Goal: Task Accomplishment & Management: Complete application form

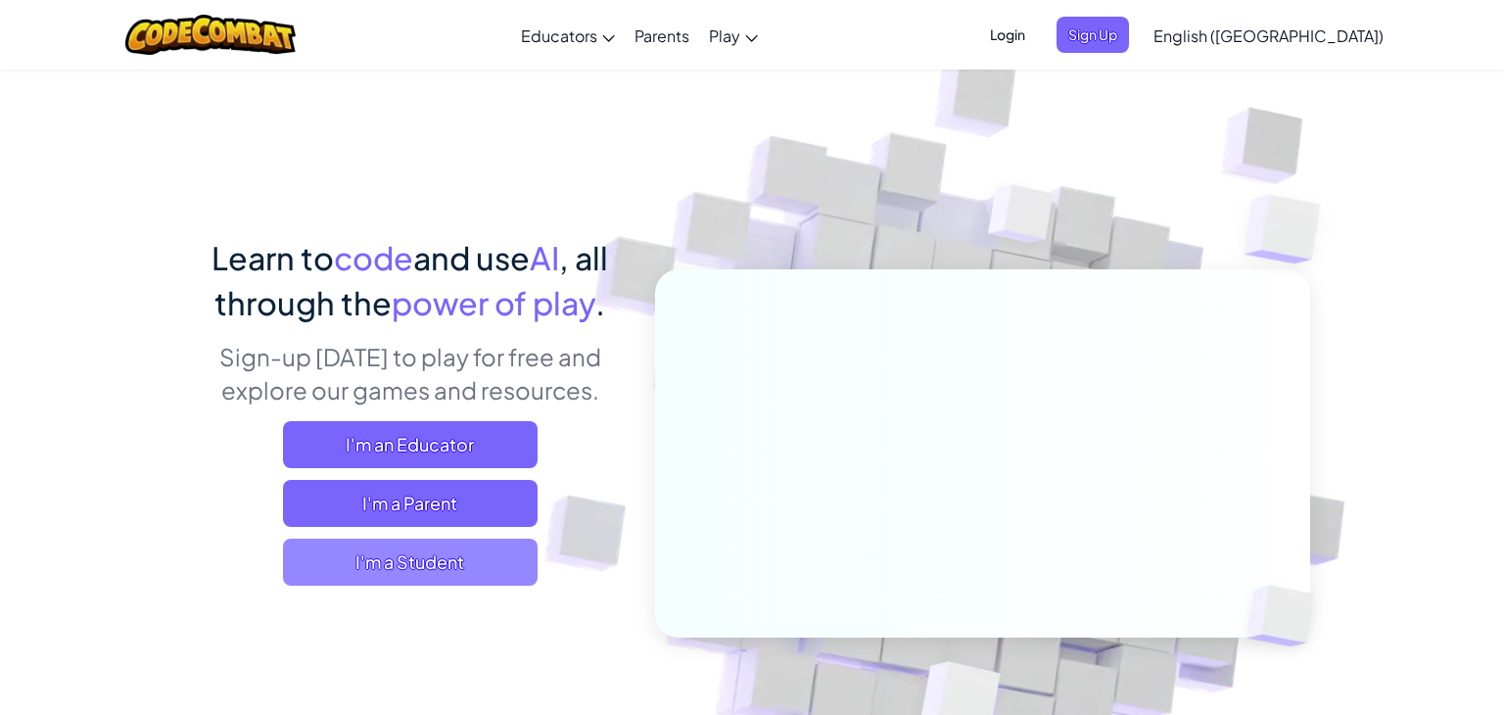
click at [465, 576] on span "I'm a Student" at bounding box center [410, 562] width 255 height 47
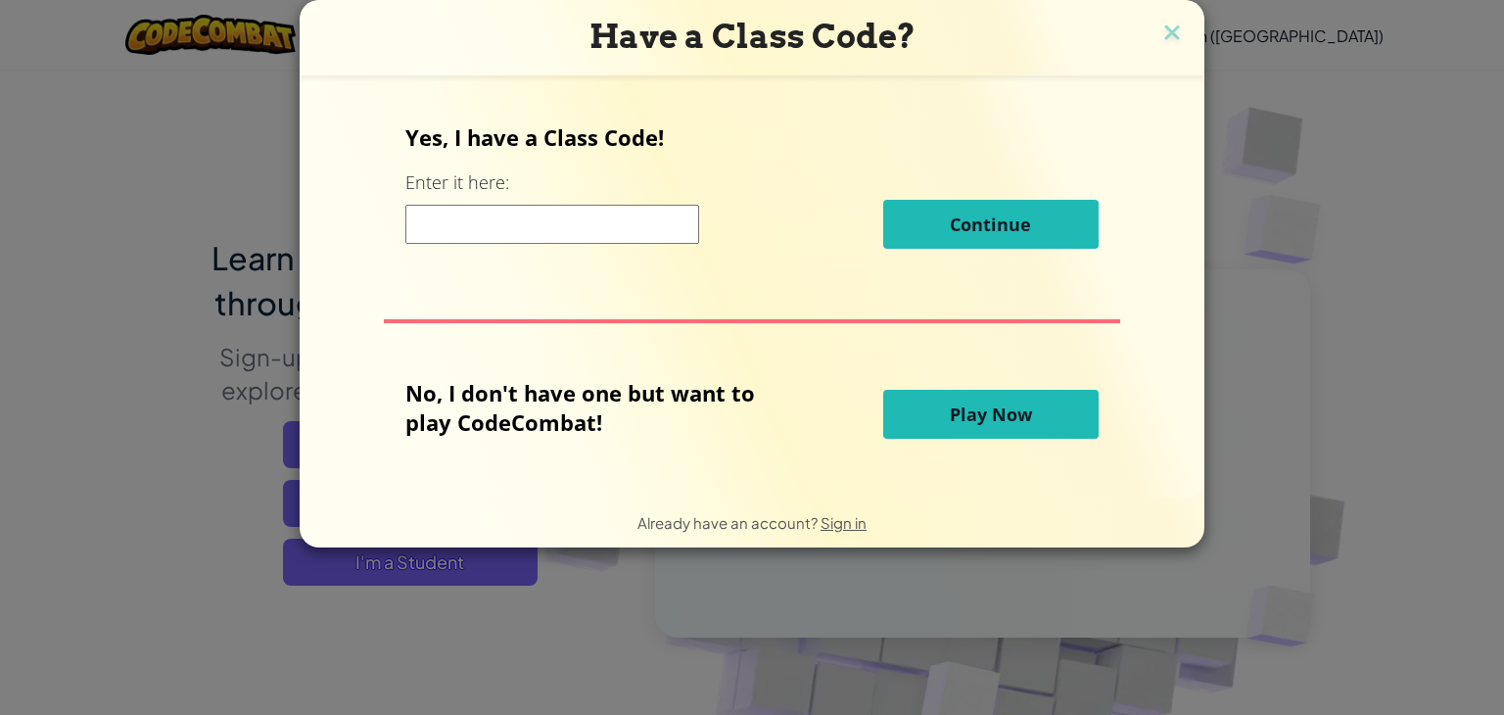
click at [975, 410] on span "Play Now" at bounding box center [991, 414] width 82 height 24
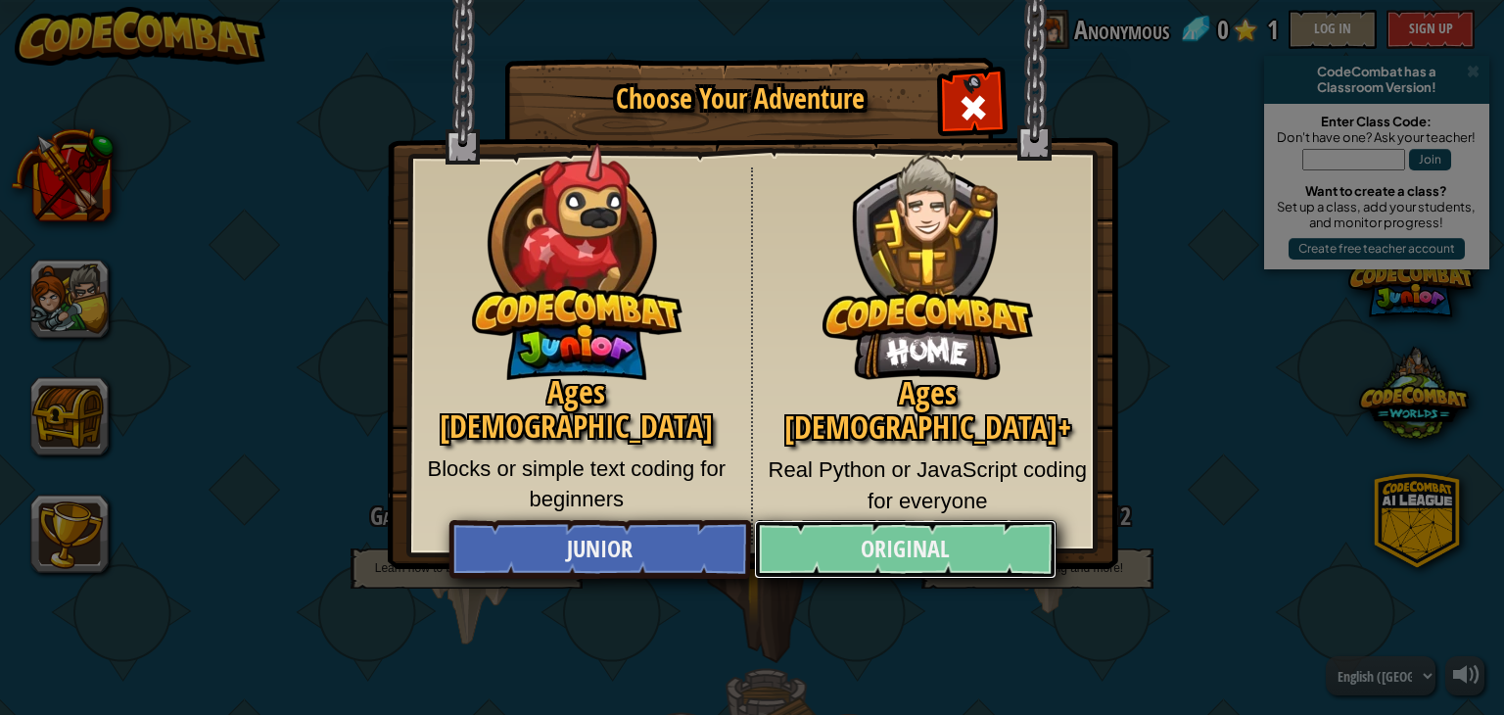
click at [908, 553] on link "Original" at bounding box center [905, 549] width 302 height 59
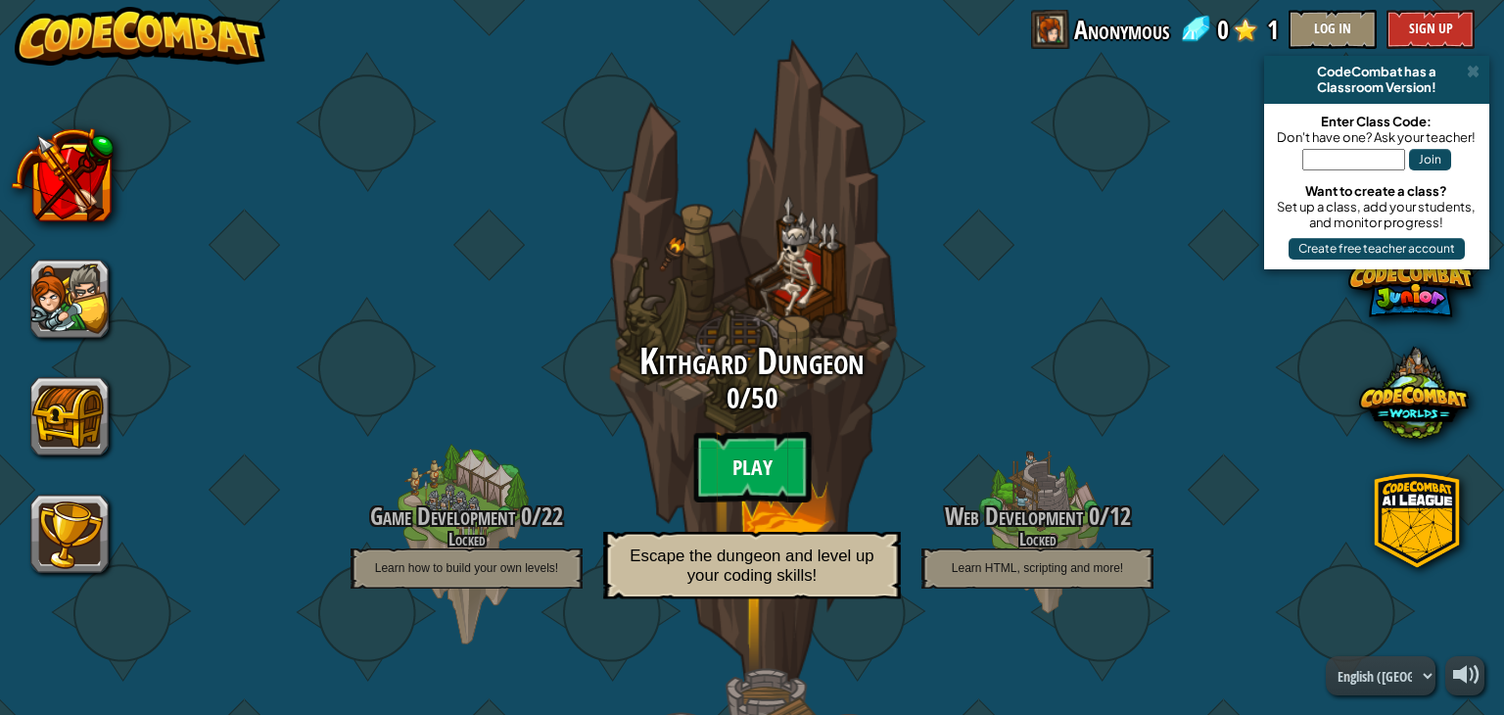
click at [749, 450] on btn "Play" at bounding box center [752, 467] width 118 height 71
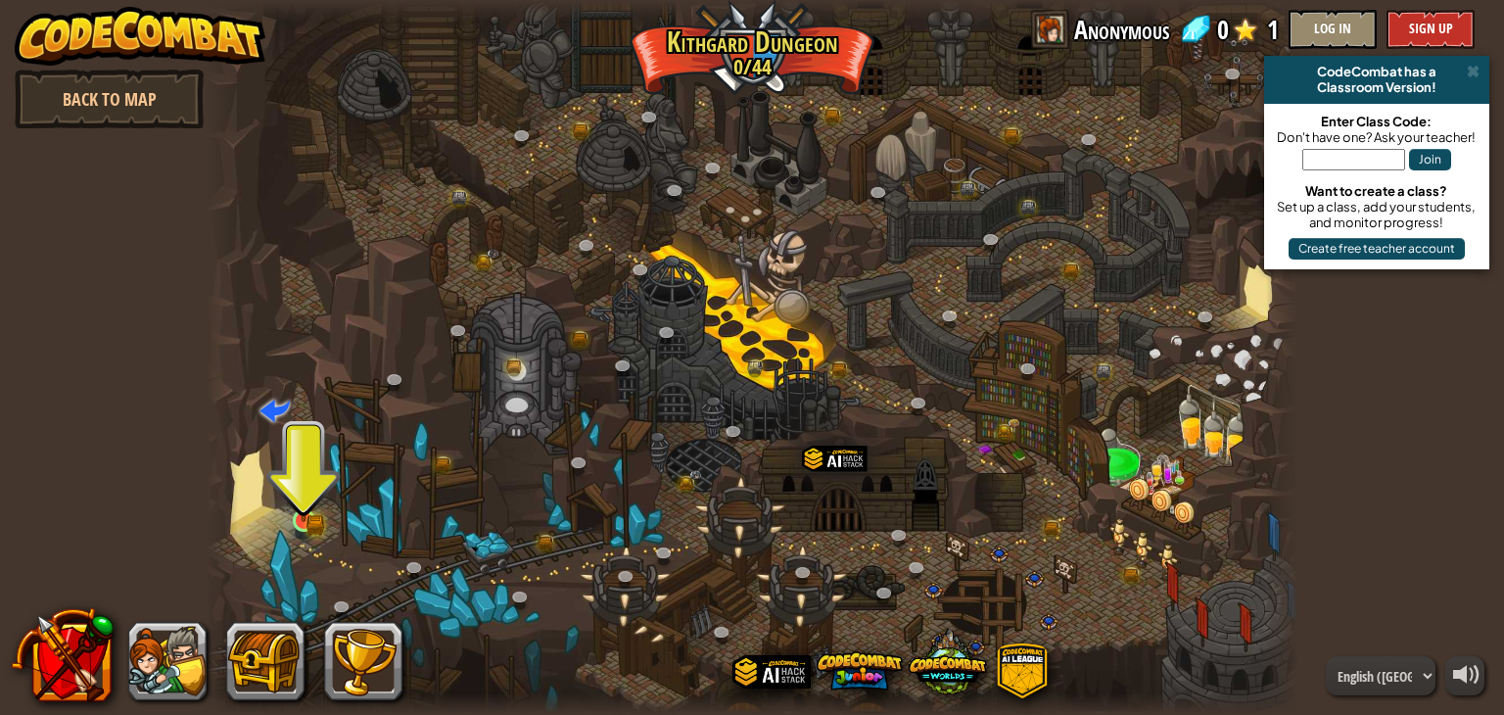
click at [307, 521] on img at bounding box center [303, 492] width 27 height 60
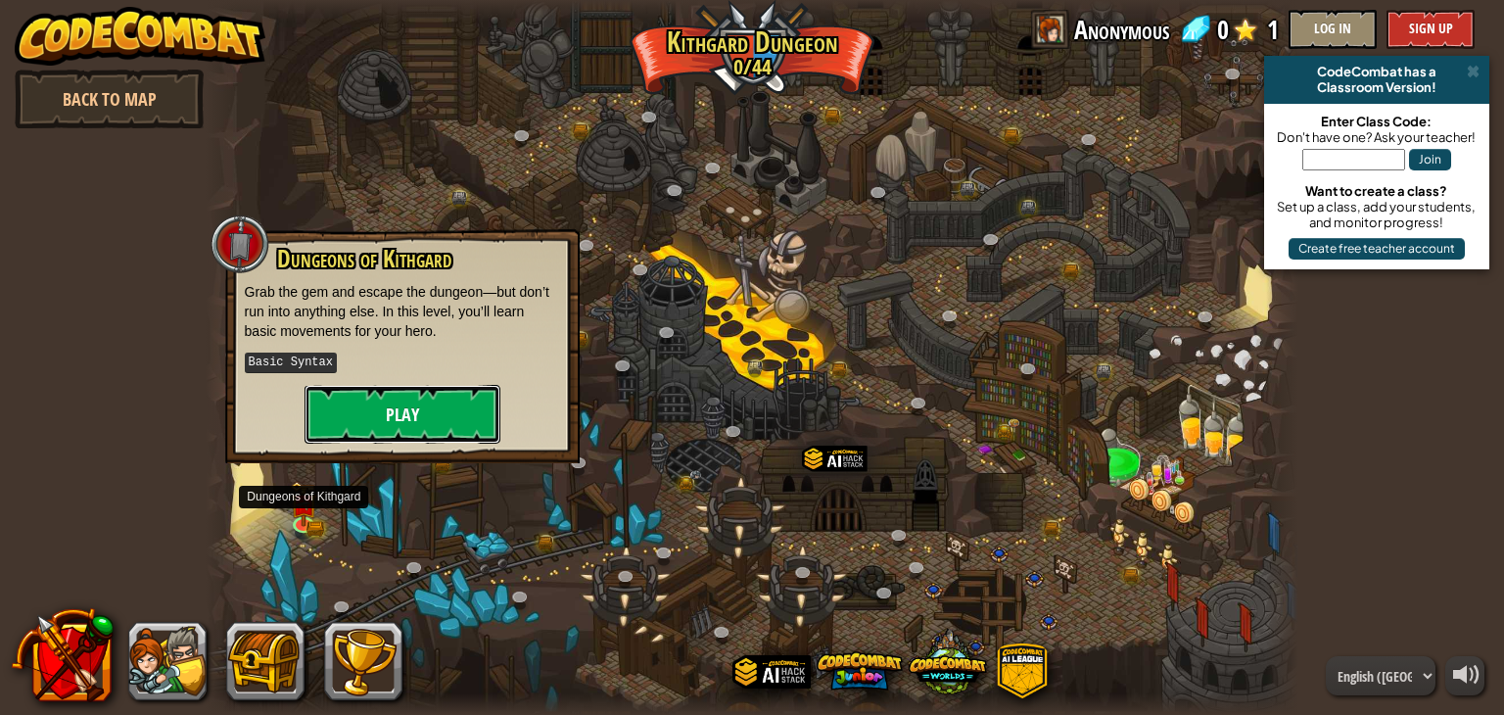
click at [428, 411] on button "Play" at bounding box center [403, 414] width 196 height 59
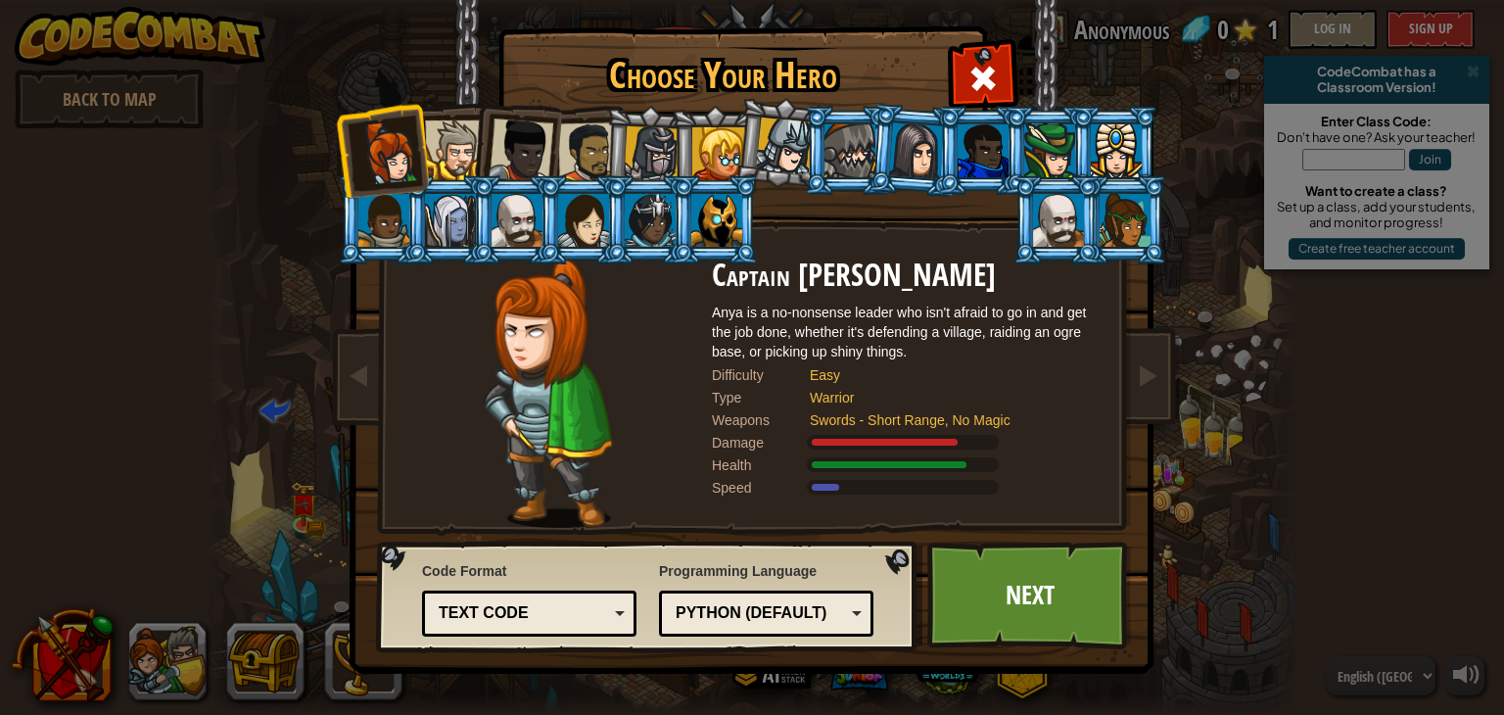
click at [572, 627] on div "Text code" at bounding box center [529, 613] width 189 height 30
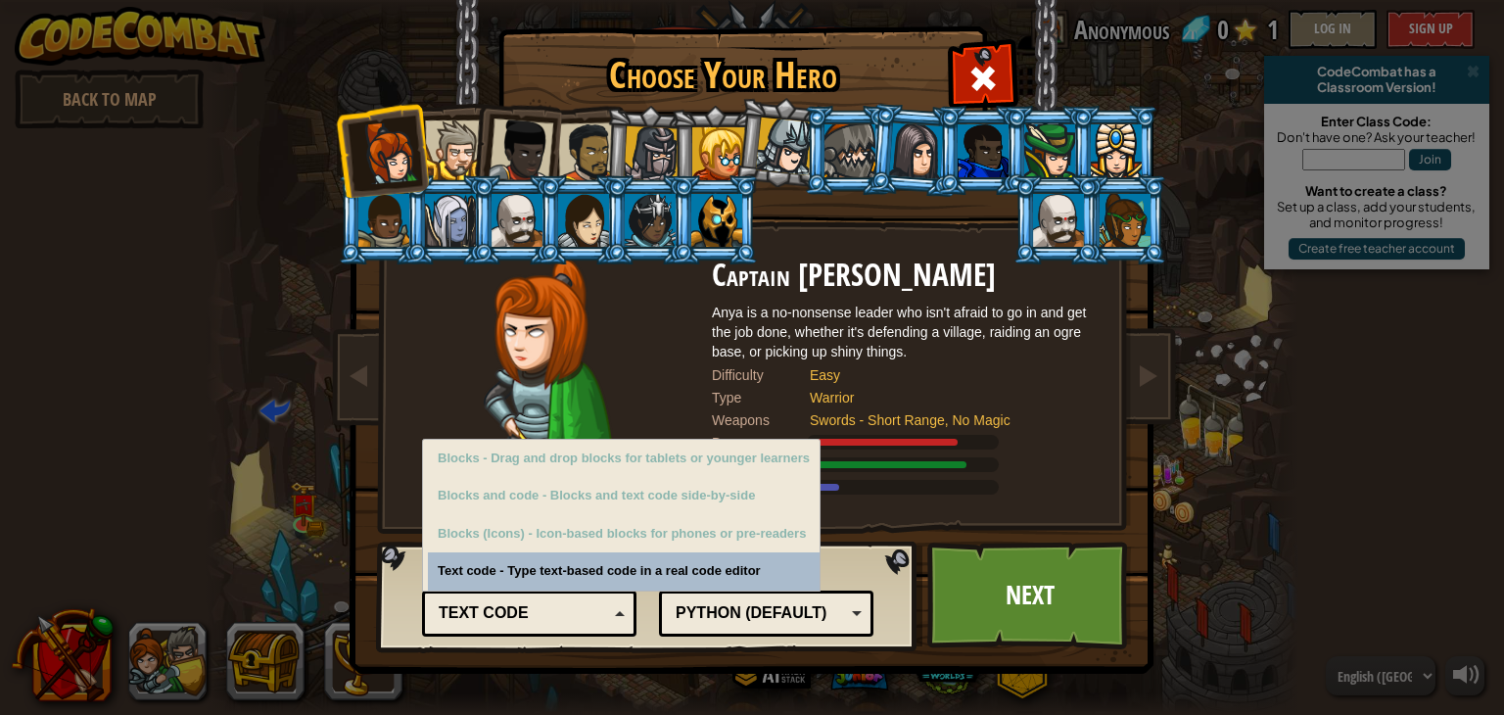
click at [587, 626] on div "Text code" at bounding box center [529, 613] width 189 height 30
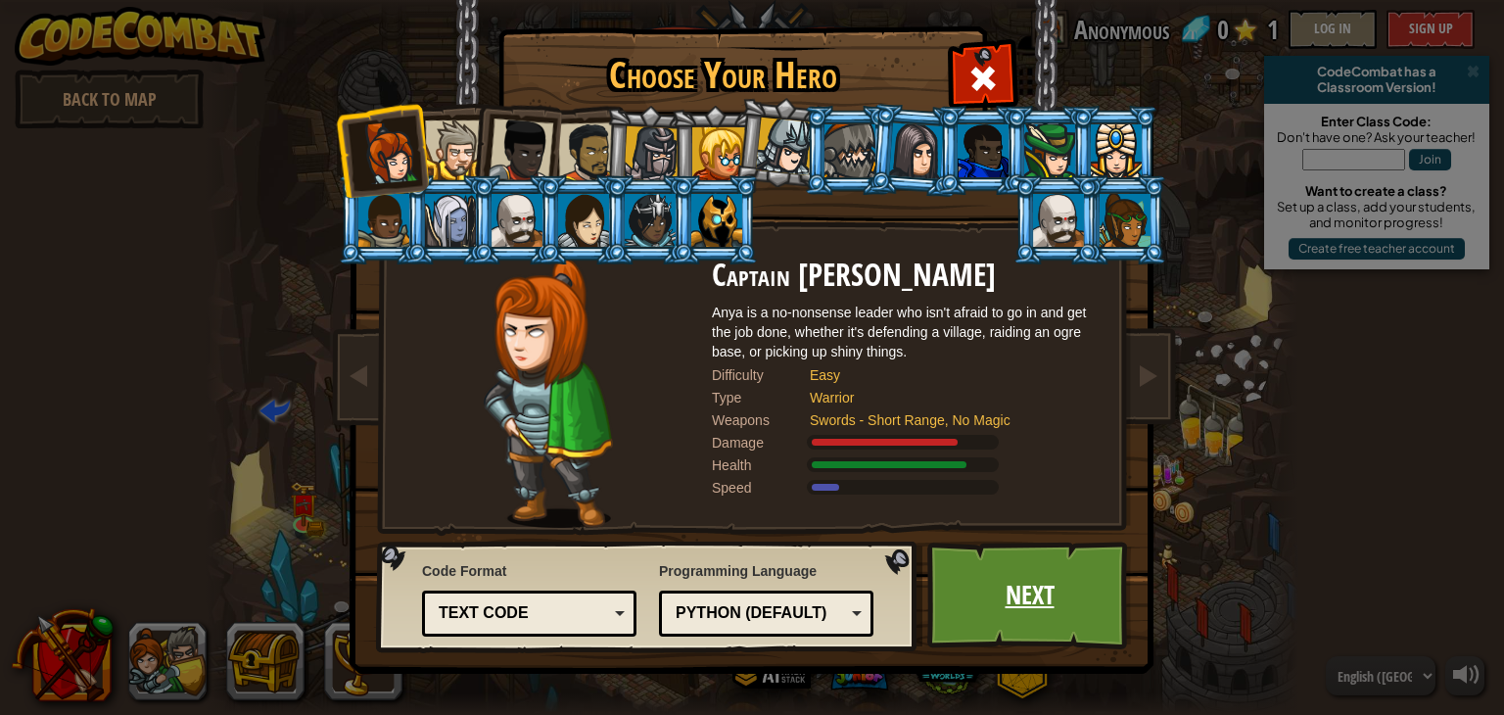
click at [1024, 619] on link "Next" at bounding box center [1029, 596] width 205 height 108
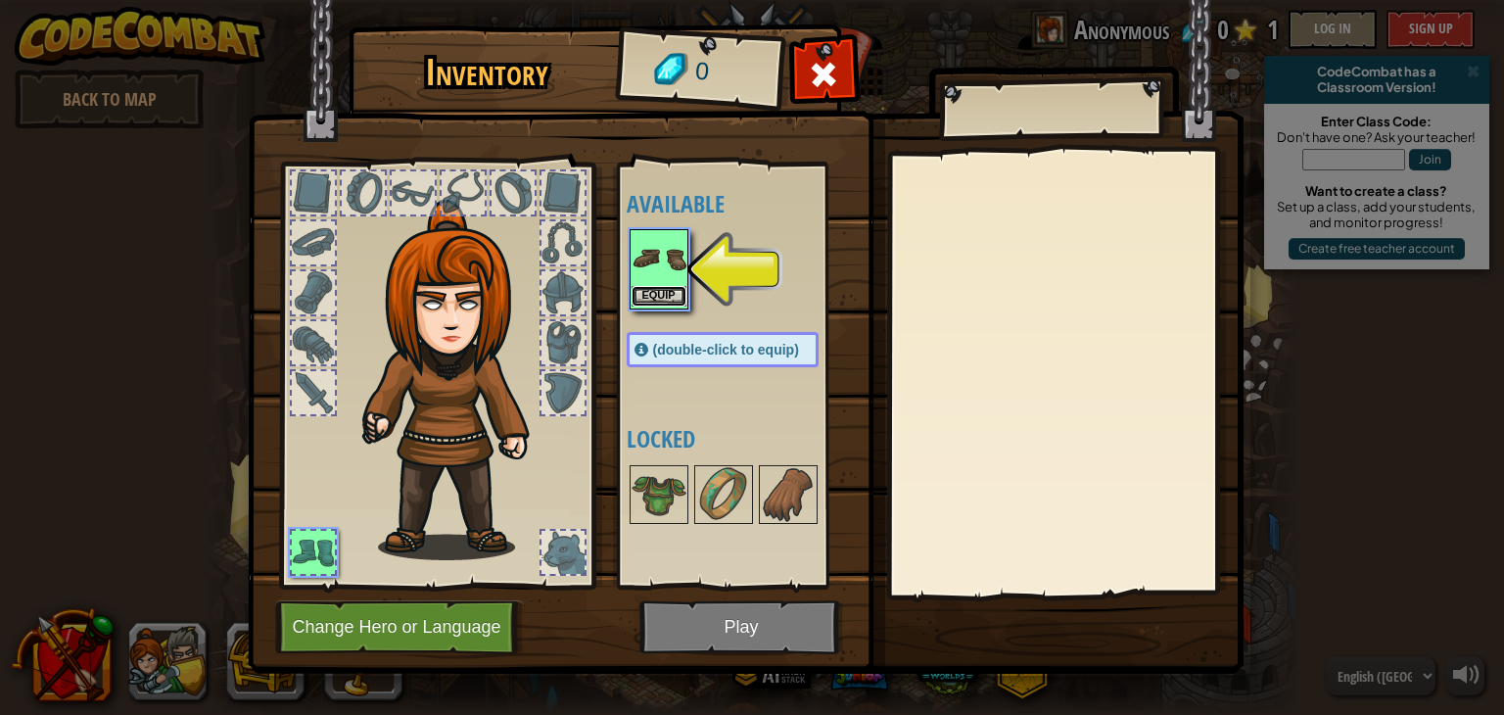
click at [644, 295] on button "Equip" at bounding box center [659, 296] width 55 height 21
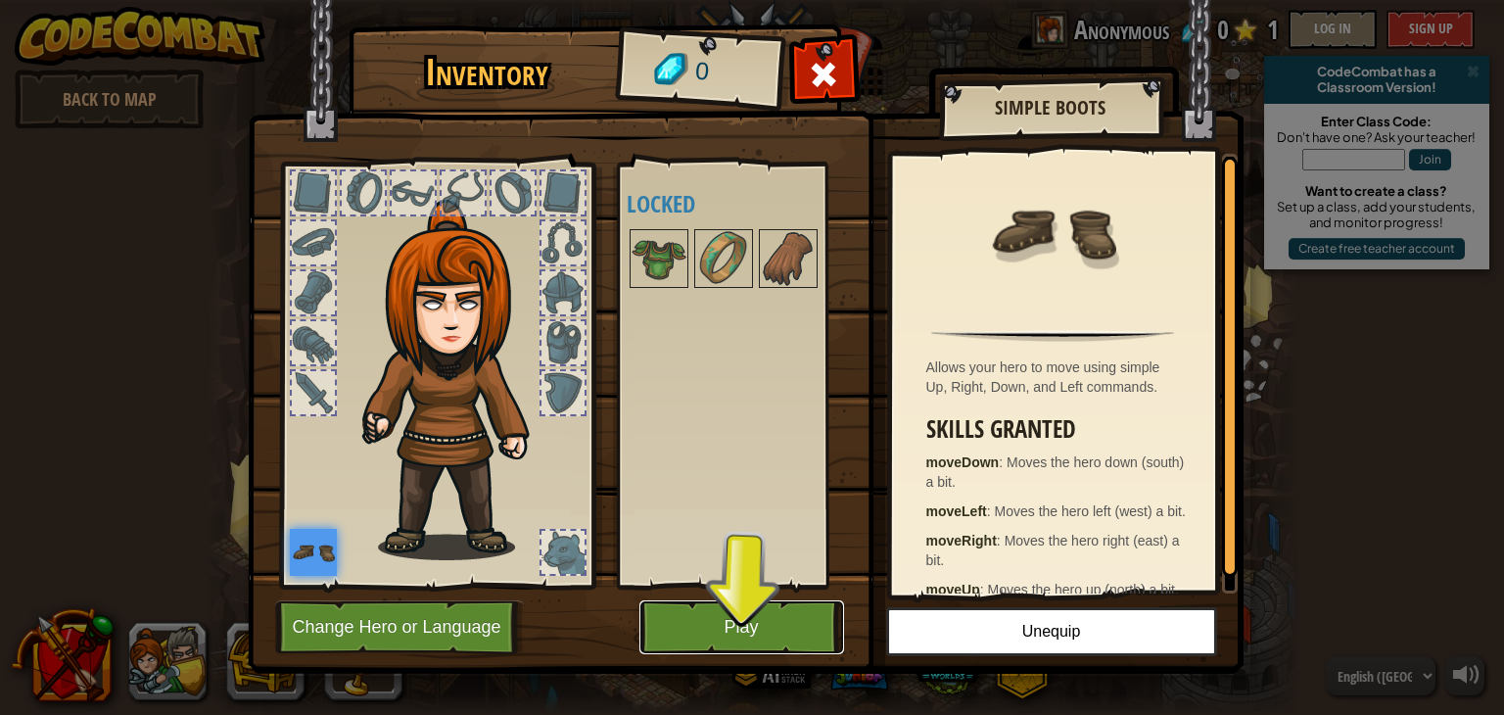
click at [748, 628] on button "Play" at bounding box center [741, 627] width 205 height 54
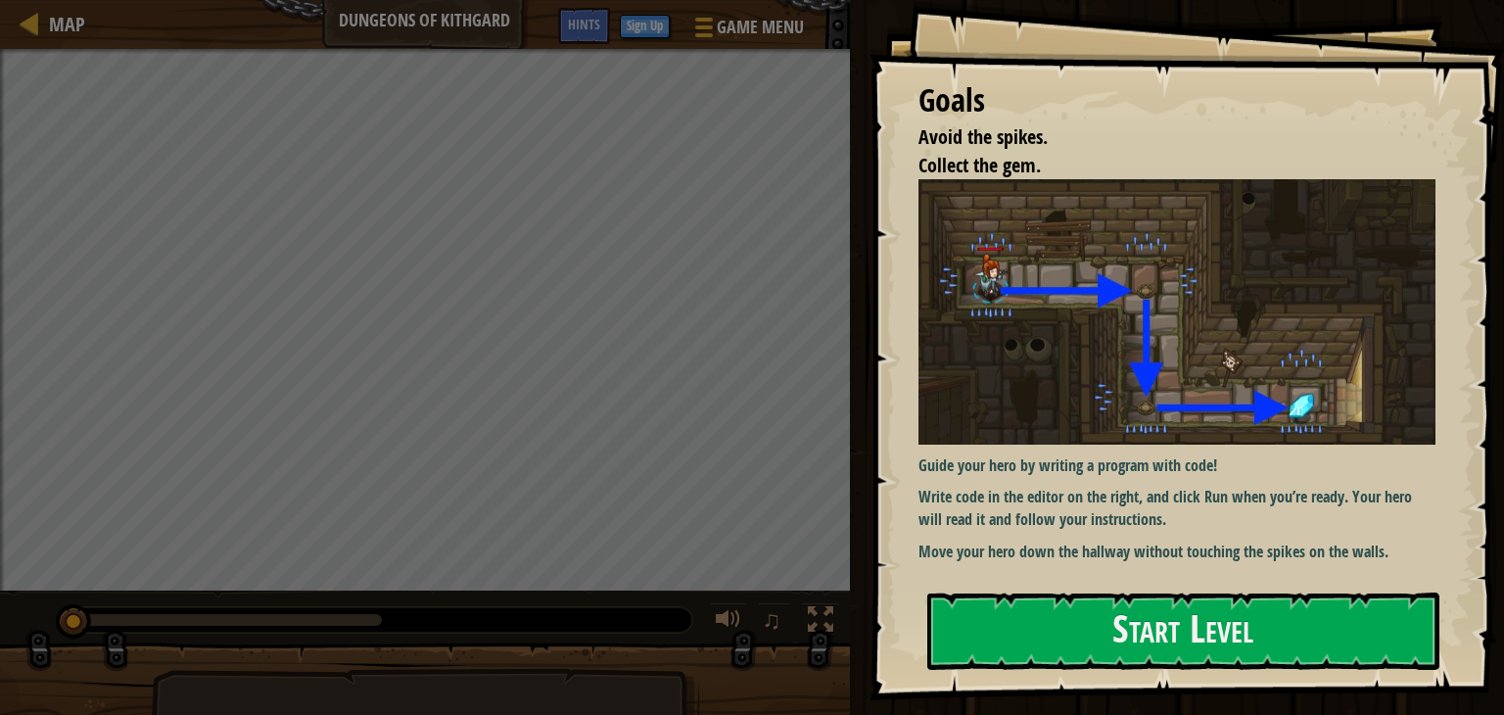
click at [1242, 534] on div "Guide your hero by writing a program with code! Write code in the editor on the…" at bounding box center [1177, 371] width 517 height 384
click at [1276, 640] on button "Start Level" at bounding box center [1183, 630] width 512 height 77
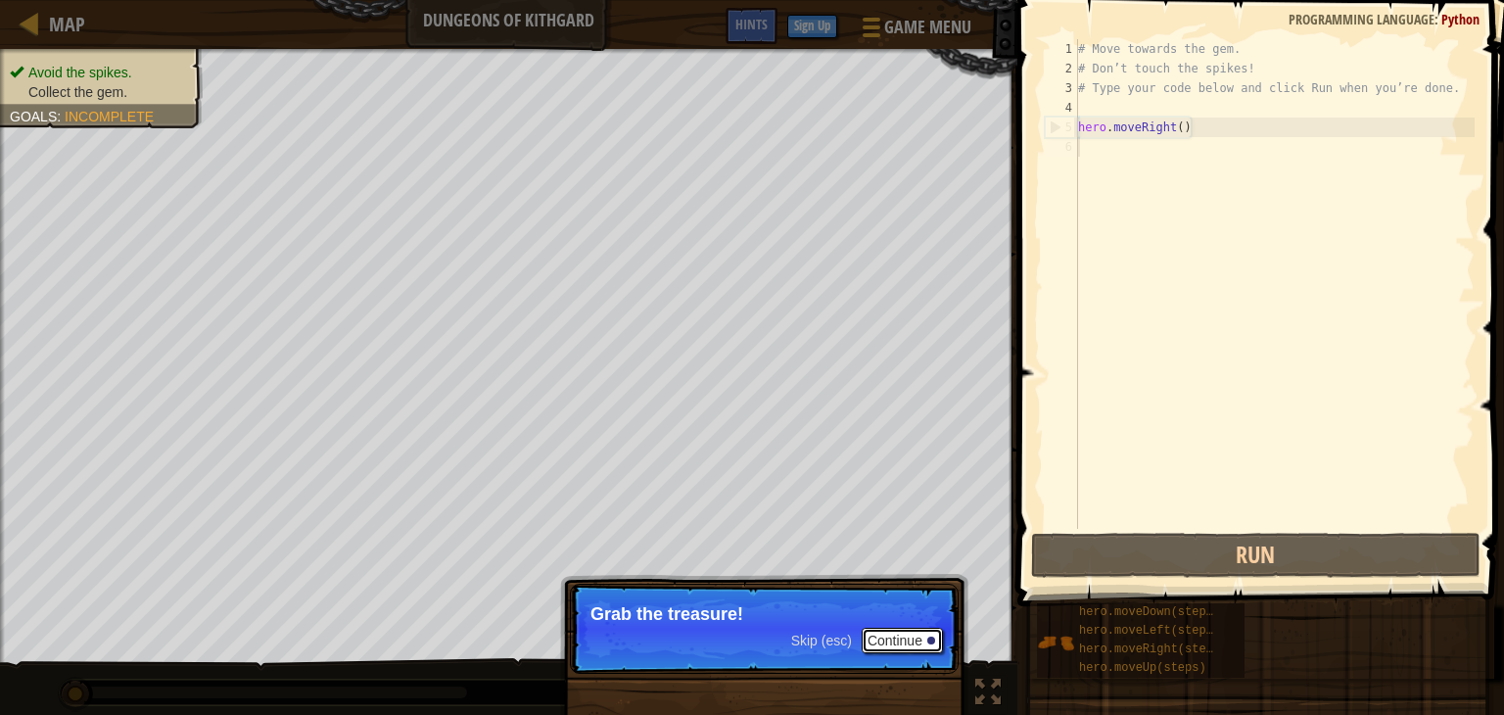
click at [905, 639] on button "Continue" at bounding box center [902, 640] width 81 height 25
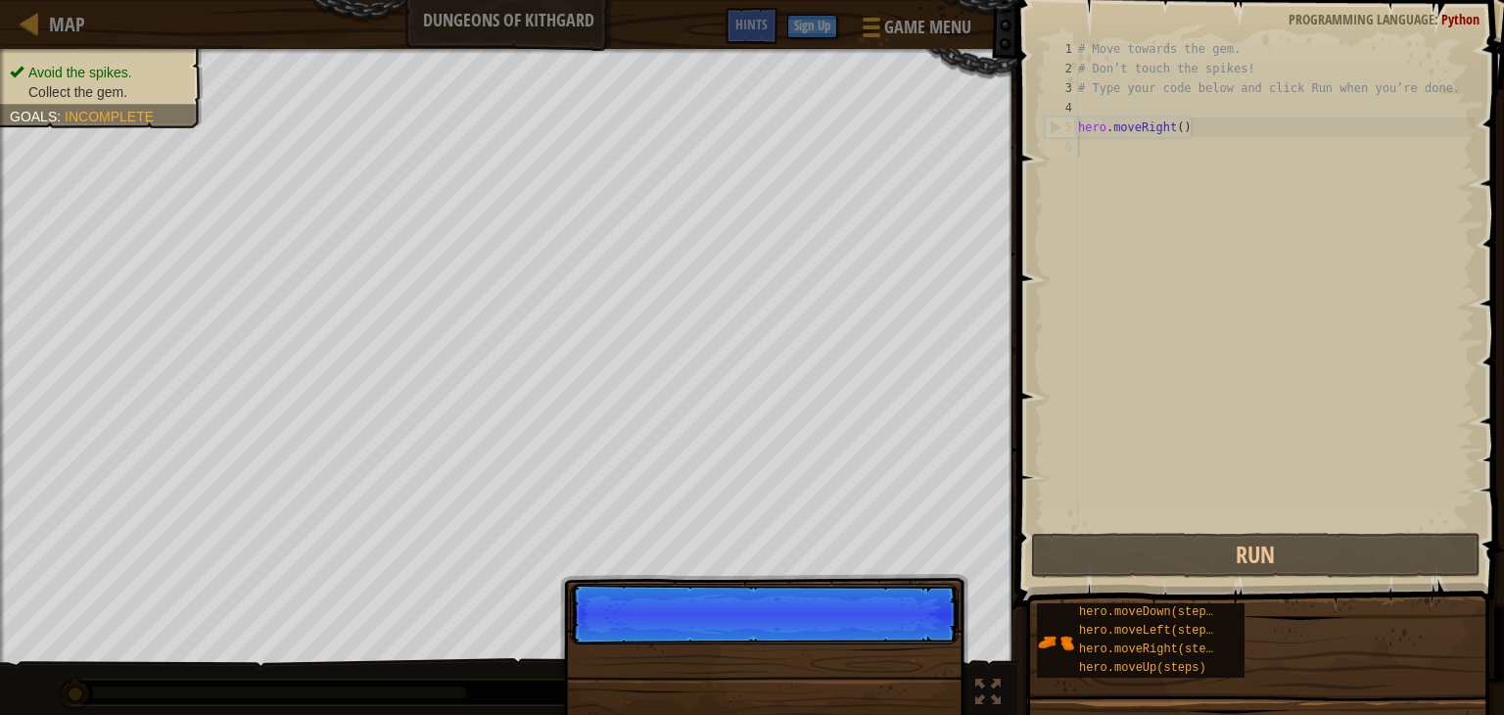
scroll to position [9, 0]
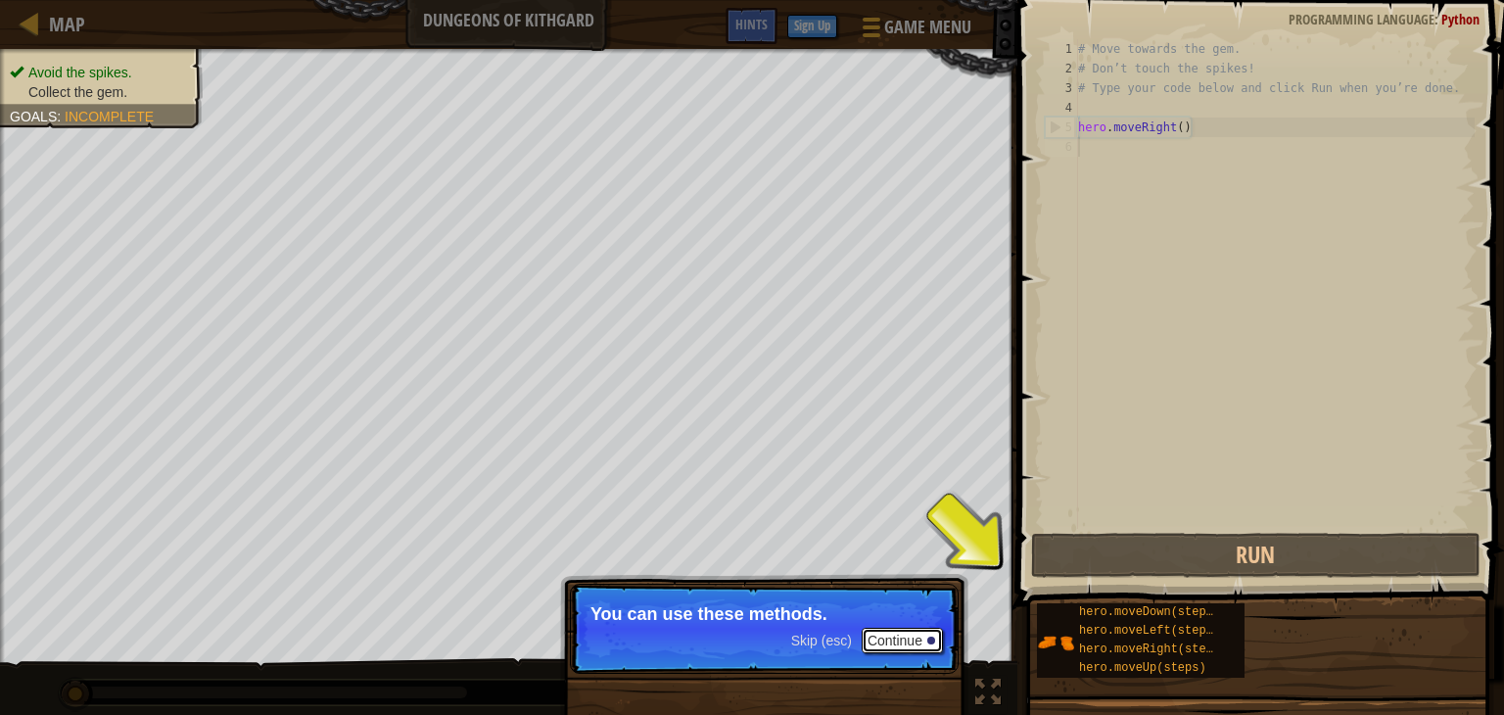
click at [930, 639] on div at bounding box center [931, 641] width 8 height 8
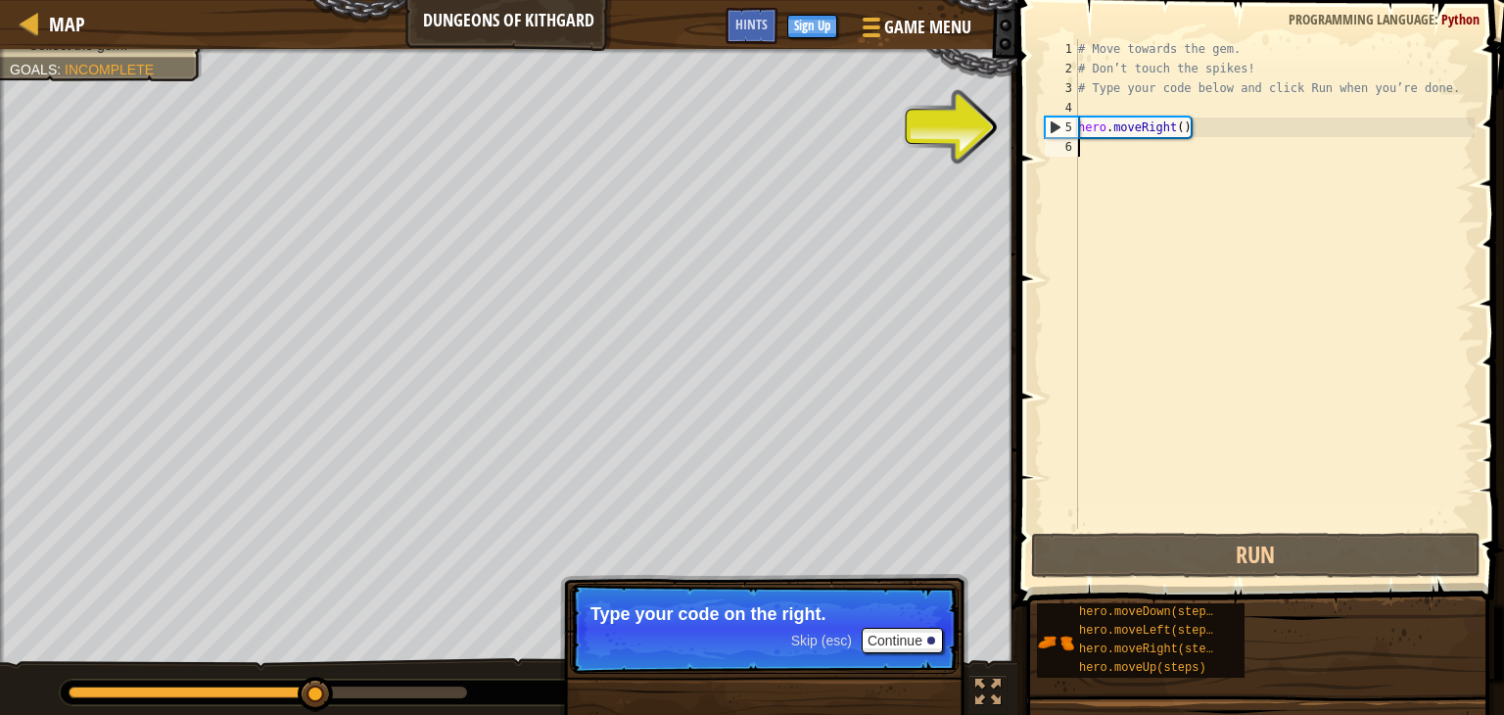
click at [1377, 237] on div "# Move towards the gem. # Don’t touch the spikes! # Type your code below and cl…" at bounding box center [1274, 303] width 401 height 529
click at [1351, 138] on div "# Move towards the gem. # Don’t touch the spikes! # Type your code below and cl…" at bounding box center [1274, 303] width 401 height 529
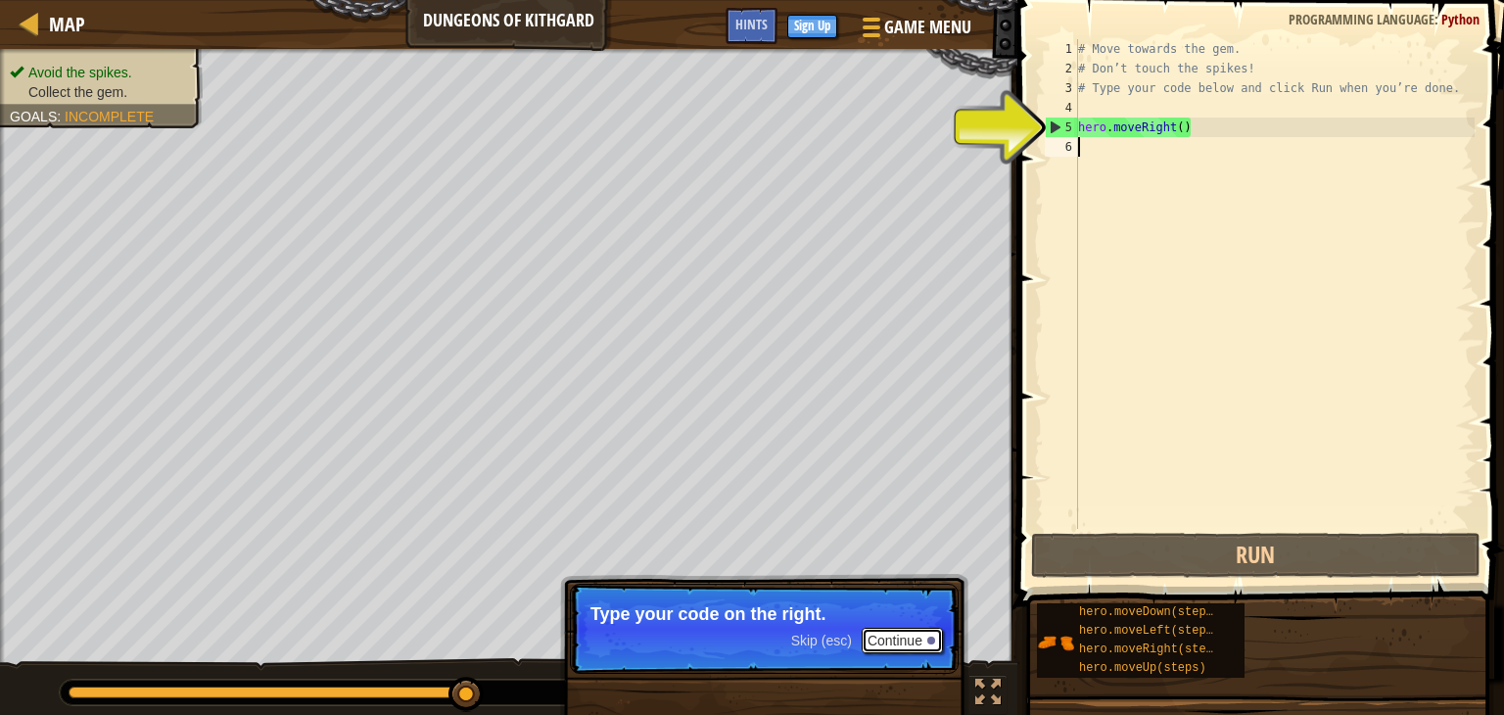
click at [918, 638] on button "Continue" at bounding box center [902, 640] width 81 height 25
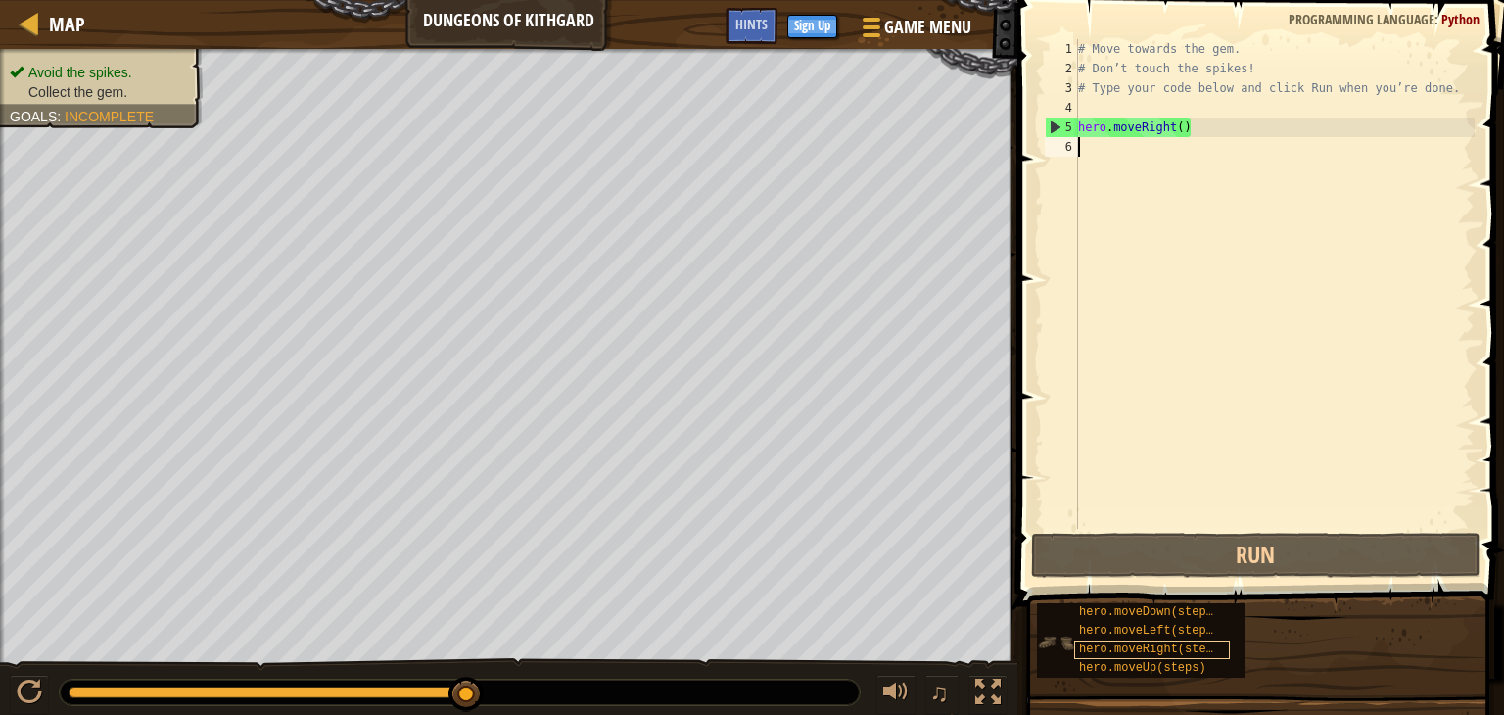
click at [1191, 647] on span "hero.moveRight(steps)" at bounding box center [1153, 649] width 148 height 14
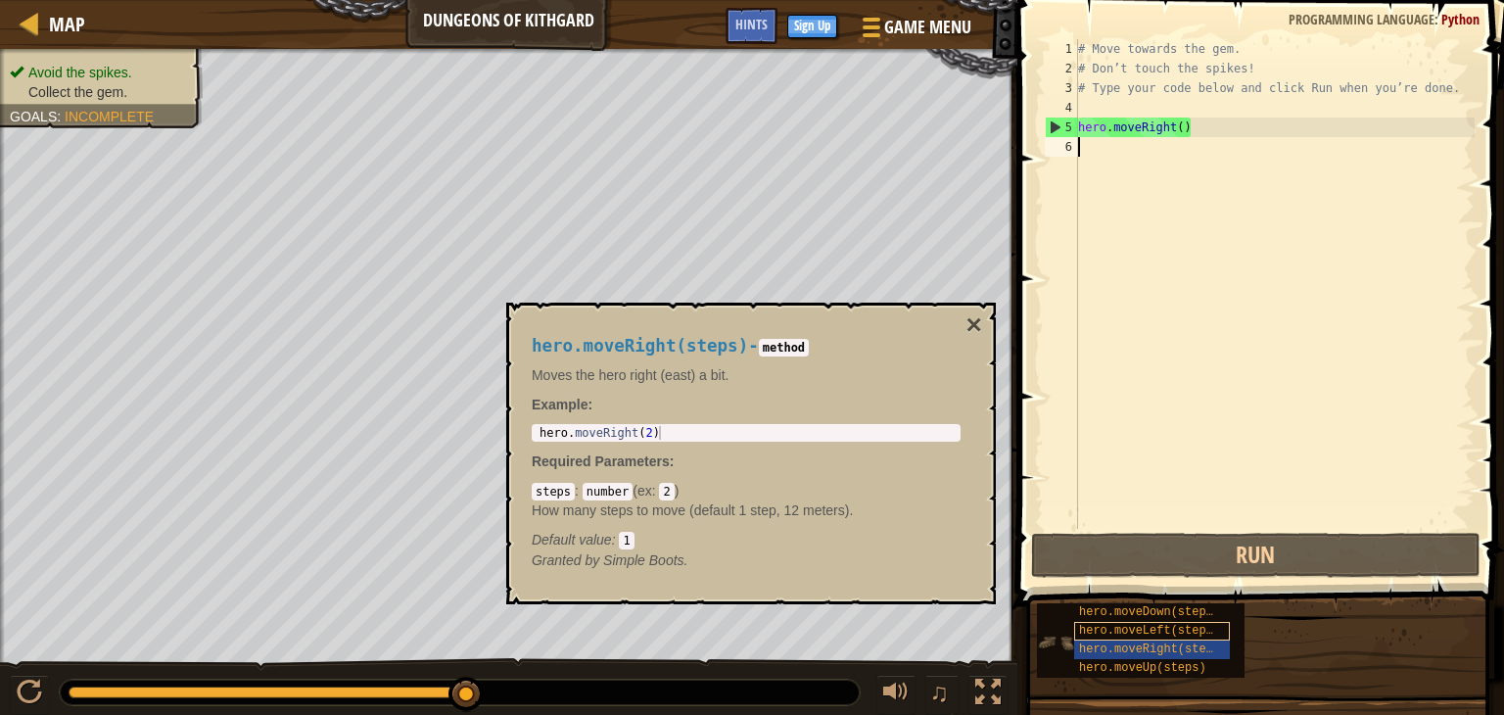
click at [1174, 632] on span "hero.moveLeft(steps)" at bounding box center [1149, 631] width 141 height 14
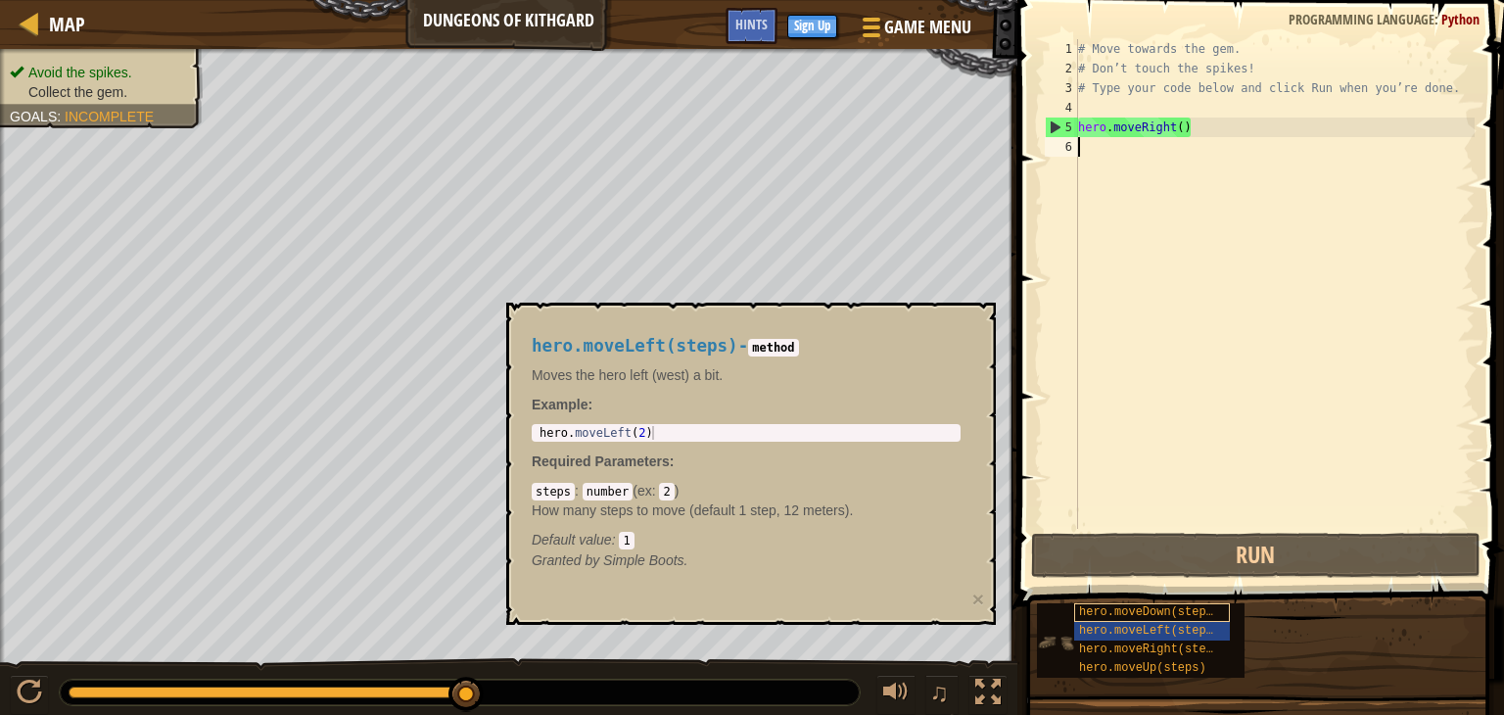
click at [1175, 615] on span "hero.moveDown(steps)" at bounding box center [1149, 612] width 141 height 14
click at [1167, 646] on span "hero.moveRight(steps)" at bounding box center [1153, 649] width 148 height 14
click at [1165, 674] on span "hero.moveUp(steps)" at bounding box center [1142, 668] width 127 height 14
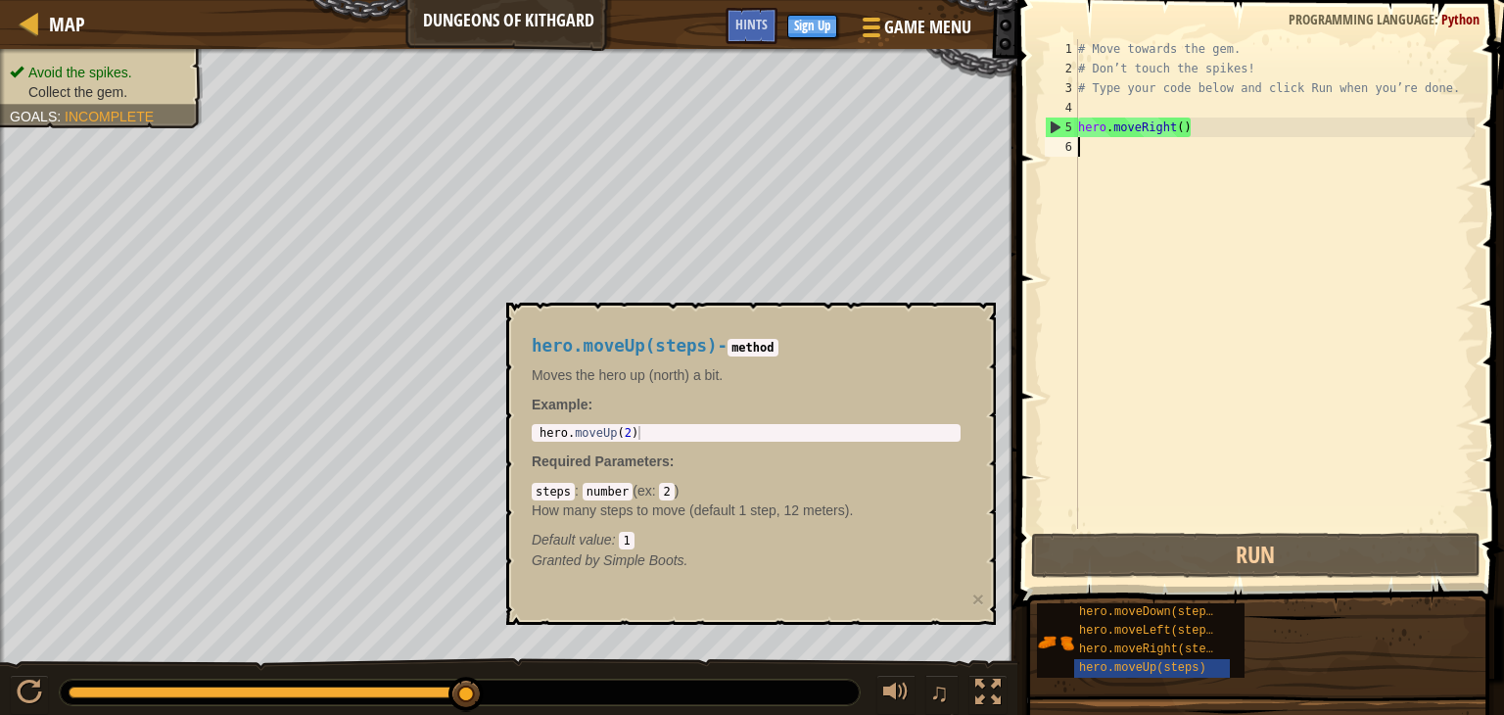
click at [1239, 242] on div "# Move towards the gem. # Don’t touch the spikes! # Type your code below and cl…" at bounding box center [1274, 303] width 401 height 529
click at [1234, 149] on div "# Move towards the gem. # Don’t touch the spikes! # Type your code below and cl…" at bounding box center [1274, 303] width 401 height 529
click at [1193, 223] on div "# Move towards the gem. # Don’t touch the spikes! # Type your code below and cl…" at bounding box center [1274, 303] width 401 height 529
click at [1218, 270] on div "# Move towards the gem. # Don’t touch the spikes! # Type your code below and cl…" at bounding box center [1274, 303] width 401 height 529
click at [1219, 506] on div "# Move towards the gem. # Don’t touch the spikes! # Type your code below and cl…" at bounding box center [1274, 303] width 401 height 529
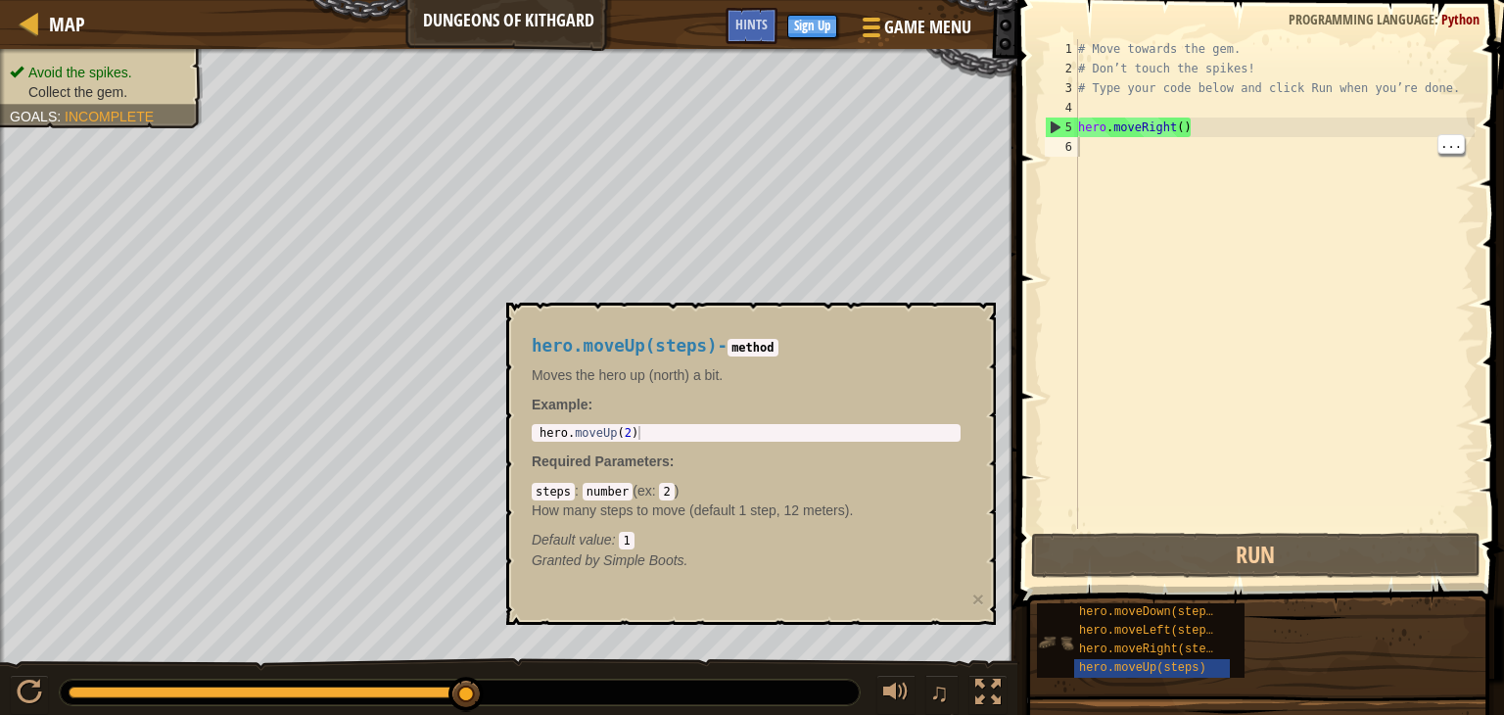
click at [1062, 630] on img at bounding box center [1055, 642] width 37 height 37
click at [1094, 676] on div "hero.moveUp(steps)" at bounding box center [1152, 668] width 156 height 19
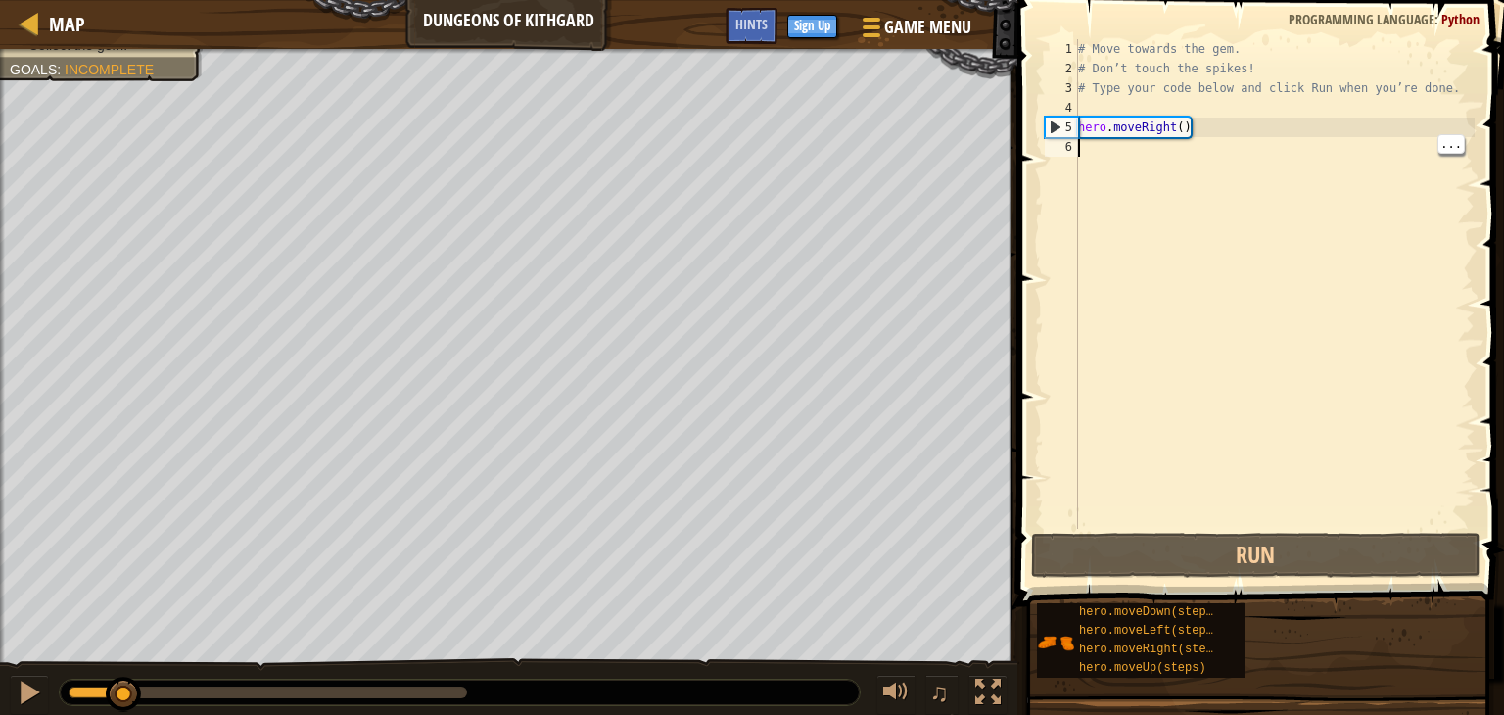
drag, startPoint x: 460, startPoint y: 700, endPoint x: 115, endPoint y: 658, distance: 348.2
click at [115, 658] on div "♫" at bounding box center [508, 687] width 1017 height 59
drag, startPoint x: 118, startPoint y: 685, endPoint x: 77, endPoint y: 684, distance: 40.2
click at [82, 684] on div at bounding box center [99, 694] width 35 height 35
click at [1263, 140] on div "# Move towards the gem. # Don’t touch the spikes! # Type your code below and cl…" at bounding box center [1274, 303] width 401 height 529
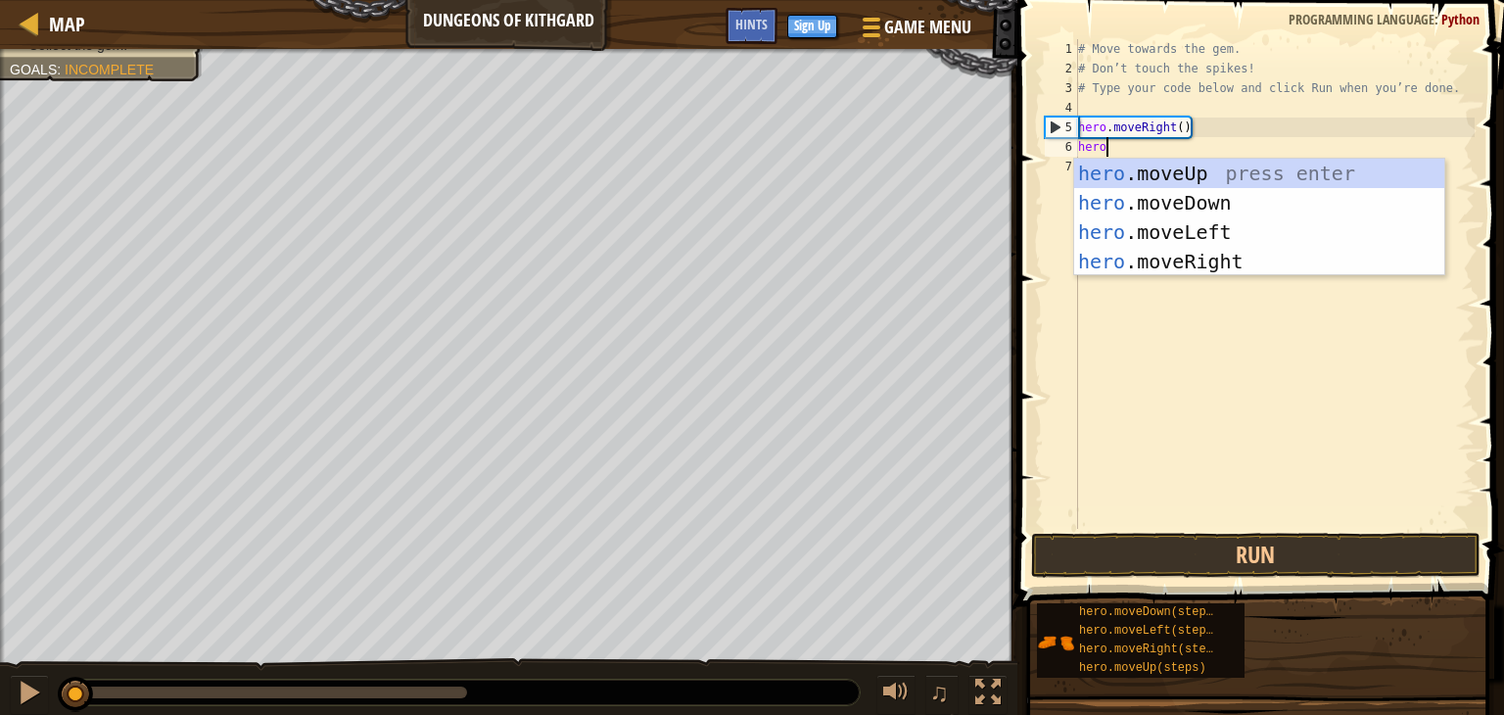
type textarea "hero."
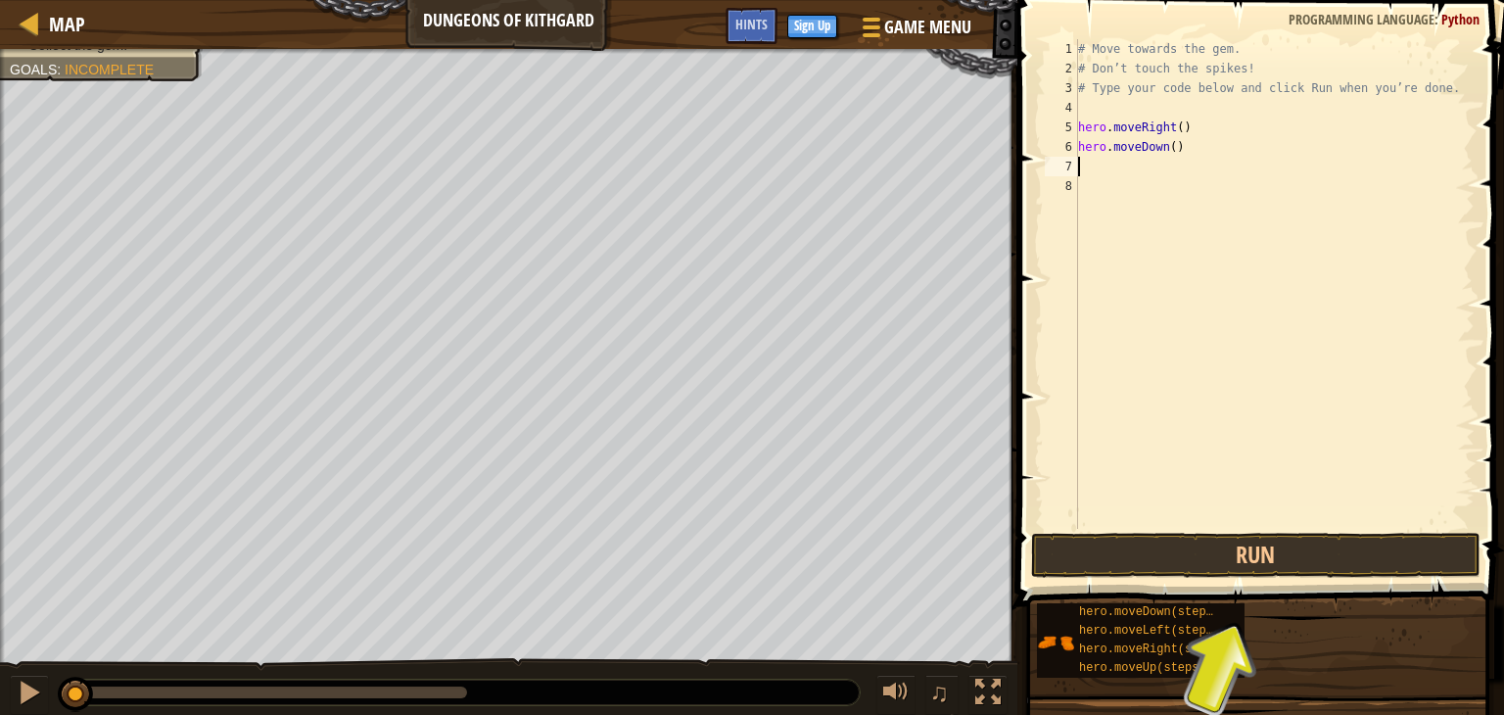
click at [1176, 145] on div "# Move towards the gem. # Don’t touch the spikes! # Type your code below and cl…" at bounding box center [1274, 303] width 401 height 529
type textarea "hero.moveDown(2)"
click at [1208, 146] on div "# Move towards the gem. # Don’t touch the spikes! # Type your code below and cl…" at bounding box center [1274, 303] width 401 height 529
drag, startPoint x: 1250, startPoint y: 165, endPoint x: 1129, endPoint y: 137, distance: 123.8
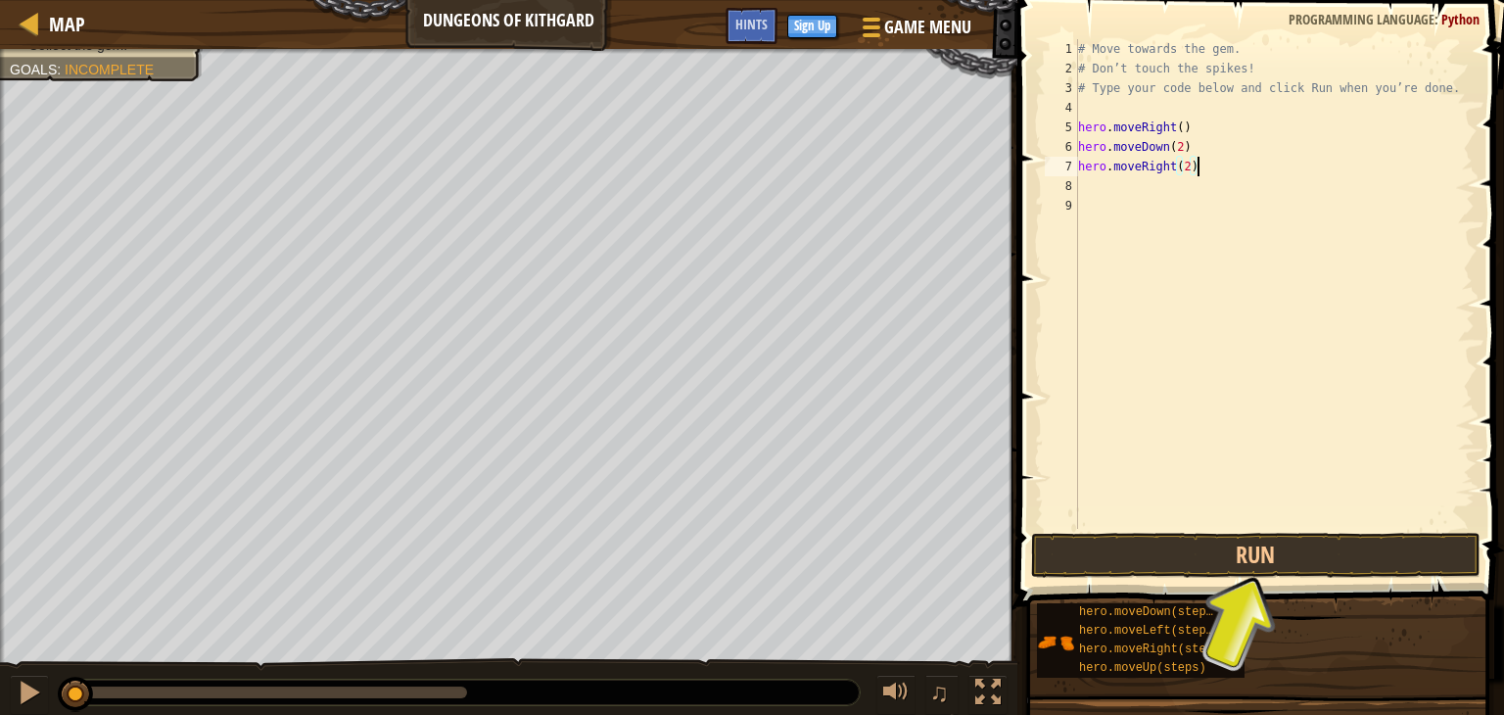
click at [1129, 137] on div "# Move towards the gem. # Don’t touch the spikes! # Type your code below and cl…" at bounding box center [1274, 303] width 401 height 529
click at [1235, 149] on div "# Move towards the gem. # Don’t touch the spikes! # Type your code below and cl…" at bounding box center [1274, 303] width 401 height 529
click at [1235, 161] on div "# Move towards the gem. # Don’t touch the spikes! # Type your code below and cl…" at bounding box center [1274, 303] width 401 height 529
drag, startPoint x: 1235, startPoint y: 161, endPoint x: 1156, endPoint y: 145, distance: 80.9
click at [1156, 145] on div "# Move towards the gem. # Don’t touch the spikes! # Type your code below and cl…" at bounding box center [1274, 303] width 401 height 529
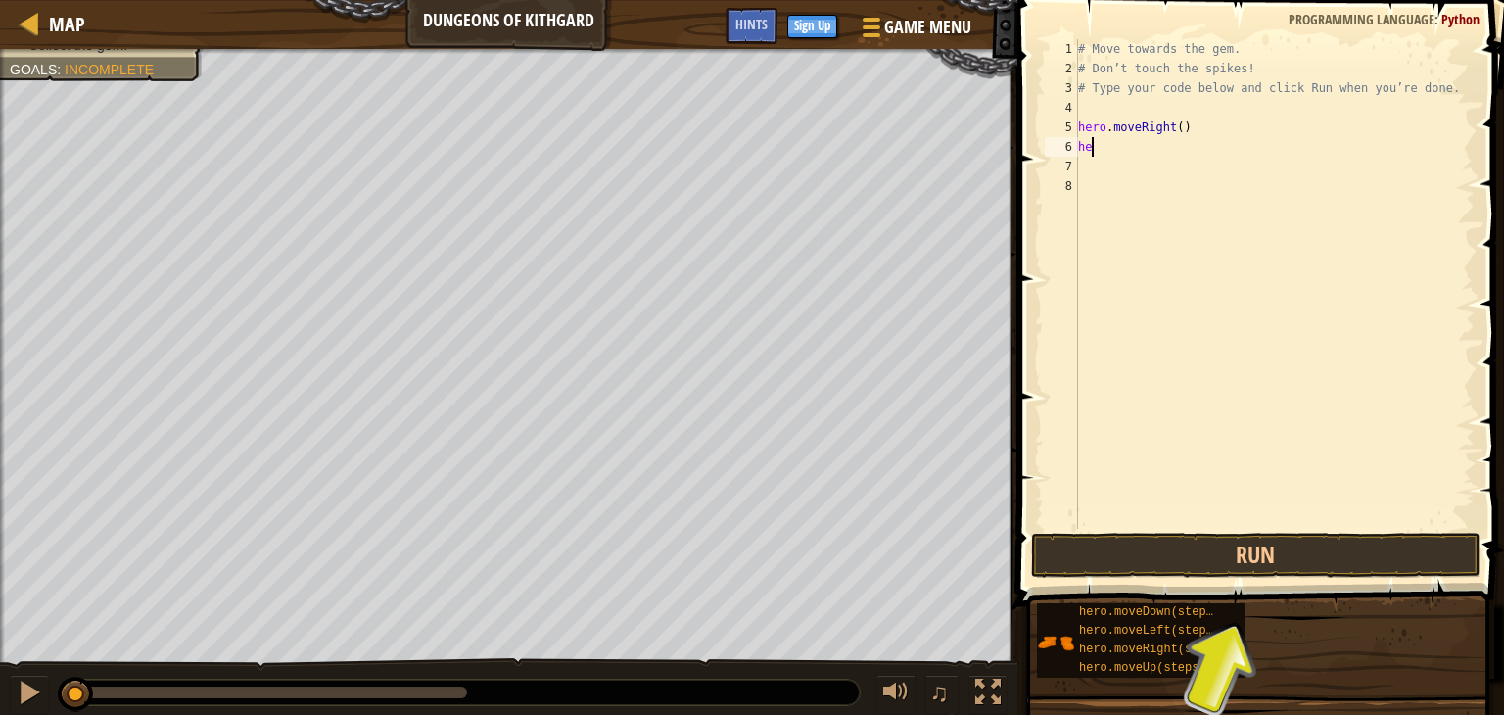
scroll to position [9, 0]
type textarea "h"
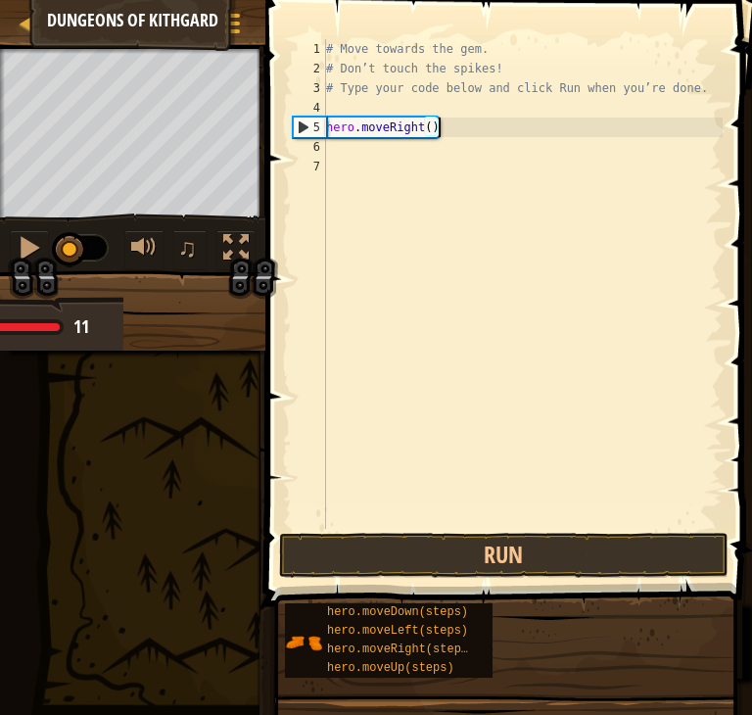
type textarea "# Don’t touch the spikes!"
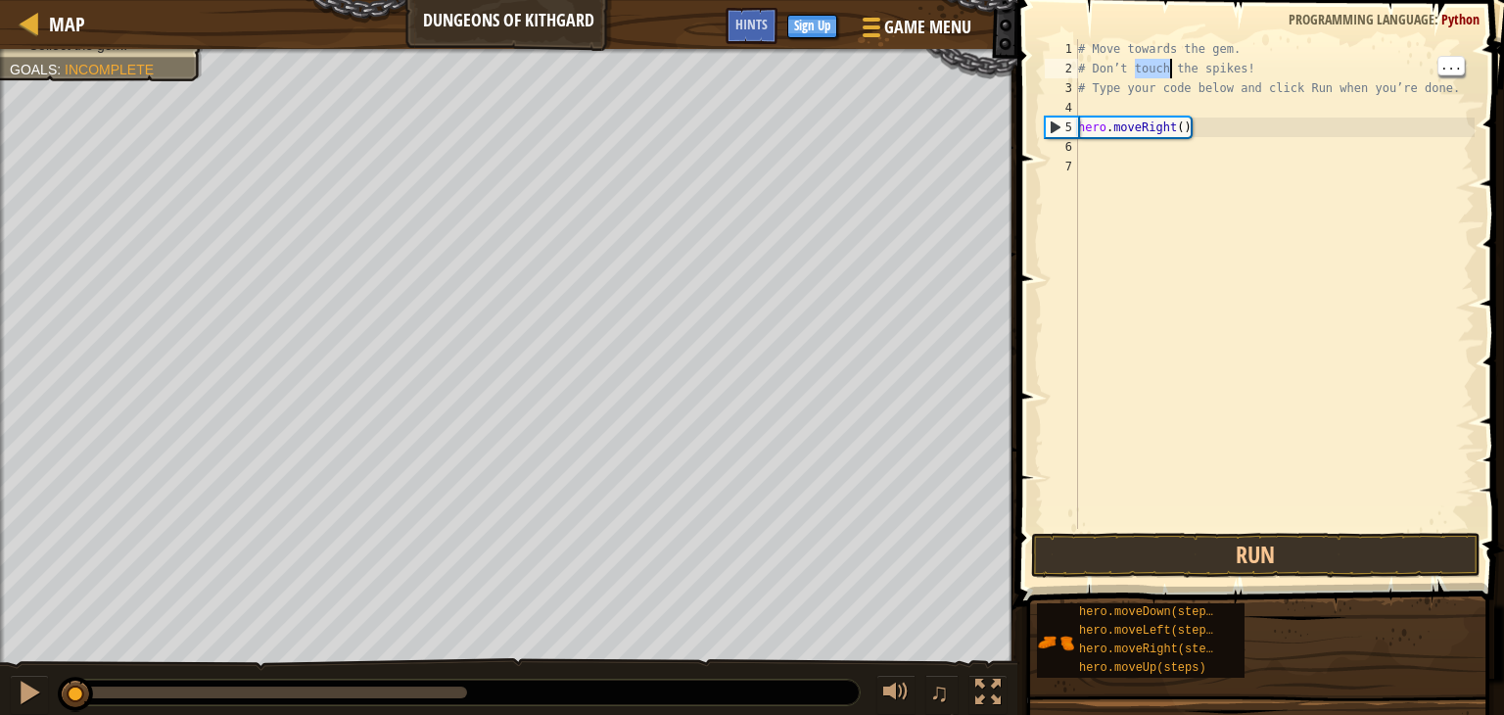
click at [1350, 163] on div "# Move towards the gem. # Don’t touch the spikes! # Type your code below and cl…" at bounding box center [1274, 303] width 401 height 529
click at [1261, 140] on div "# Move towards the gem. # Don’t touch the spikes! # Type your code below and cl…" at bounding box center [1274, 303] width 401 height 529
click at [1135, 631] on span "hero.moveLeft(steps)" at bounding box center [1149, 631] width 141 height 14
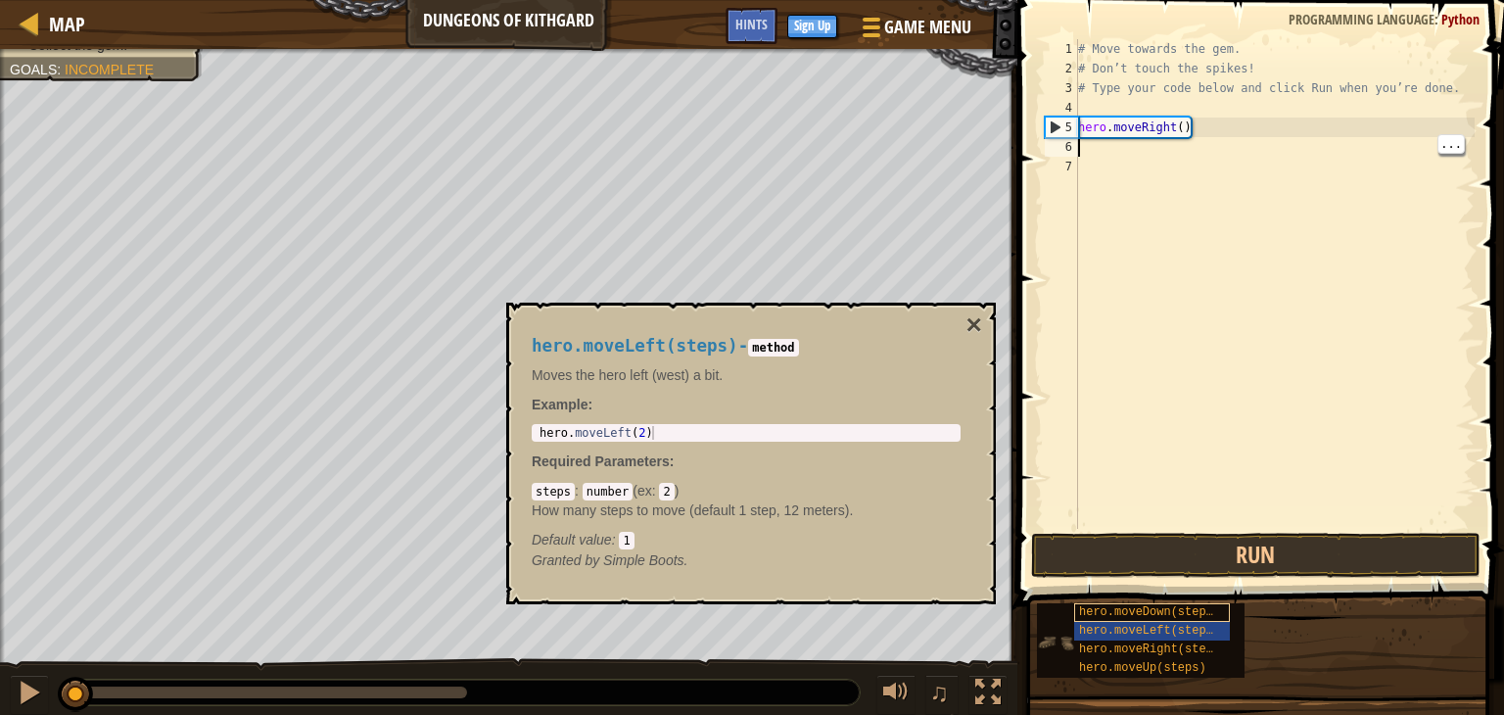
click at [1191, 617] on span "hero.moveDown(steps)" at bounding box center [1149, 612] width 141 height 14
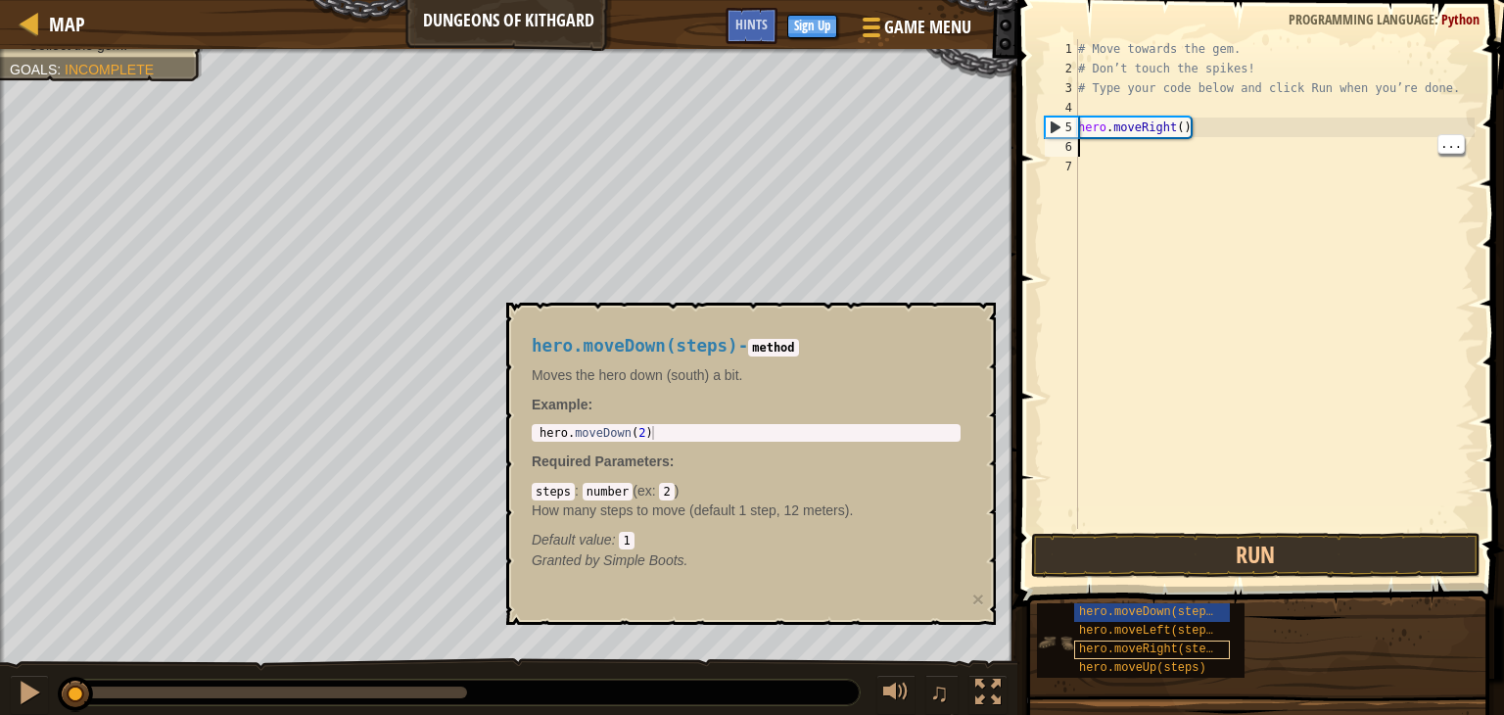
click at [1179, 650] on span "hero.moveRight(steps)" at bounding box center [1153, 649] width 148 height 14
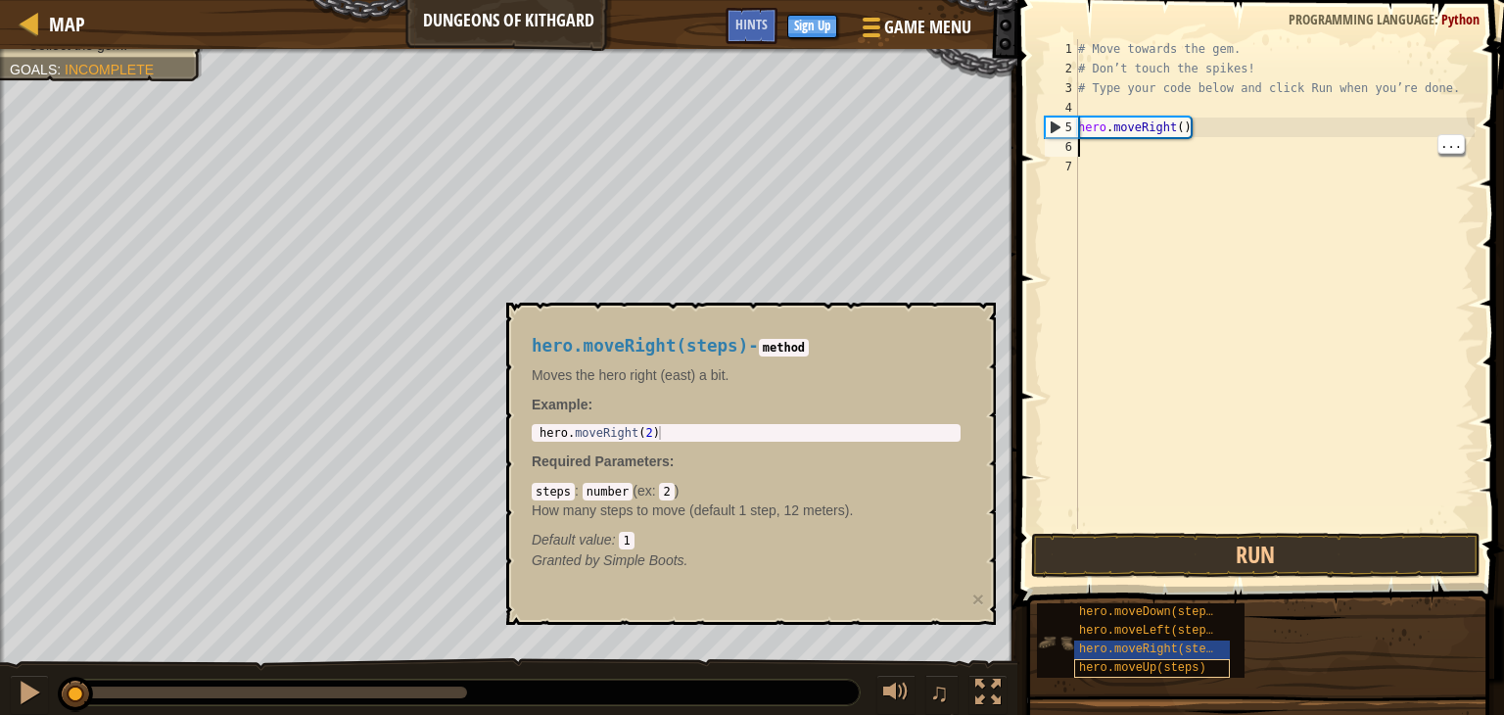
click at [1196, 671] on span "hero.moveUp(steps)" at bounding box center [1142, 668] width 127 height 14
type textarea "hero.moveRig"
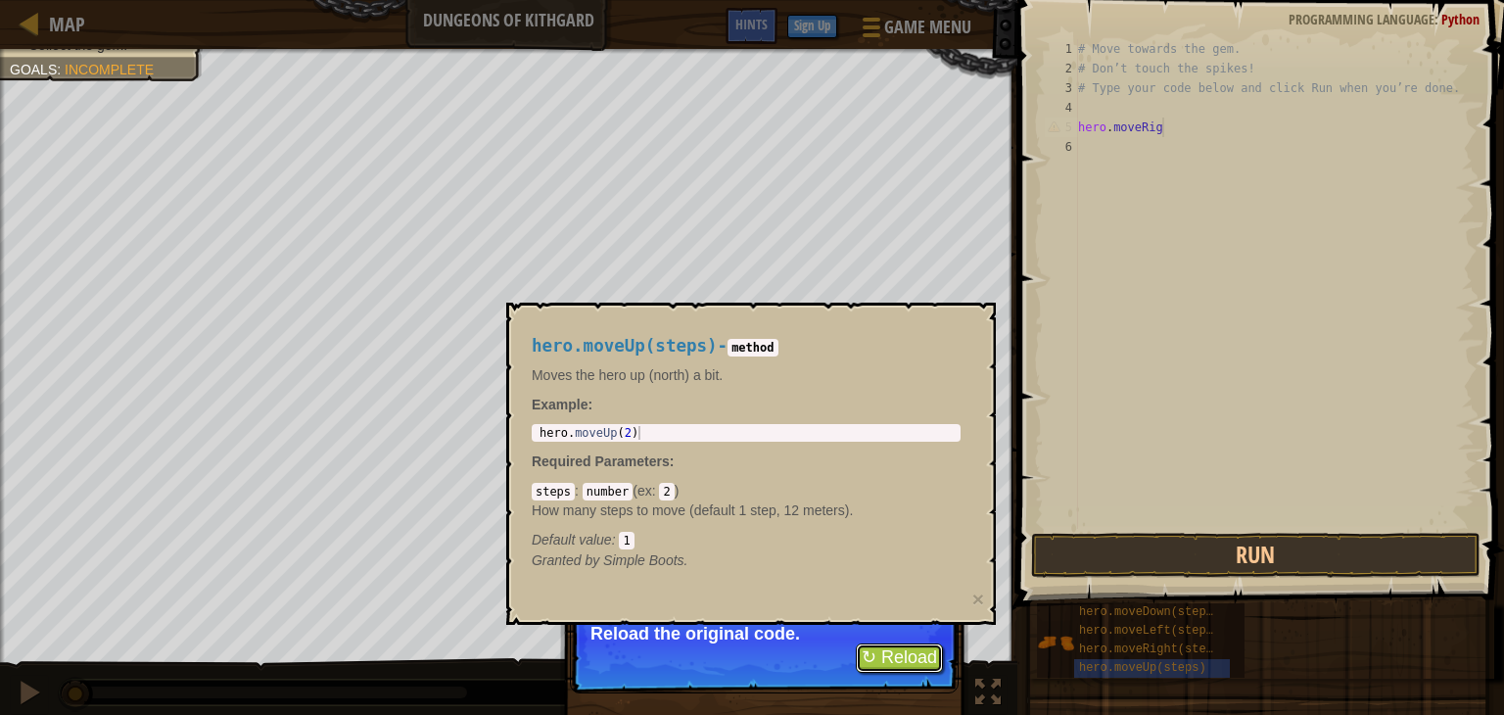
click at [911, 660] on button "↻ Reload" at bounding box center [899, 657] width 87 height 29
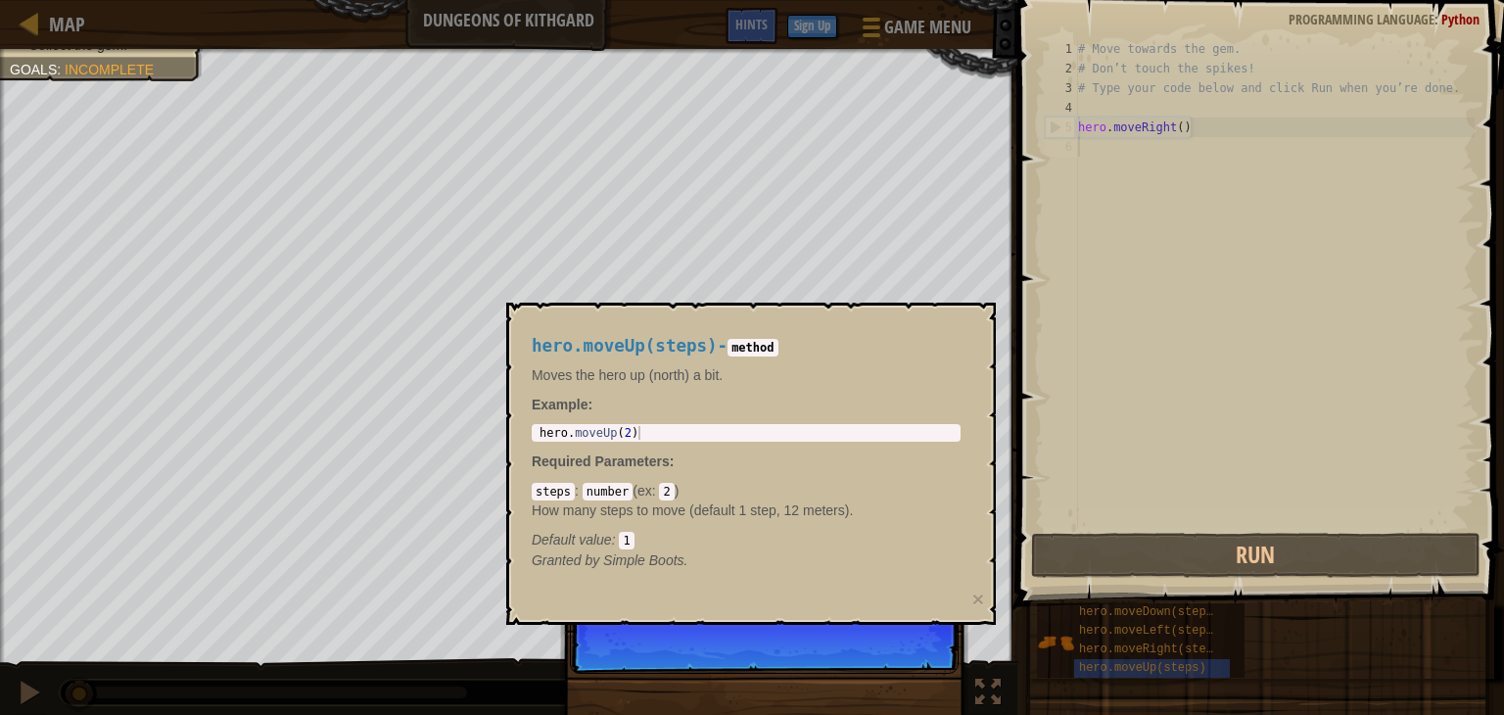
click at [1185, 125] on div "# Move towards the gem. # Don’t touch the spikes! # Type your code below and cl…" at bounding box center [1274, 303] width 401 height 529
type textarea "hero.moveRight()"
click at [1184, 124] on div "# Move towards the gem. # Don’t touch the spikes! # Type your code below and cl…" at bounding box center [1274, 303] width 401 height 529
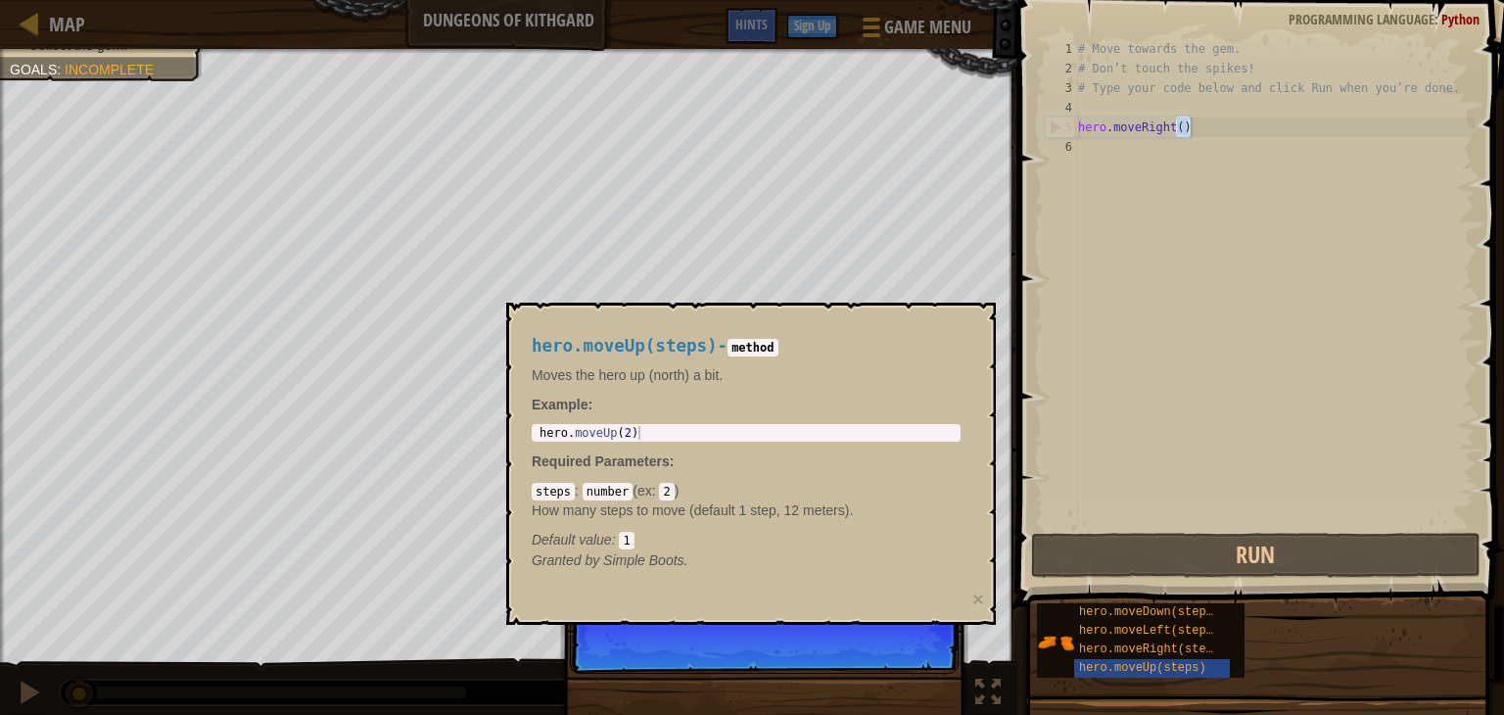
click at [906, 648] on p "Skip (esc) Continue You can use these met" at bounding box center [764, 629] width 389 height 90
click at [917, 647] on button "Continue" at bounding box center [902, 640] width 81 height 25
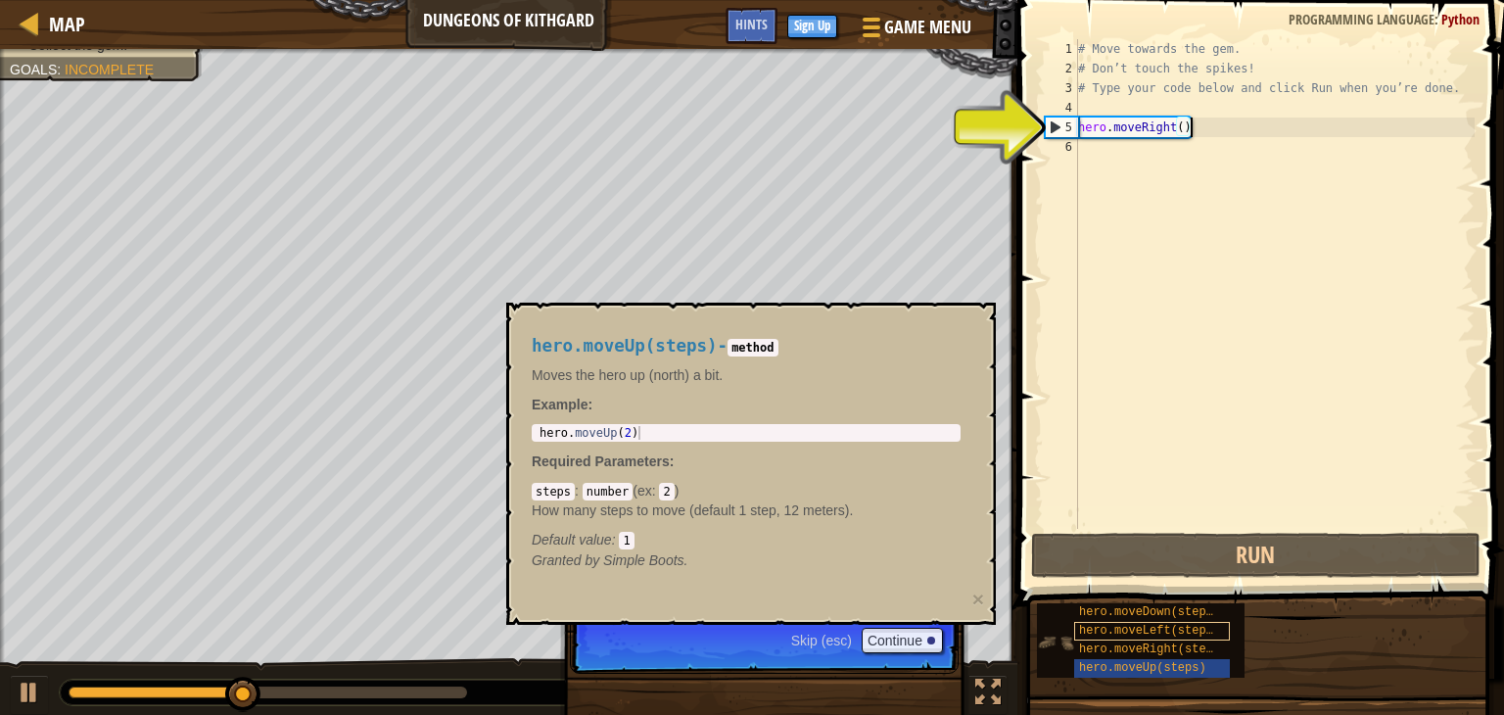
click at [991, 687] on div at bounding box center [987, 692] width 25 height 25
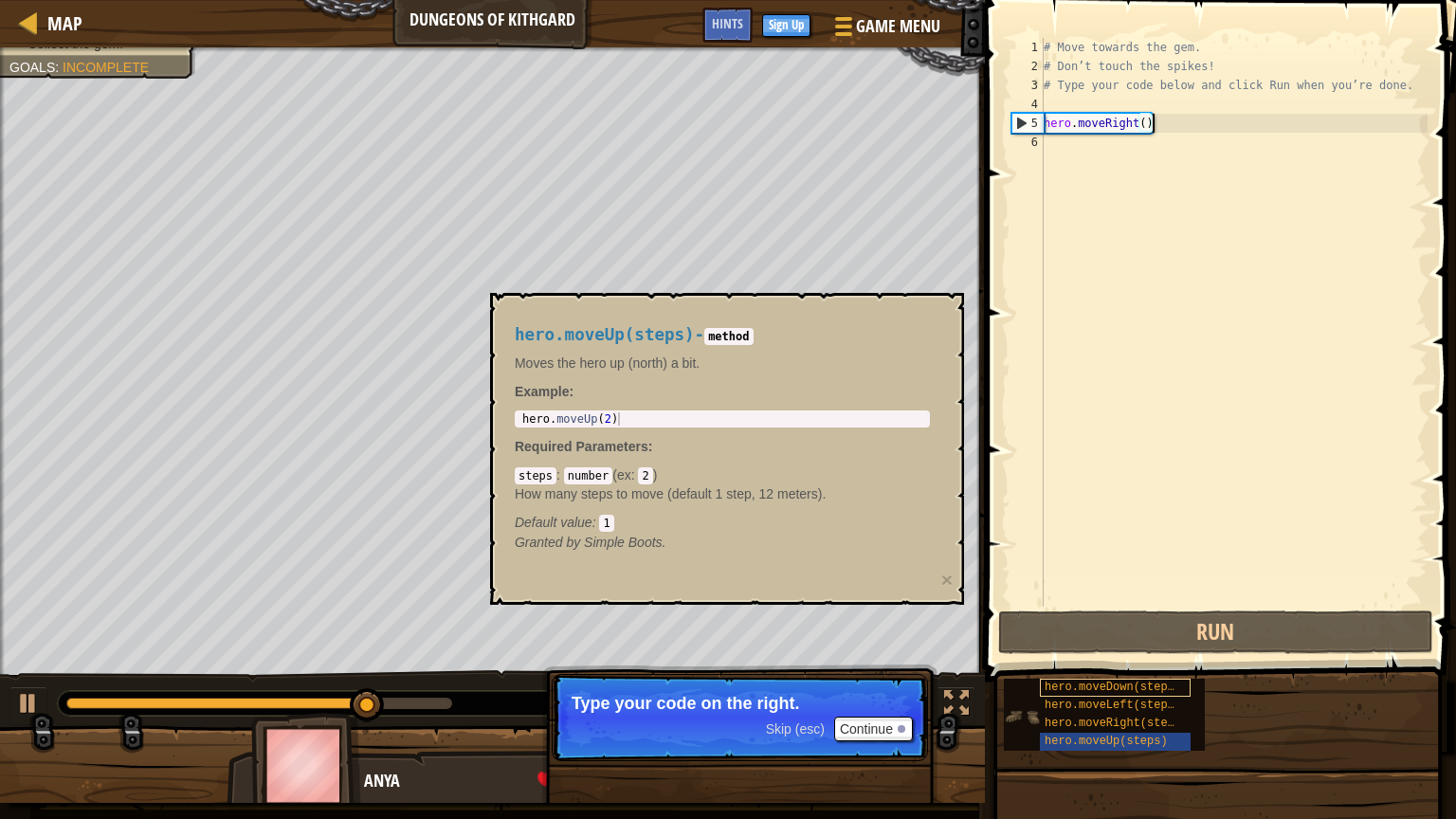
click at [1117, 691] on span "hero.moveUp(steps)" at bounding box center [1106, 742] width 123 height 14
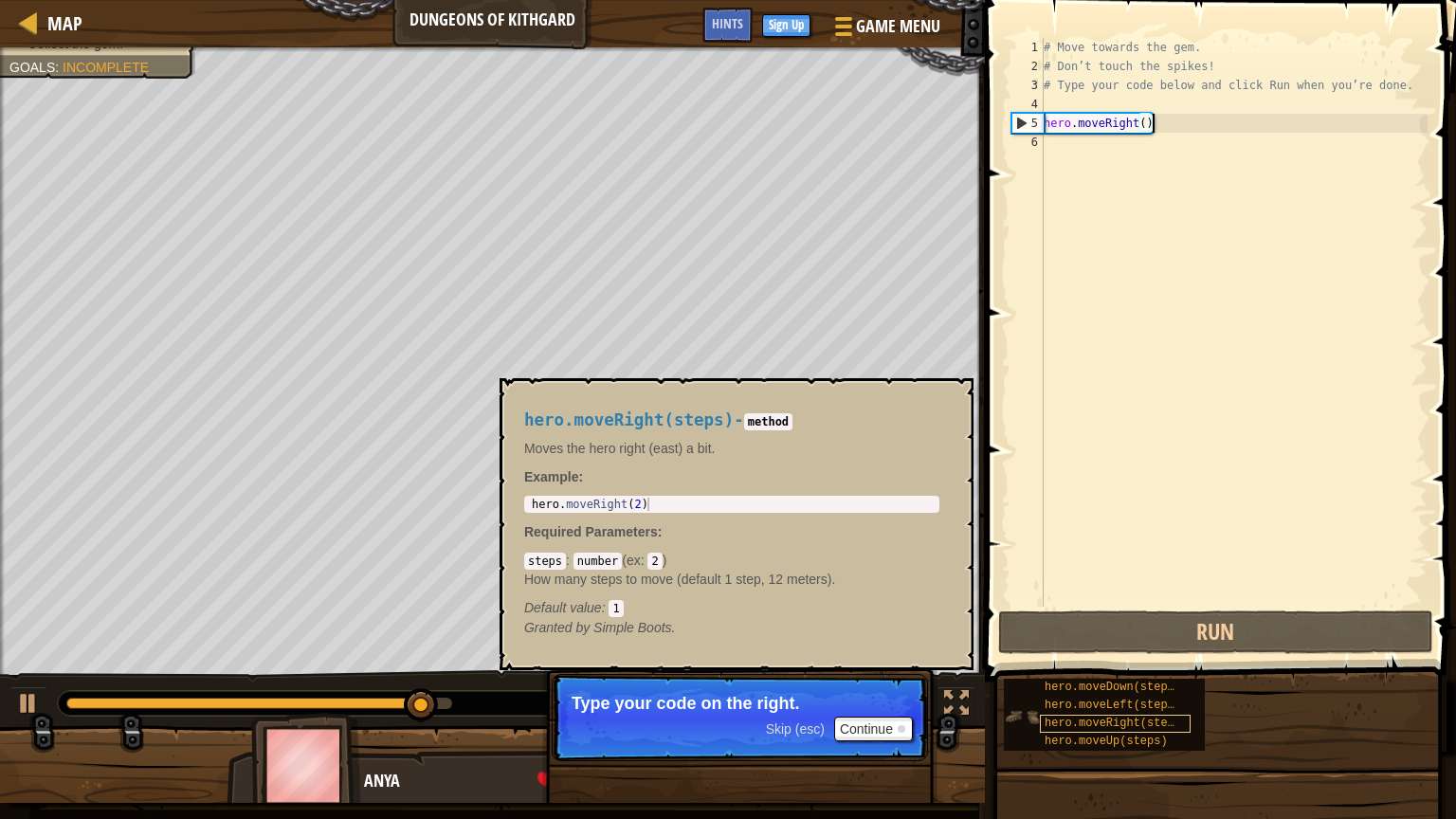
click at [1105, 691] on span "hero.moveRight(steps)" at bounding box center [1116, 723] width 143 height 14
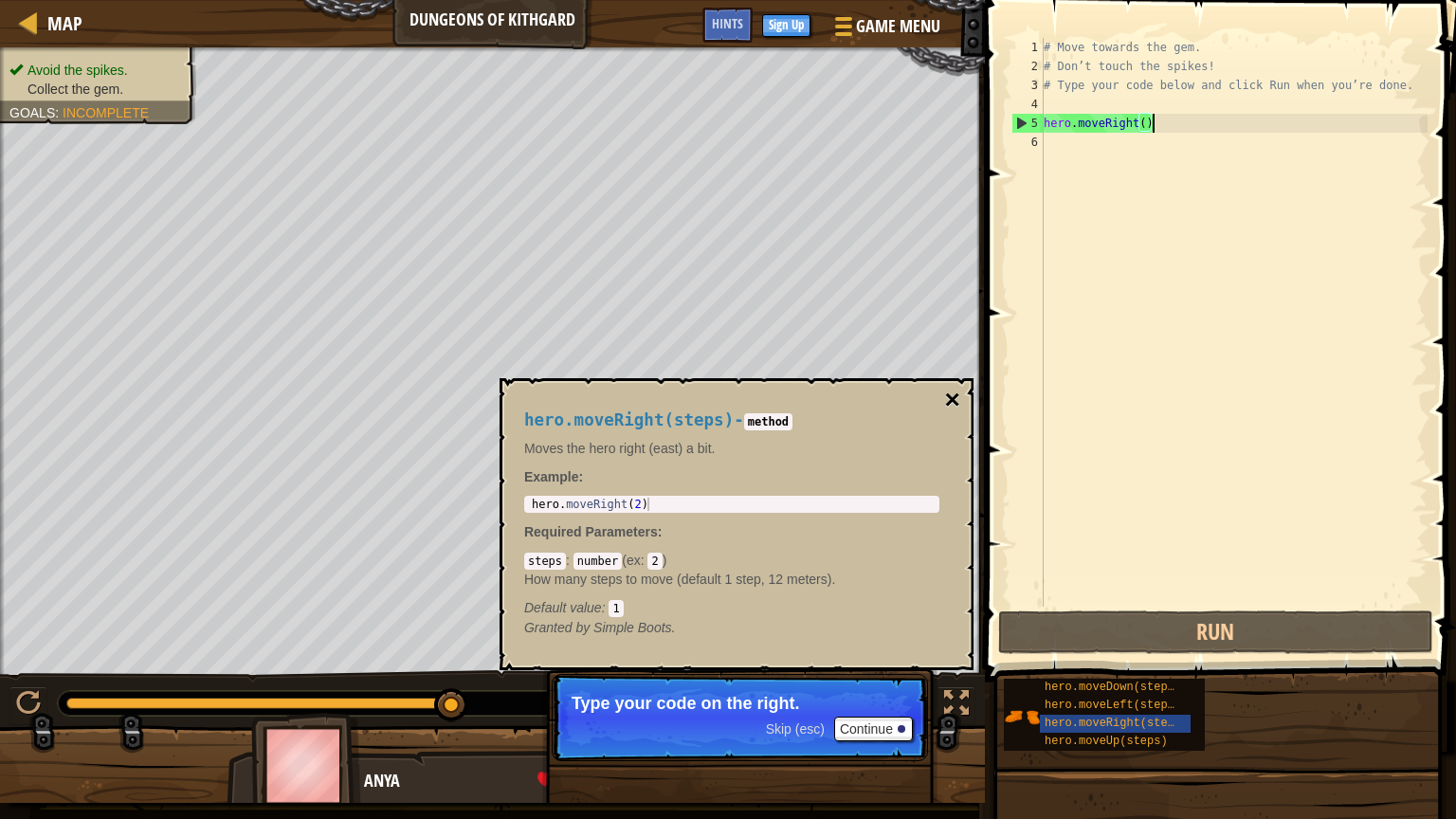
click at [946, 408] on button "×" at bounding box center [953, 400] width 15 height 26
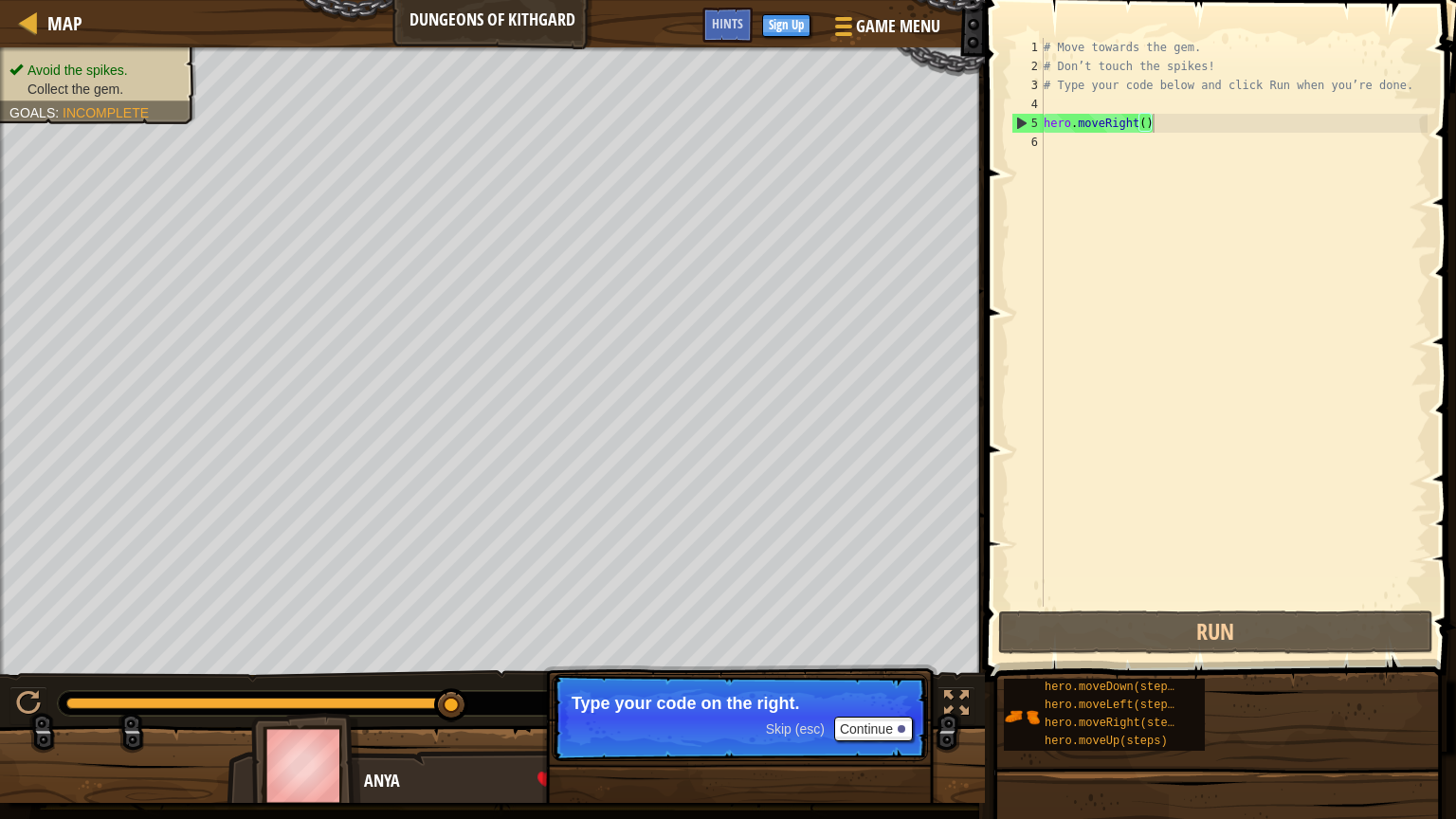
click at [1258, 691] on div "hero.moveDown(steps) hero.moveLeft(steps) hero.moveRight(steps) hero.moveUp(ste…" at bounding box center [1223, 714] width 440 height 74
click at [1255, 173] on div "# Move towards the gem. # Don’t touch the spikes! # Type your code below and cl…" at bounding box center [1233, 341] width 388 height 607
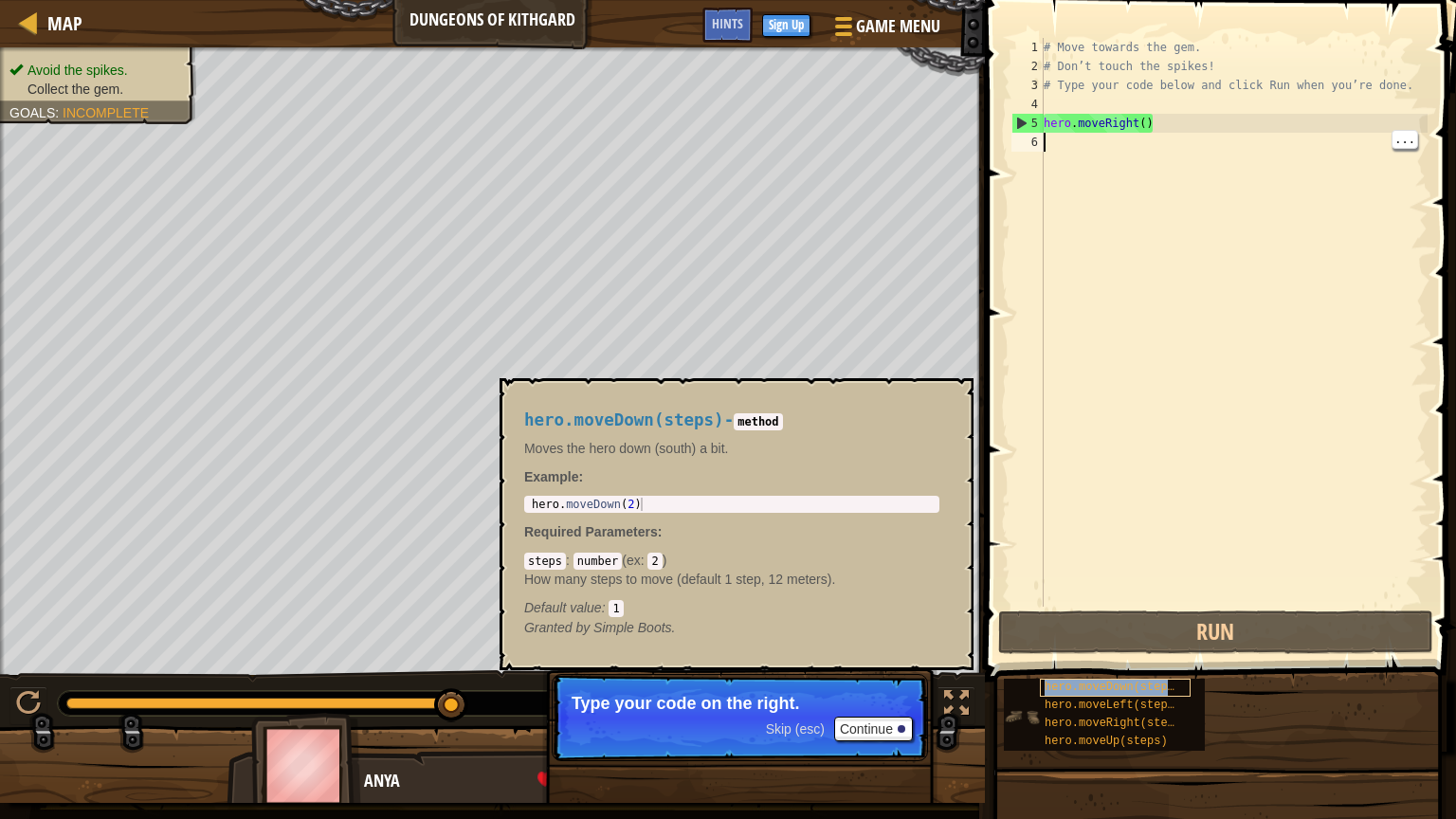
click at [1143, 687] on span "hero.moveDown(steps)" at bounding box center [1112, 687] width 136 height 14
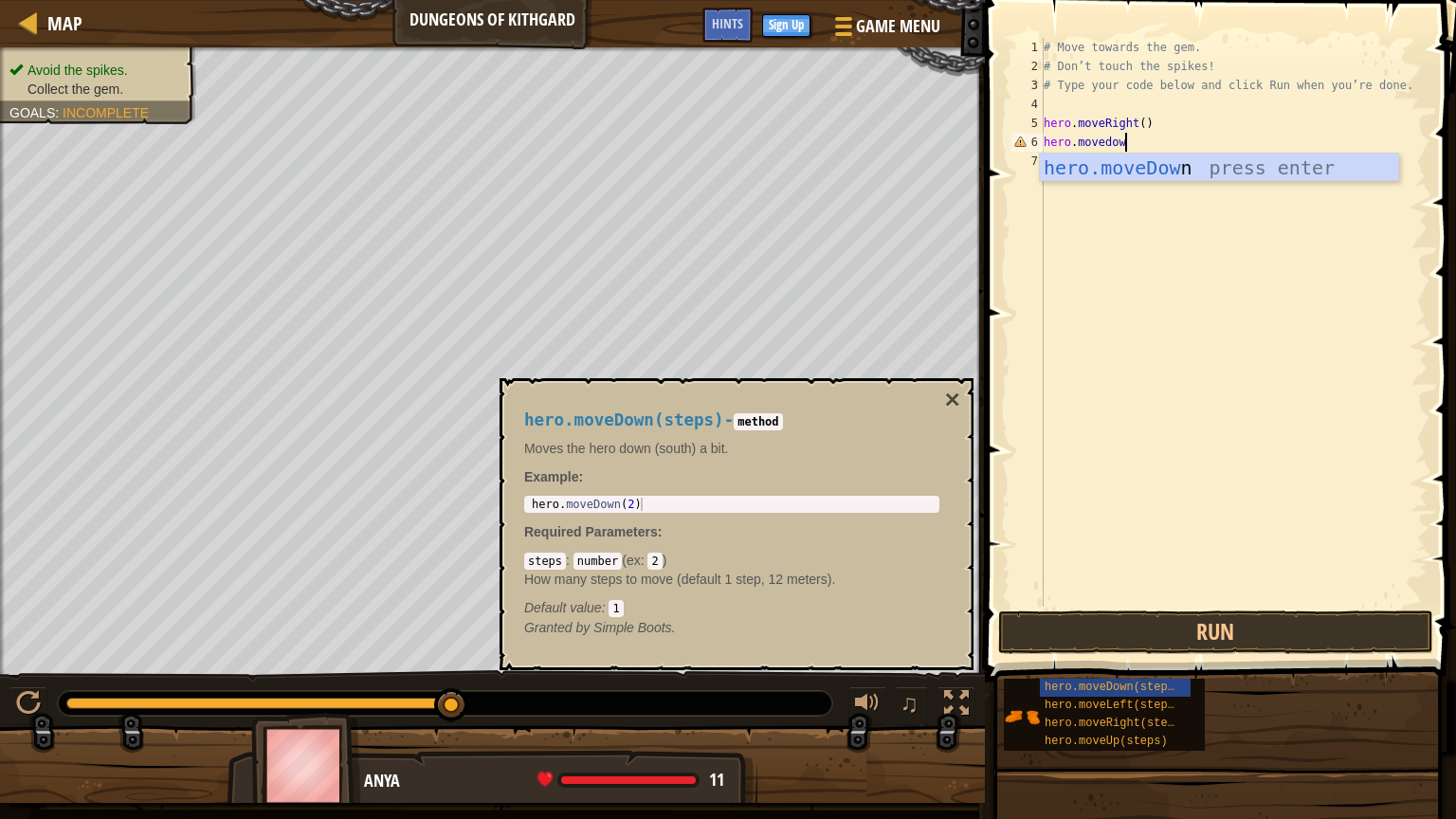
type textarea "hero.movedown"
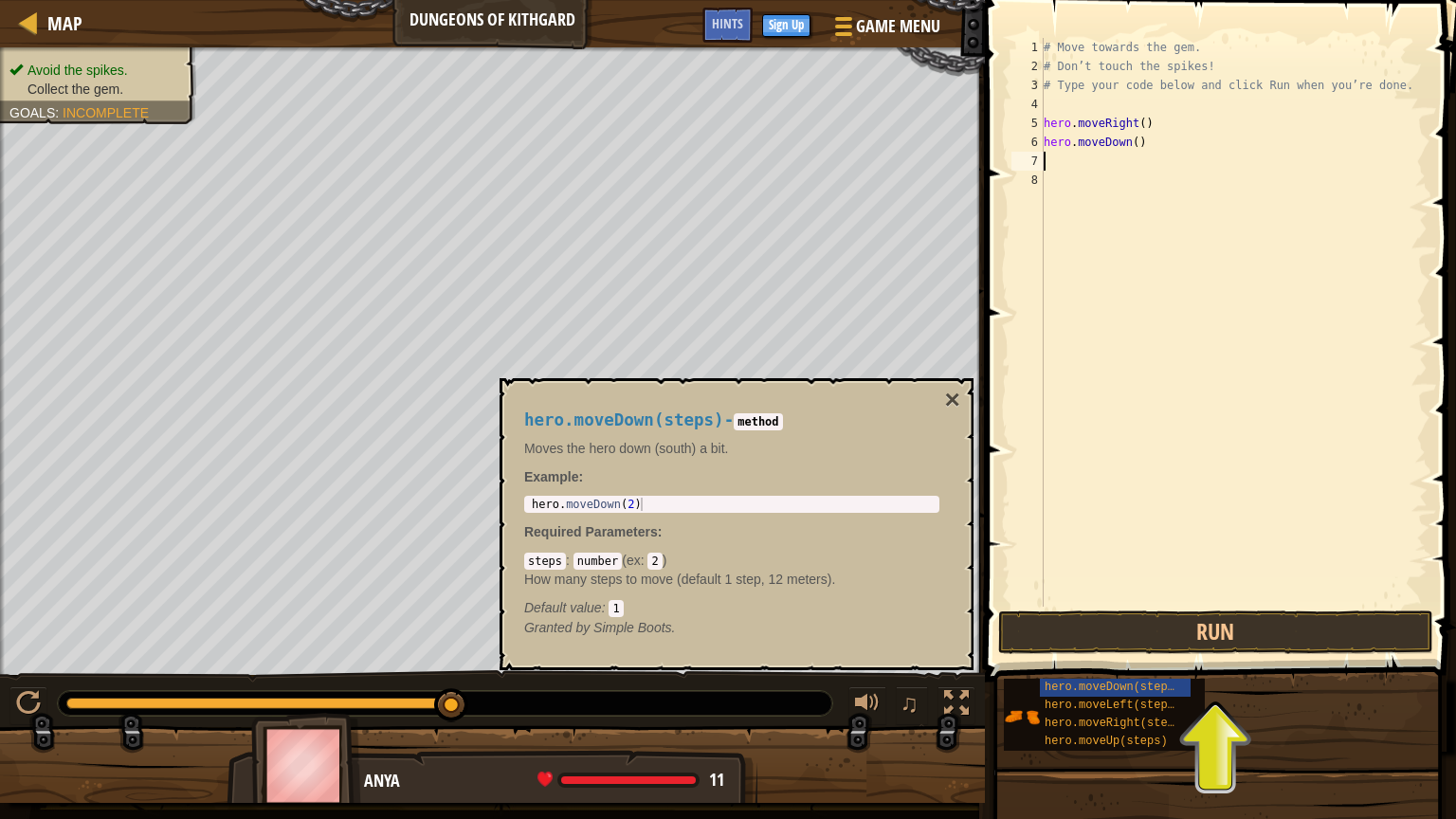
click at [1138, 144] on div "# Move towards the gem. # Don’t touch the spikes! # Type your code below and cl…" at bounding box center [1233, 341] width 388 height 607
click at [1191, 642] on button "Run" at bounding box center [1215, 632] width 435 height 44
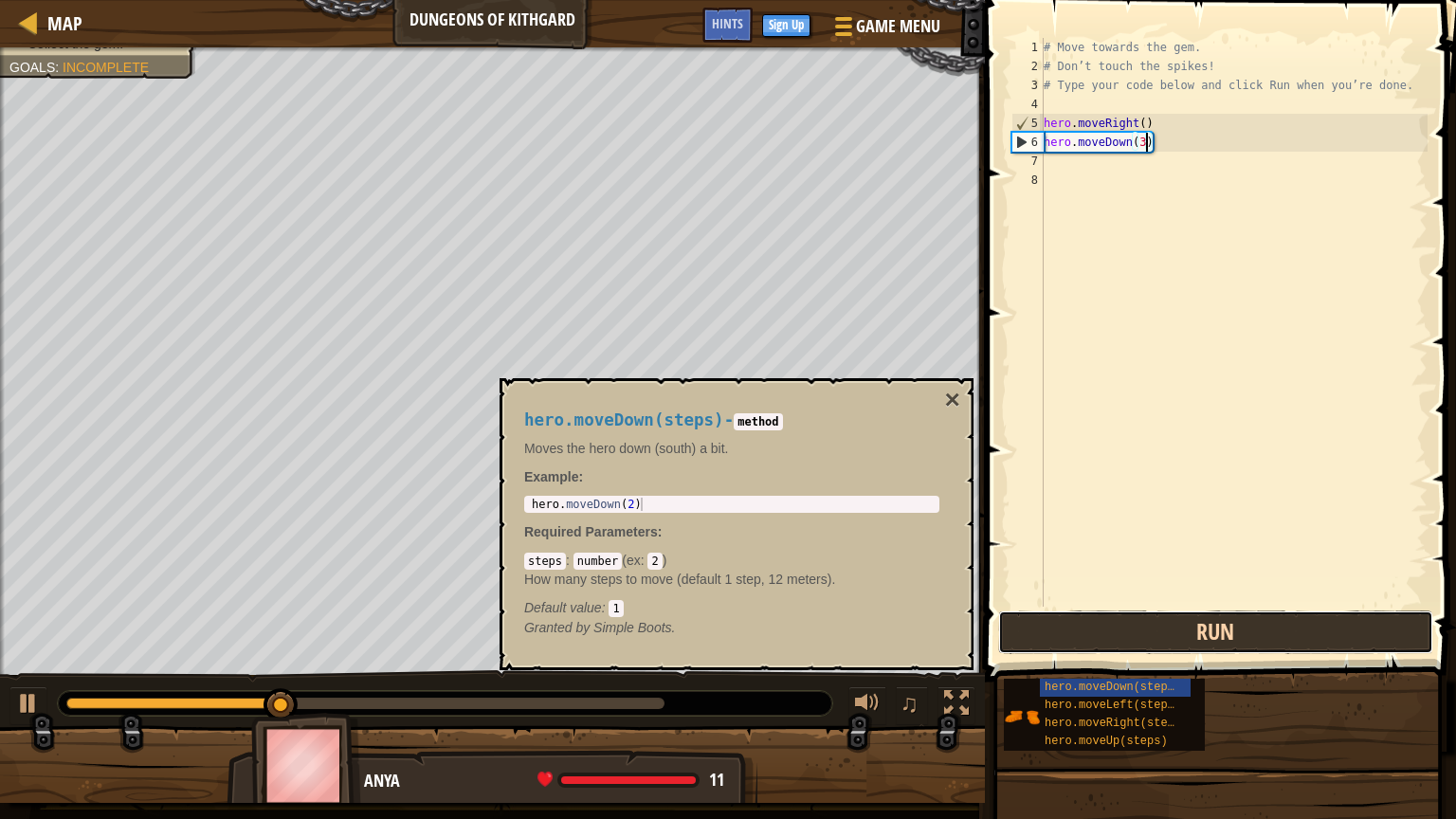
click at [1167, 623] on button "Run" at bounding box center [1215, 632] width 435 height 44
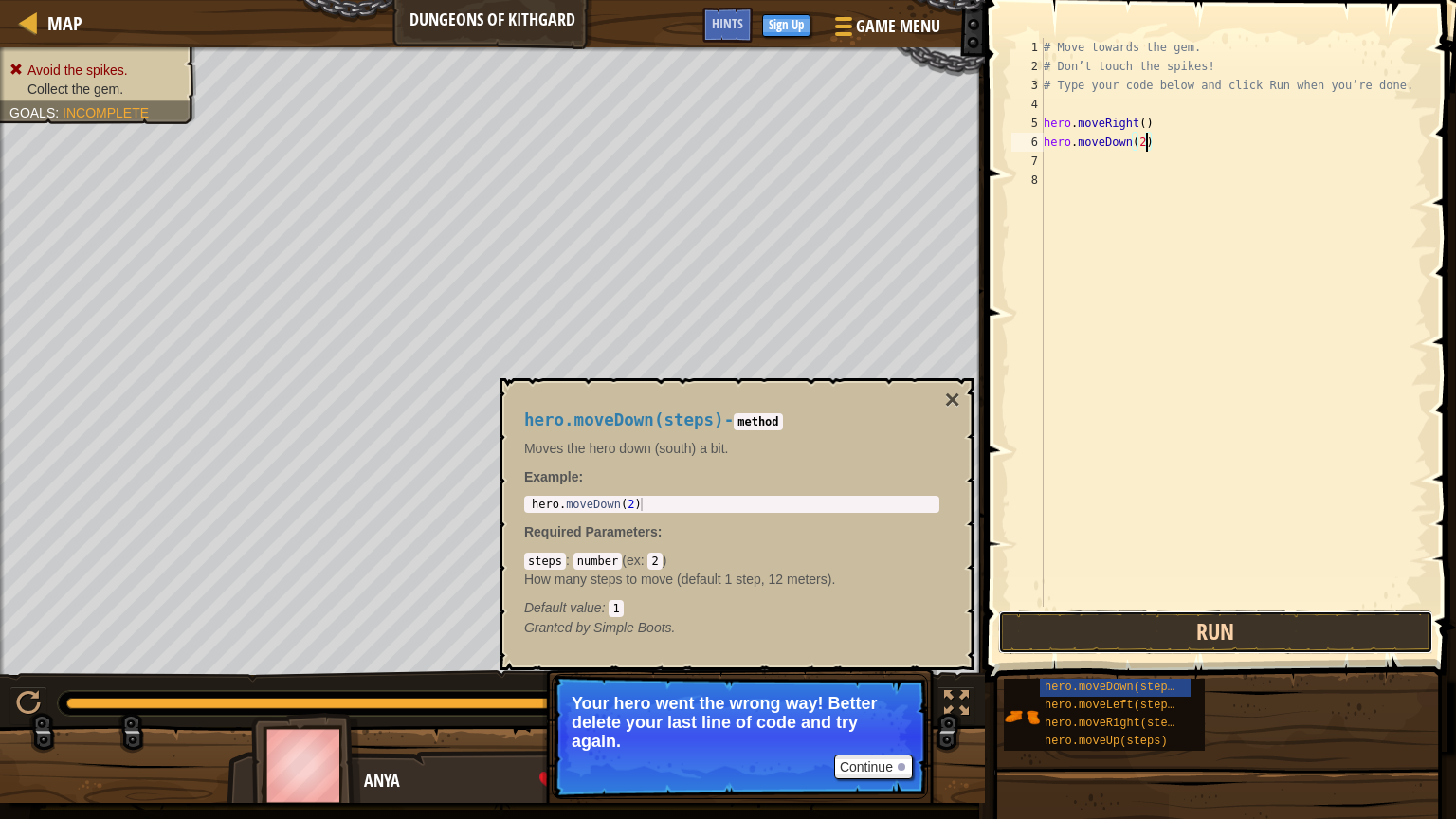
click at [1226, 627] on button "Run" at bounding box center [1215, 632] width 435 height 44
type textarea "hero.moveDown(1)"
click at [1250, 625] on button "Run" at bounding box center [1215, 632] width 435 height 44
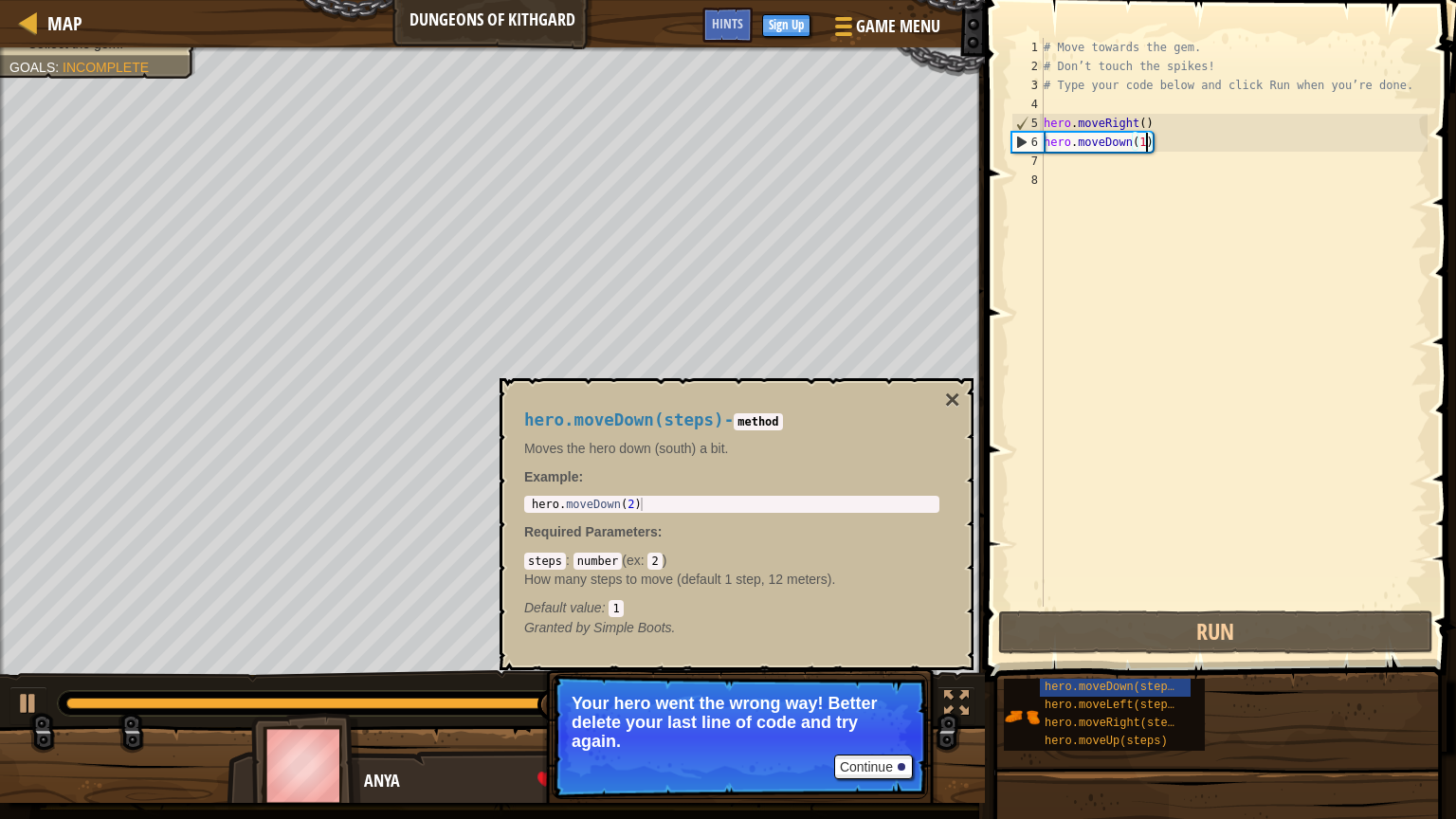
click at [948, 410] on button "×" at bounding box center [953, 400] width 15 height 26
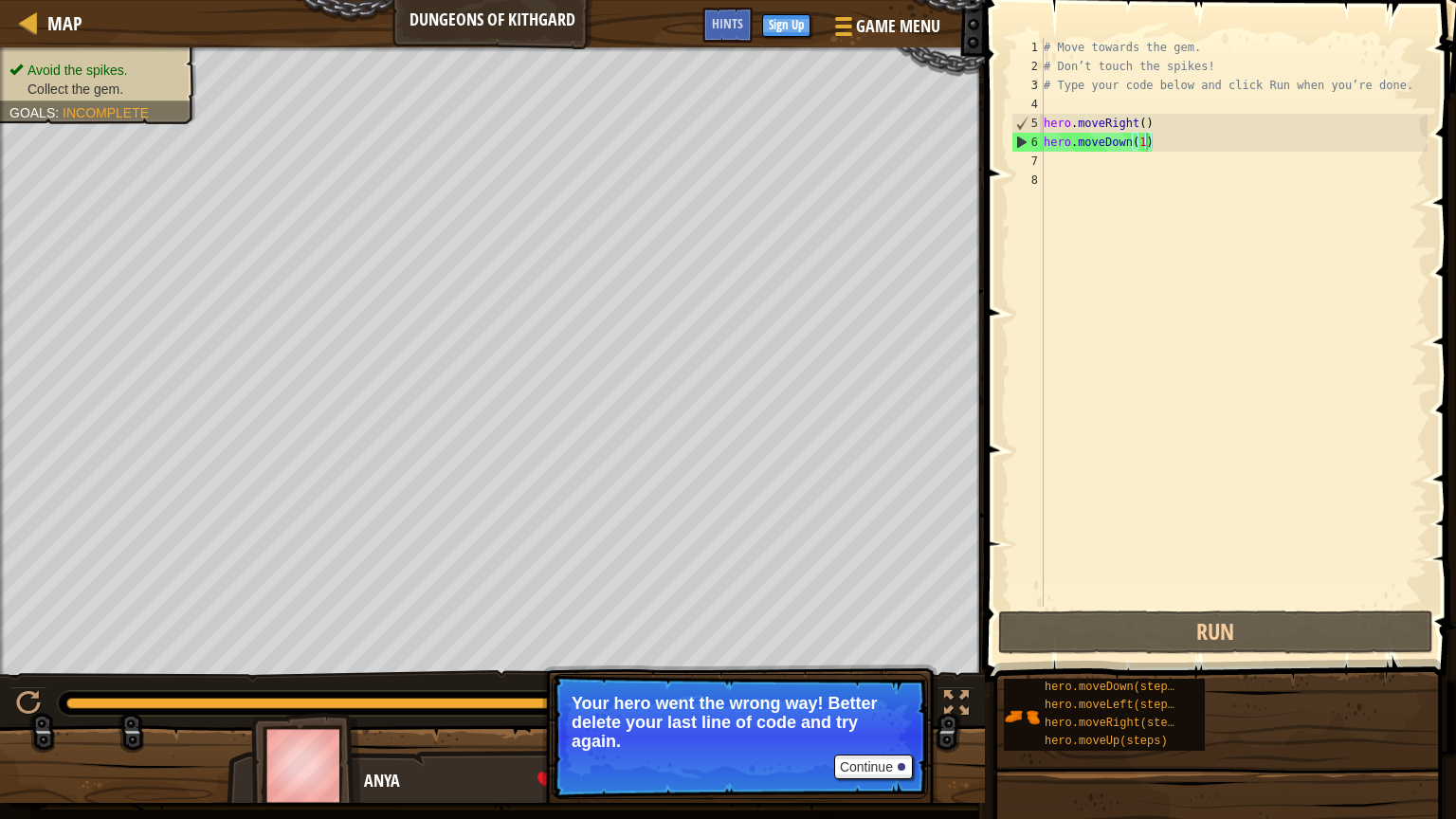
click at [1121, 173] on div "# Move towards the gem. # Don’t touch the spikes! # Type your code below and cl…" at bounding box center [1233, 341] width 388 height 607
click at [1105, 163] on div "# Move towards the gem. # Don’t touch the spikes! # Type your code below and cl…" at bounding box center [1233, 341] width 388 height 607
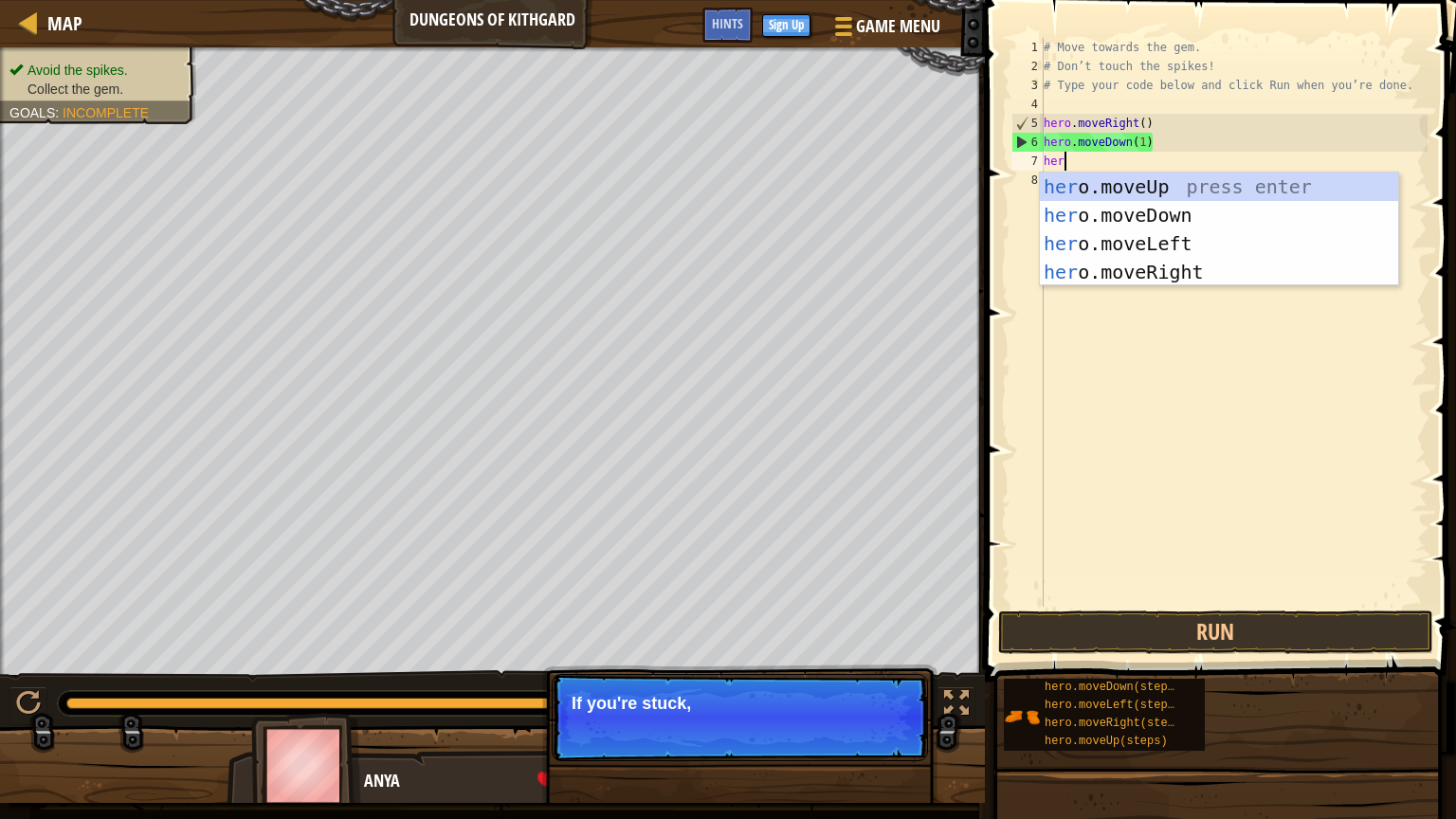
type textarea "hero"
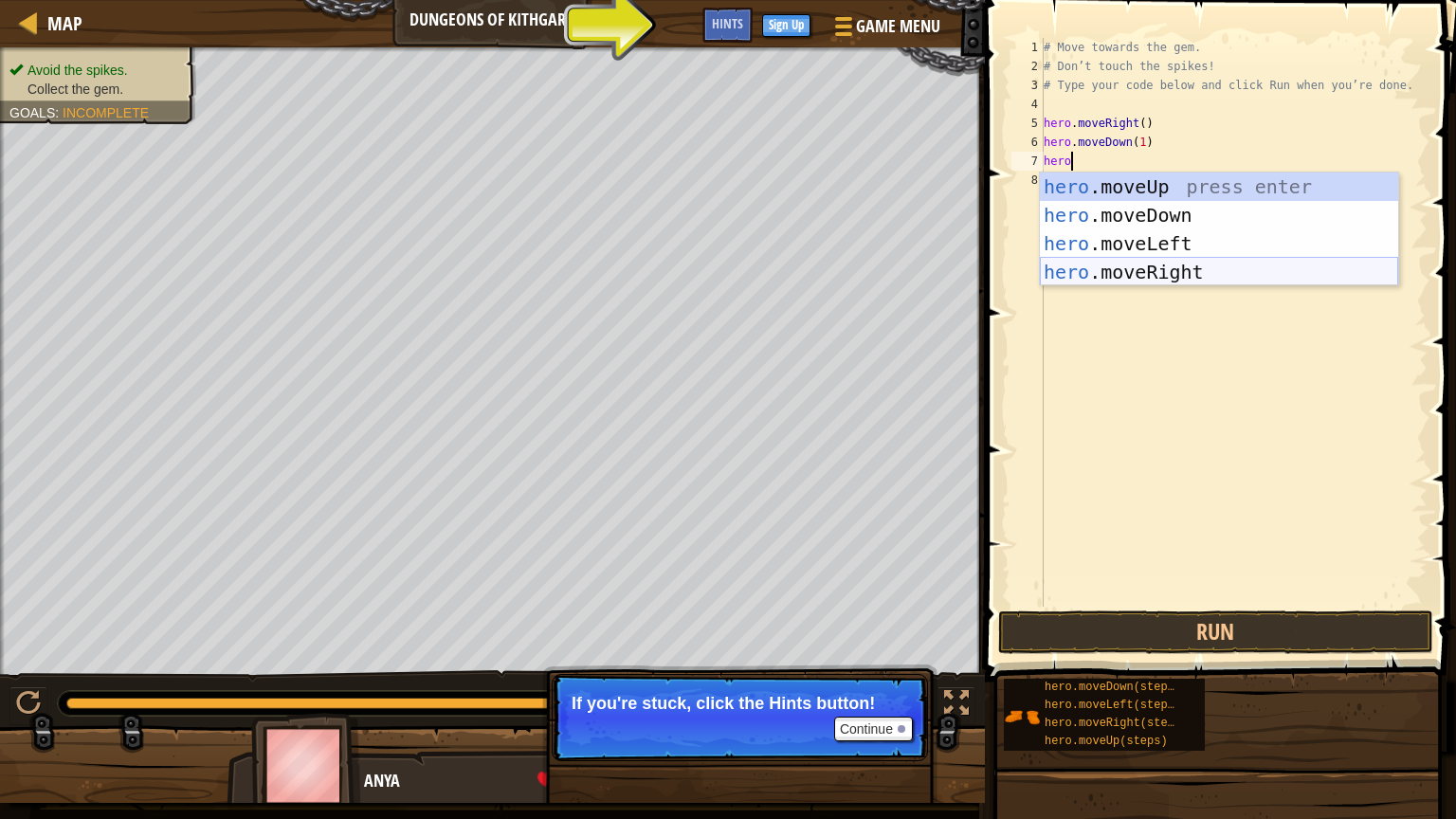
click at [1166, 281] on div "hero .moveUp press enter hero .moveDown press enter hero .moveLeft press enter …" at bounding box center [1219, 258] width 358 height 170
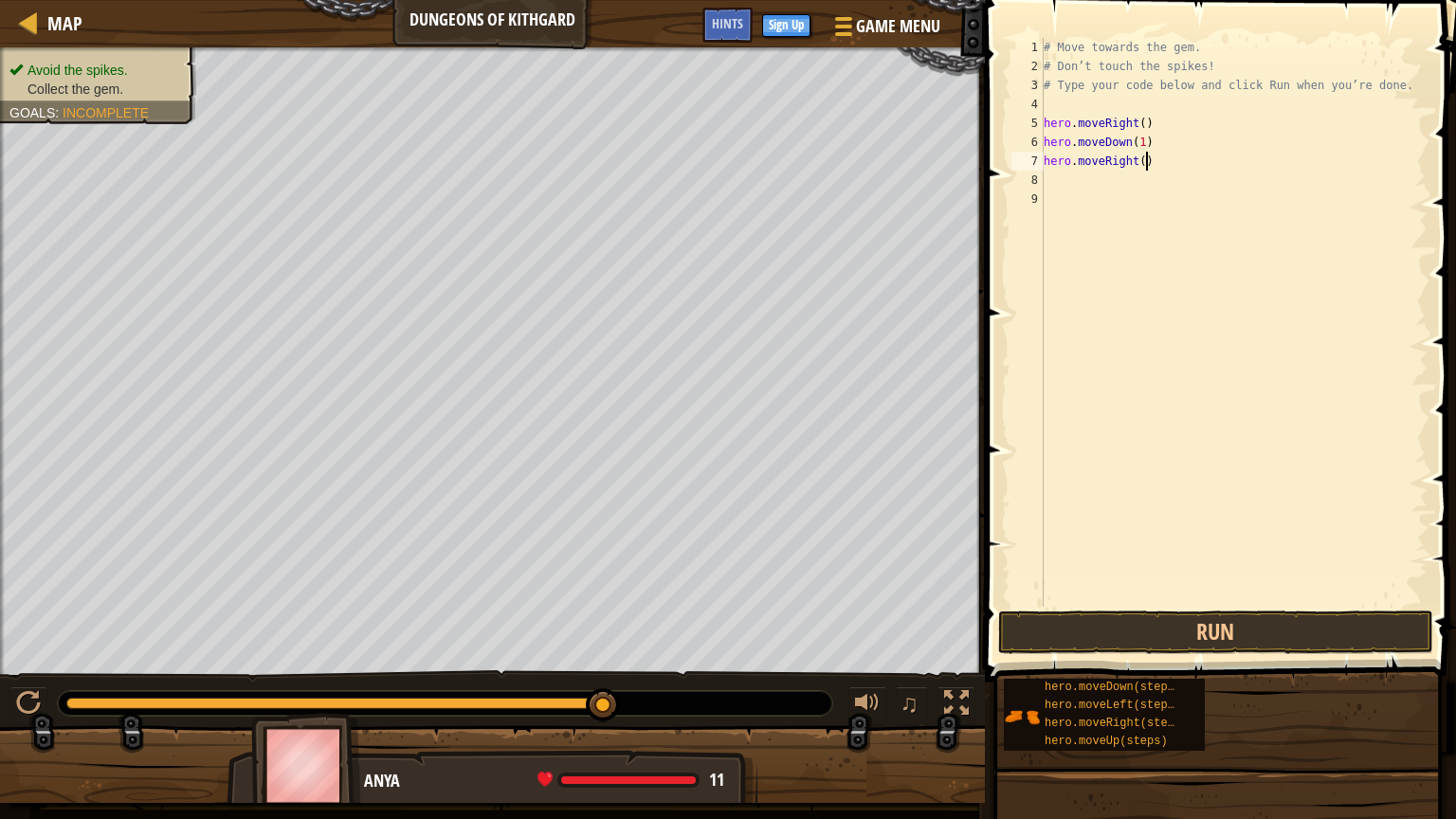
click at [1147, 162] on div "# Move towards the gem. # Don’t touch the spikes! # Type your code below and cl…" at bounding box center [1233, 341] width 388 height 607
type textarea "hero.moveRight(1)"
click at [1248, 622] on button "Run" at bounding box center [1215, 632] width 435 height 44
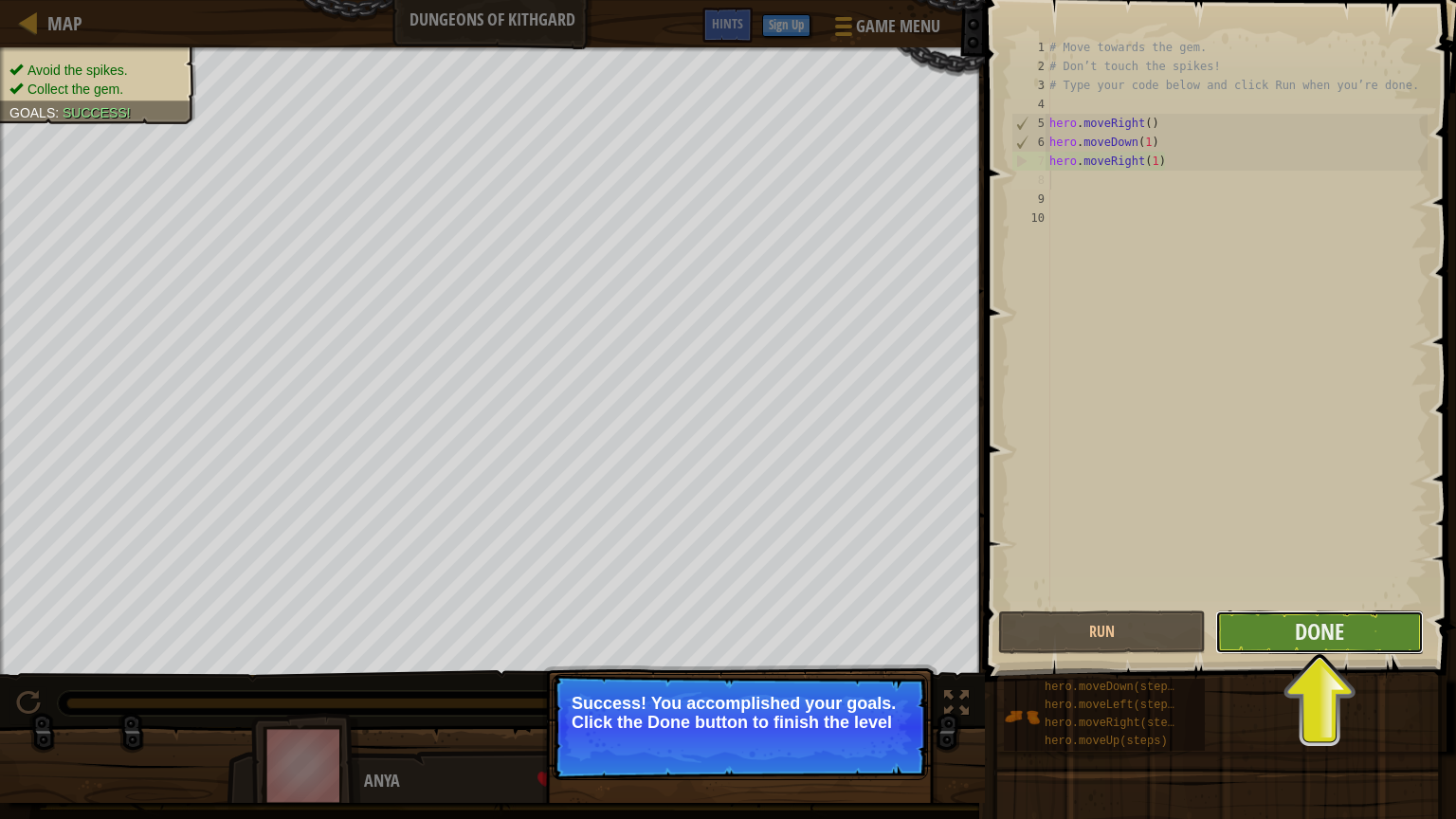
click at [1257, 623] on button "Done" at bounding box center [1319, 632] width 207 height 44
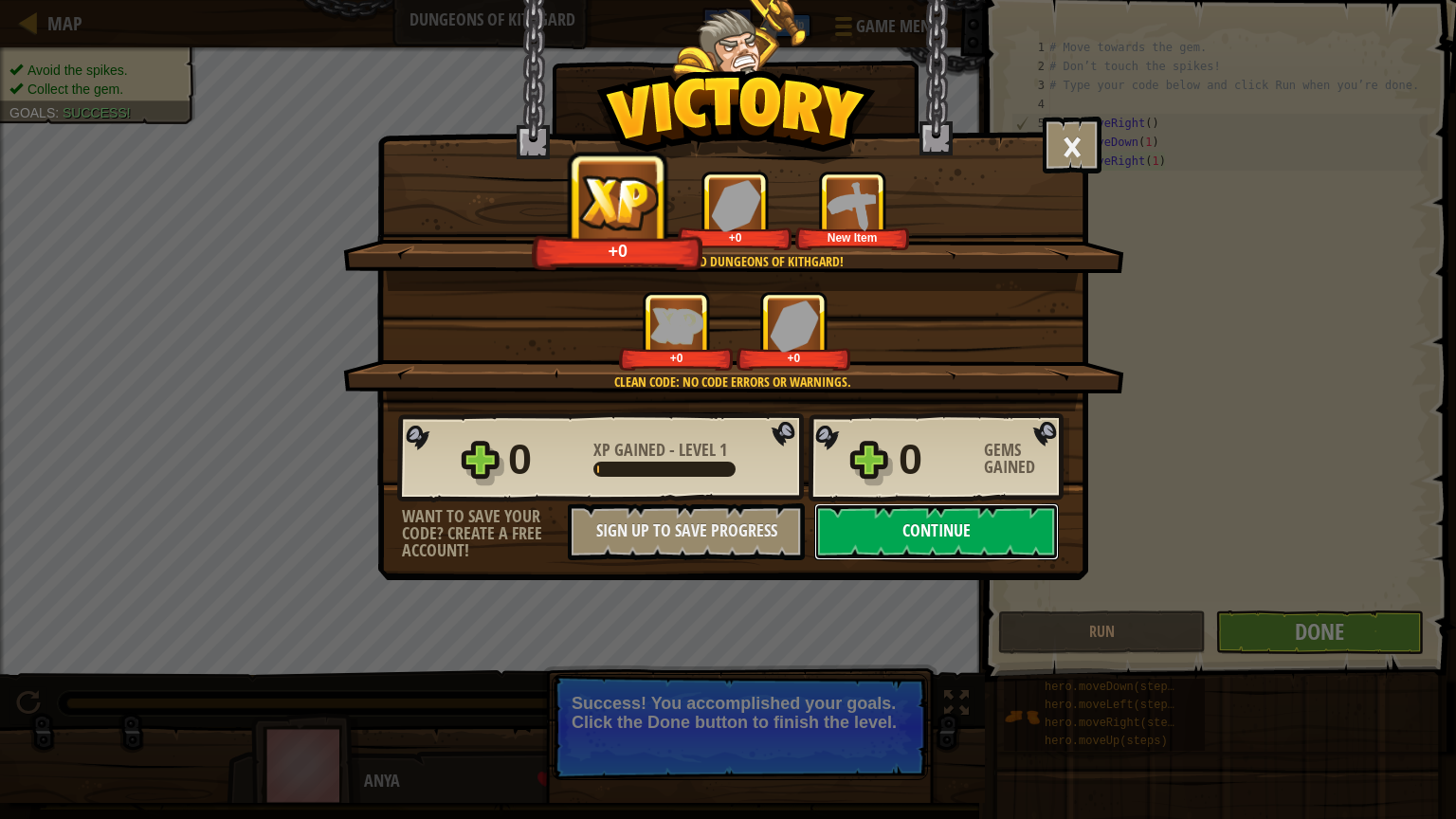
click at [918, 526] on button "Continue" at bounding box center [936, 531] width 245 height 57
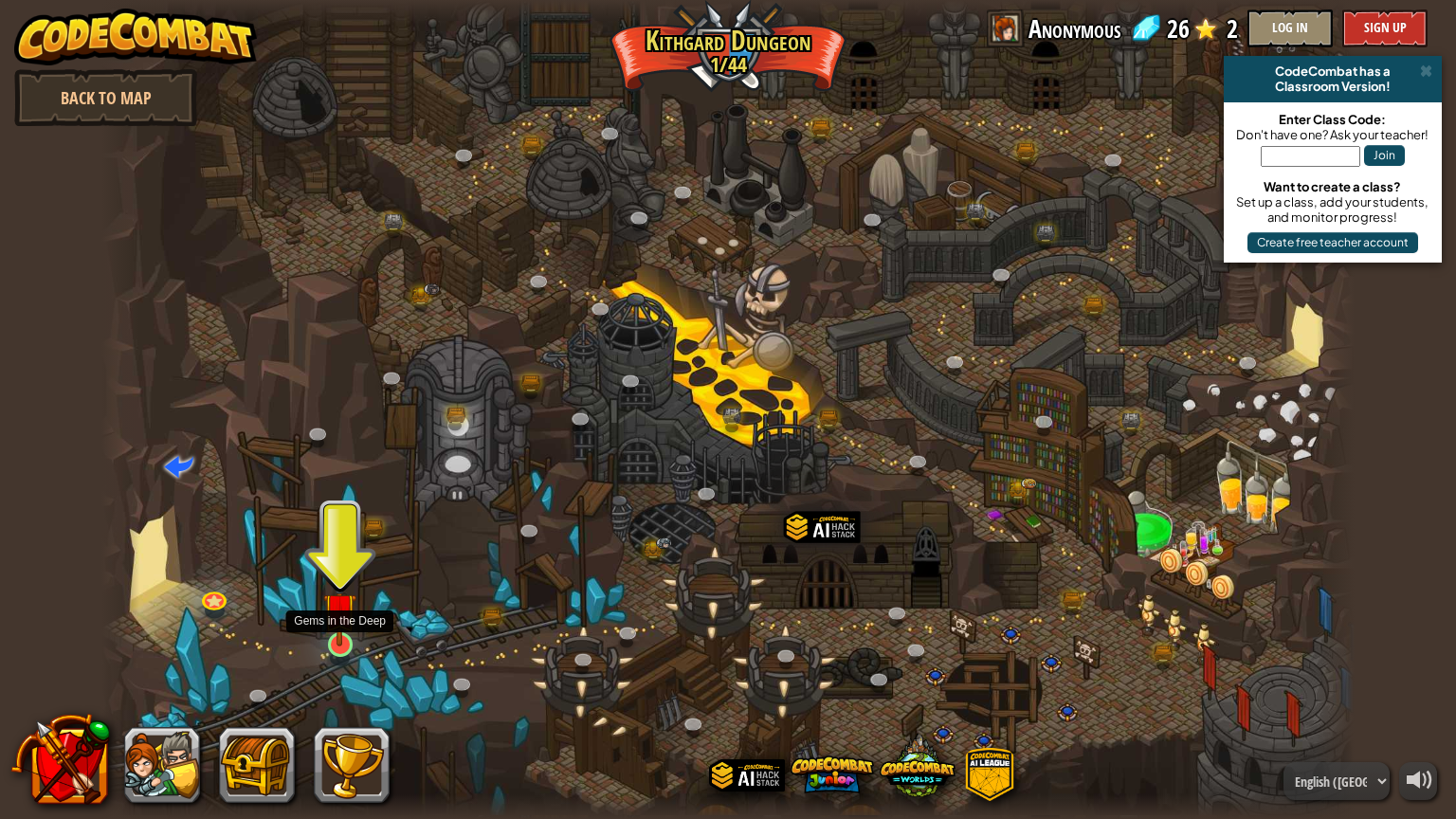
click at [345, 636] on img at bounding box center [340, 609] width 33 height 76
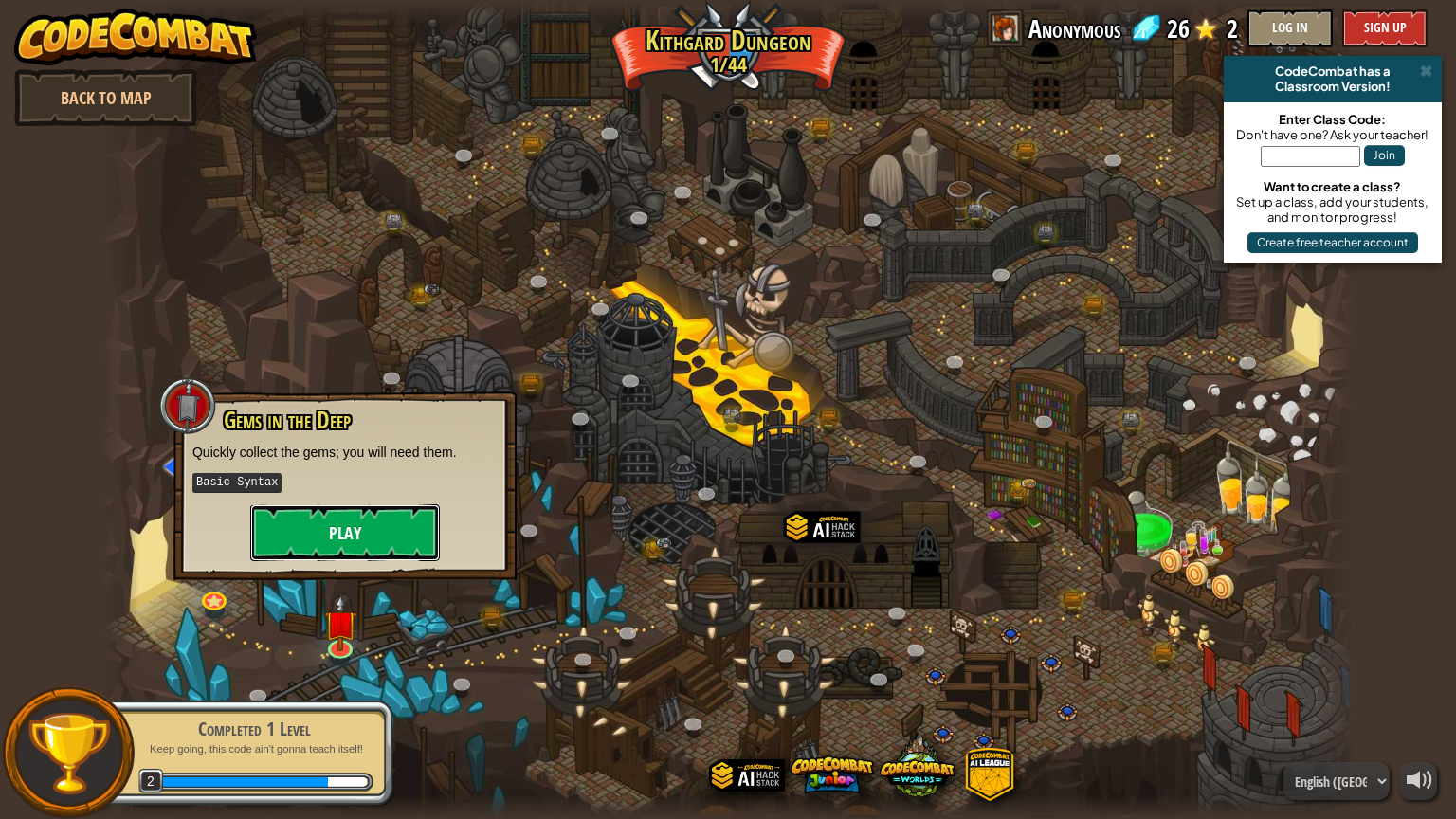
click at [330, 523] on button "Play" at bounding box center [346, 532] width 190 height 57
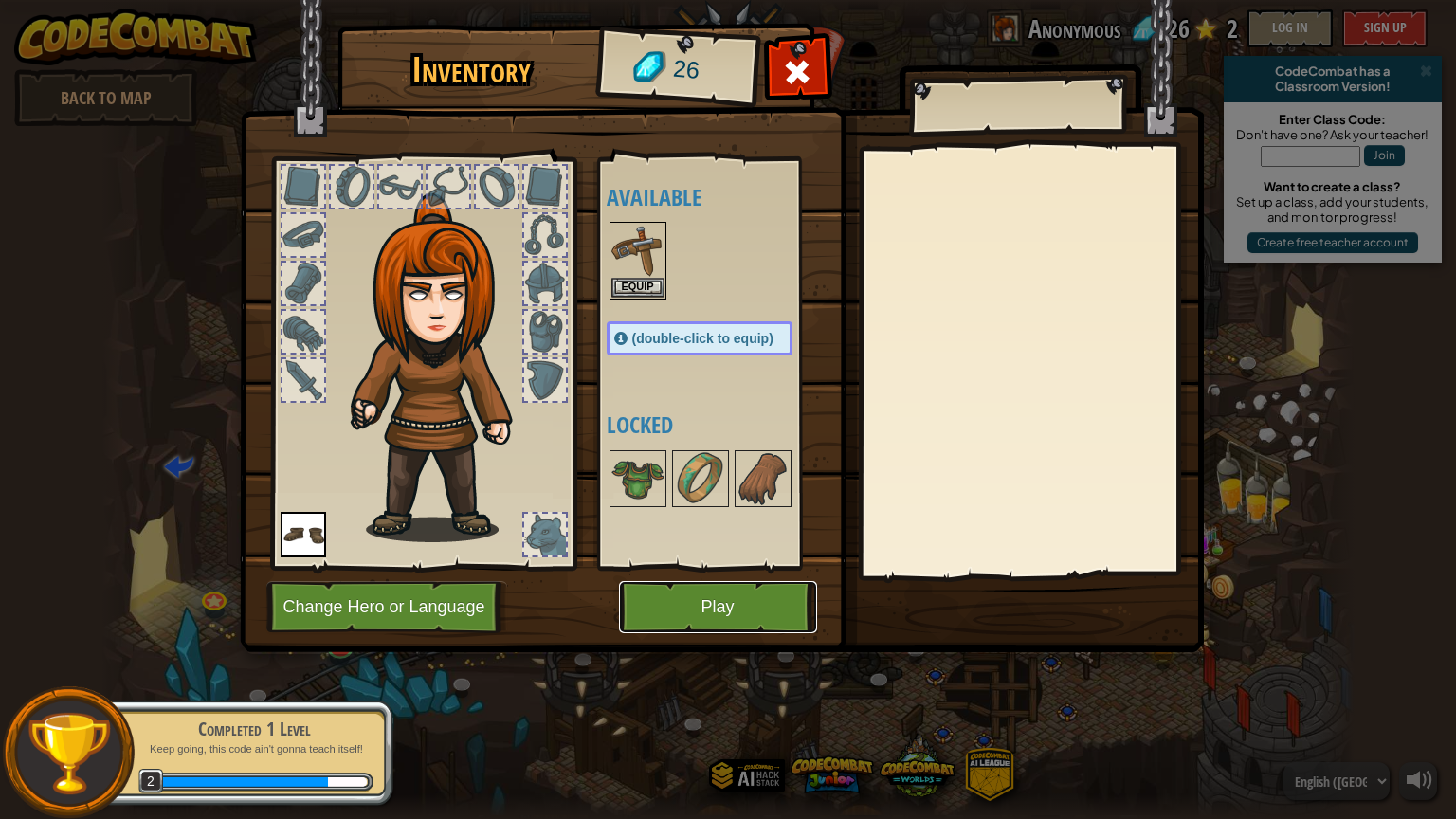
click at [675, 620] on button "Play" at bounding box center [717, 607] width 198 height 52
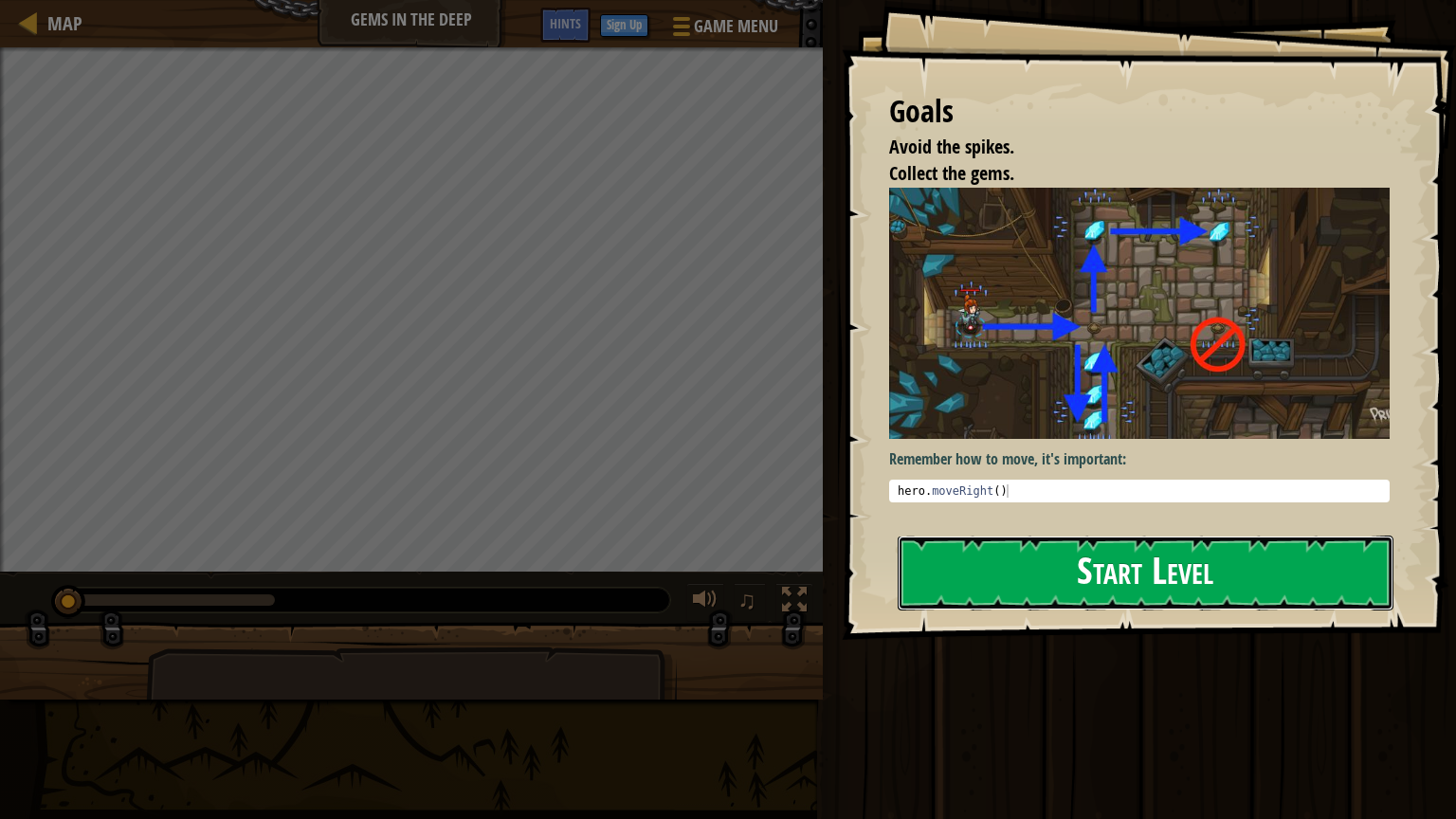
click at [1188, 561] on button "Start Level" at bounding box center [1145, 572] width 496 height 75
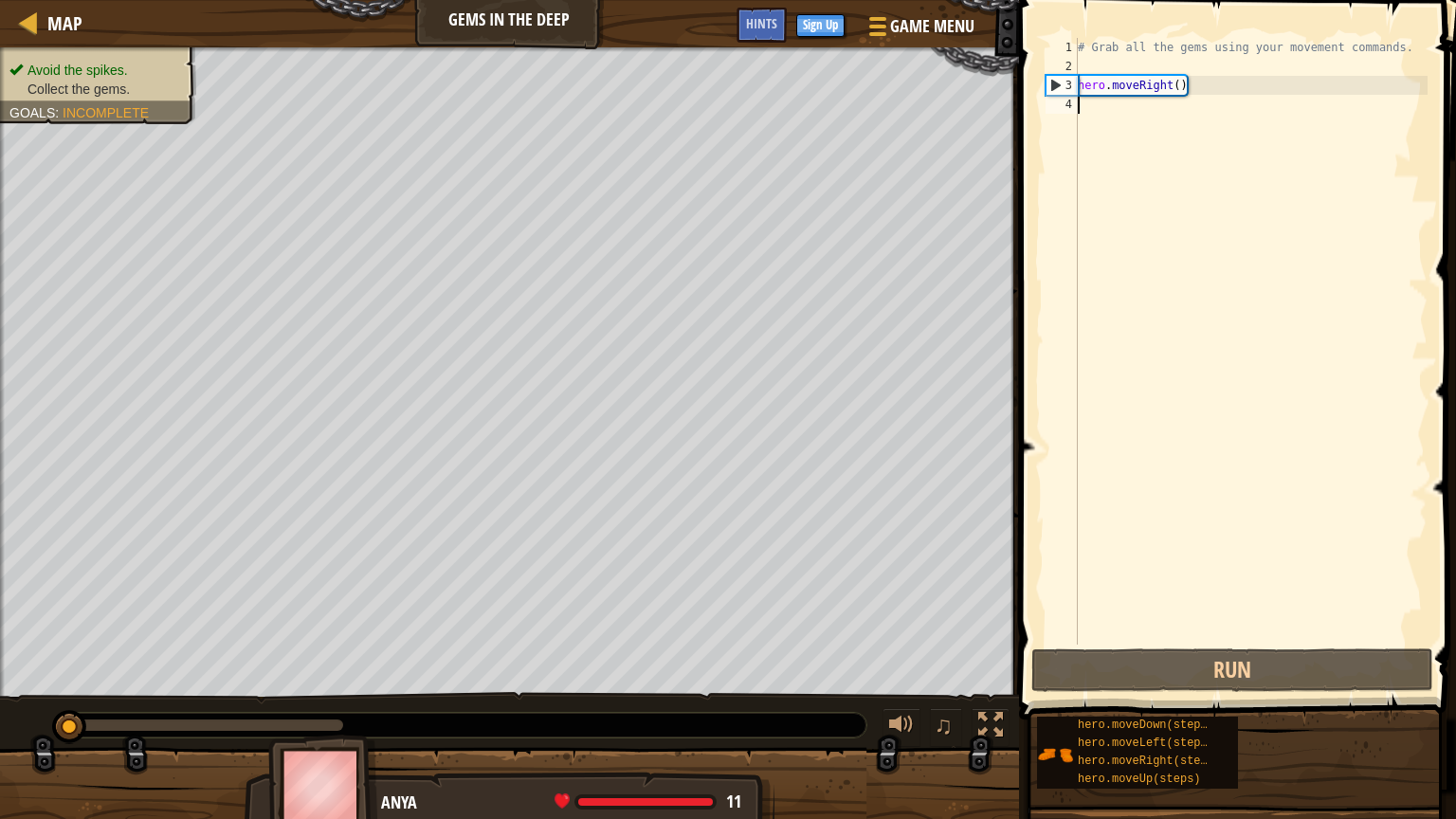
click at [1179, 91] on div "# Grab all the gems using your movement commands. hero . moveRight ( )" at bounding box center [1250, 360] width 353 height 645
type textarea "hero.moveRight(1)"
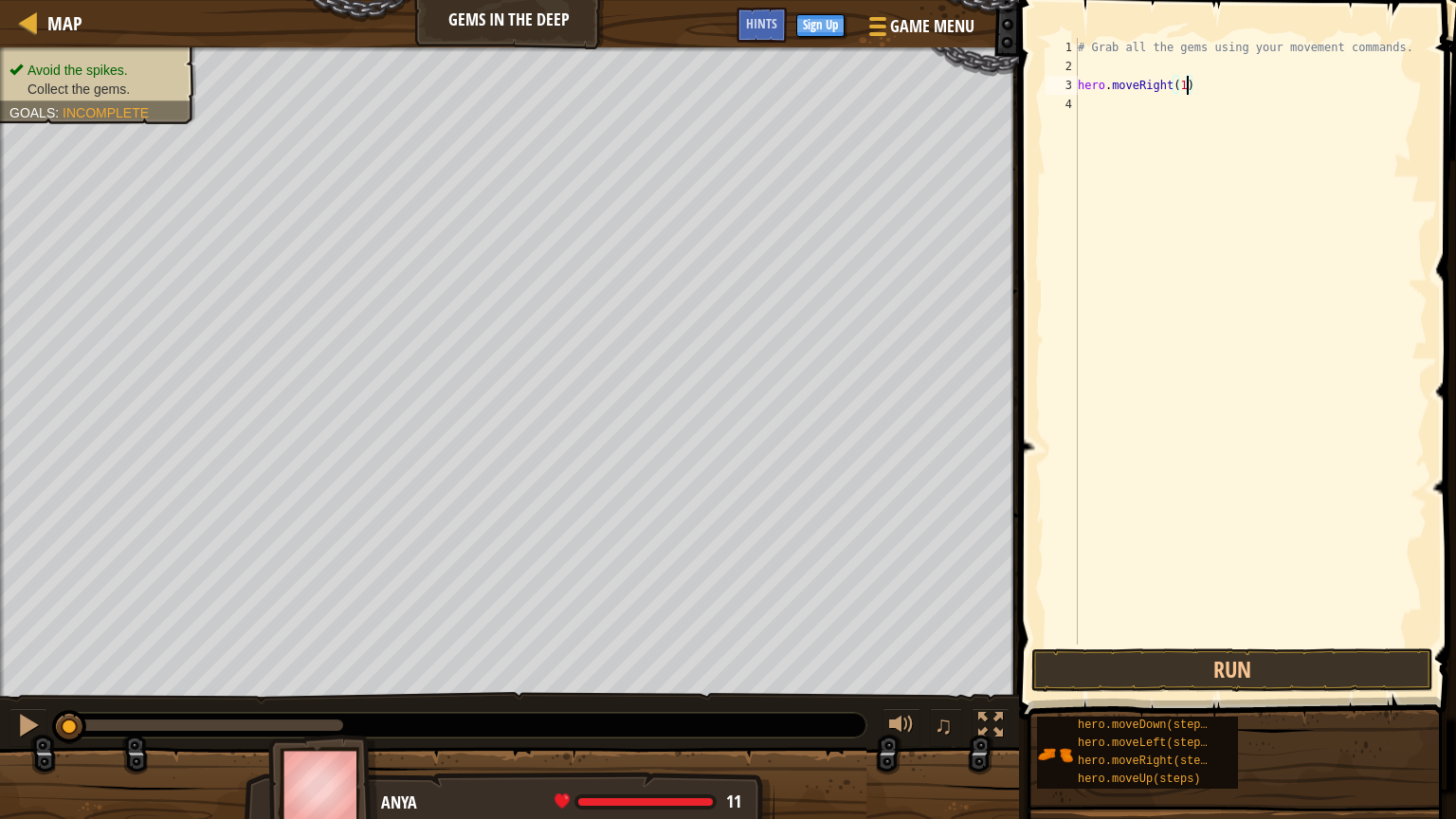
click at [1077, 97] on div "# Grab all the gems using your movement commands. hero . moveRight ( 1 )" at bounding box center [1250, 360] width 353 height 645
type textarea "h"
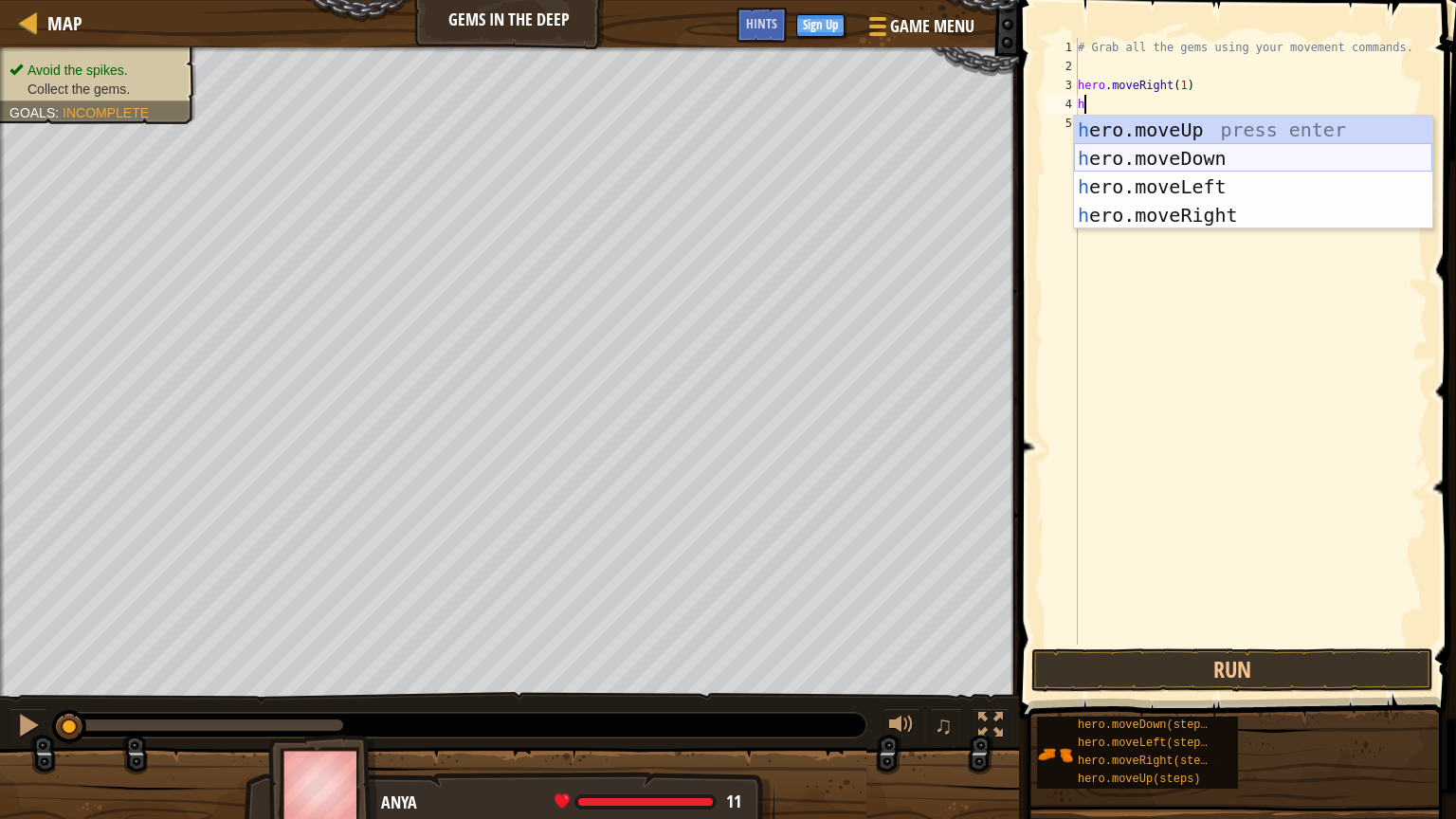
click at [1178, 161] on div "h ero.moveUp press enter h ero.moveDown press enter h ero.moveLeft press enter …" at bounding box center [1253, 200] width 358 height 170
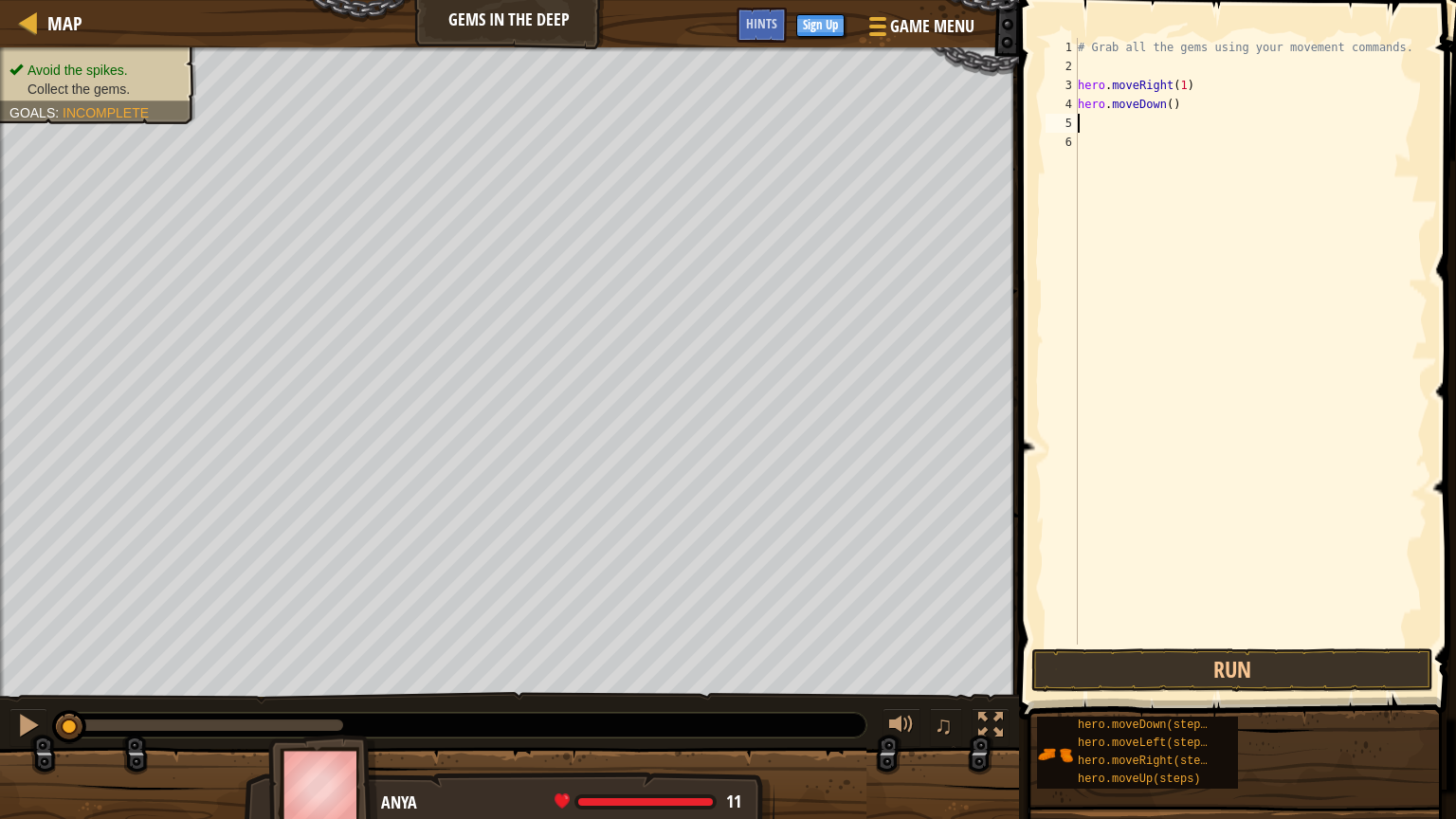
click at [1176, 106] on div "# Grab all the gems using your movement commands. hero . moveRight ( 1 ) hero .…" at bounding box center [1250, 360] width 353 height 645
type textarea "hero.moveDown(1)"
click at [1090, 121] on div "# Grab all the gems using your movement commands. hero . moveRight ( 1 ) hero .…" at bounding box center [1250, 360] width 353 height 645
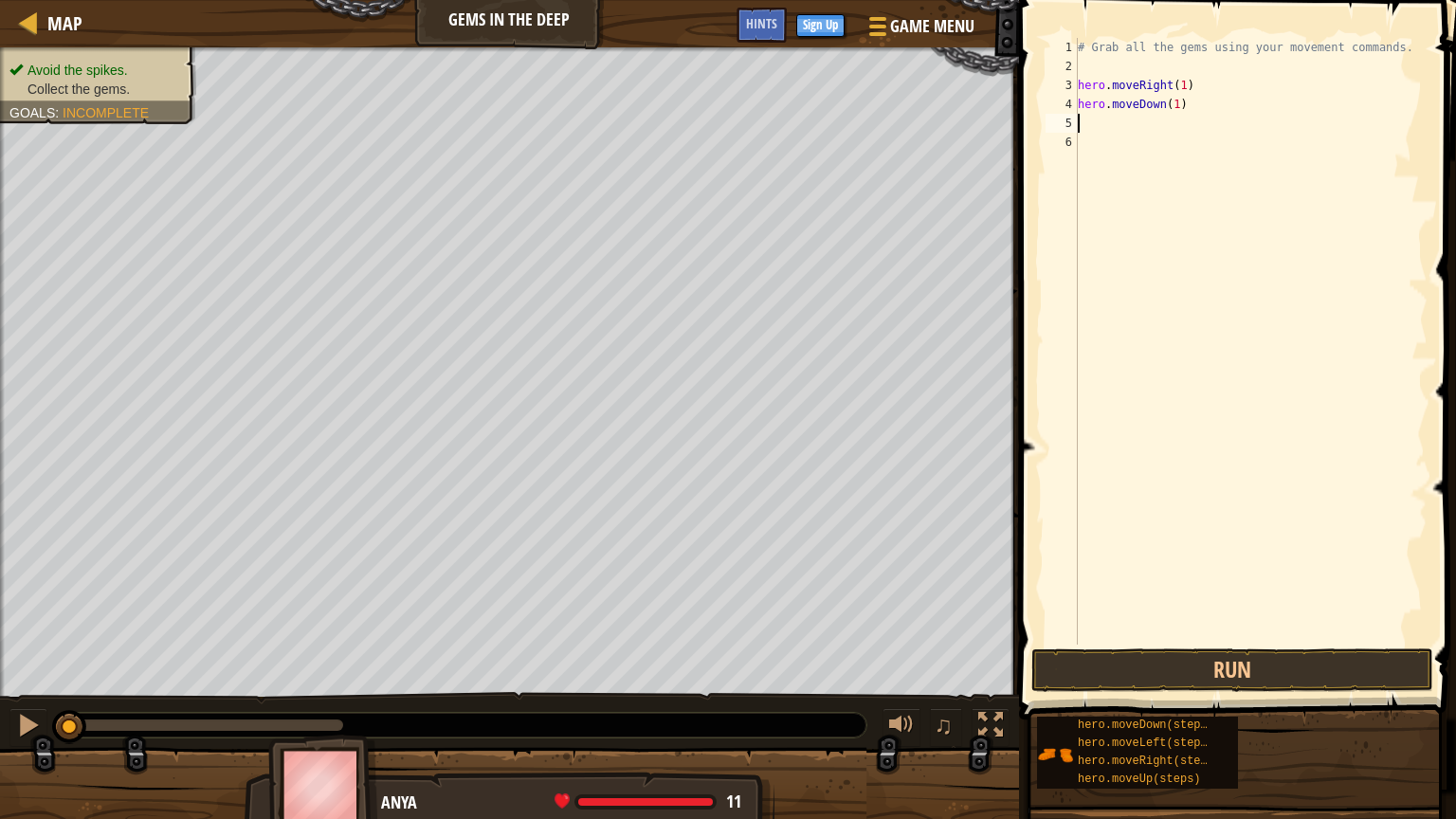
type textarea "h"
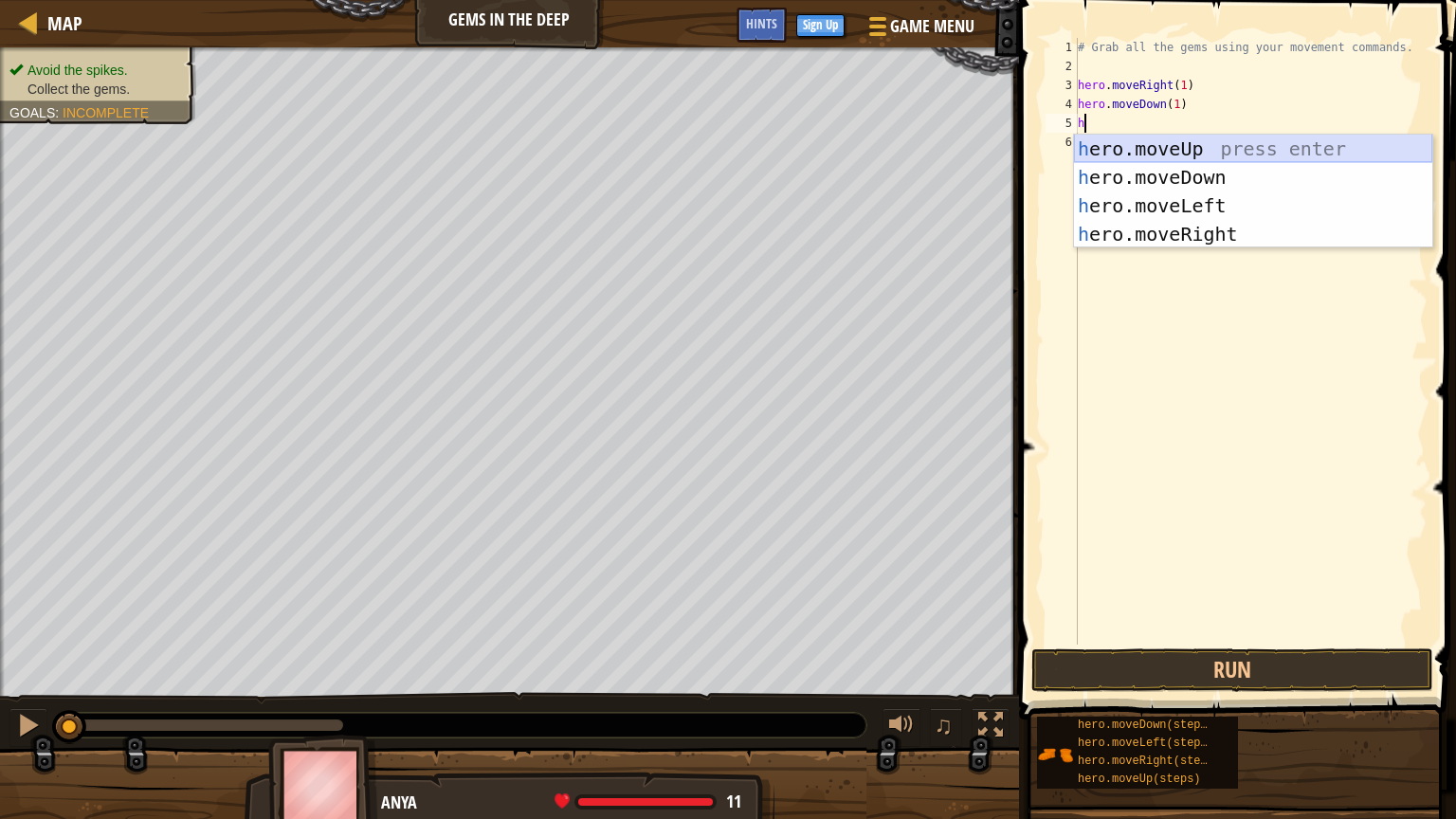
click at [1182, 144] on div "h ero.moveUp press enter h ero.moveDown press enter h ero.moveLeft press enter …" at bounding box center [1253, 220] width 358 height 170
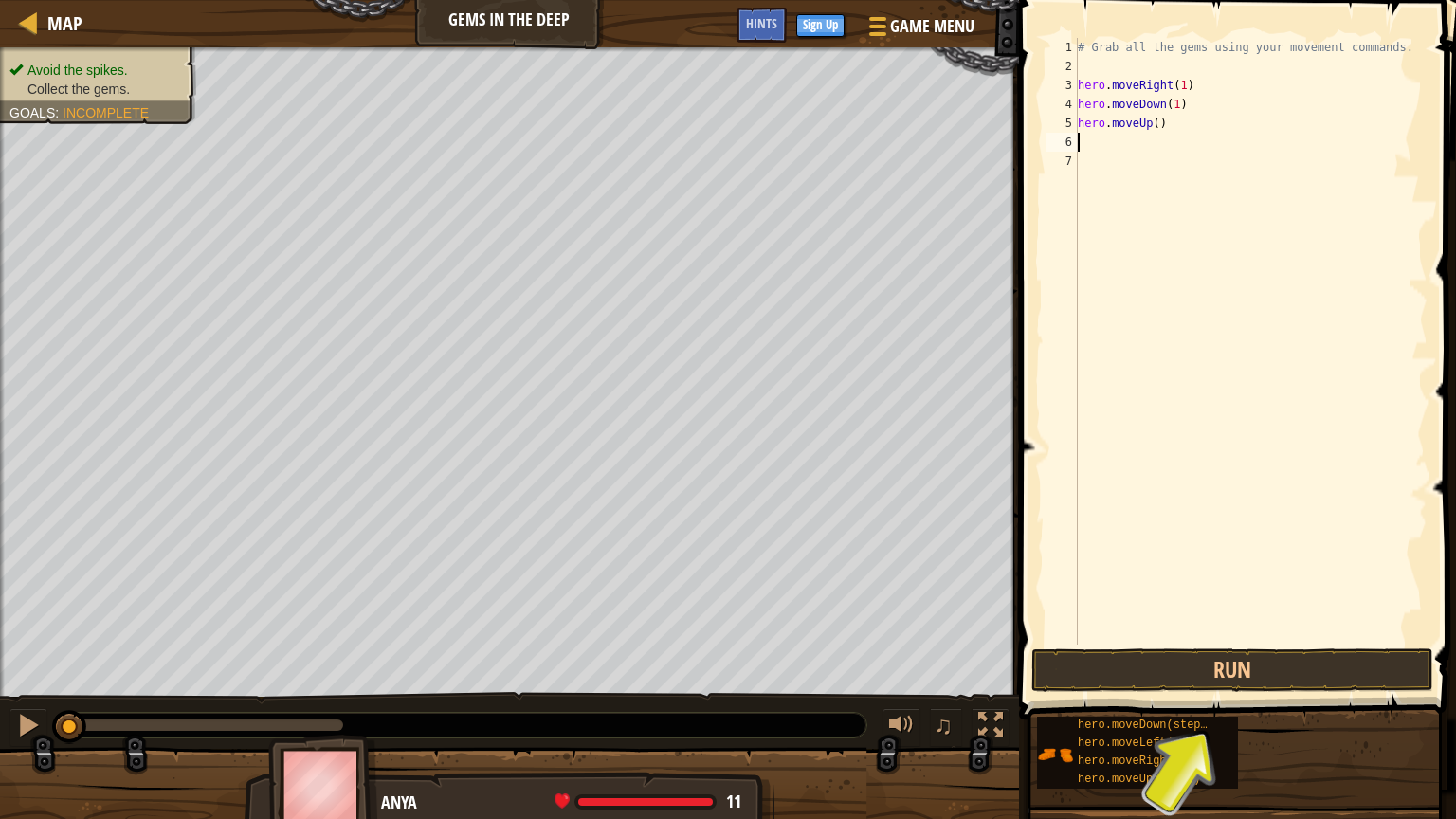
click at [1158, 122] on div "# Grab all the gems using your movement commands. hero . moveRight ( 1 ) hero .…" at bounding box center [1250, 360] width 353 height 645
type textarea "hero.moveUp(2)"
click at [1095, 140] on div "# Grab all the gems using your movement commands. hero . moveRight ( 1 ) hero .…" at bounding box center [1250, 360] width 353 height 645
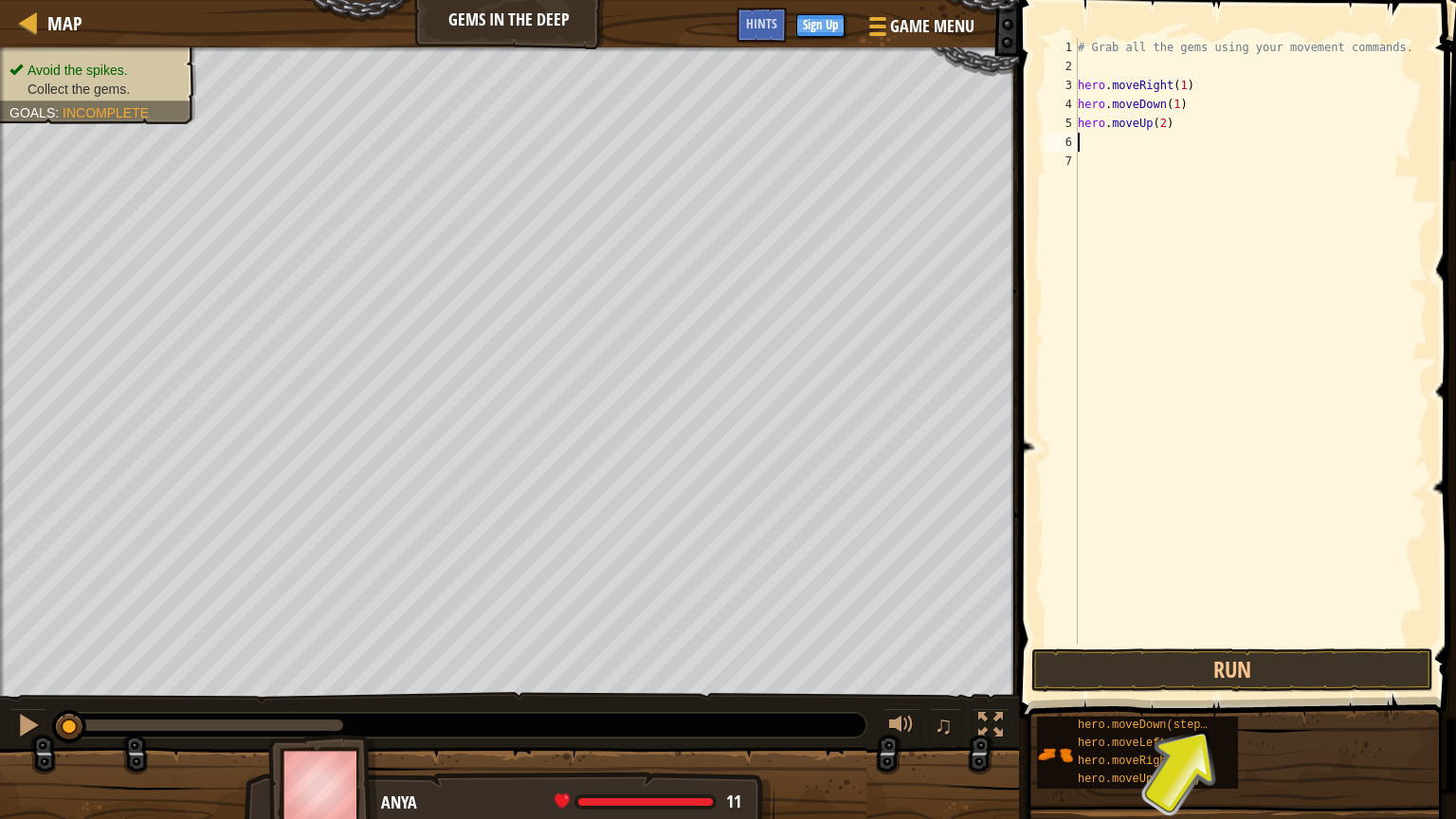
type textarea "h"
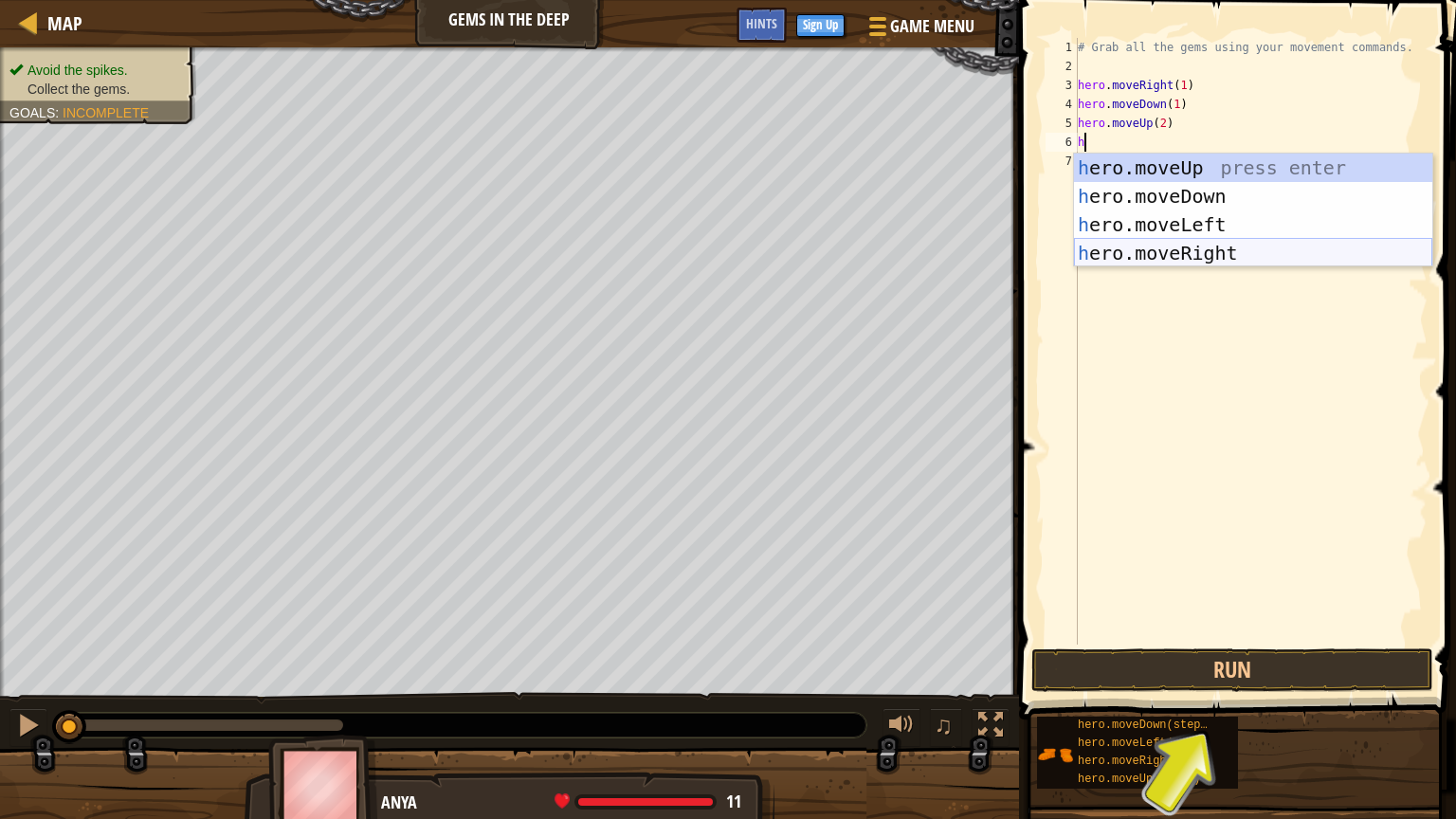
click at [1165, 252] on div "h ero.moveUp press enter h ero.moveDown press enter h ero.moveLeft press enter …" at bounding box center [1253, 239] width 358 height 170
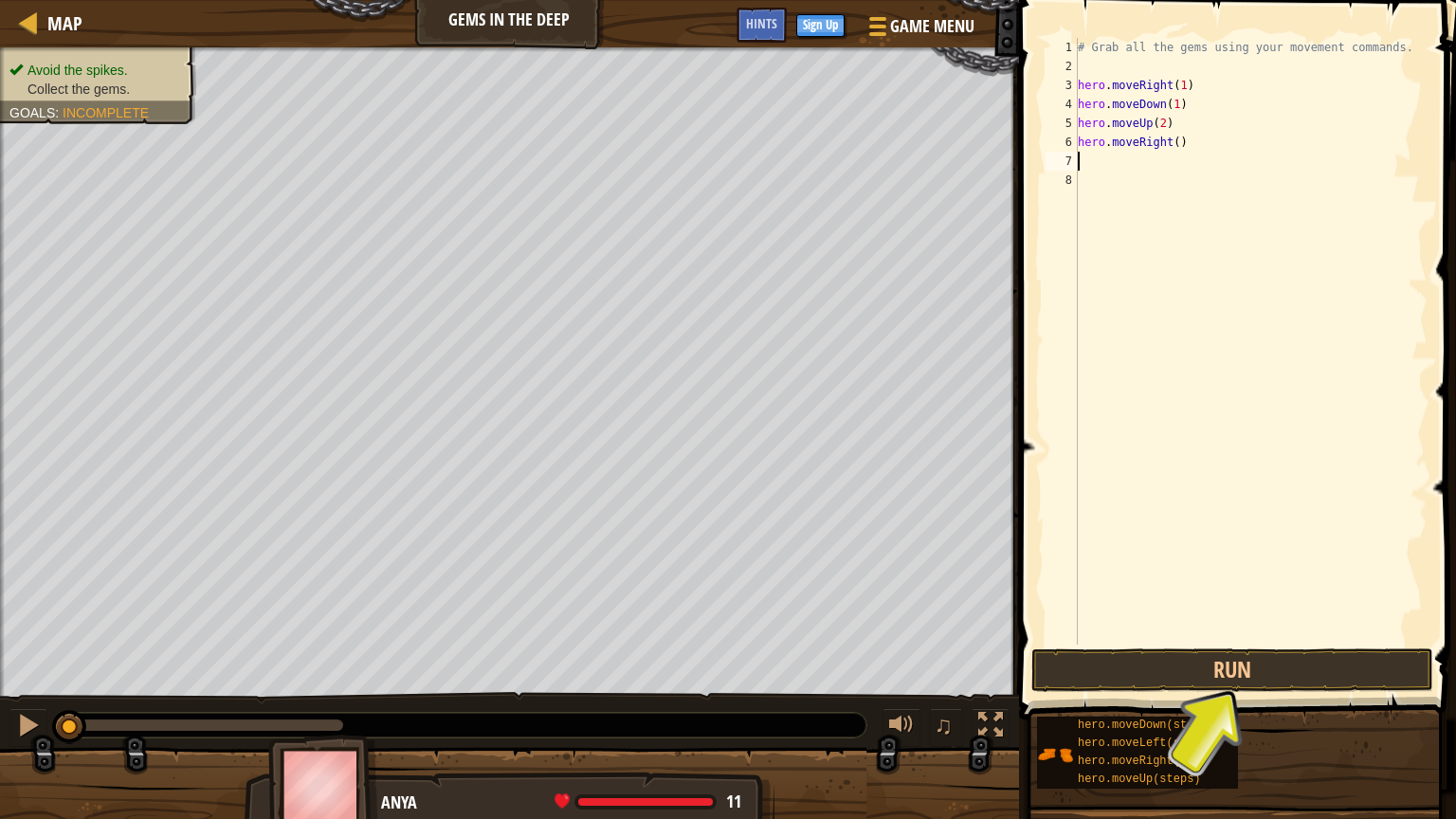
click at [1181, 141] on div "# Grab all the gems using your movement commands. hero . moveRight ( 1 ) hero .…" at bounding box center [1250, 360] width 353 height 645
type textarea "hero.moveRight(1)"
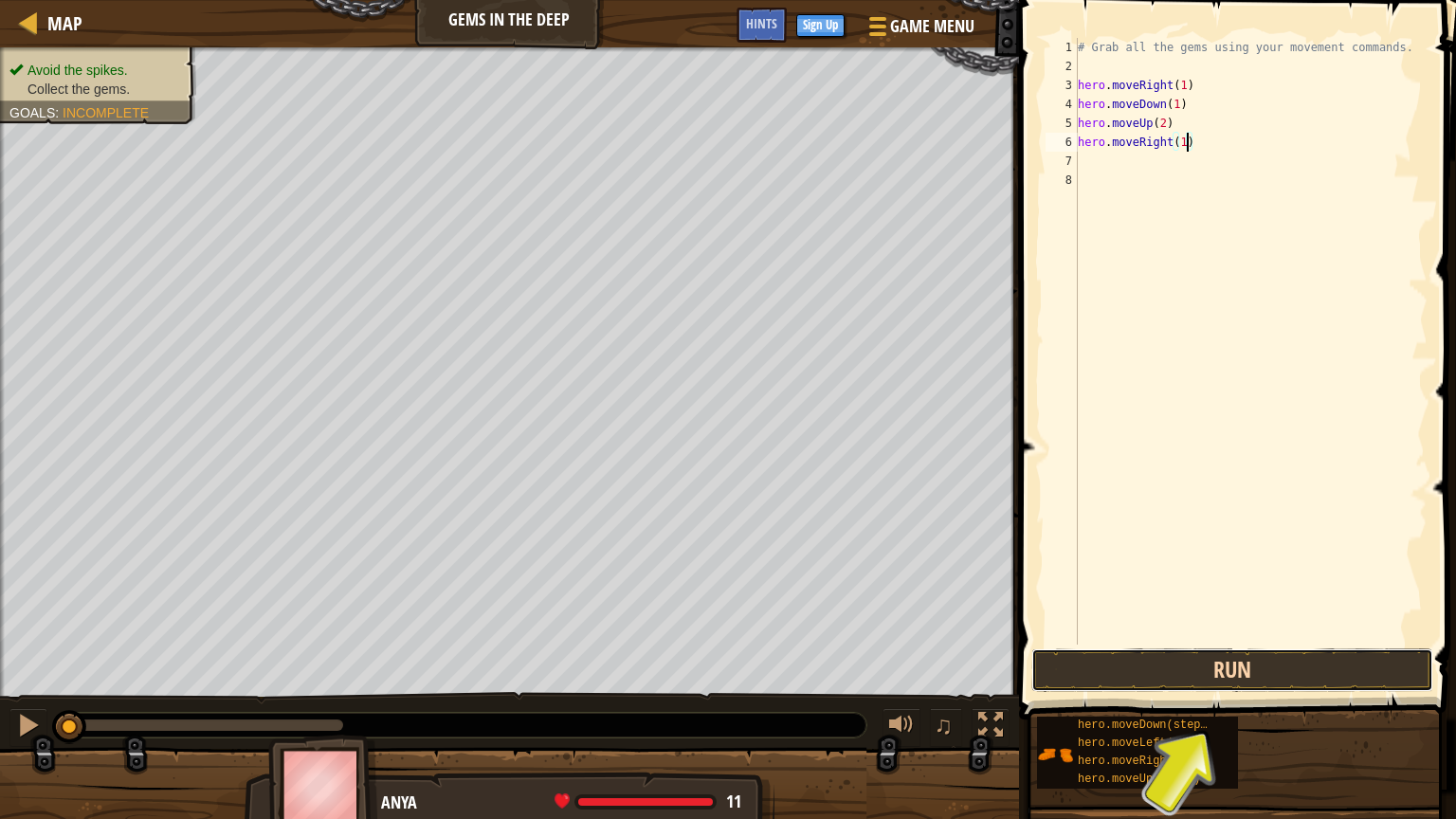
click at [1228, 665] on button "Run" at bounding box center [1231, 670] width 402 height 44
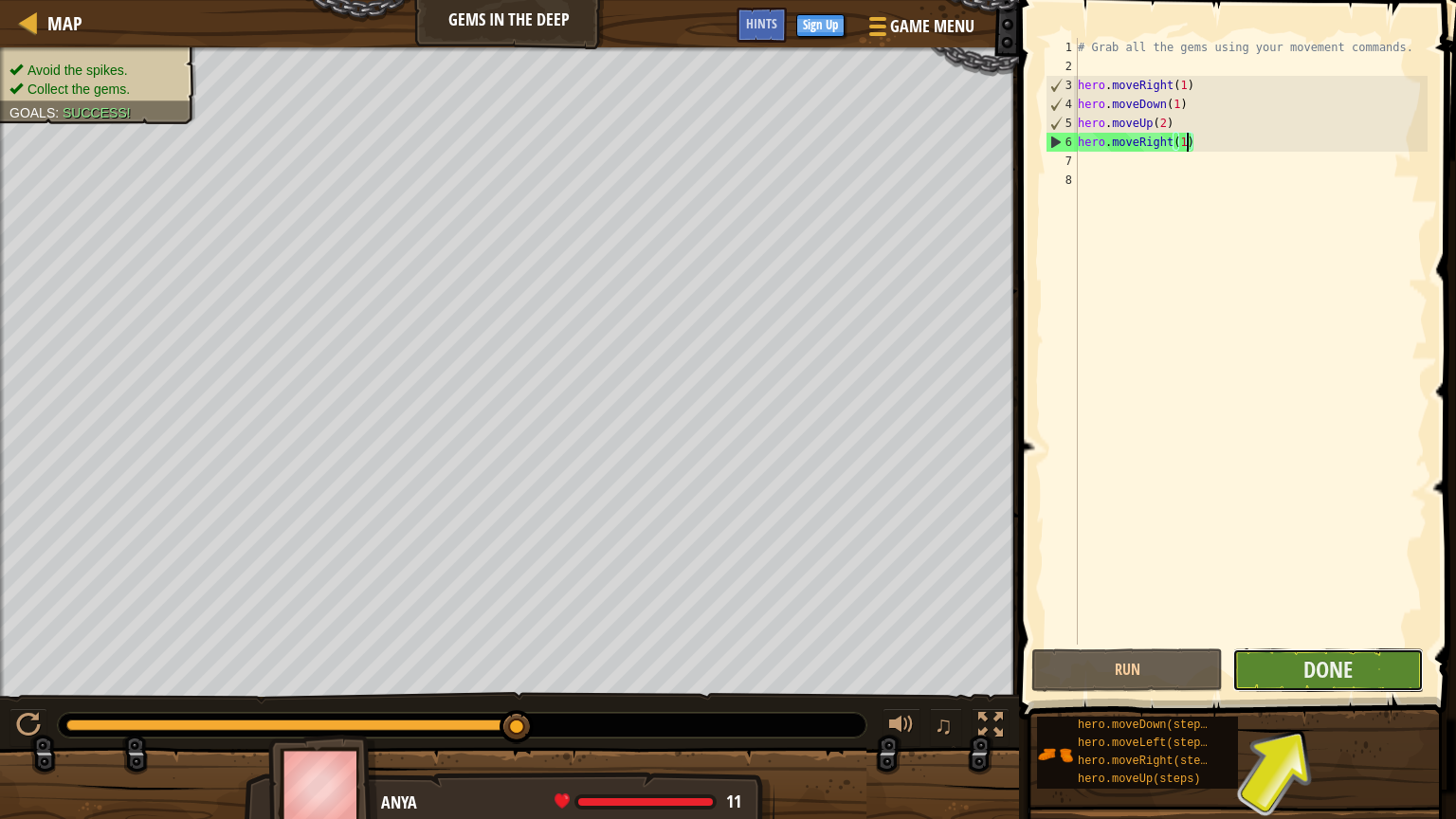
click at [1314, 685] on button "Done" at bounding box center [1328, 670] width 192 height 44
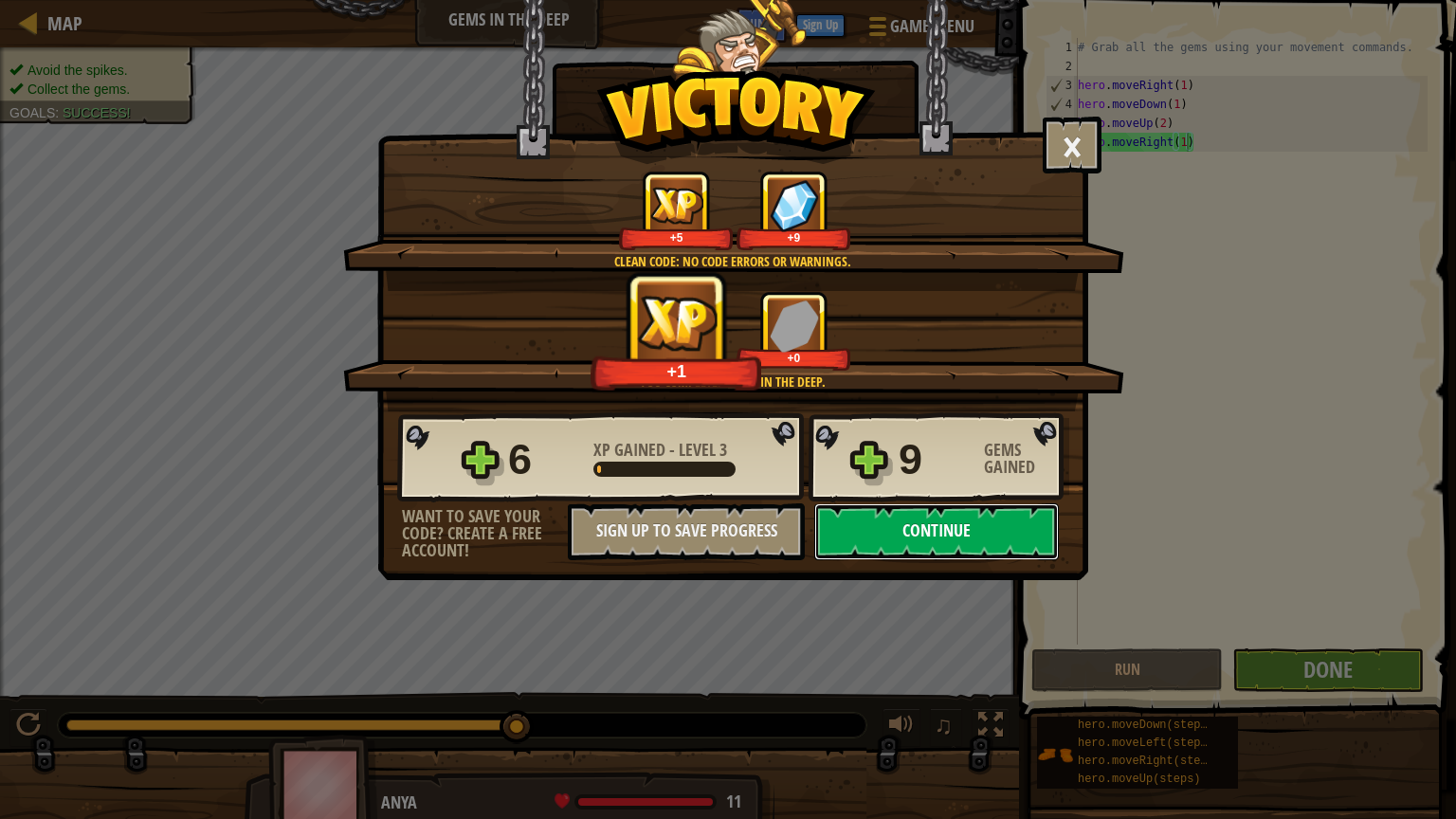
click at [923, 550] on button "Continue" at bounding box center [936, 531] width 245 height 57
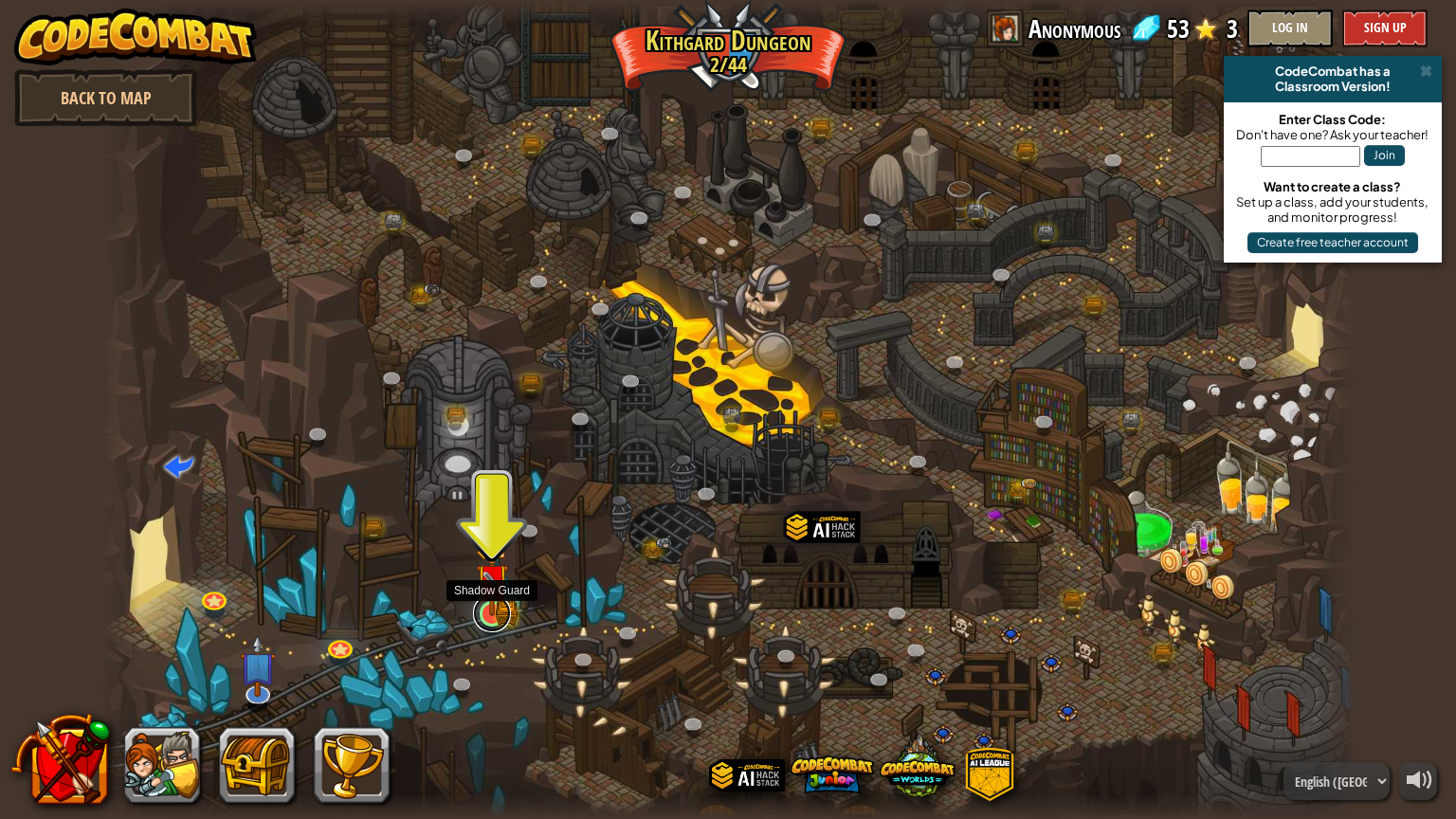
click at [492, 620] on link at bounding box center [492, 613] width 38 height 38
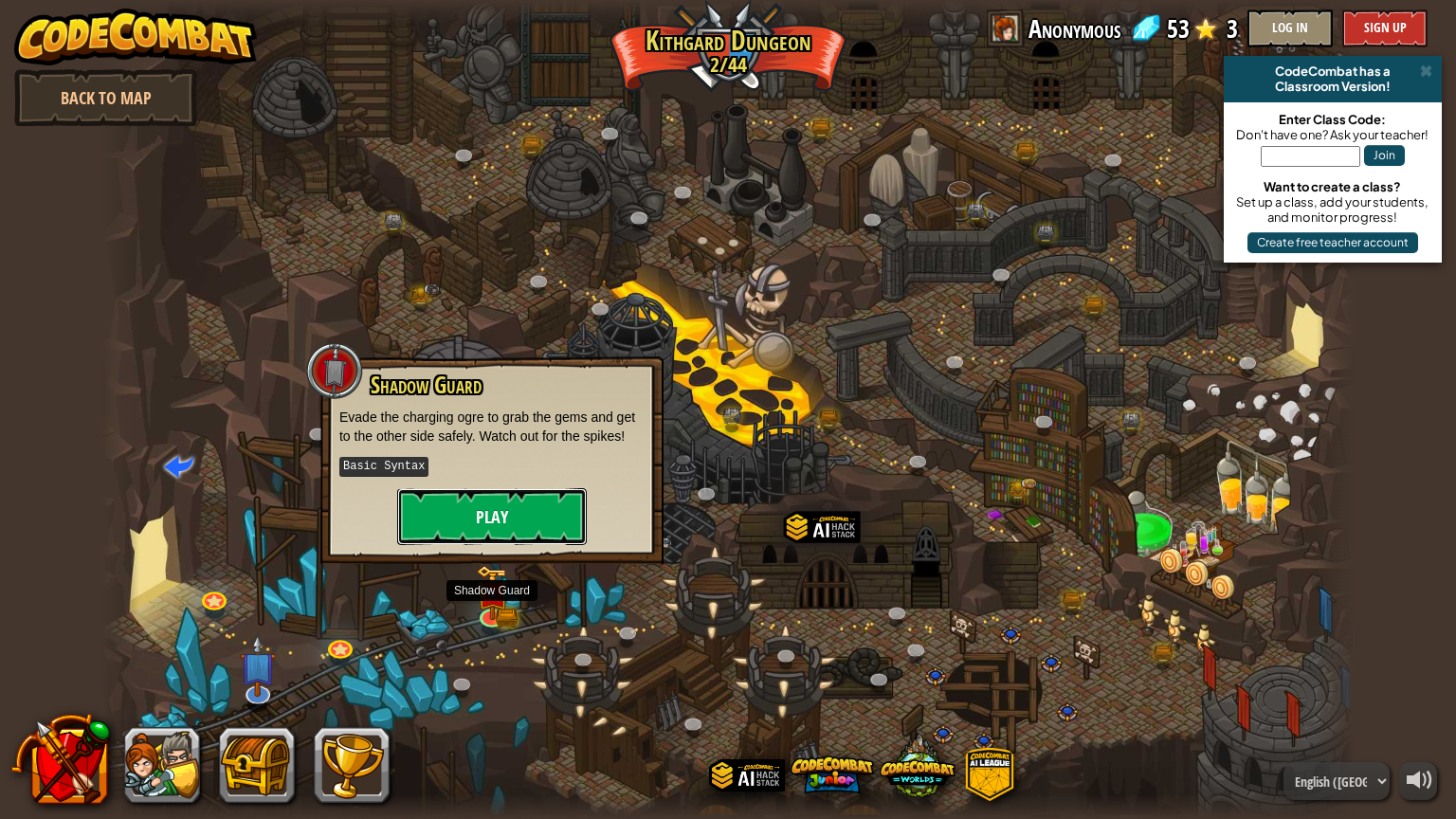
click at [479, 525] on button "Play" at bounding box center [492, 516] width 190 height 57
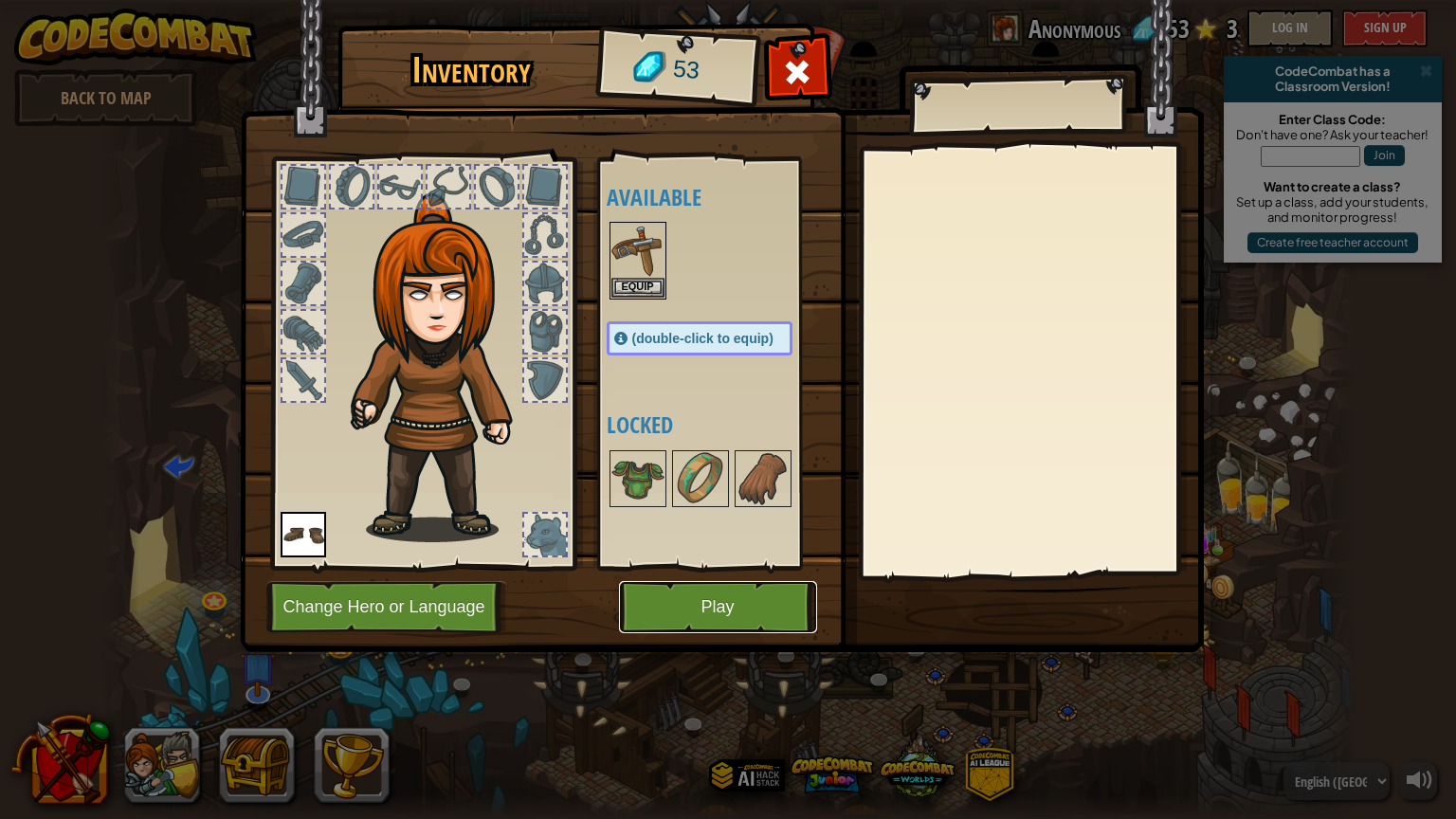
click at [733, 614] on button "Play" at bounding box center [717, 607] width 198 height 52
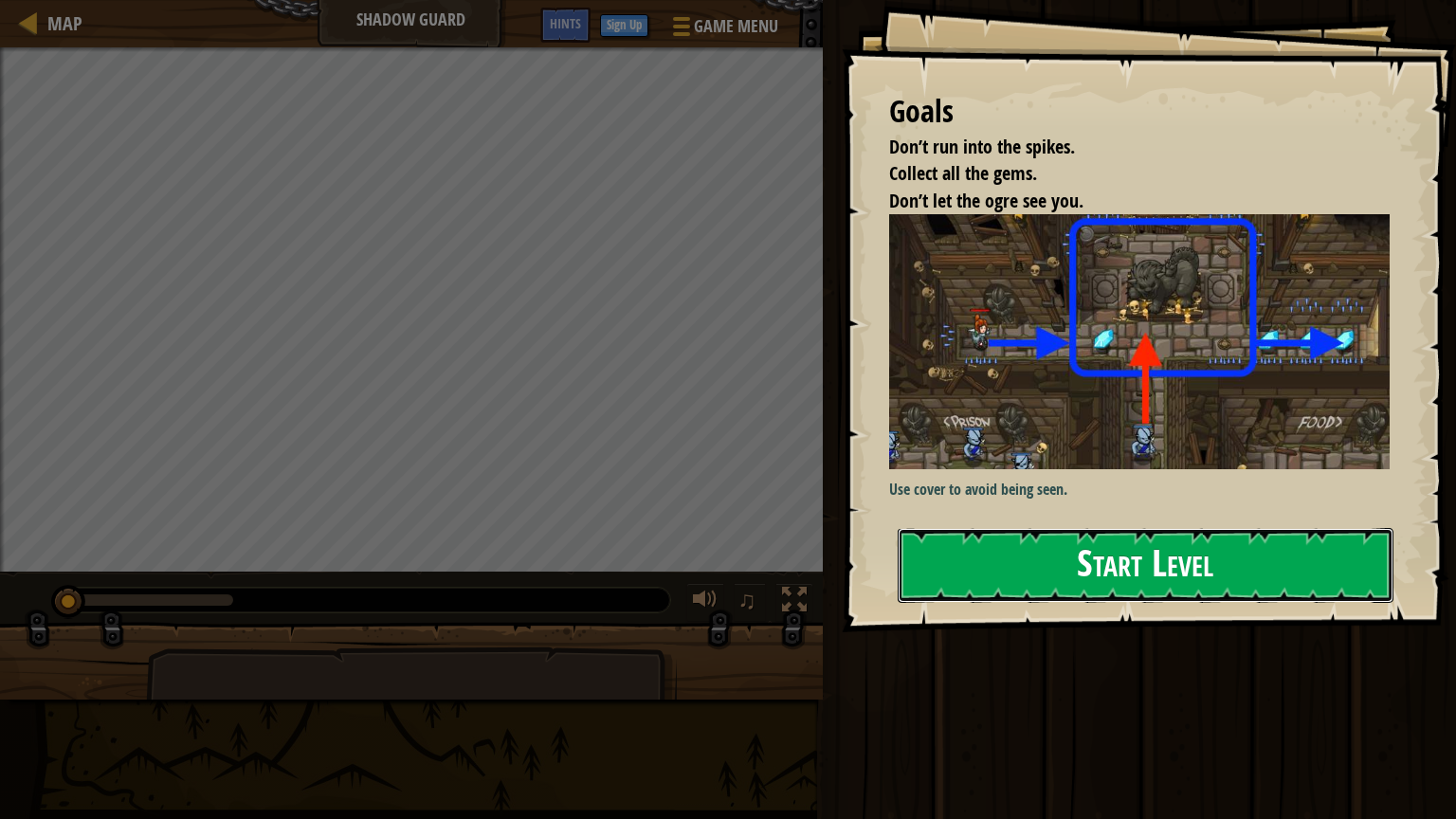
click at [1082, 566] on button "Start Level" at bounding box center [1145, 564] width 496 height 75
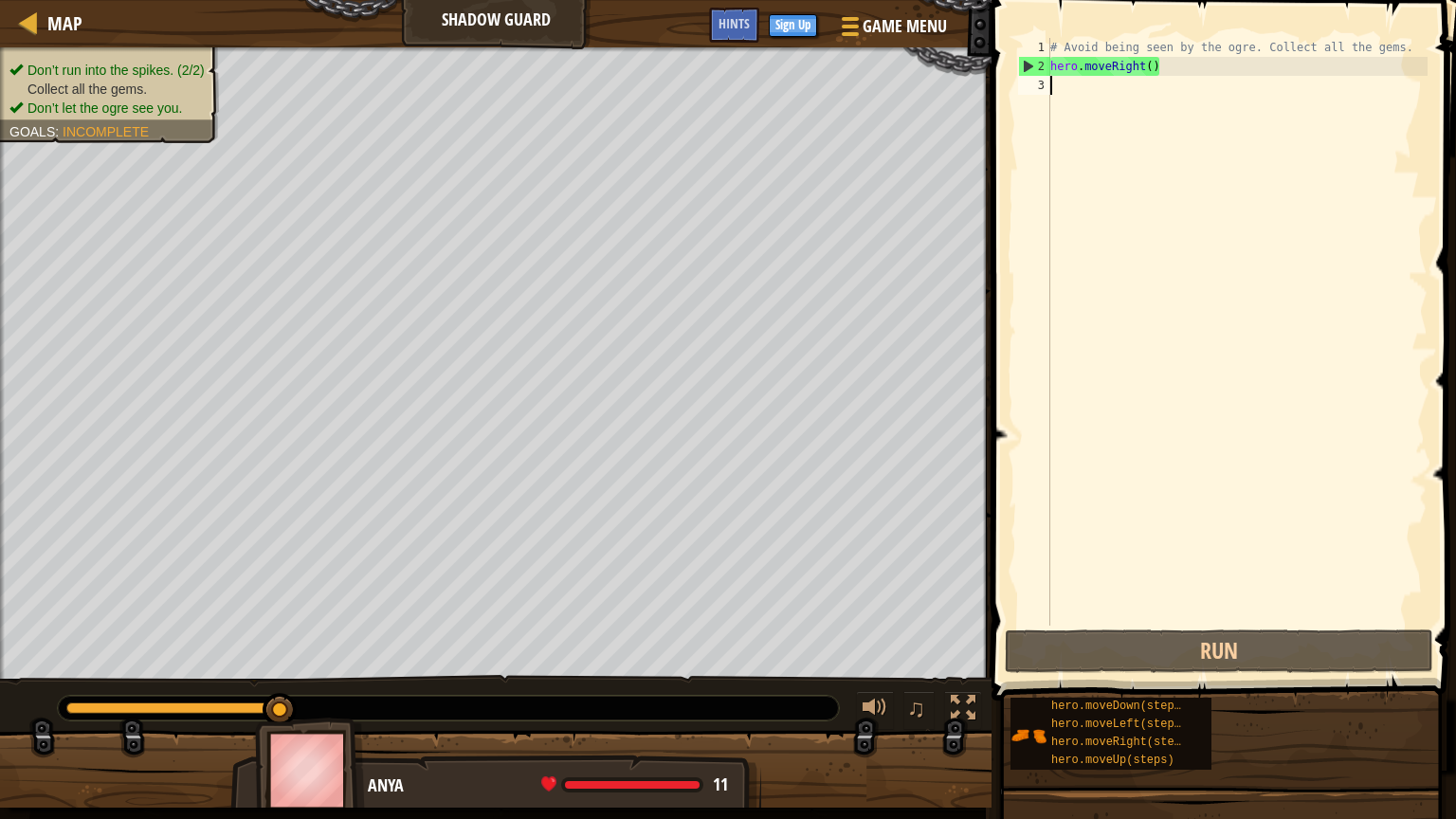
click at [1072, 95] on div "# Avoid being seen by the ogre. Collect all the gems. hero . moveRight ( )" at bounding box center [1237, 350] width 381 height 625
type textarea "h"
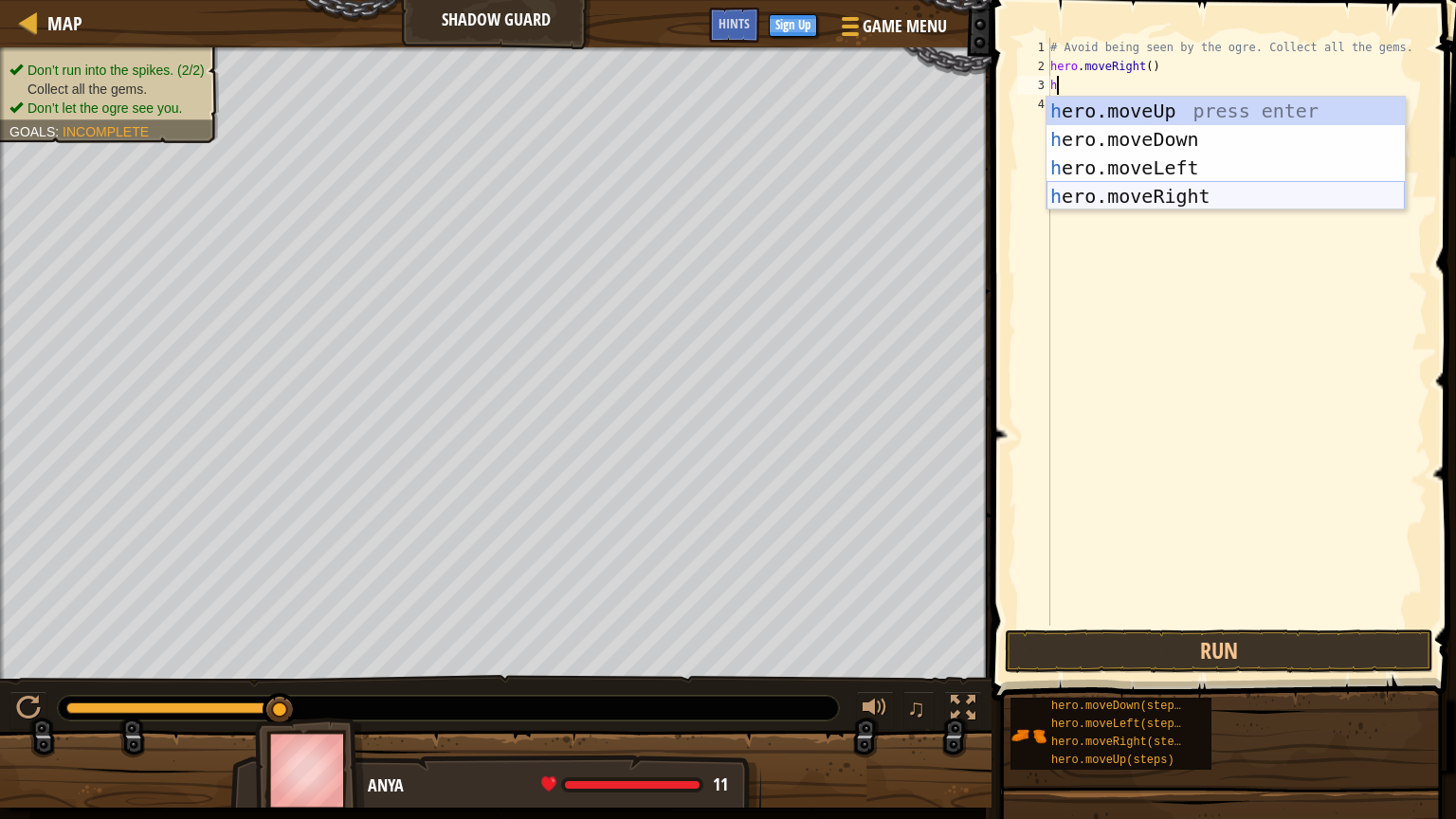
click at [1155, 194] on div "h ero.moveUp press enter h ero.moveDown press enter h ero.moveLeft press enter …" at bounding box center [1226, 182] width 358 height 170
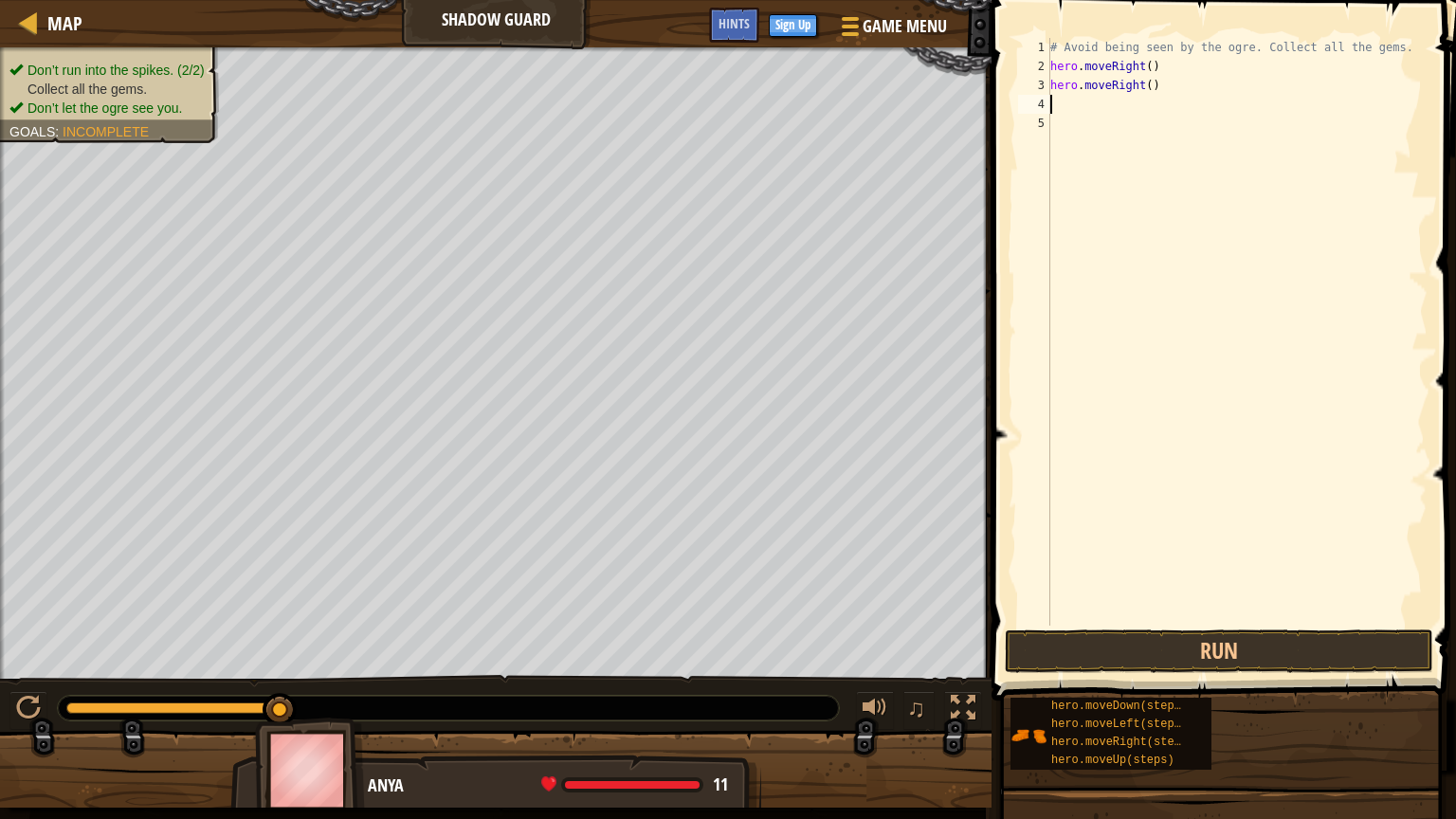
click at [1148, 84] on div "# Avoid being seen by the ogre. Collect all the gems. hero . moveRight ( ) hero…" at bounding box center [1237, 350] width 381 height 625
click at [1104, 83] on div "# Avoid being seen by the ogre. Collect all the gems. hero . moveRight ( ) hero…" at bounding box center [1237, 350] width 381 height 625
click at [1140, 82] on div "# Avoid being seen by the ogre. Collect all the gems. hero . moveRight ( ) hero…" at bounding box center [1237, 350] width 381 height 625
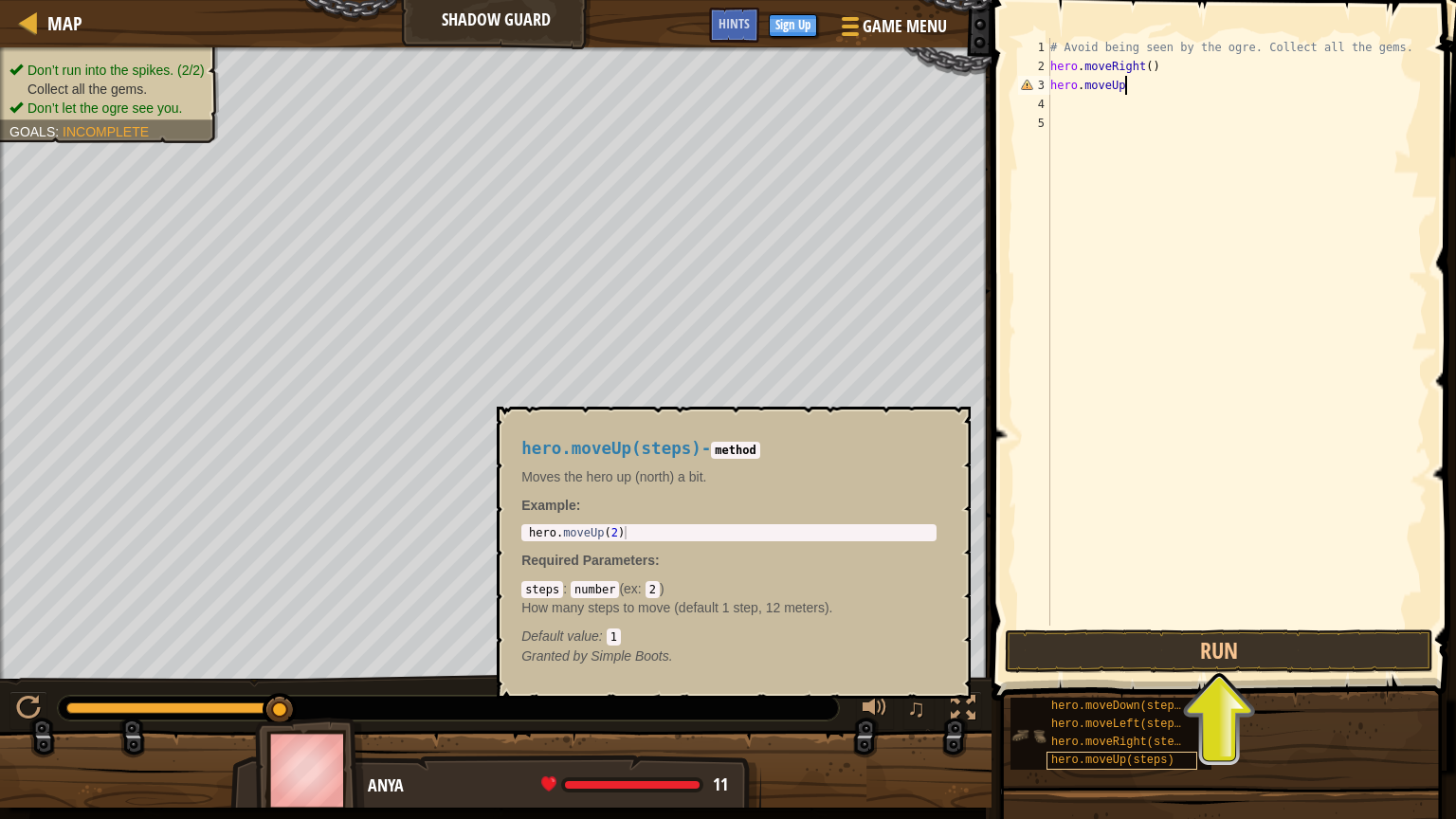
click at [1098, 691] on span "hero.moveUp(steps)" at bounding box center [1112, 761] width 123 height 14
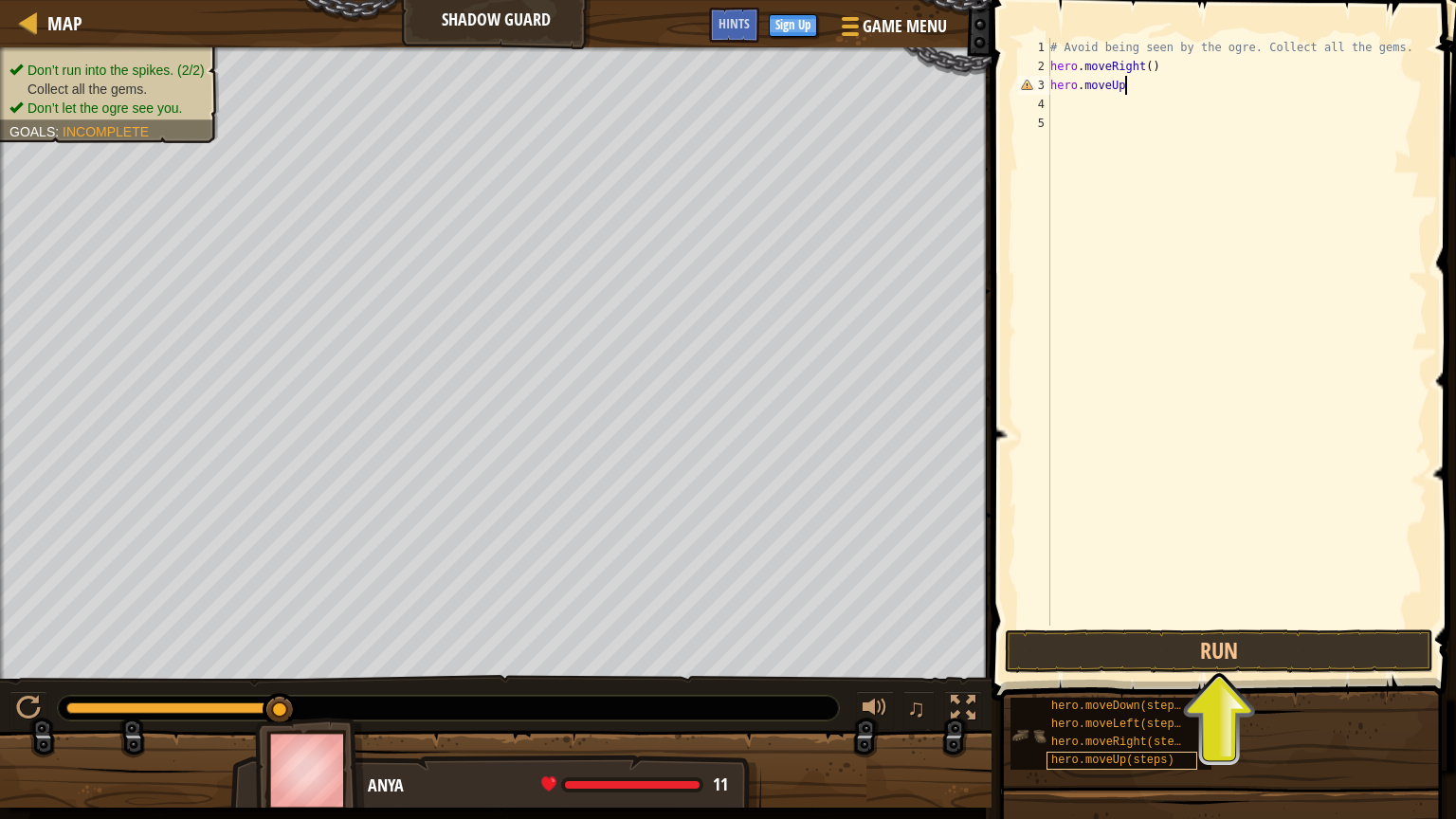
click at [1098, 691] on span "hero.moveUp(steps)" at bounding box center [1112, 761] width 123 height 14
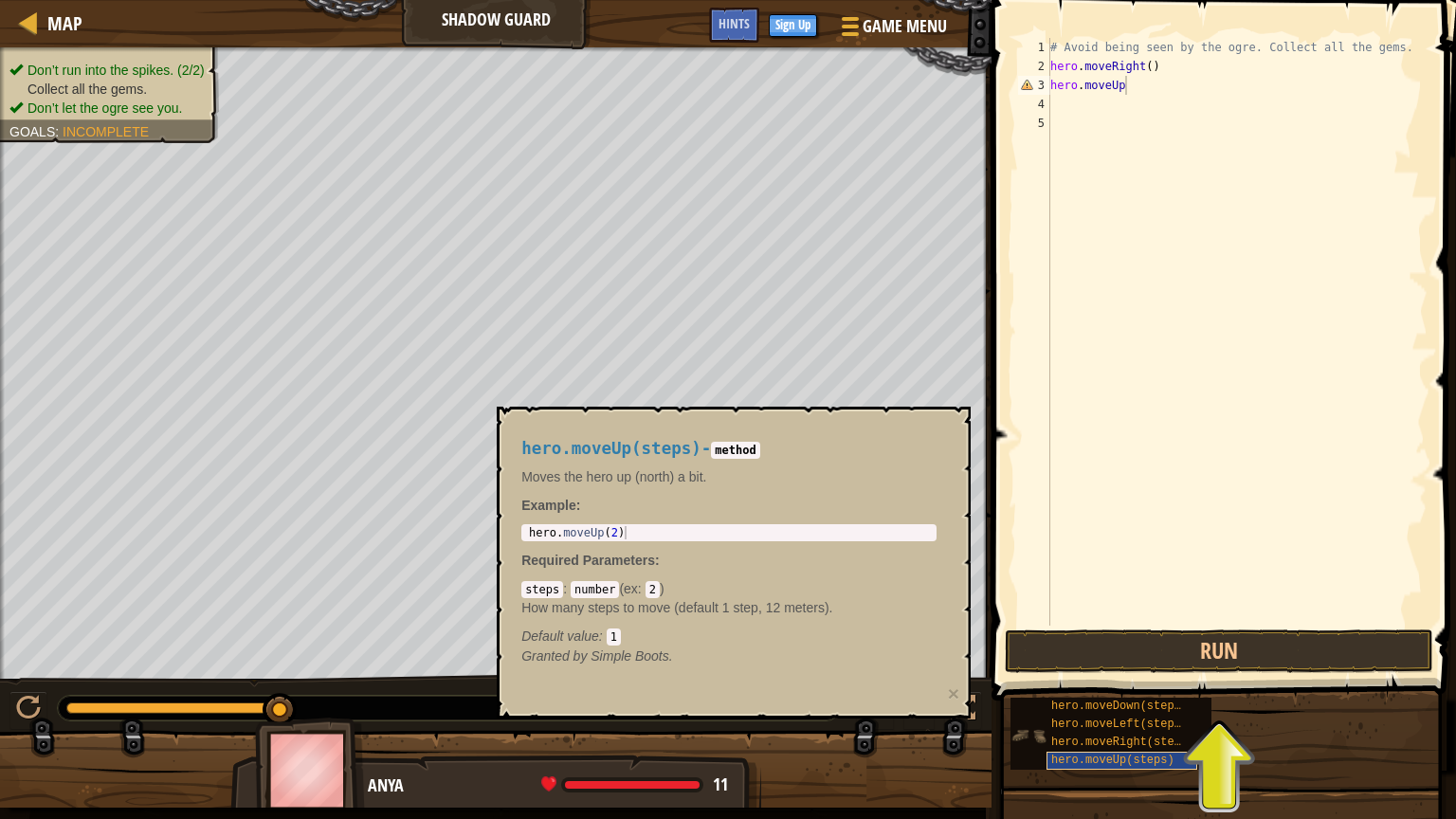
click at [1098, 691] on span "hero.moveUp(steps)" at bounding box center [1112, 761] width 123 height 14
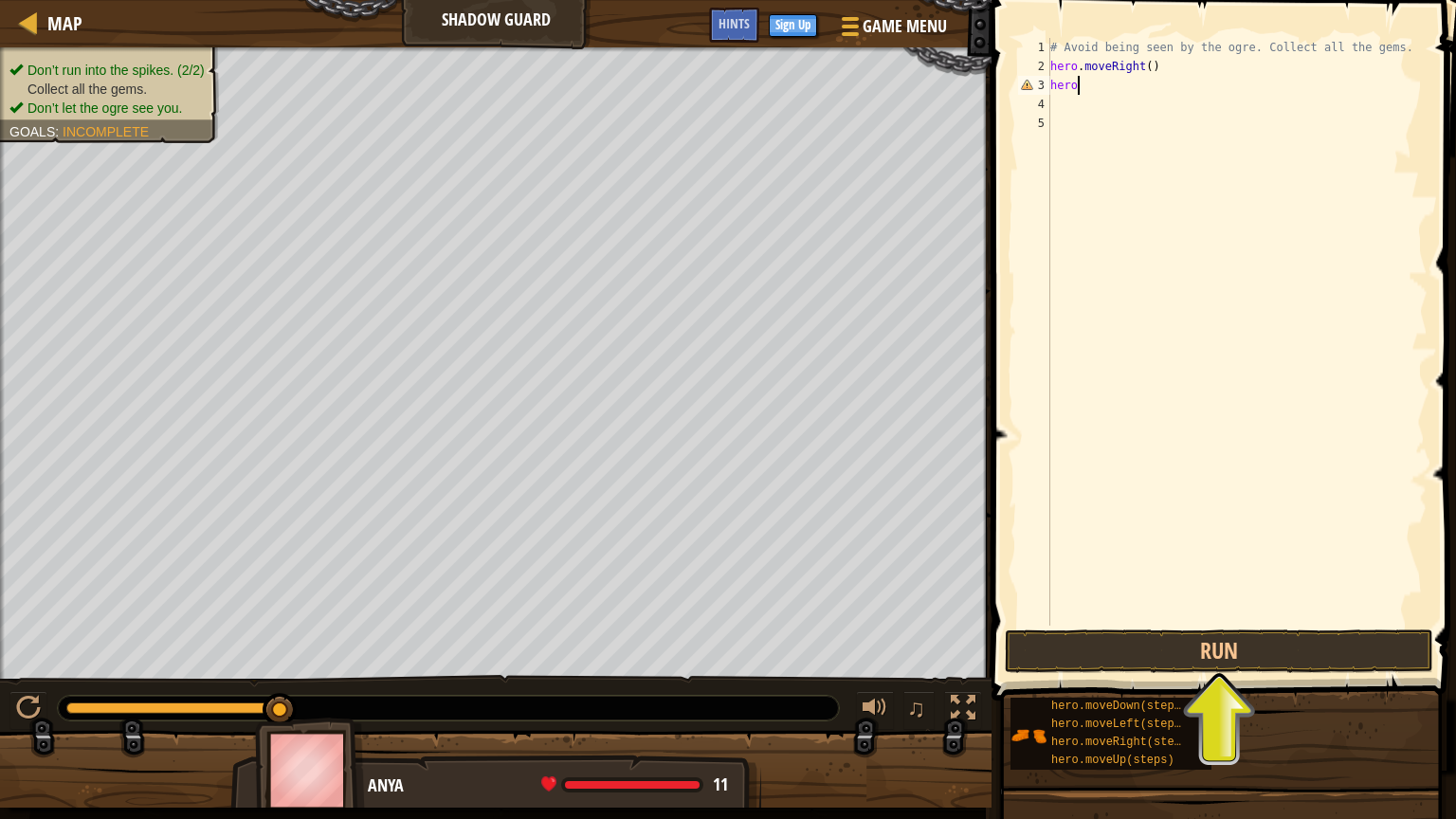
scroll to position [9, 0]
type textarea "h"
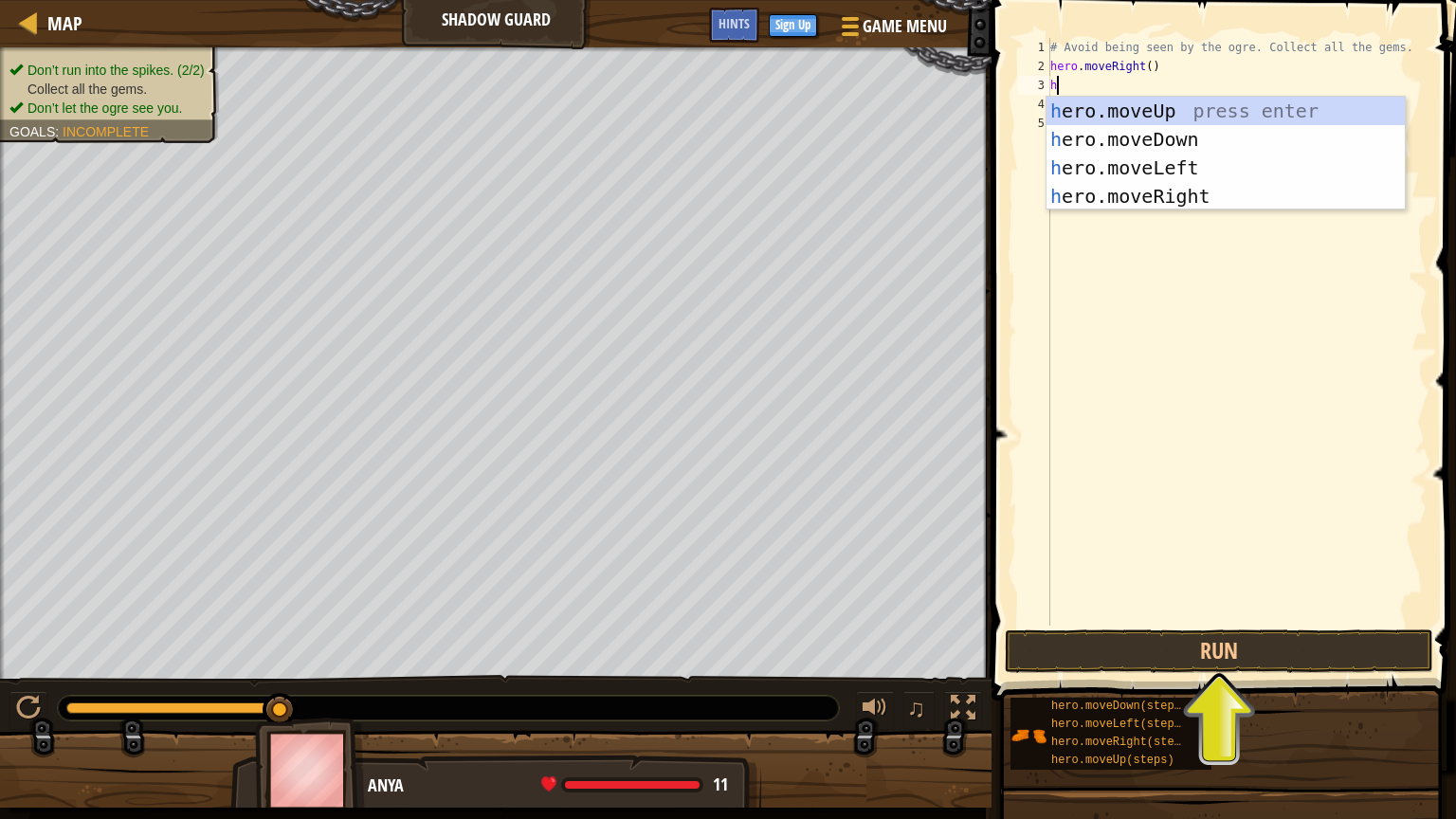
type textarea "he"
click at [1144, 110] on div "he ro.moveUp press enter he ro.moveDown press enter he ro.moveLeft press enter …" at bounding box center [1226, 182] width 358 height 170
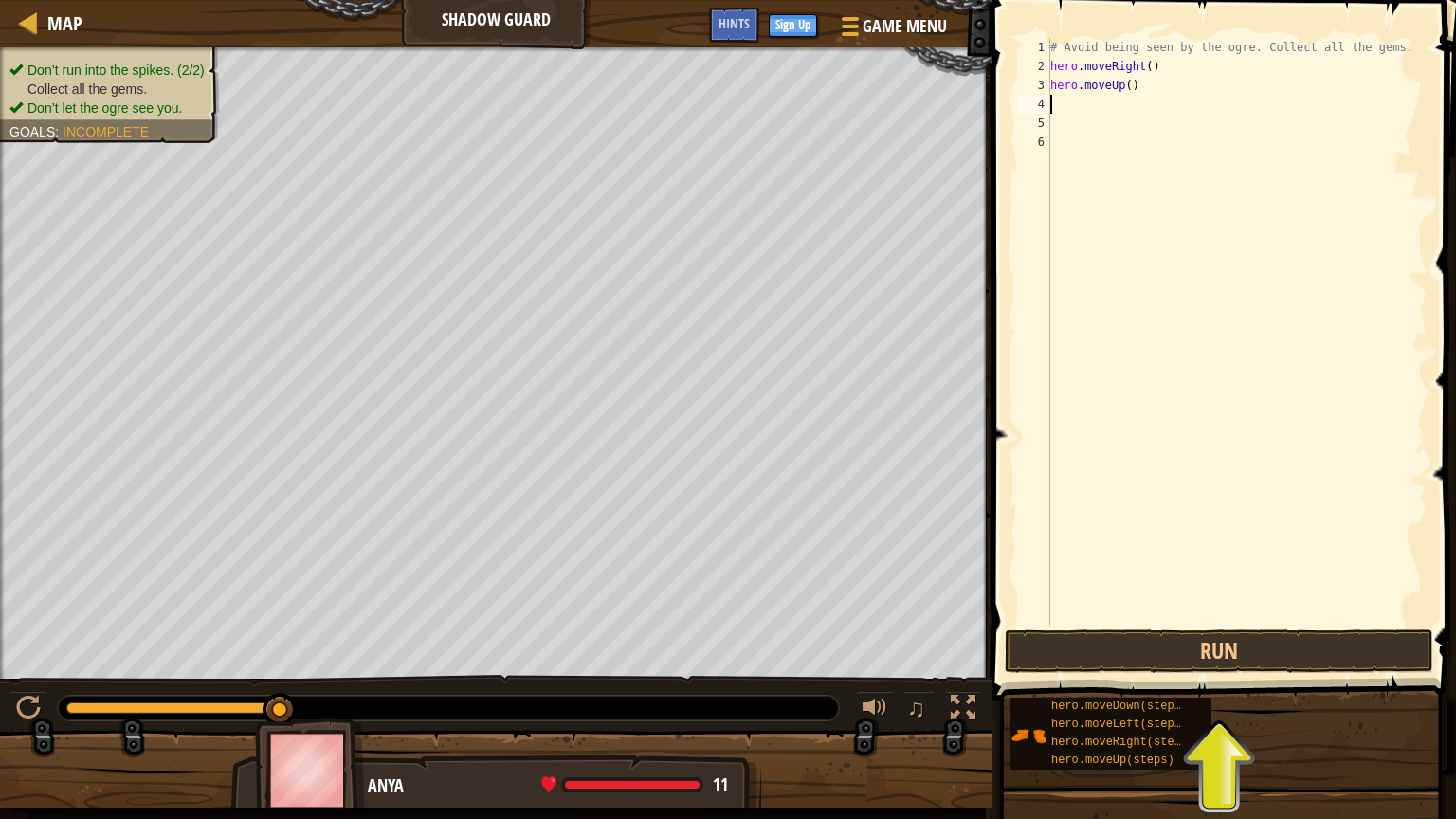
type textarea "h"
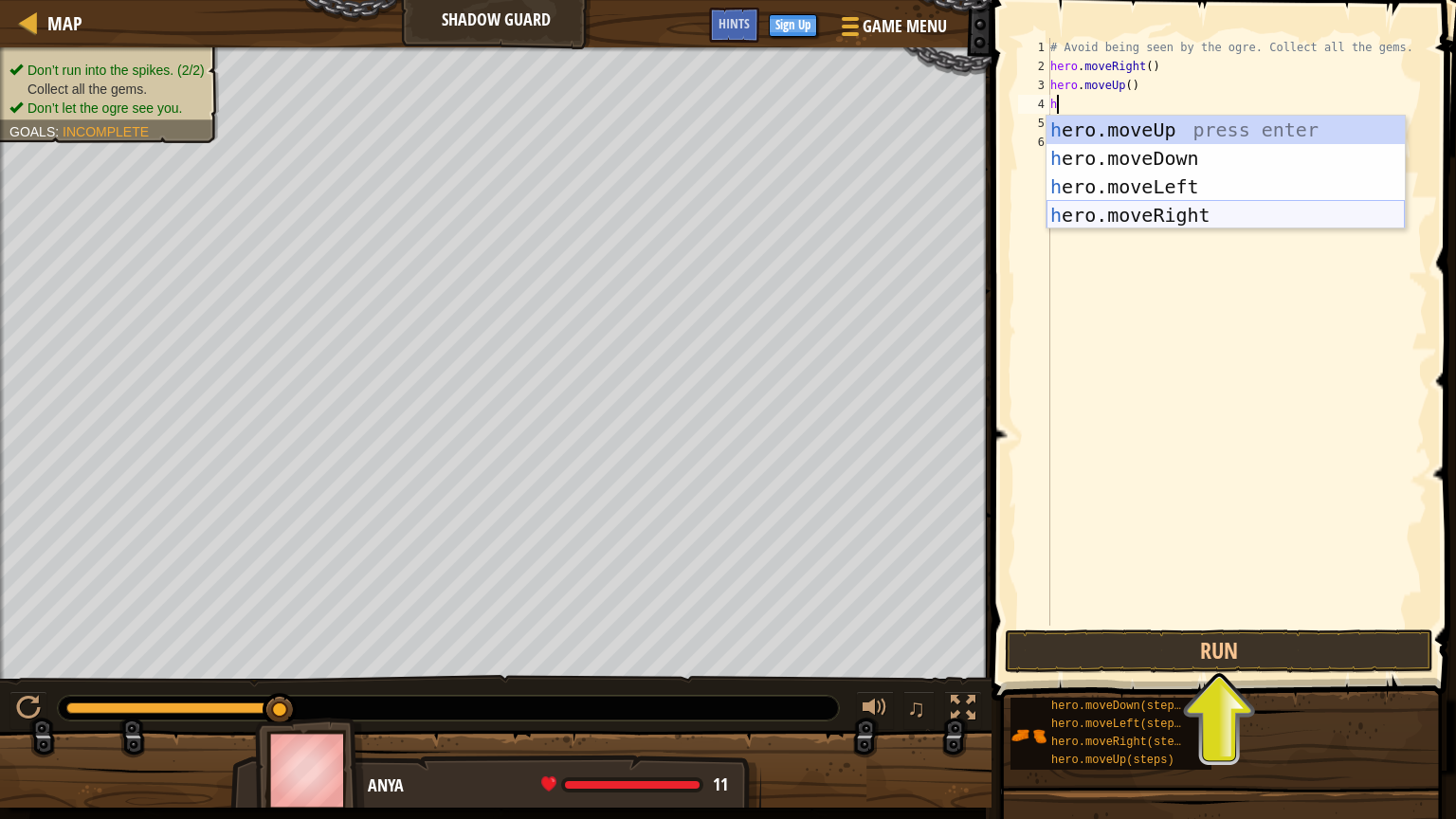
click at [1160, 209] on div "h ero.moveUp press enter h ero.moveDown press enter h ero.moveLeft press enter …" at bounding box center [1226, 200] width 358 height 170
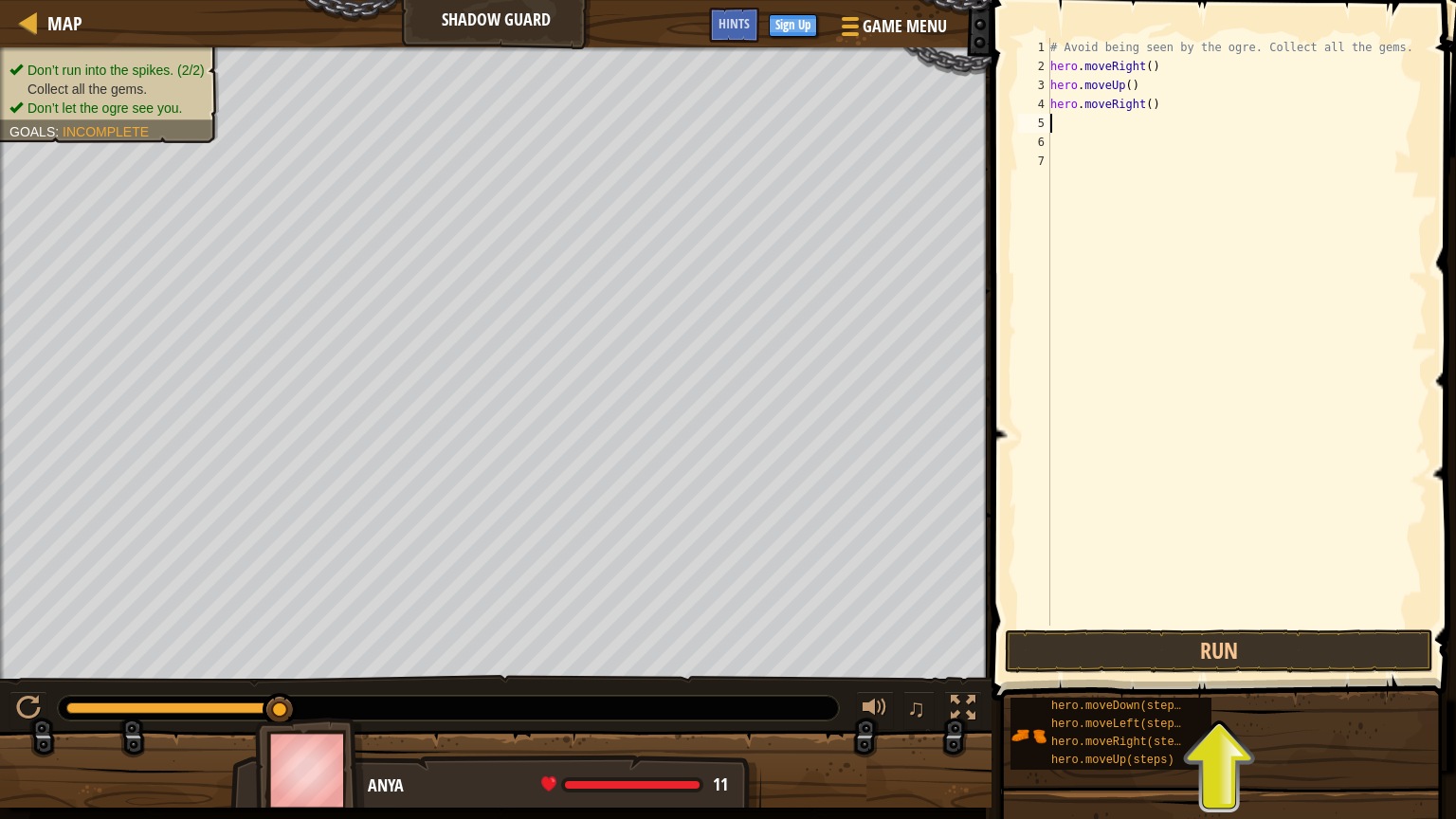
type textarea "h"
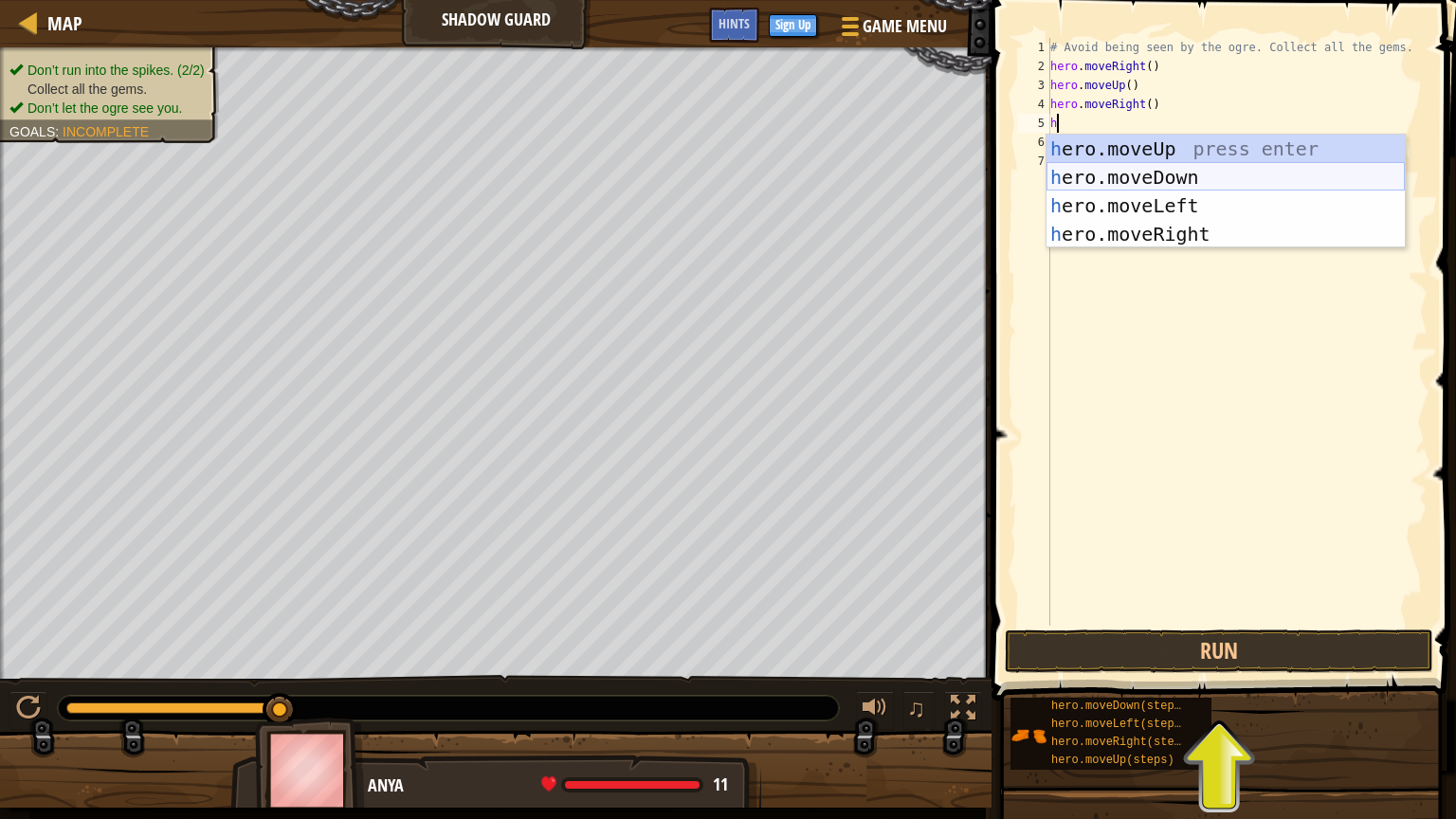
click at [1173, 183] on div "h ero.moveUp press enter h ero.moveDown press enter h ero.moveLeft press enter …" at bounding box center [1226, 220] width 358 height 170
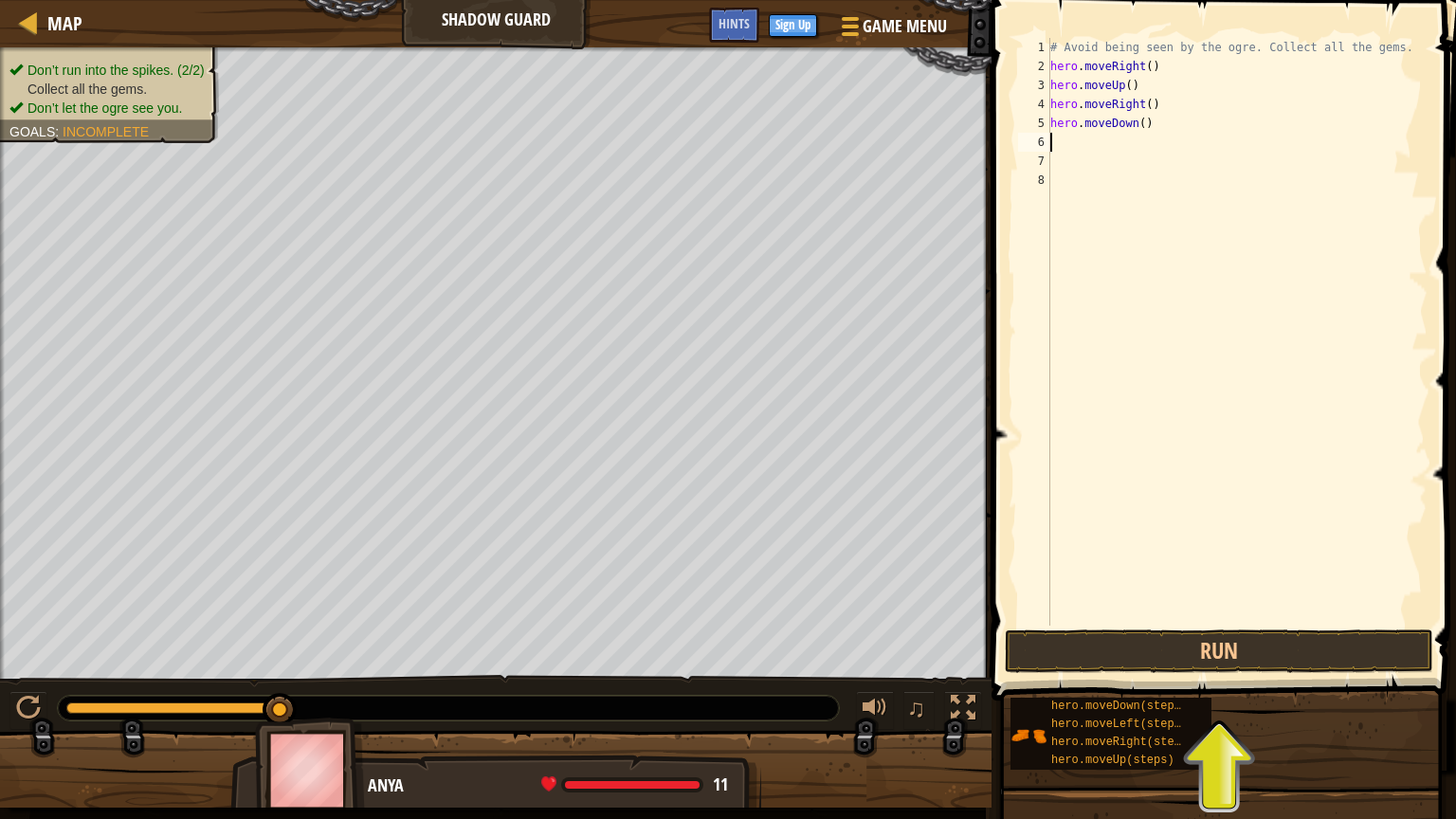
click at [1173, 183] on div "# Avoid being seen by the ogre. Collect all the gems. hero . moveRight ( ) hero…" at bounding box center [1237, 350] width 381 height 625
type textarea "h"
click at [1076, 133] on div "# Avoid being seen by the ogre. Collect all the gems. hero . moveRight ( ) hero…" at bounding box center [1237, 350] width 381 height 625
type textarea "h"
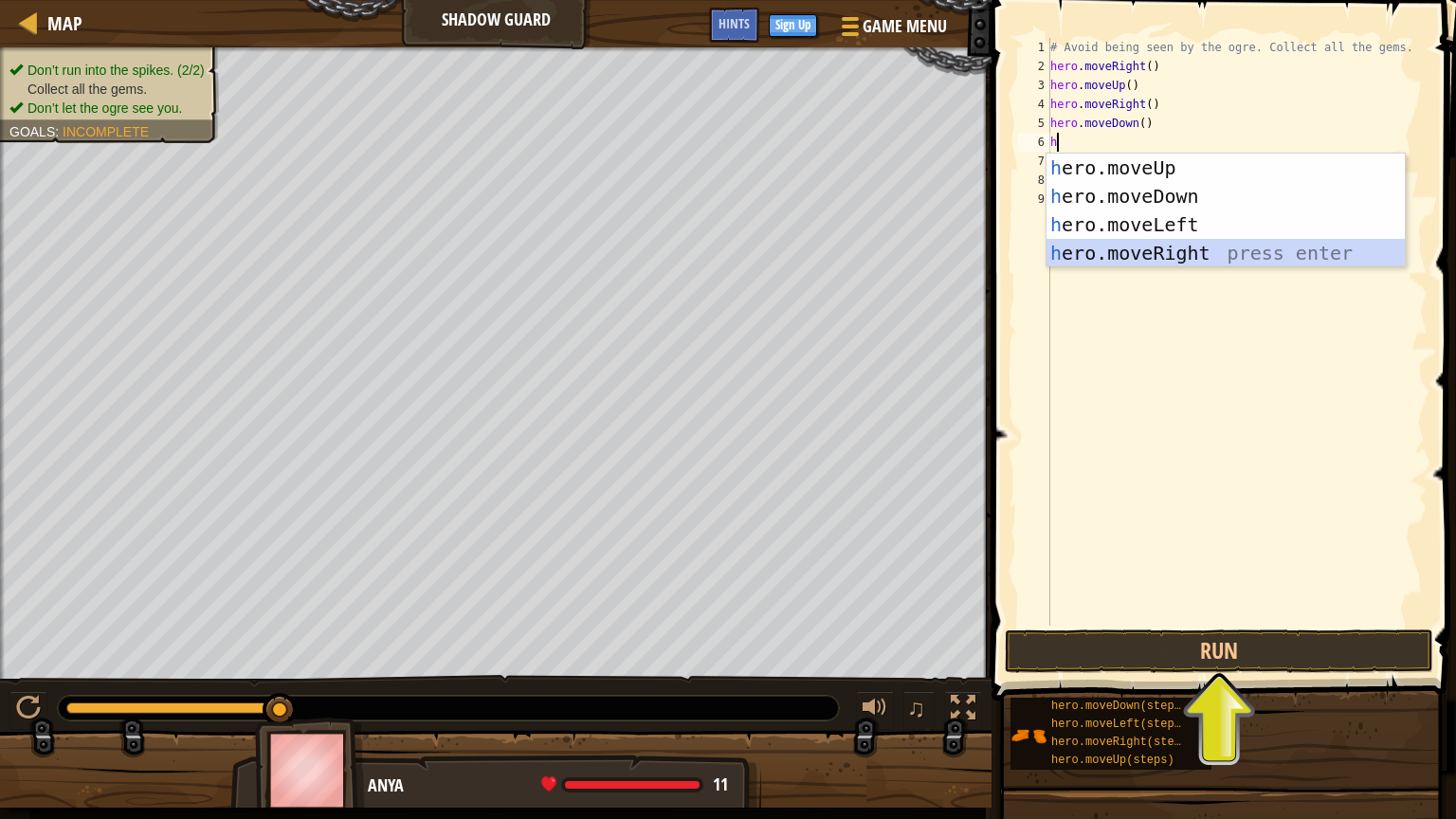
click at [1147, 249] on div "h ero.moveUp press enter h ero.moveDown press enter h ero.moveLeft press enter …" at bounding box center [1226, 239] width 358 height 170
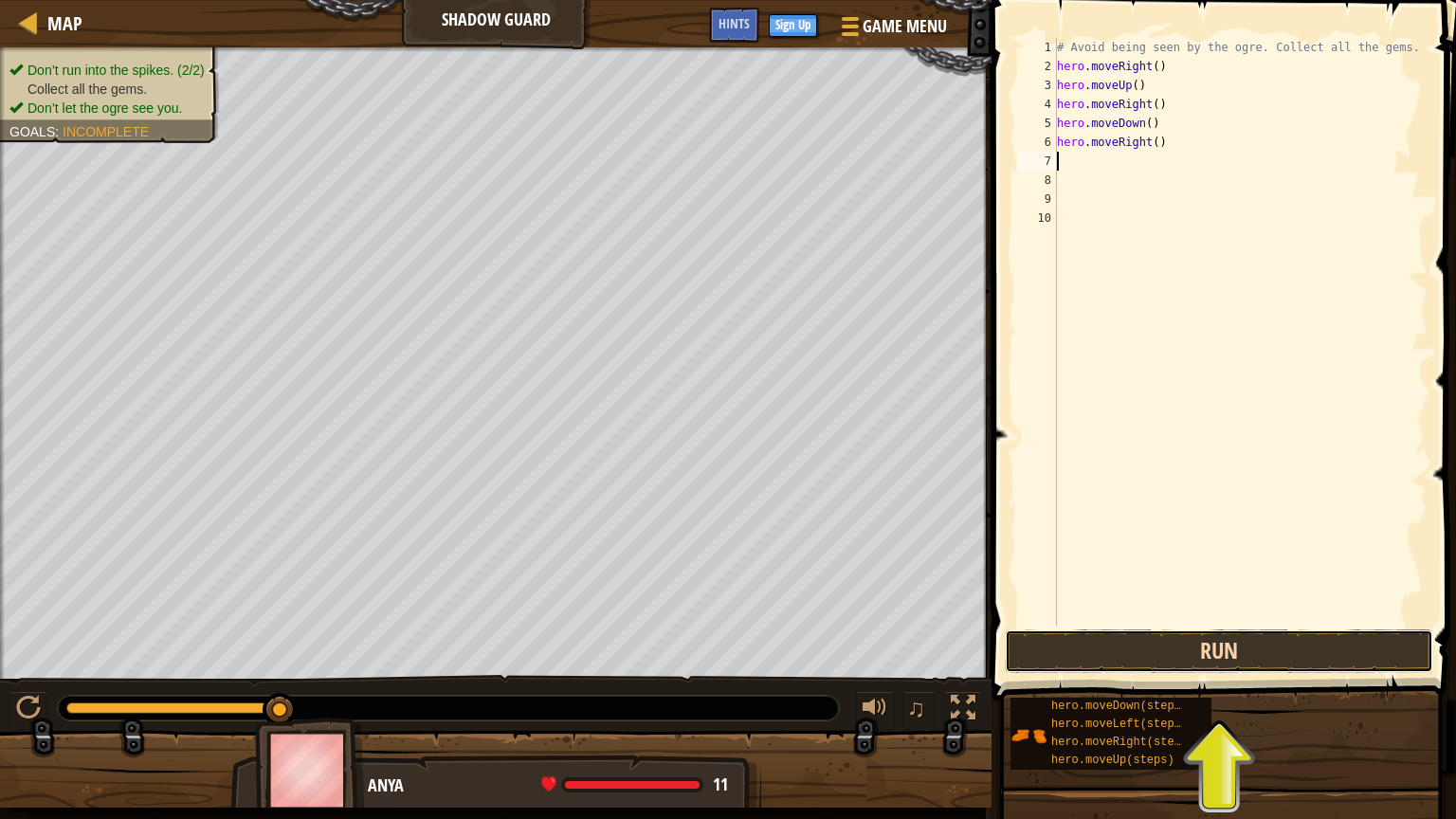
click at [1140, 644] on button "Run" at bounding box center [1219, 651] width 429 height 44
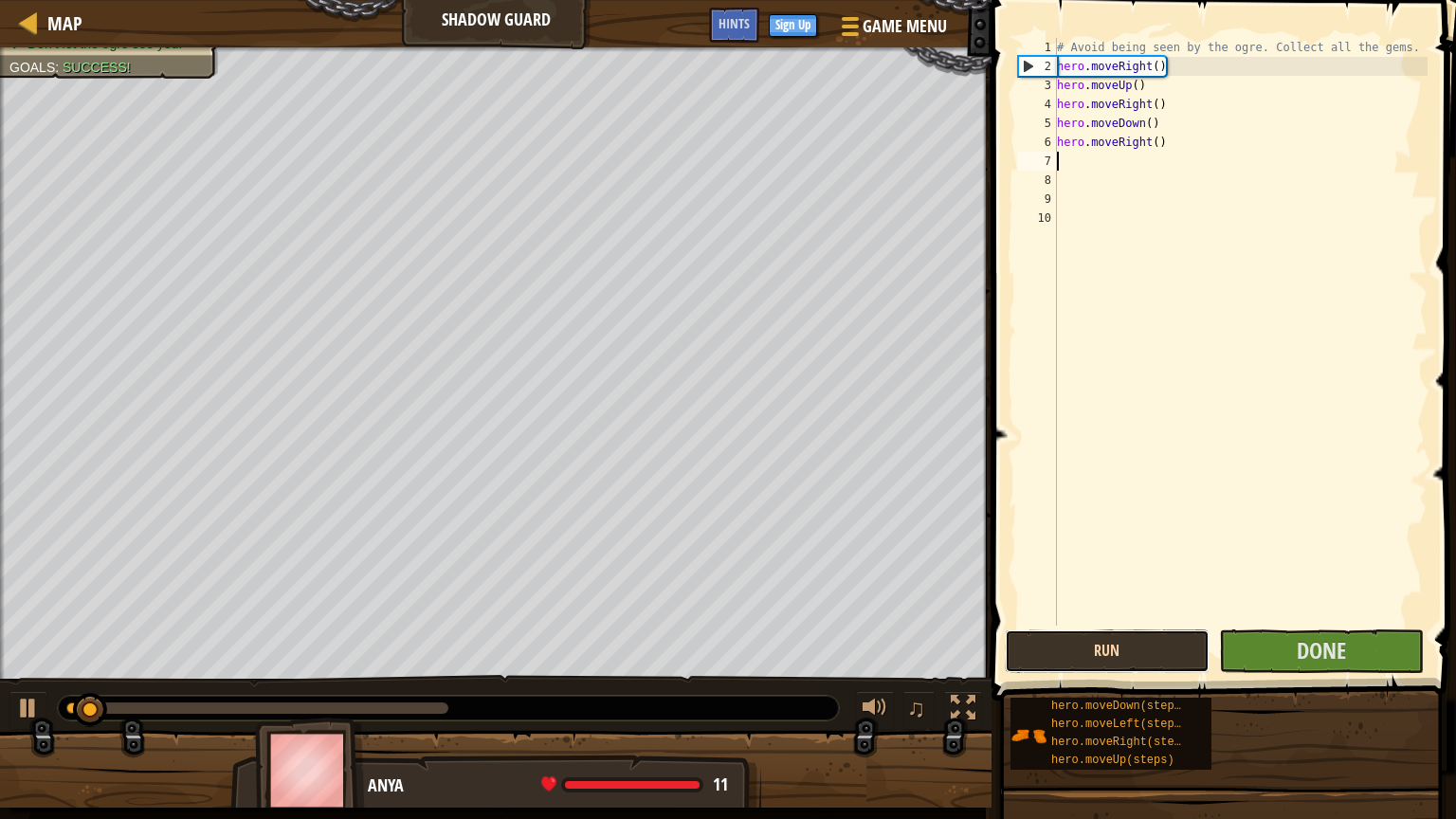
click at [1135, 655] on button "Run" at bounding box center [1107, 651] width 205 height 44
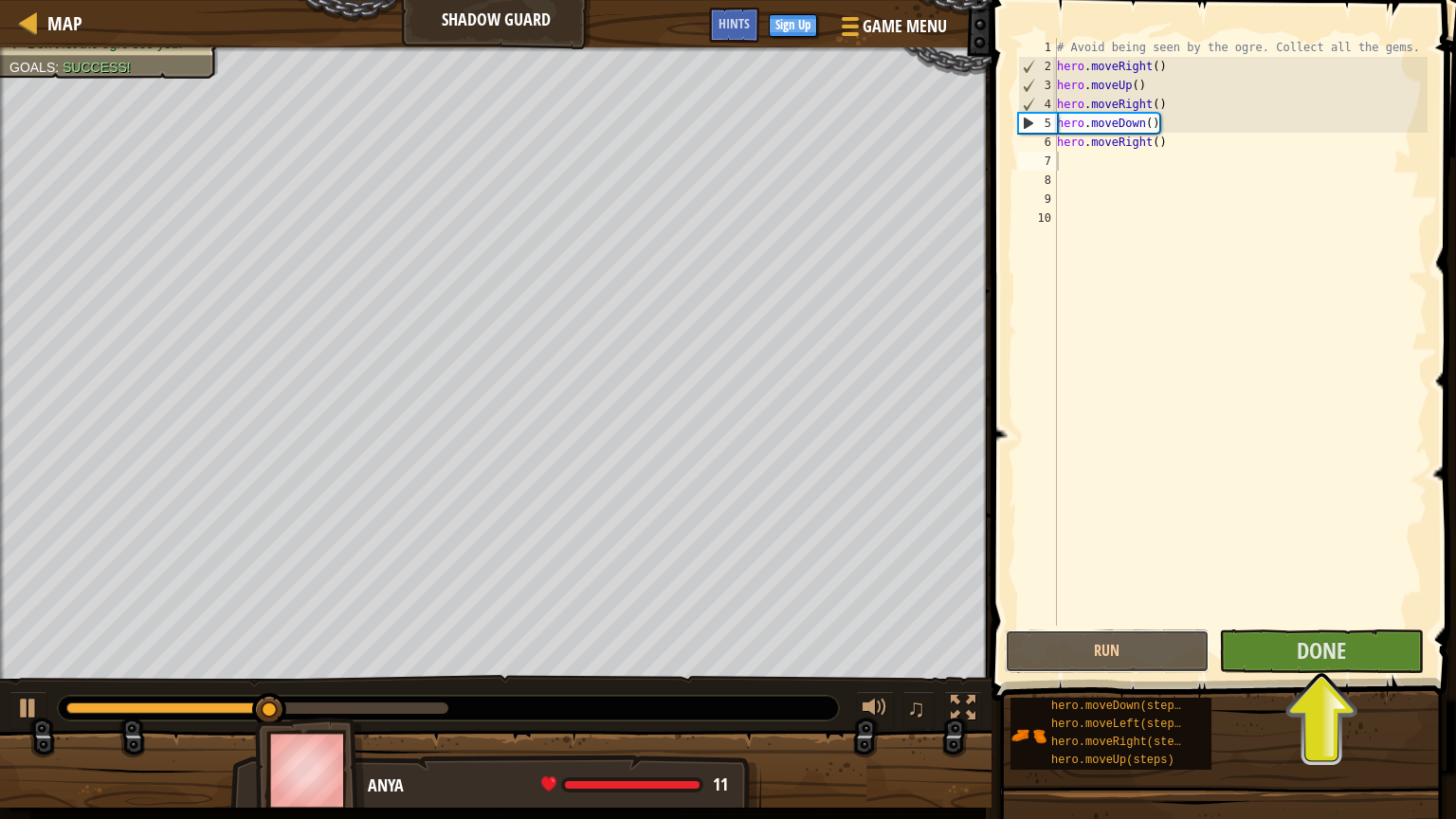
drag, startPoint x: 1135, startPoint y: 655, endPoint x: 1083, endPoint y: 494, distance: 169.2
click at [1083, 494] on div "1 2 3 4 5 6 7 8 9 10 # Avoid being seen by the ogre. Collect all the gems. hero…" at bounding box center [1221, 387] width 470 height 756
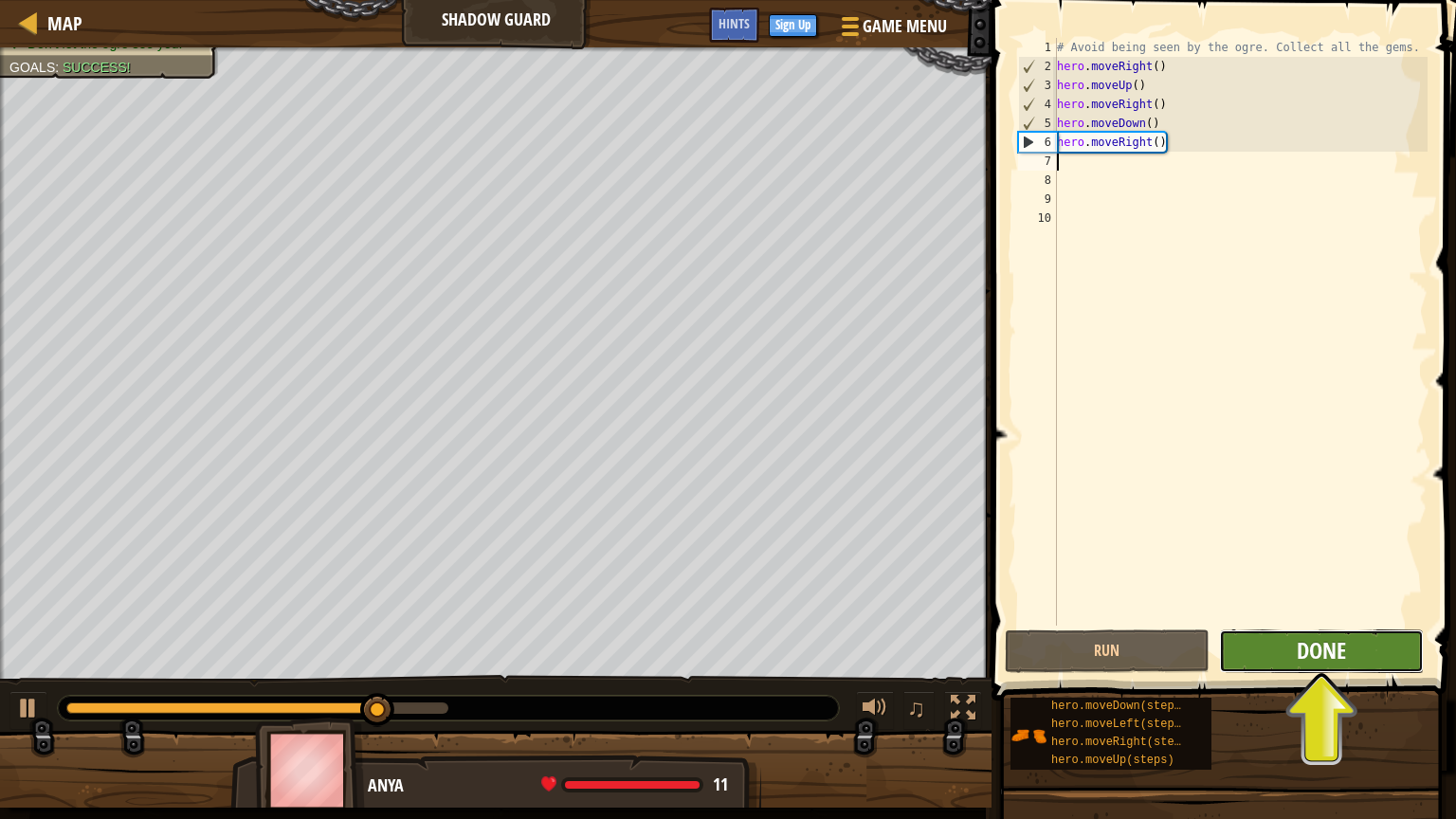
click at [1303, 649] on span "Done" at bounding box center [1321, 650] width 49 height 30
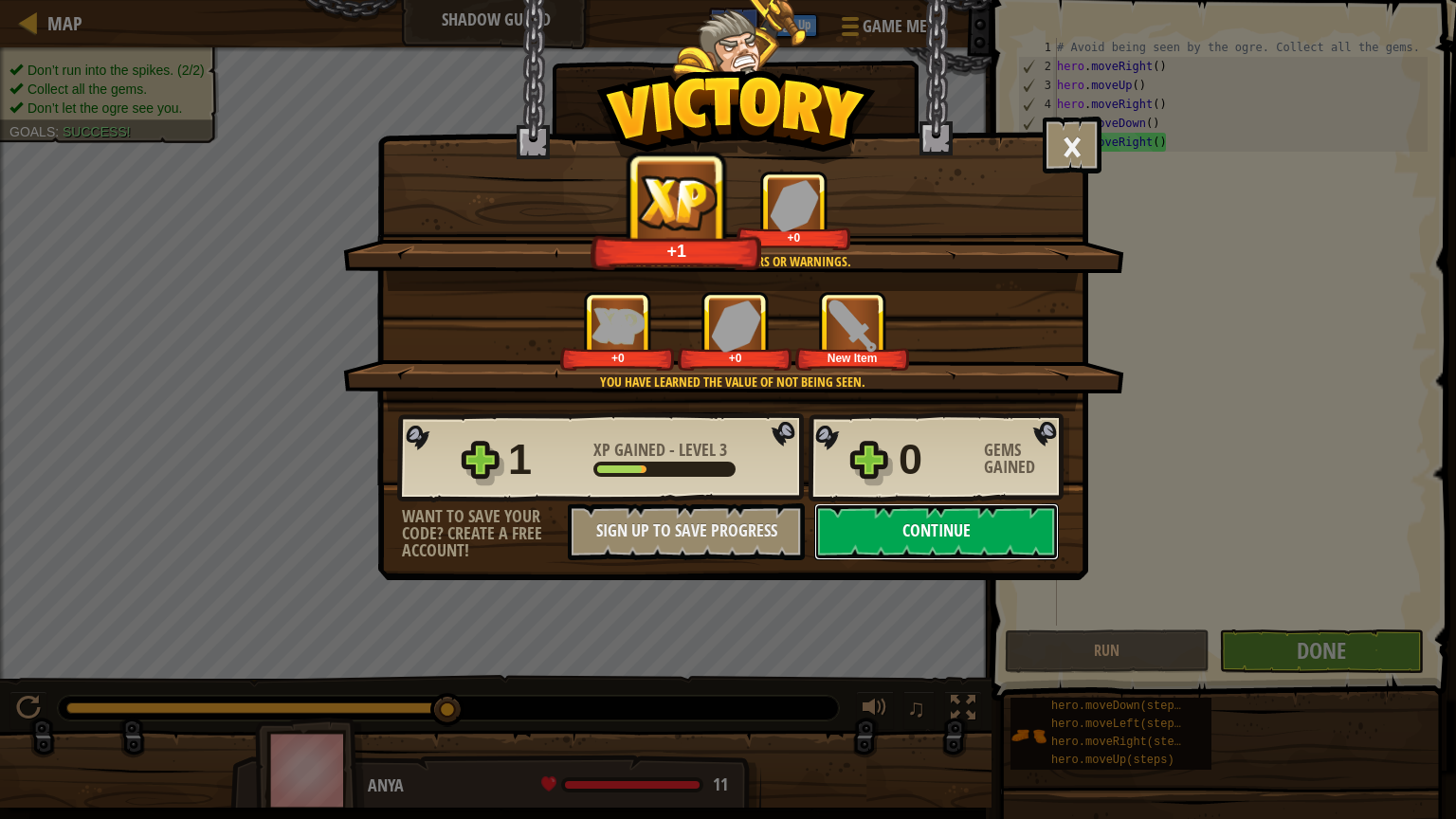
click at [896, 551] on button "Continue" at bounding box center [936, 531] width 245 height 57
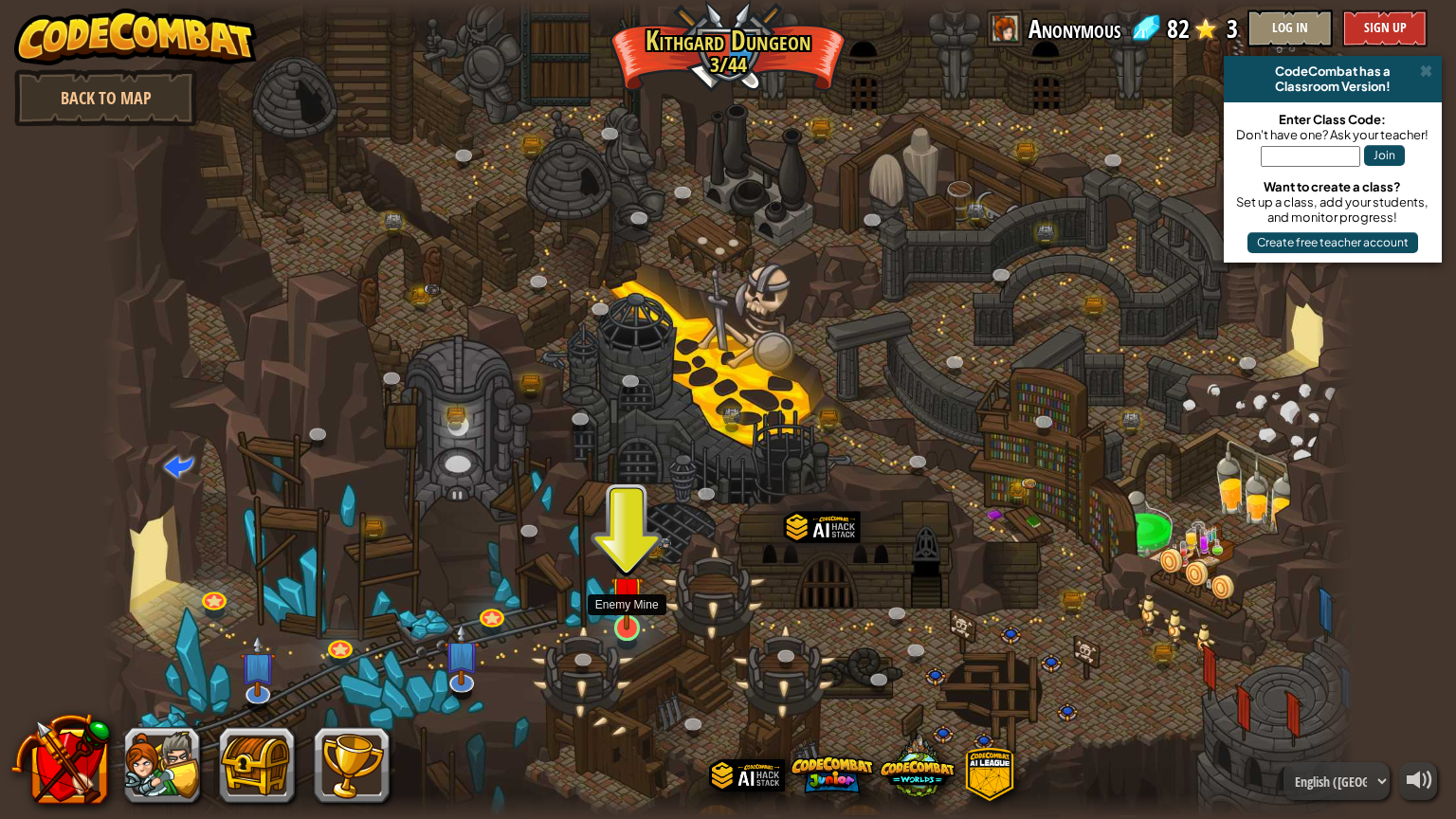
click at [624, 627] on img at bounding box center [627, 592] width 33 height 76
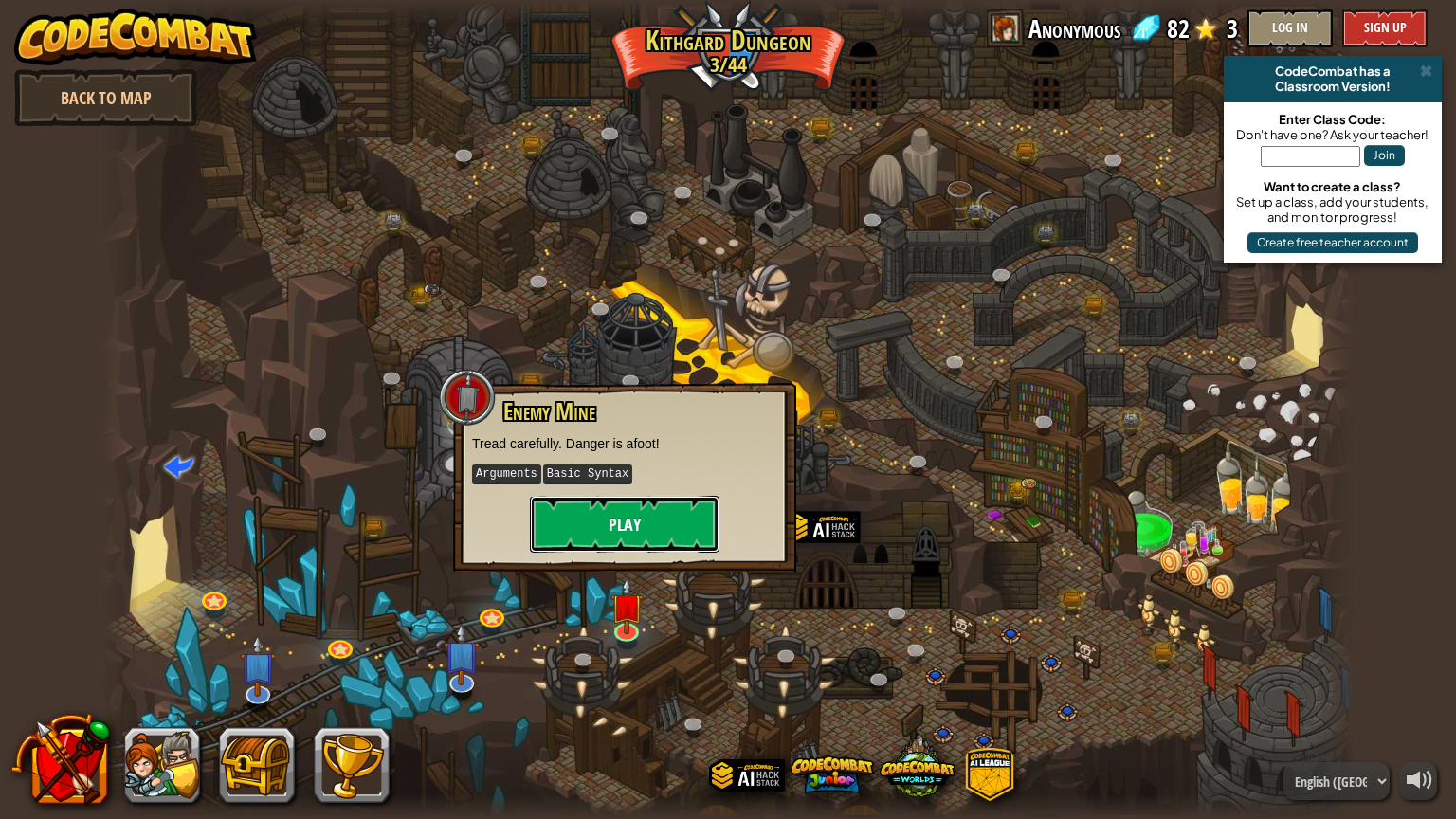
click at [622, 521] on button "Play" at bounding box center [624, 524] width 190 height 57
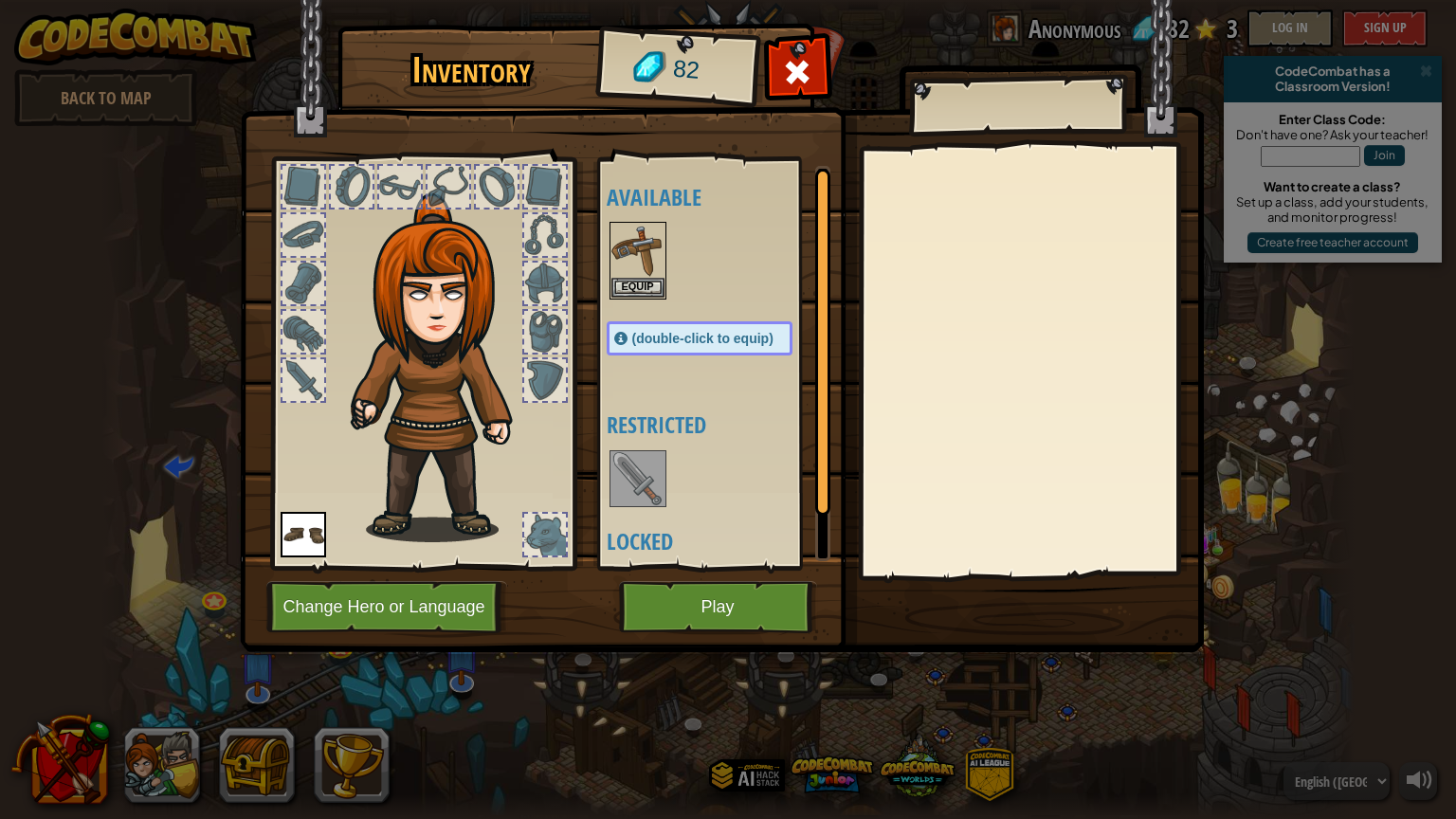
click at [687, 335] on span "(double-click to equip)" at bounding box center [703, 339] width 141 height 15
click at [644, 292] on button "Equip" at bounding box center [638, 287] width 53 height 20
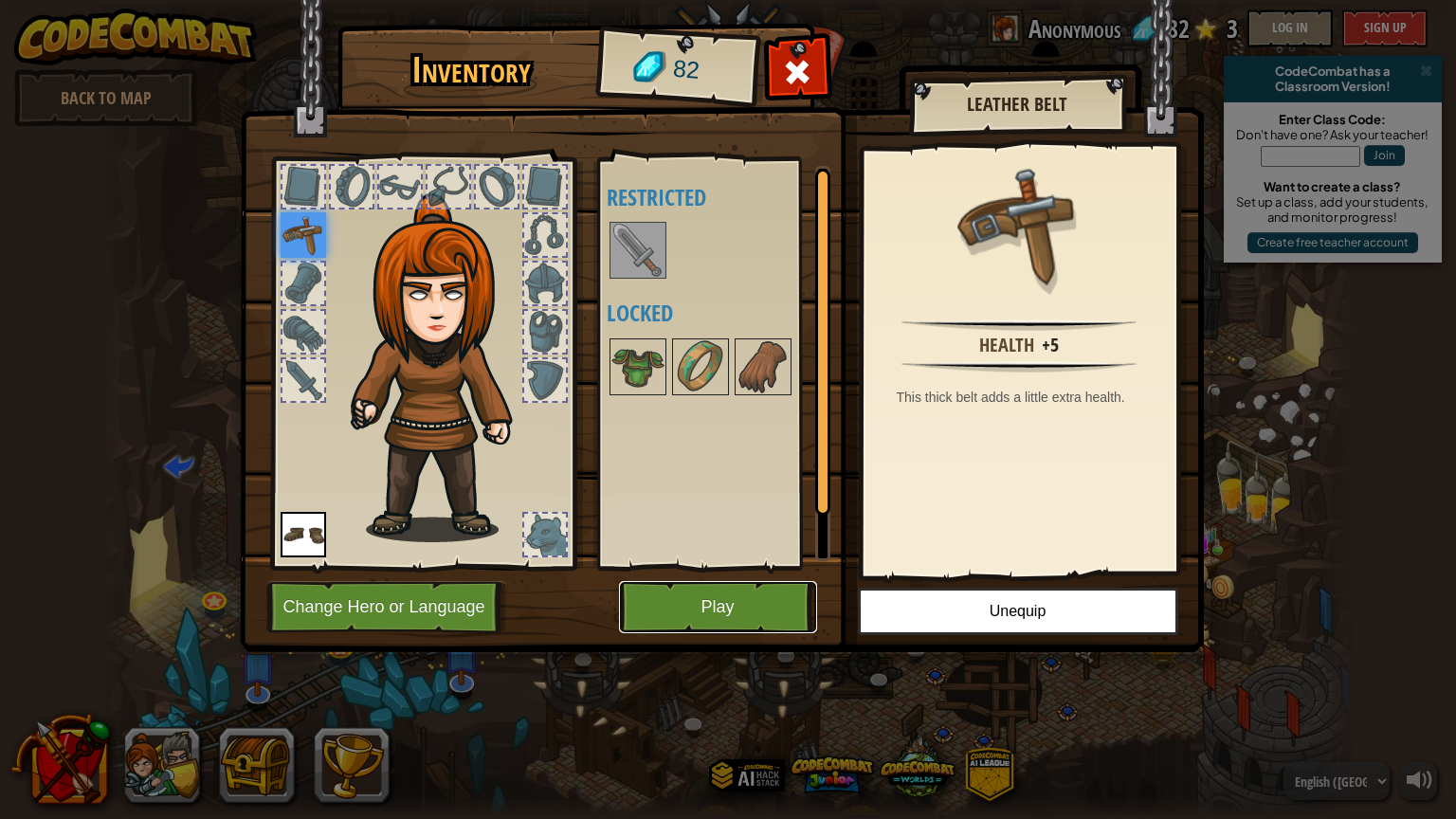
click at [650, 618] on button "Play" at bounding box center [717, 607] width 198 height 52
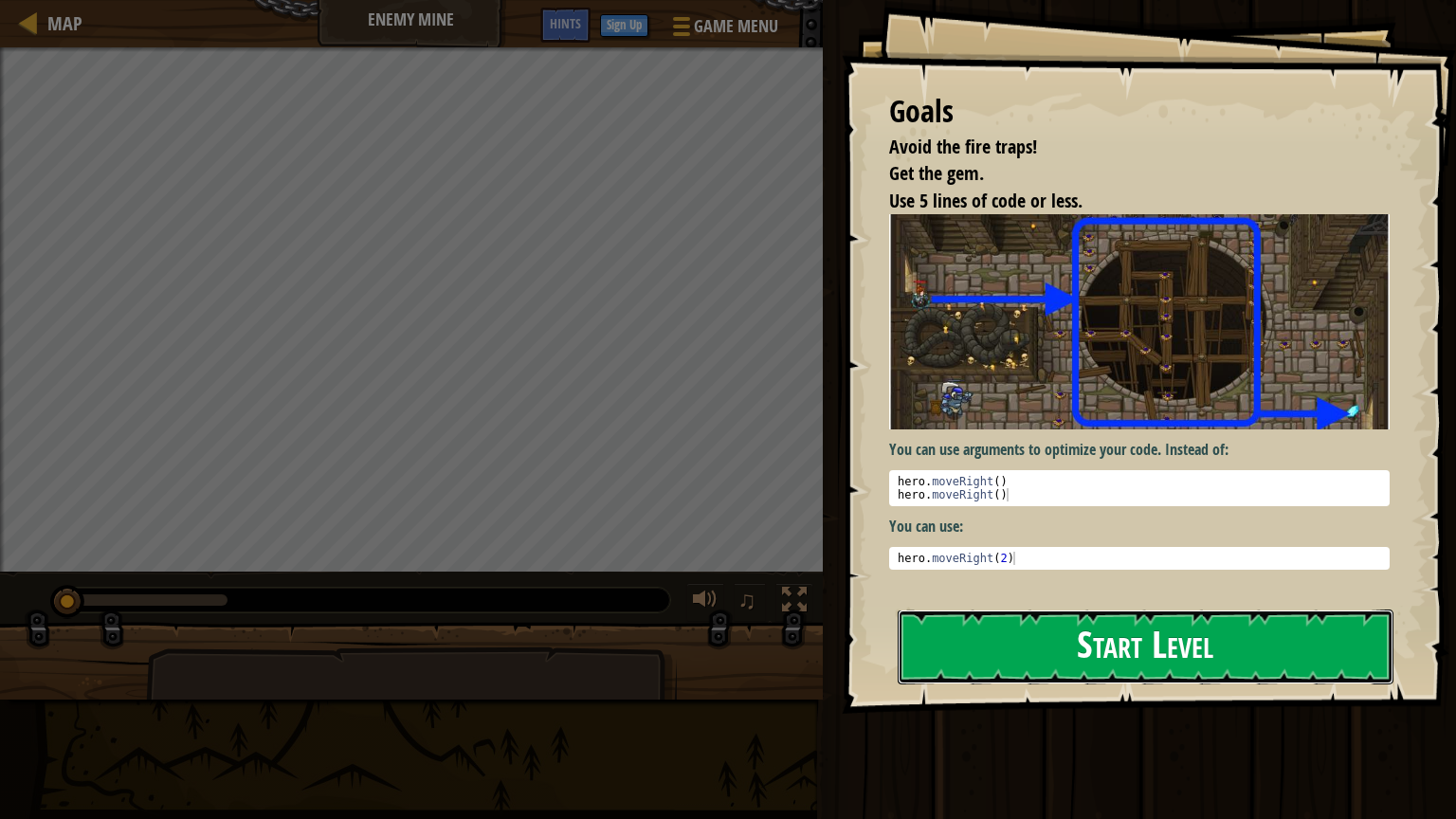
click at [985, 628] on button "Start Level" at bounding box center [1145, 647] width 496 height 75
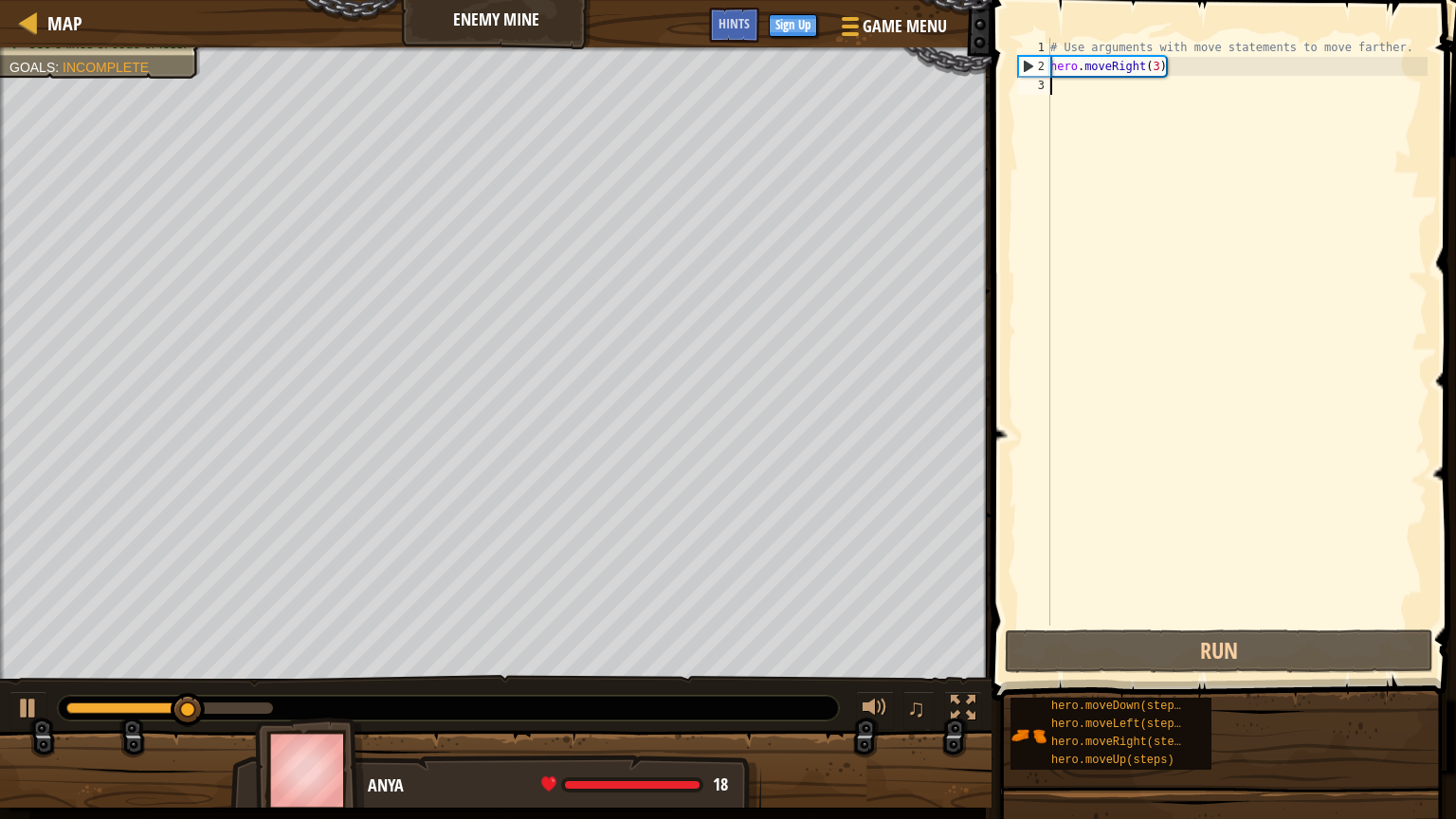
click at [1086, 82] on div "# Use arguments with move statements to move farther. hero . moveRight ( 3 )" at bounding box center [1237, 350] width 381 height 625
type textarea "h"
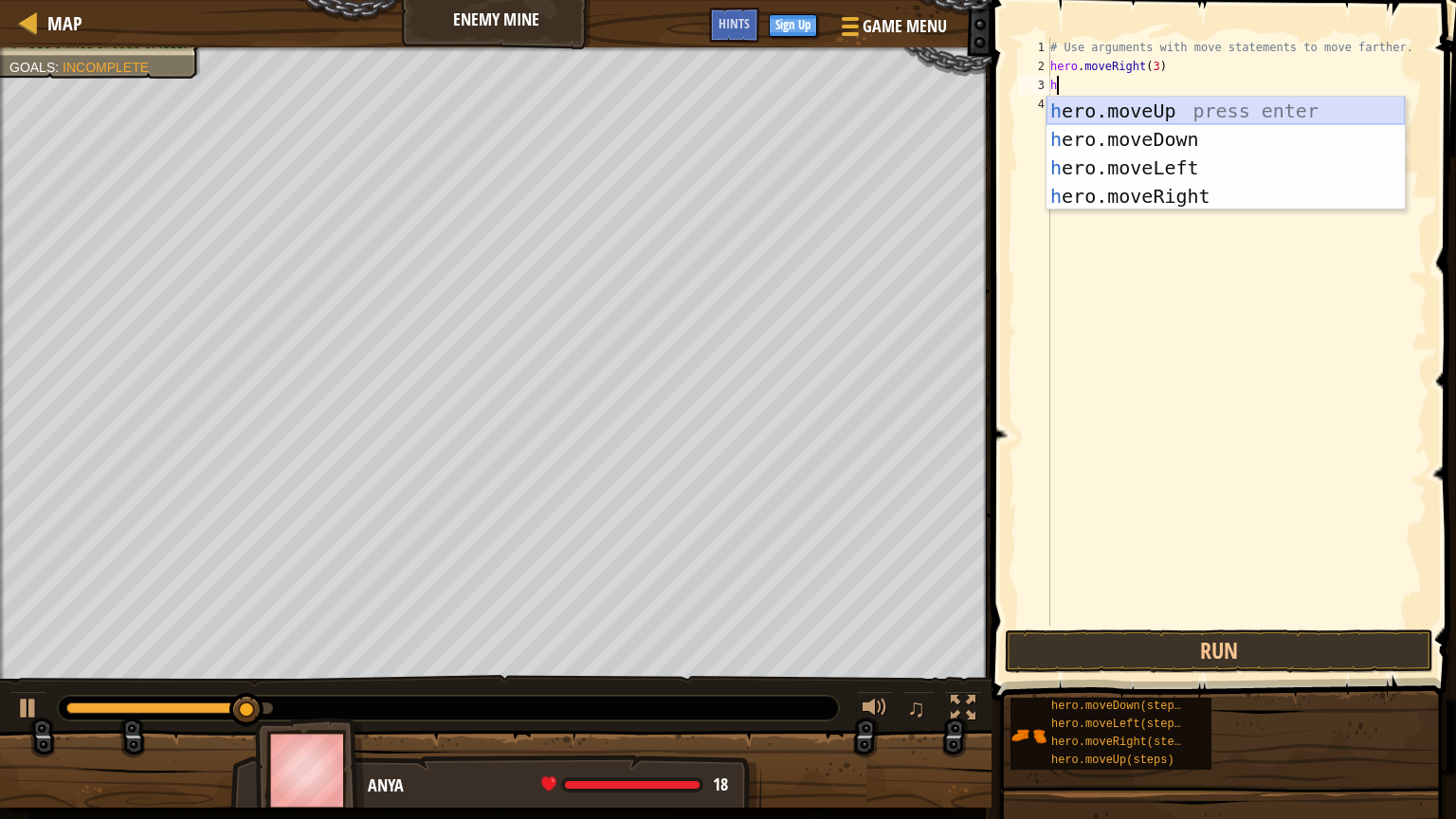
click at [1095, 108] on div "h ero.moveUp press enter h ero.moveDown press enter h ero.moveLeft press enter …" at bounding box center [1226, 182] width 358 height 170
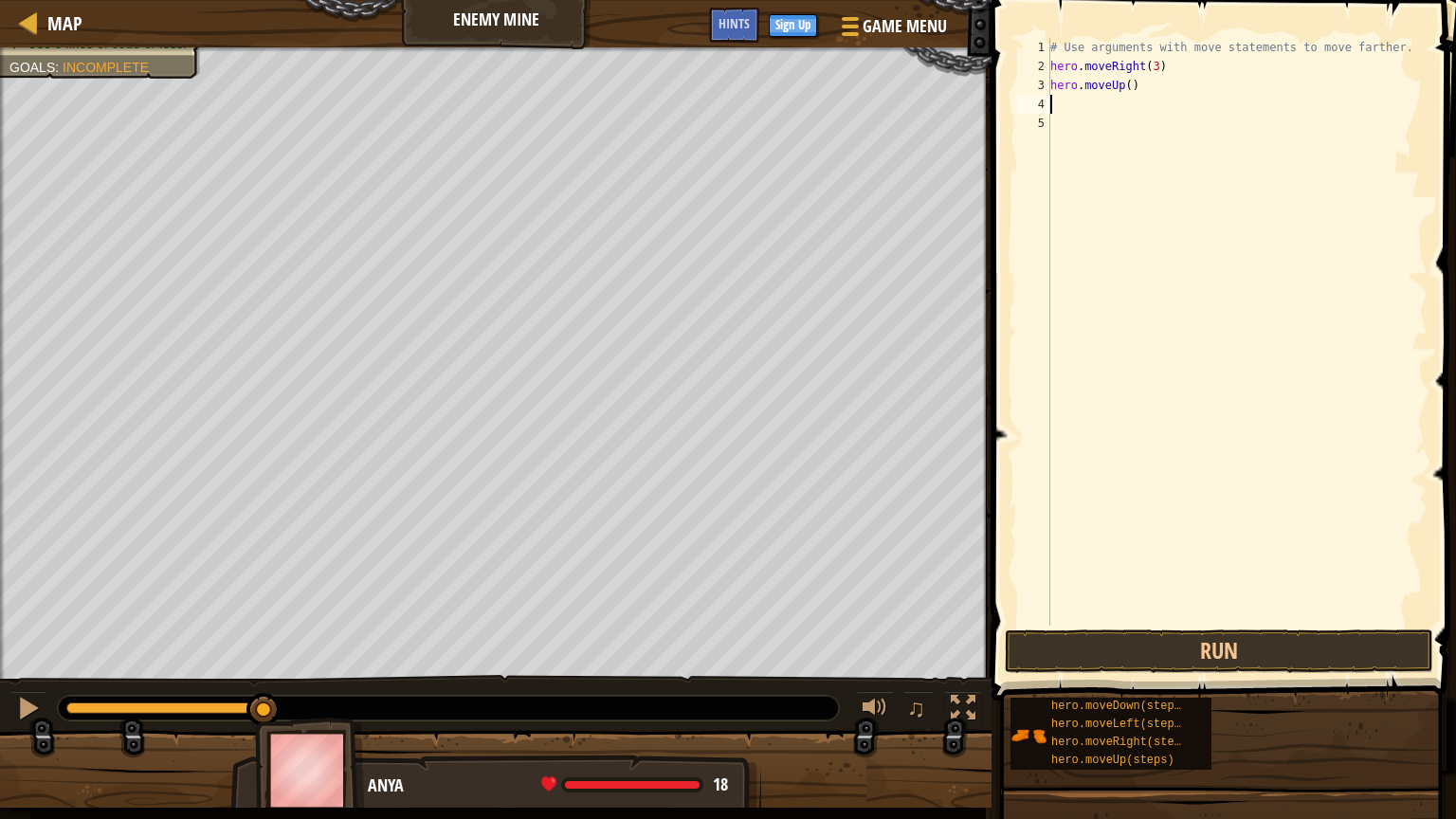
type textarea "h"
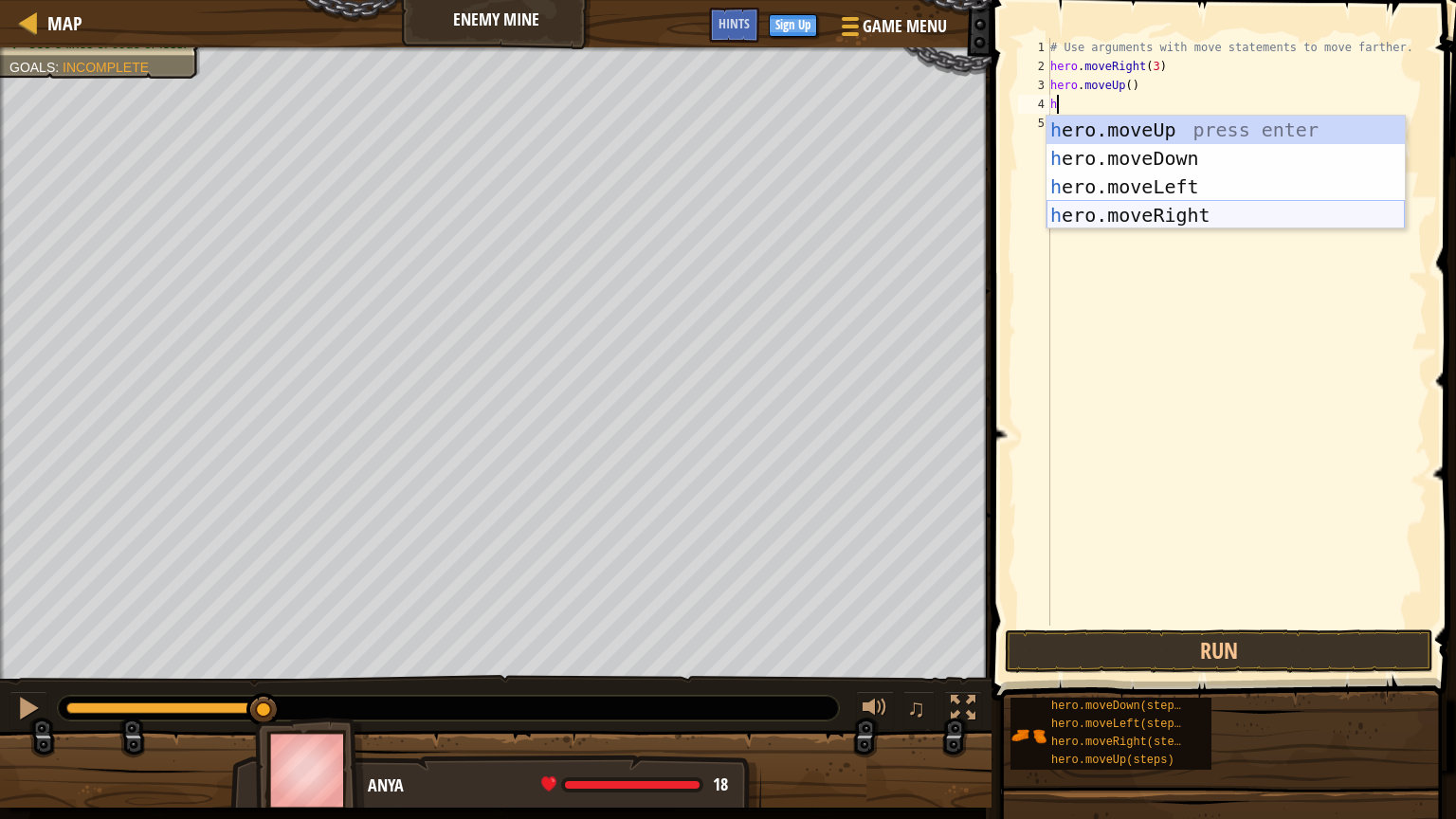
click at [1142, 215] on div "h ero.moveUp press enter h ero.moveDown press enter h ero.moveLeft press enter …" at bounding box center [1226, 200] width 358 height 170
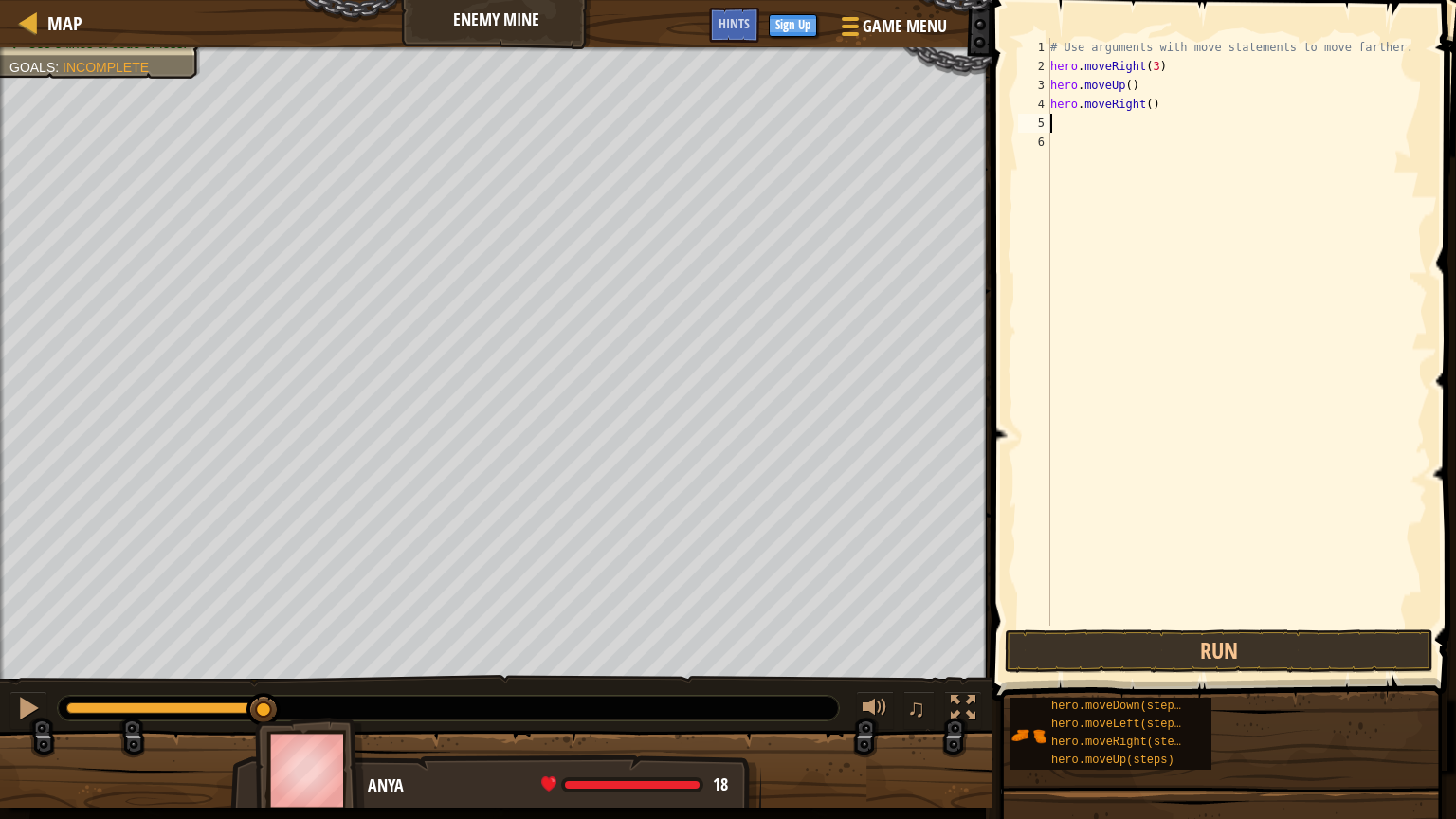
type textarea "h"
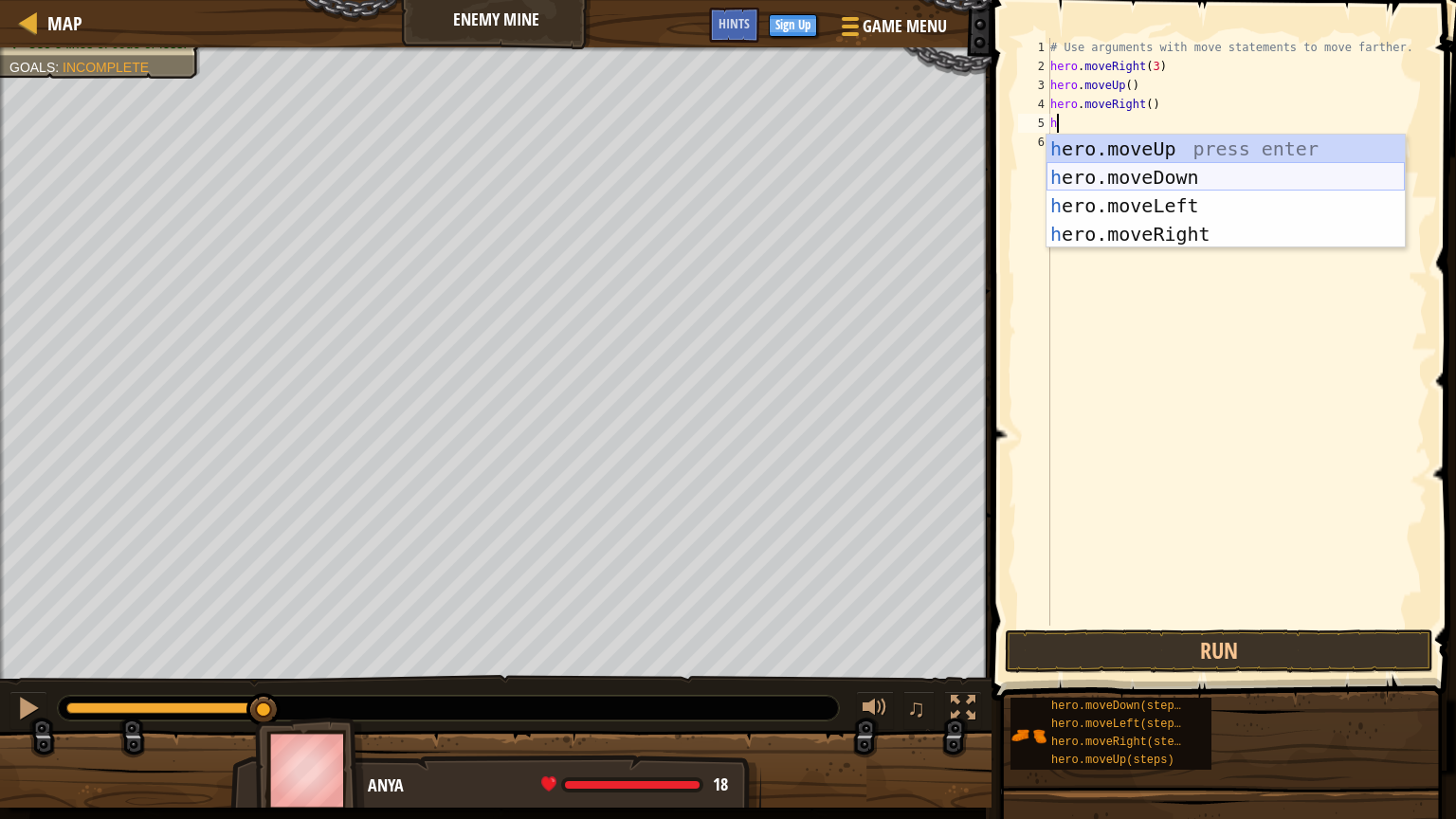
click at [1103, 170] on div "h ero.moveUp press enter h ero.moveDown press enter h ero.moveLeft press enter …" at bounding box center [1226, 220] width 358 height 170
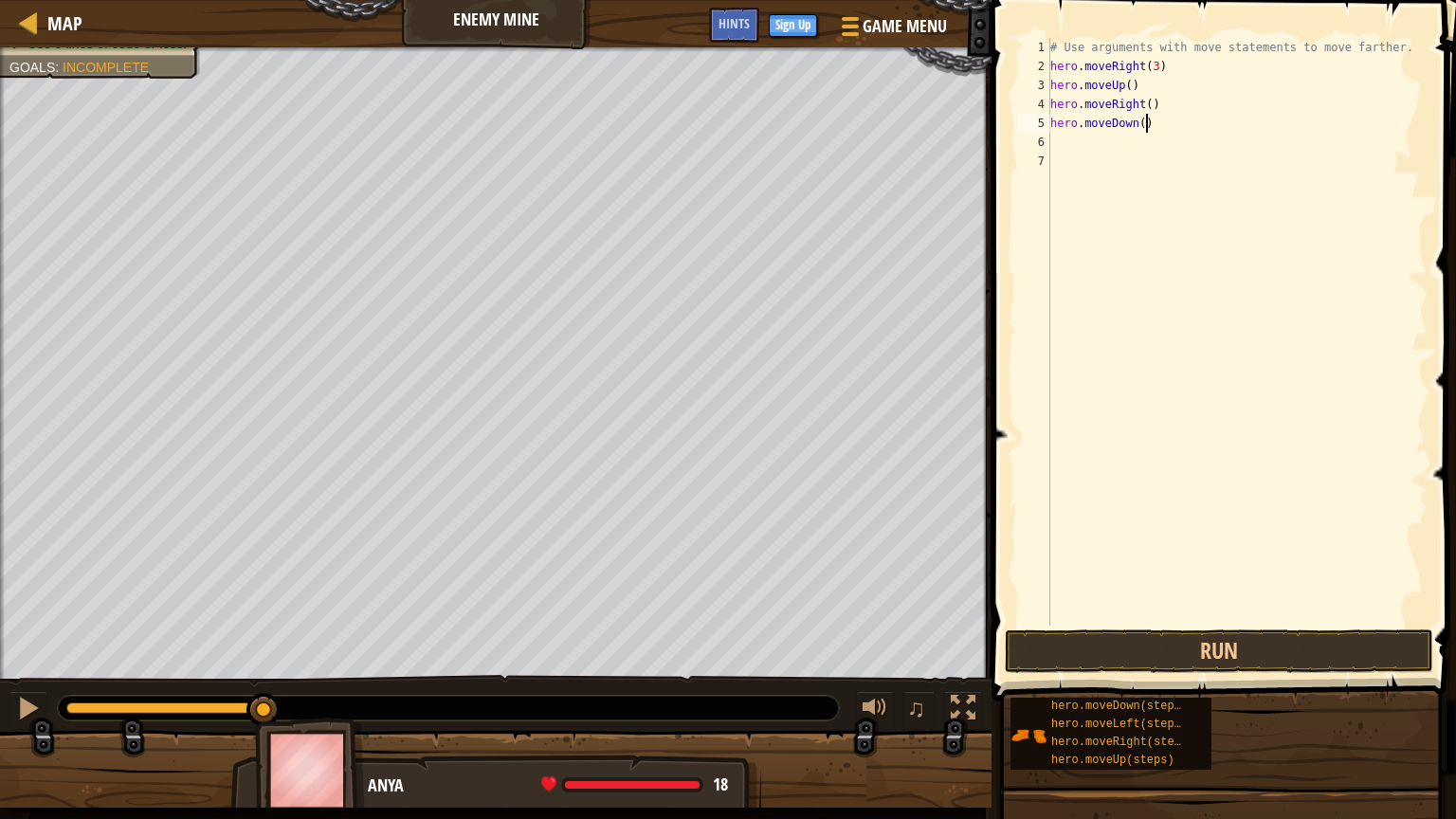
click at [1145, 123] on div "# Use arguments with move statements to move farther. hero . moveRight ( 3 ) he…" at bounding box center [1237, 350] width 381 height 625
type textarea "hero.moveDown(3)"
click at [1083, 145] on div "# Use arguments with move statements to move farther. hero . moveRight ( 3 ) he…" at bounding box center [1237, 350] width 381 height 625
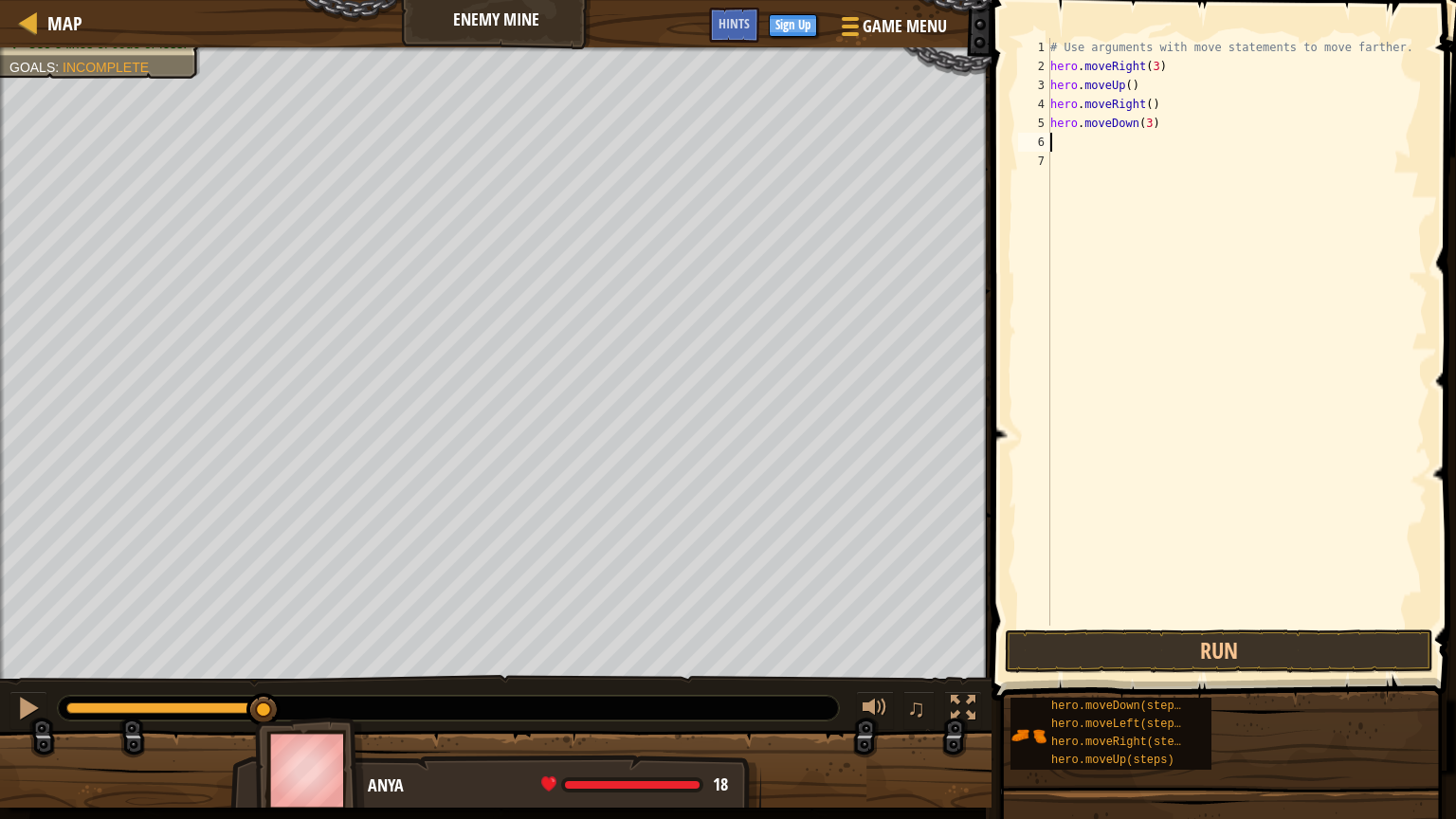
type textarea "h"
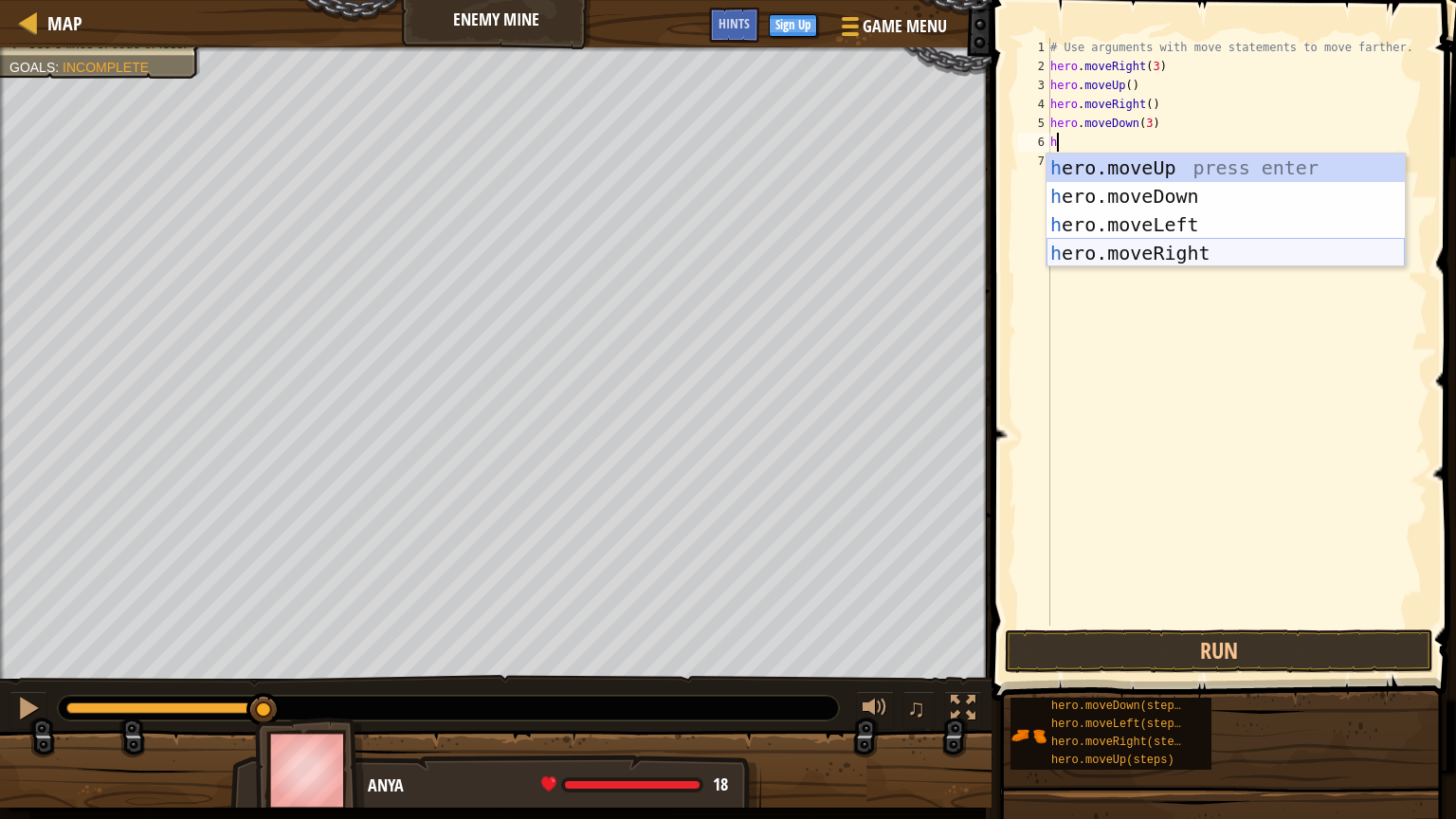
click at [1172, 251] on div "h ero.moveUp press enter h ero.moveDown press enter h ero.moveLeft press enter …" at bounding box center [1226, 239] width 358 height 170
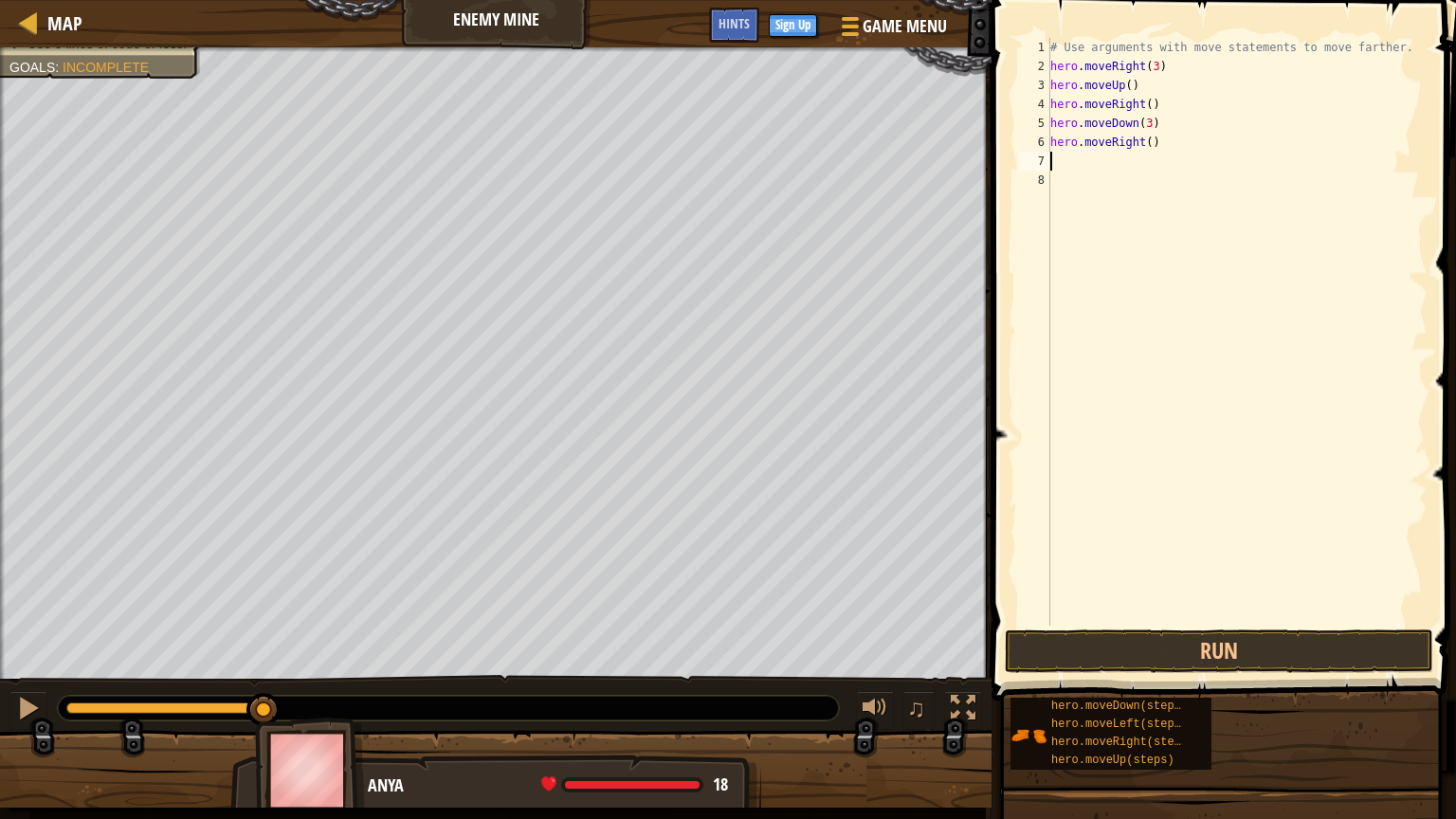
click at [1156, 142] on div "# Use arguments with move statements to move farther. hero . moveRight ( 3 ) he…" at bounding box center [1237, 350] width 381 height 625
click at [1253, 637] on button "Run" at bounding box center [1219, 651] width 429 height 44
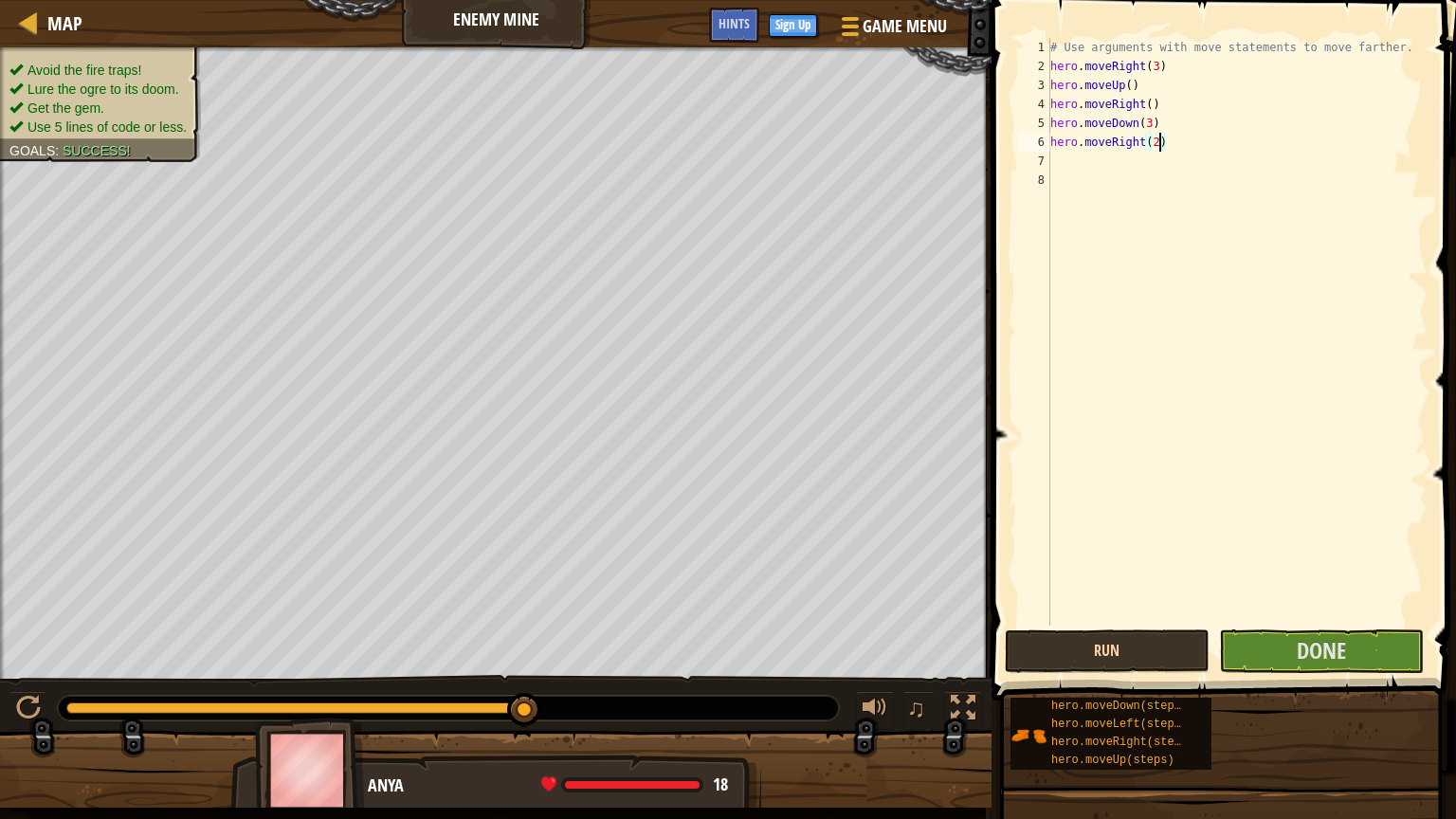
type textarea "hero.moveRight(2)"
click at [1160, 660] on button "Run" at bounding box center [1107, 651] width 205 height 44
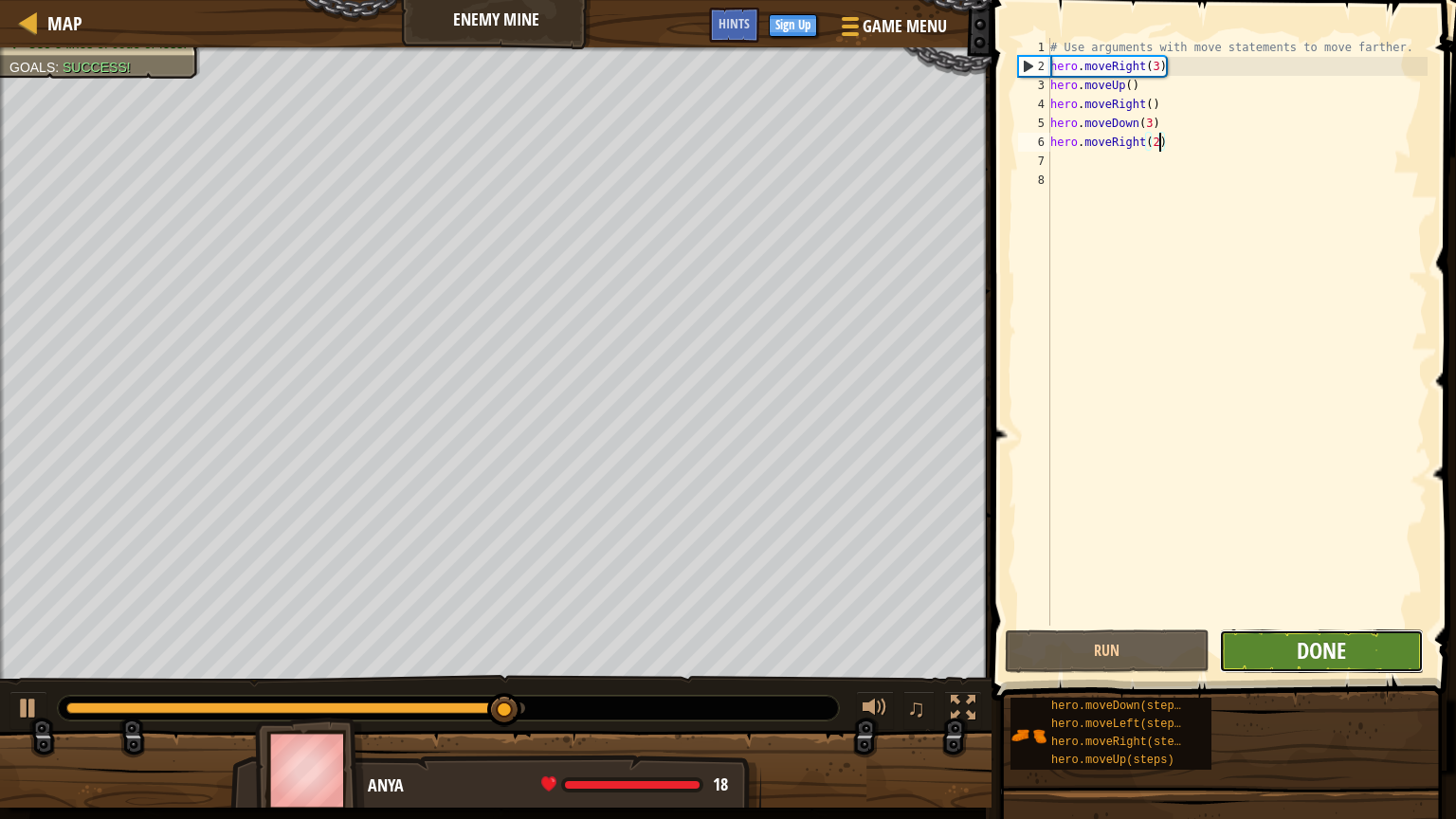
click at [1316, 655] on span "Done" at bounding box center [1321, 650] width 49 height 30
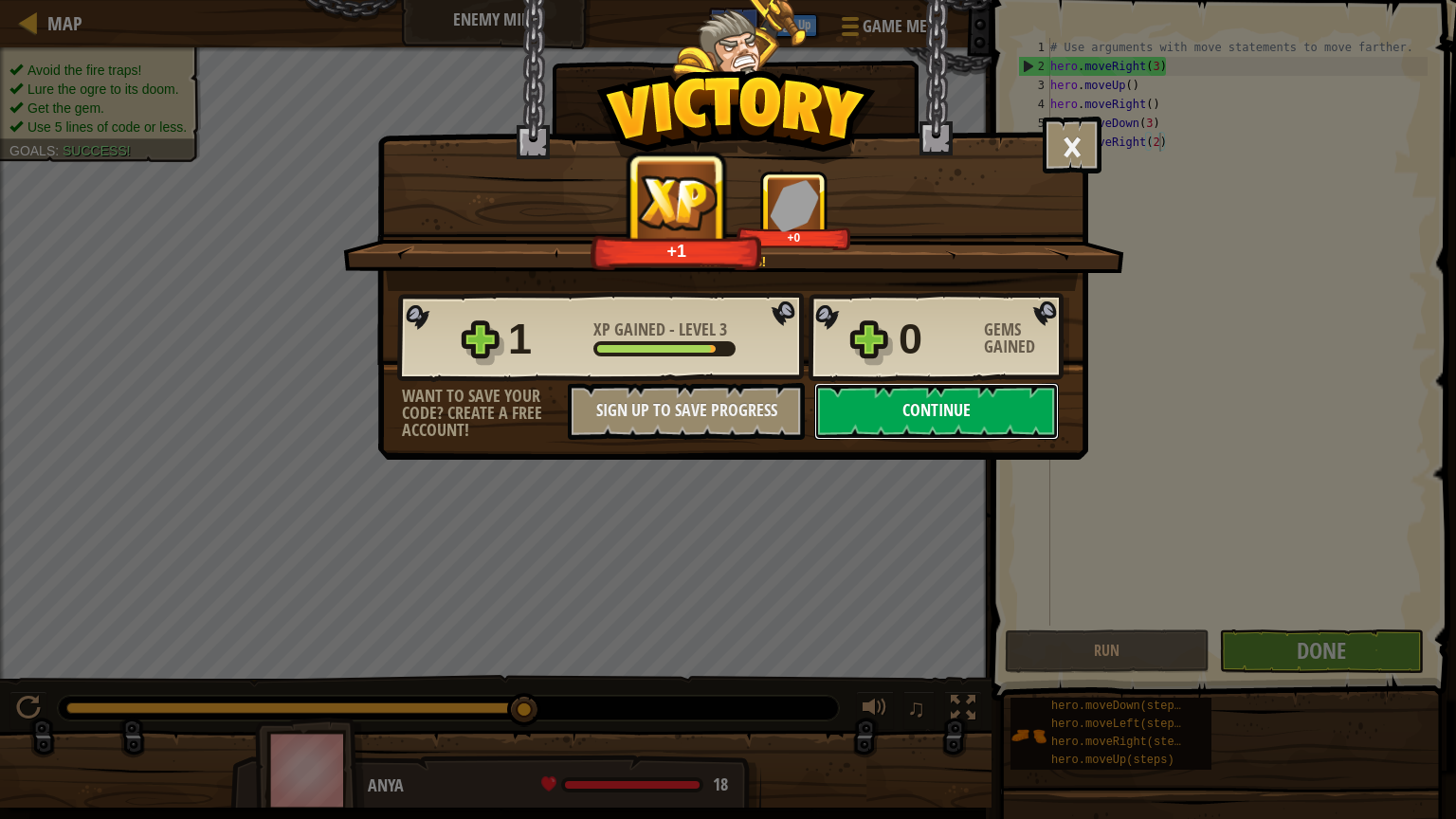
click at [875, 401] on button "Continue" at bounding box center [936, 411] width 245 height 57
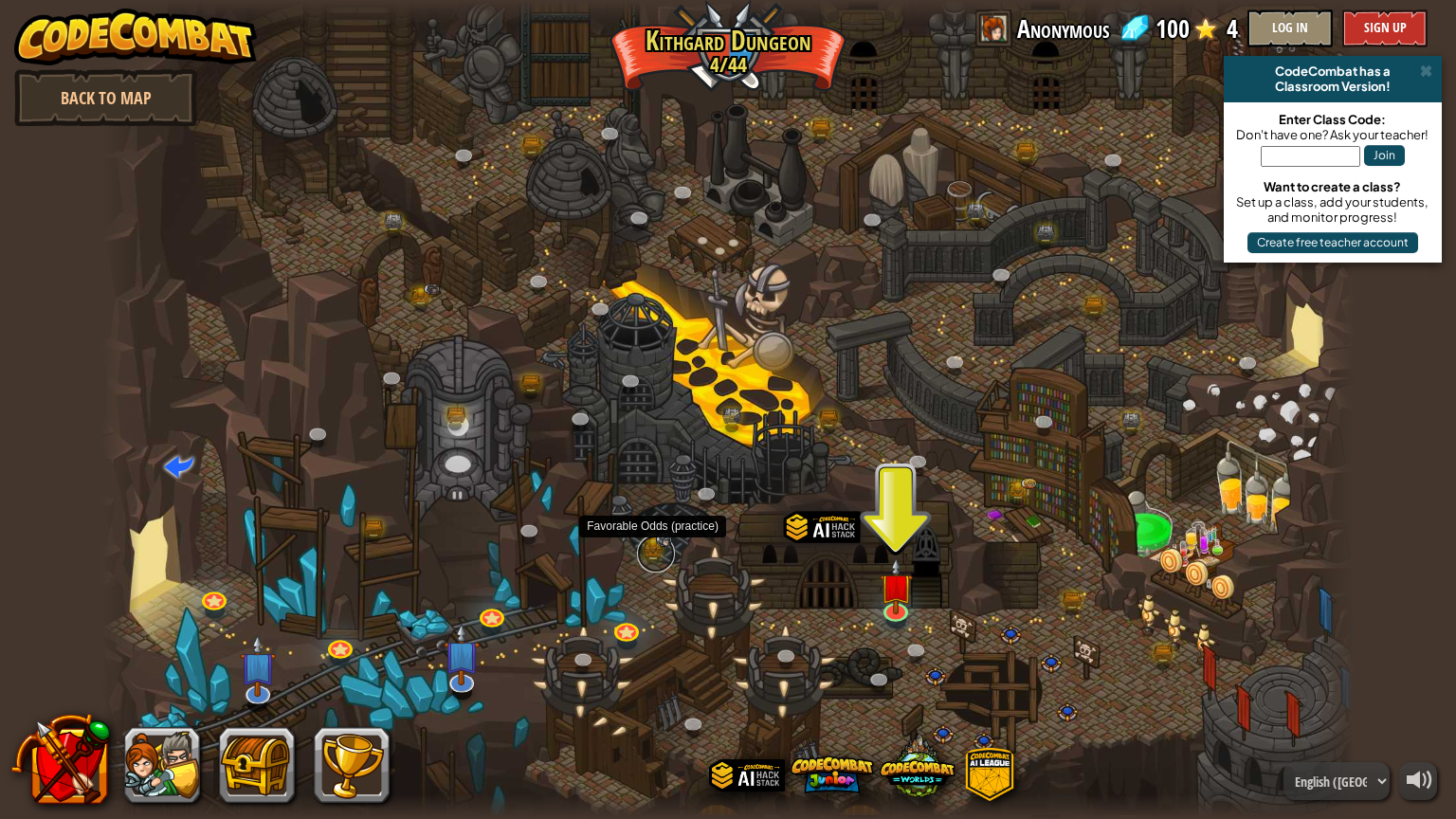
click at [653, 549] on link at bounding box center [655, 553] width 38 height 38
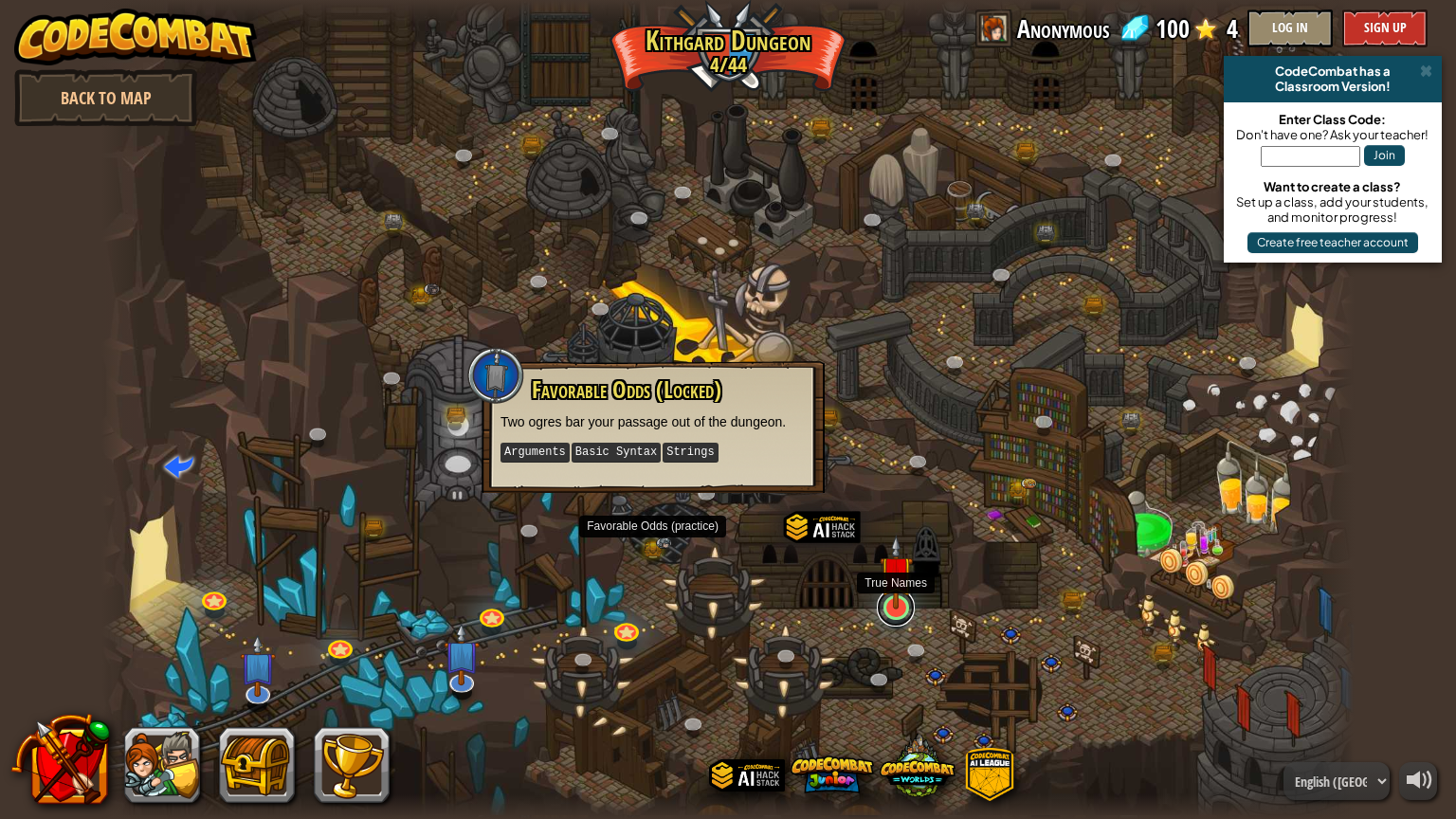
click at [897, 615] on link at bounding box center [895, 607] width 38 height 38
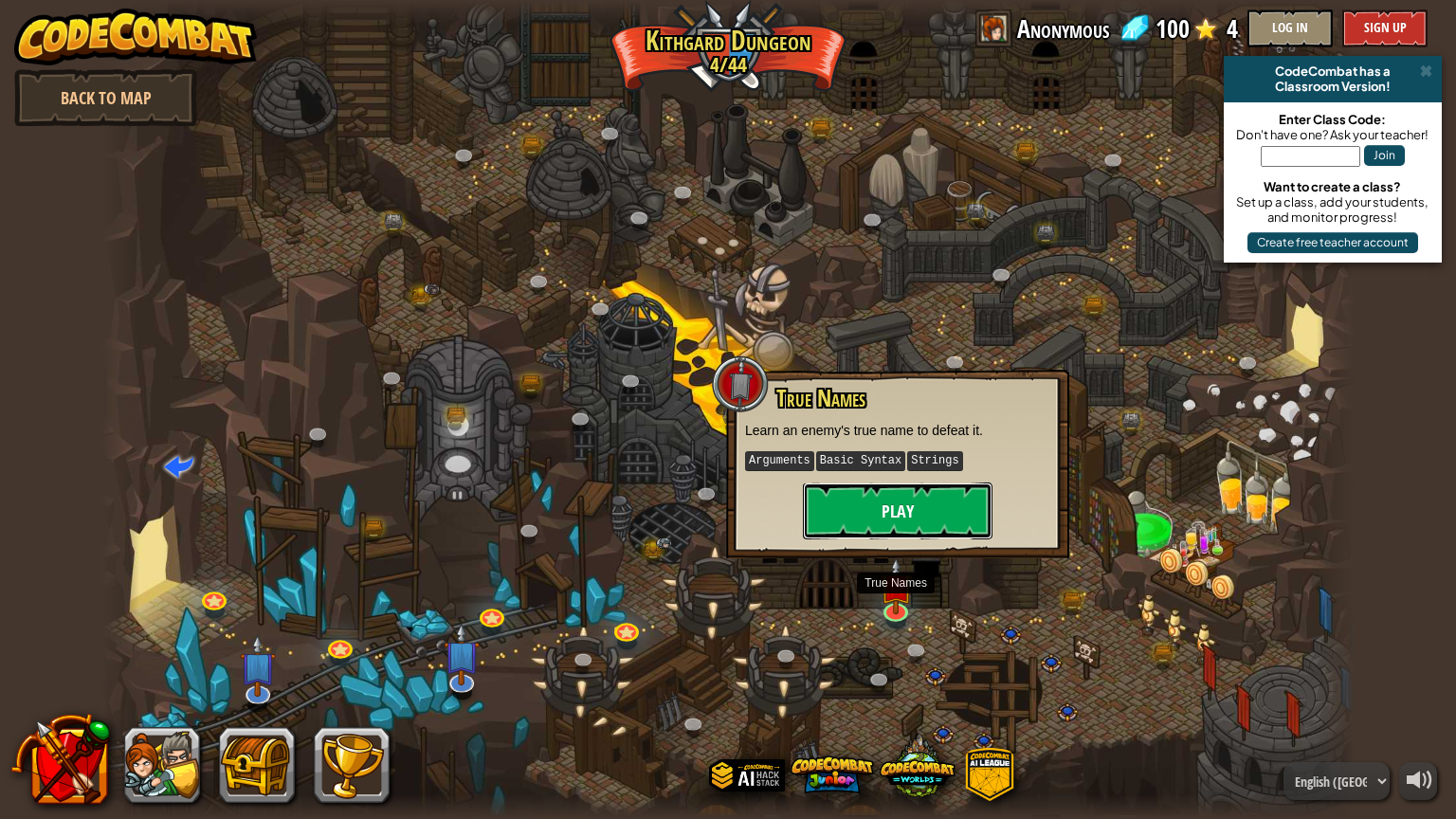
click at [910, 527] on button "Play" at bounding box center [897, 510] width 190 height 57
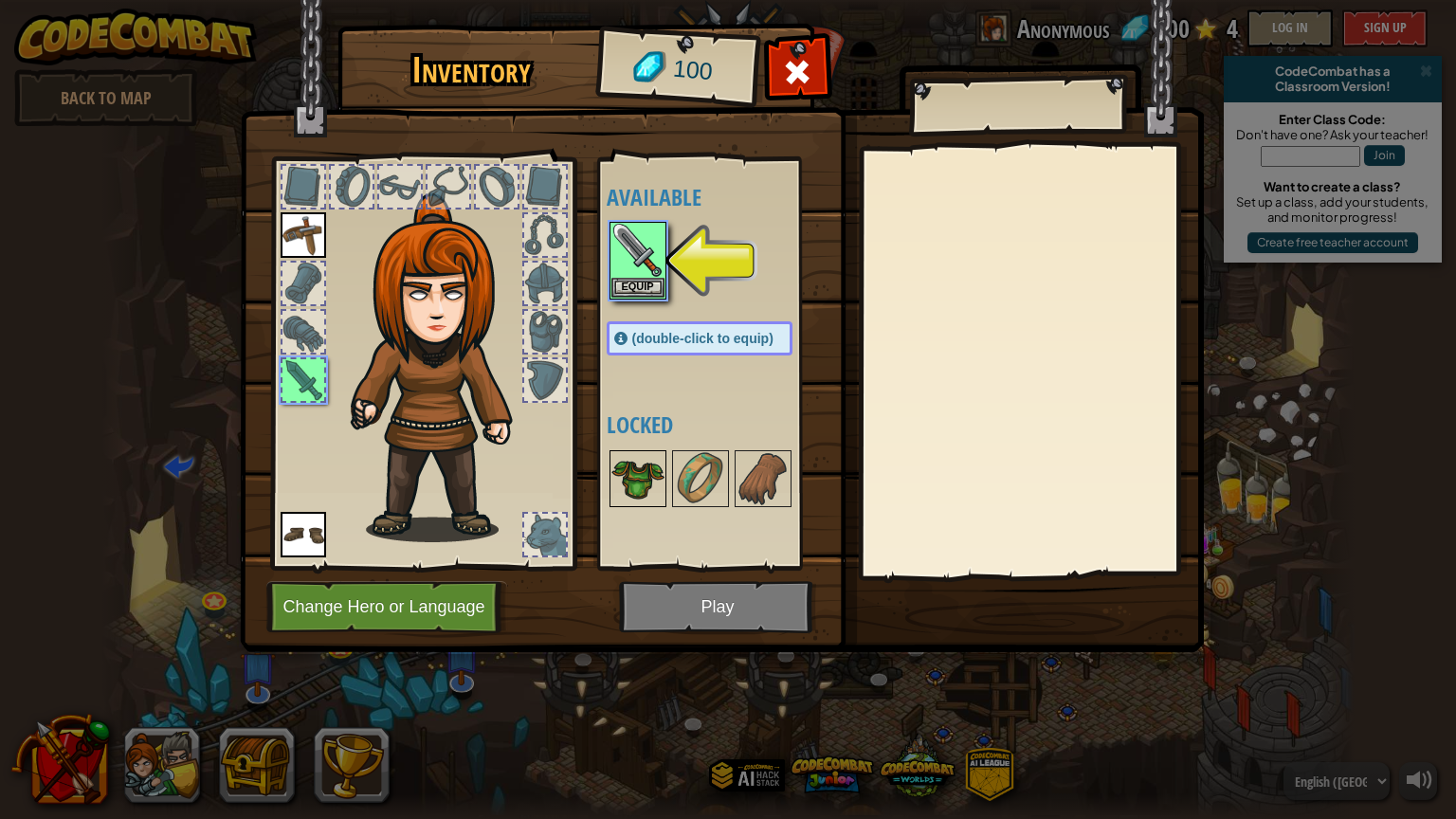
click at [652, 472] on img at bounding box center [638, 478] width 53 height 53
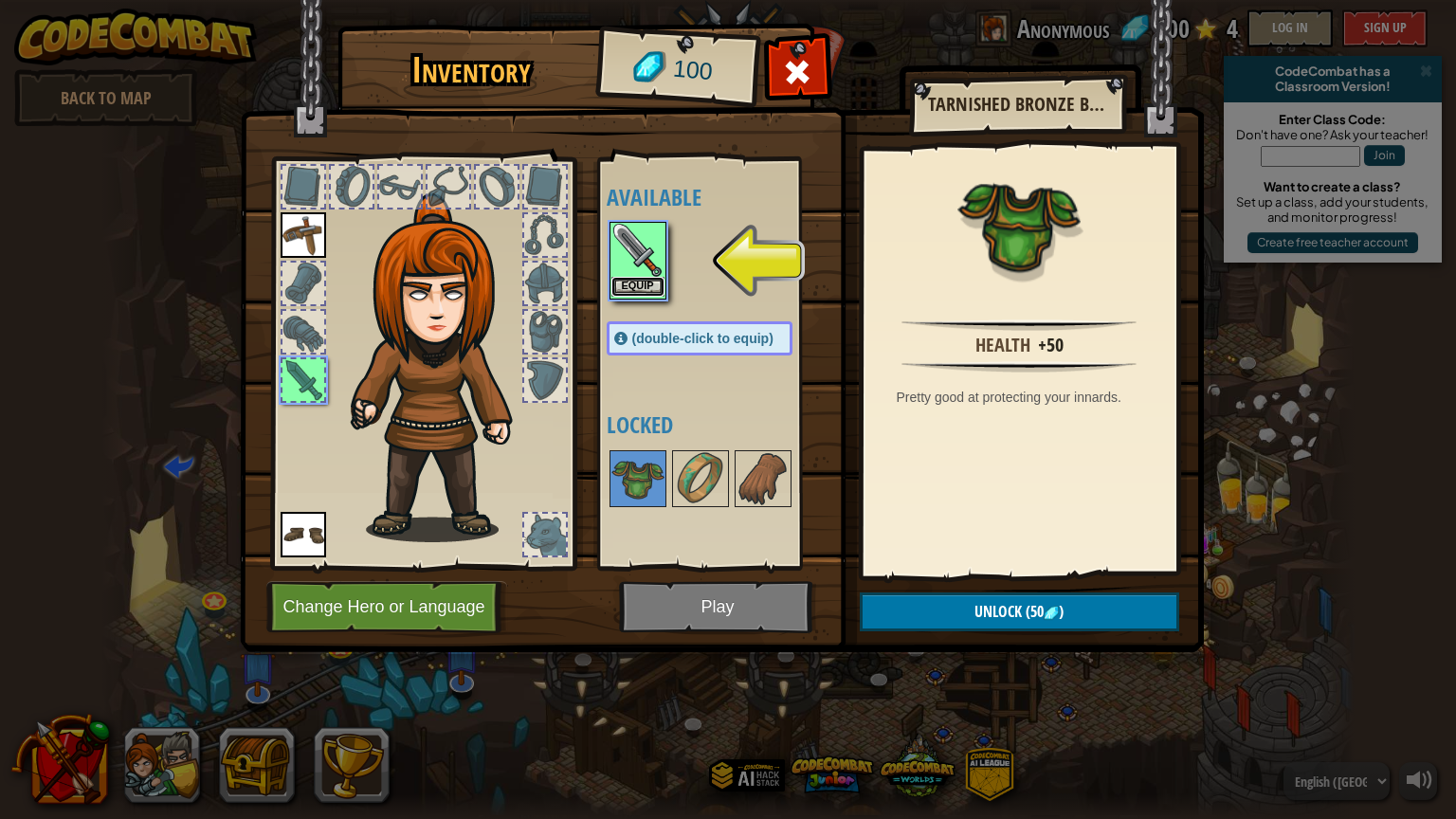
click at [635, 283] on button "Equip" at bounding box center [638, 287] width 53 height 20
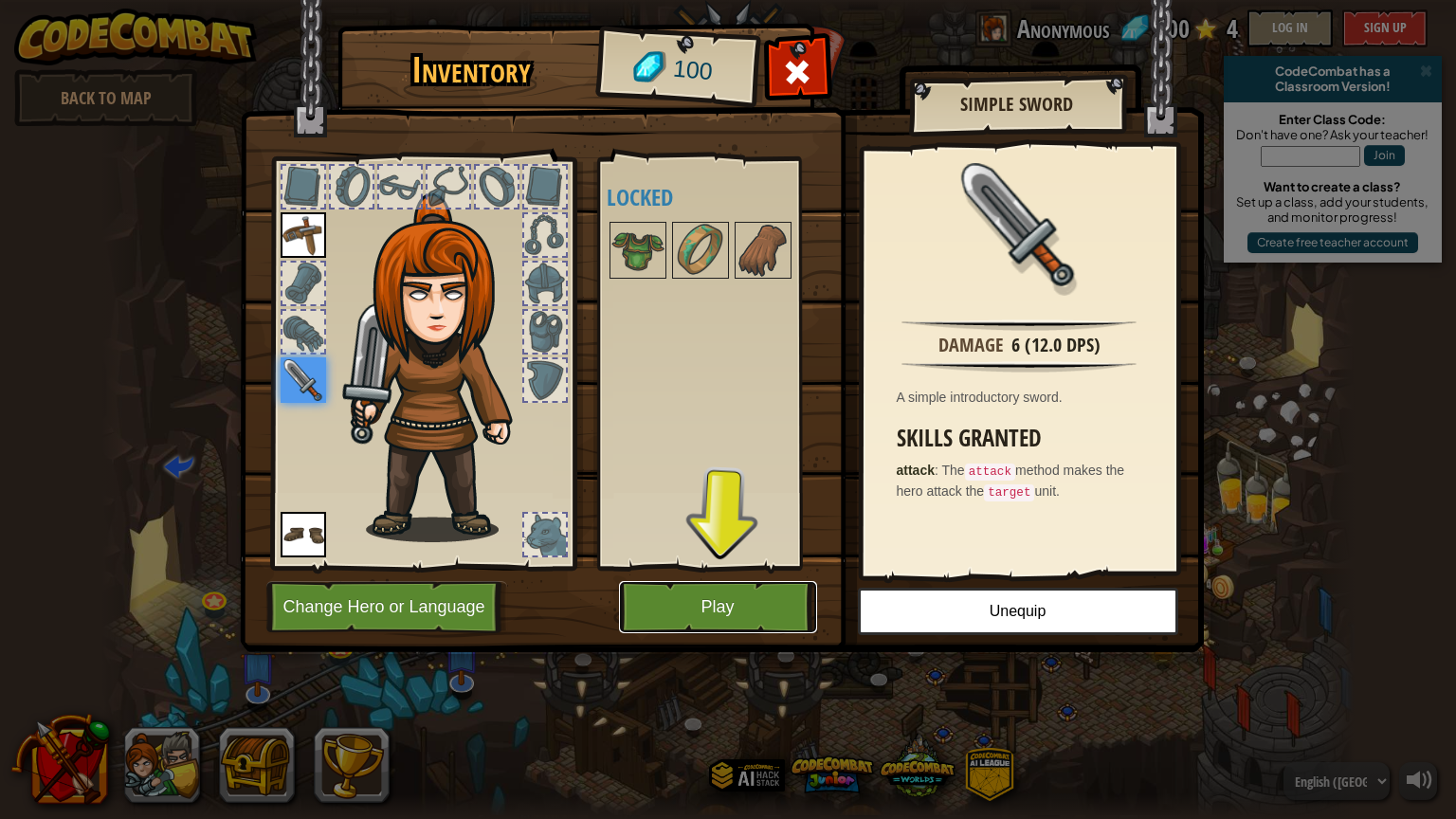
click at [646, 602] on button "Play" at bounding box center [717, 607] width 198 height 52
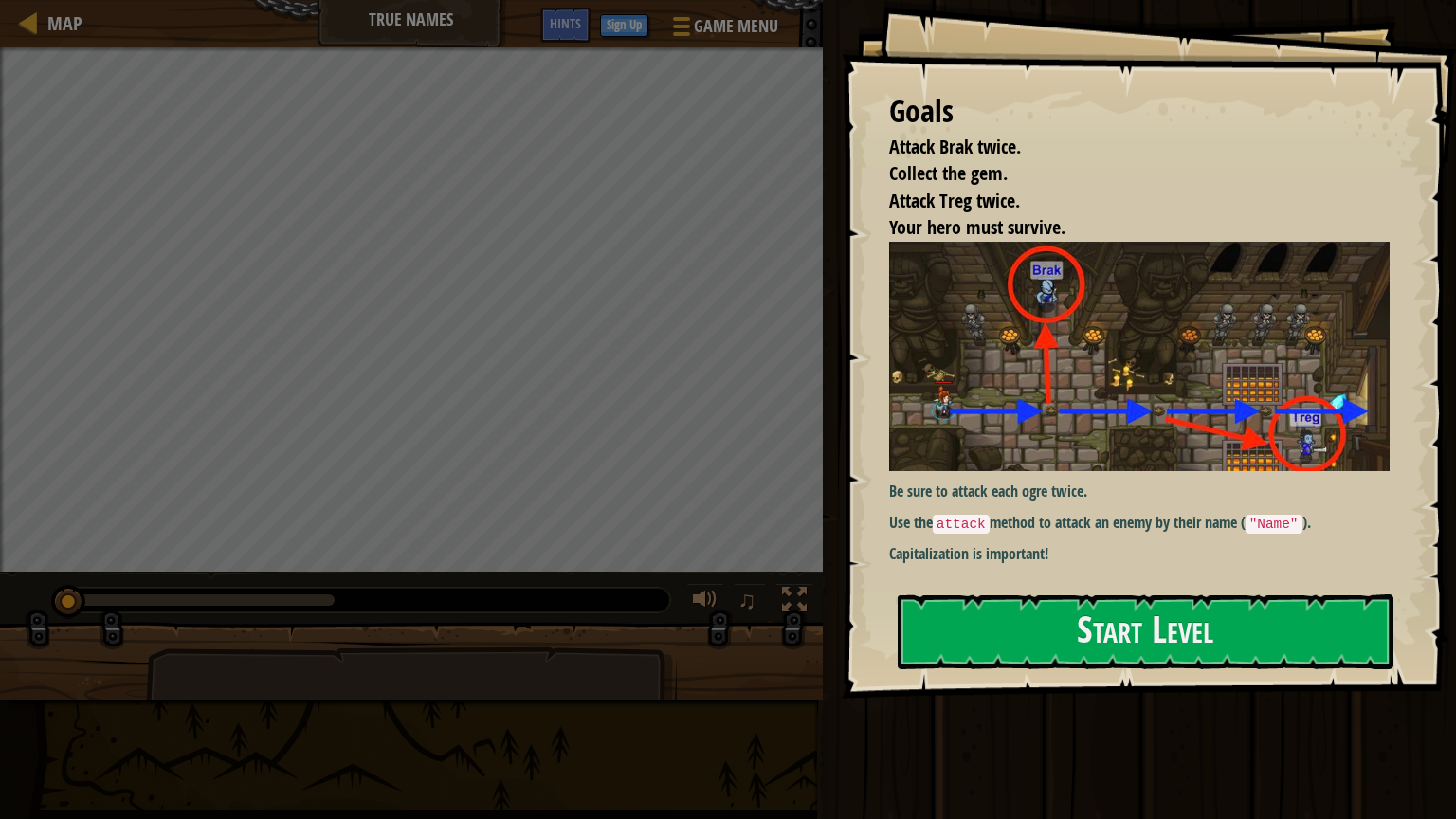
click at [922, 386] on img at bounding box center [1139, 356] width 500 height 229
click at [1027, 640] on button "Start Level" at bounding box center [1145, 631] width 496 height 75
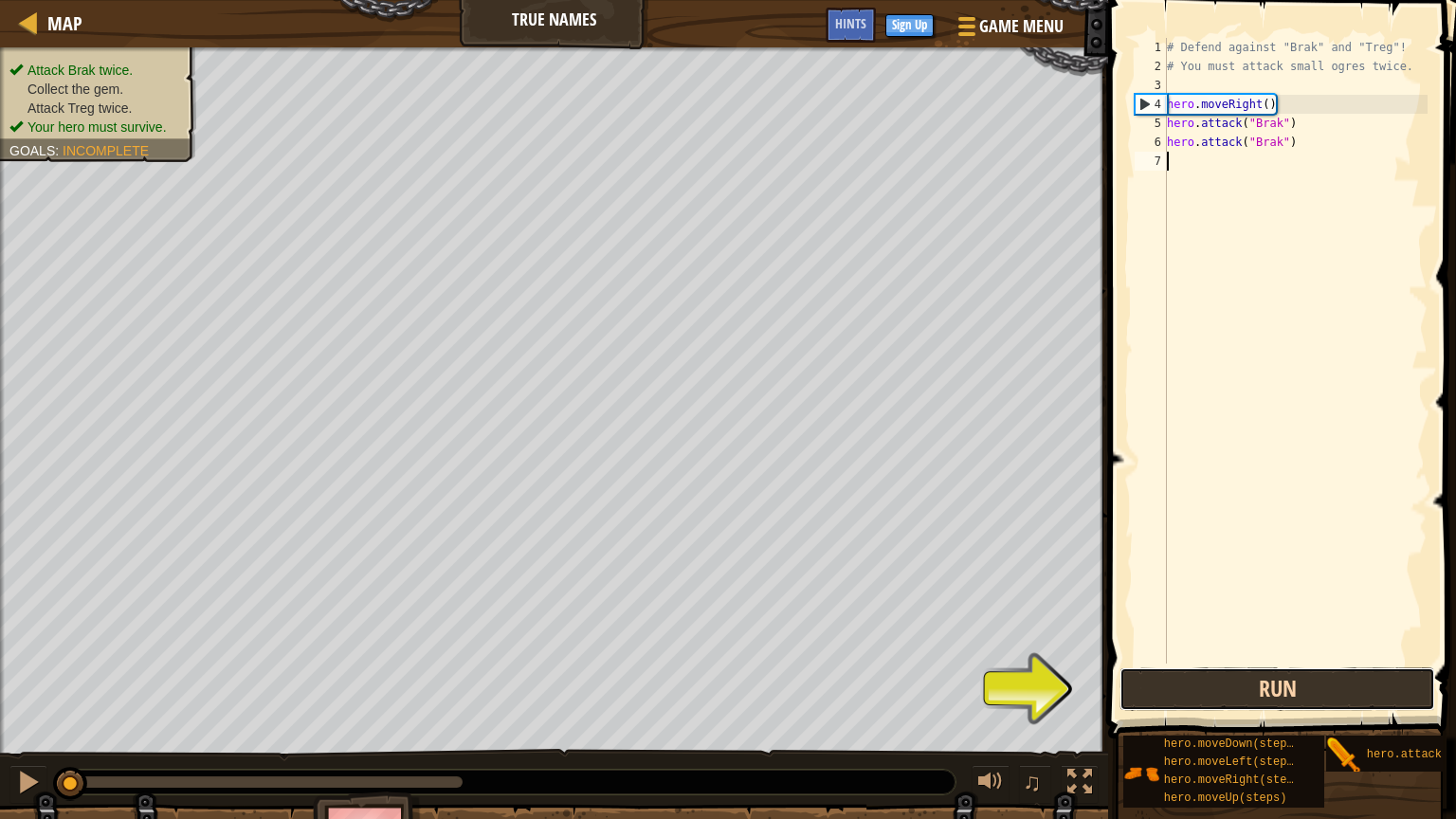
click at [1221, 682] on button "Run" at bounding box center [1277, 688] width 316 height 44
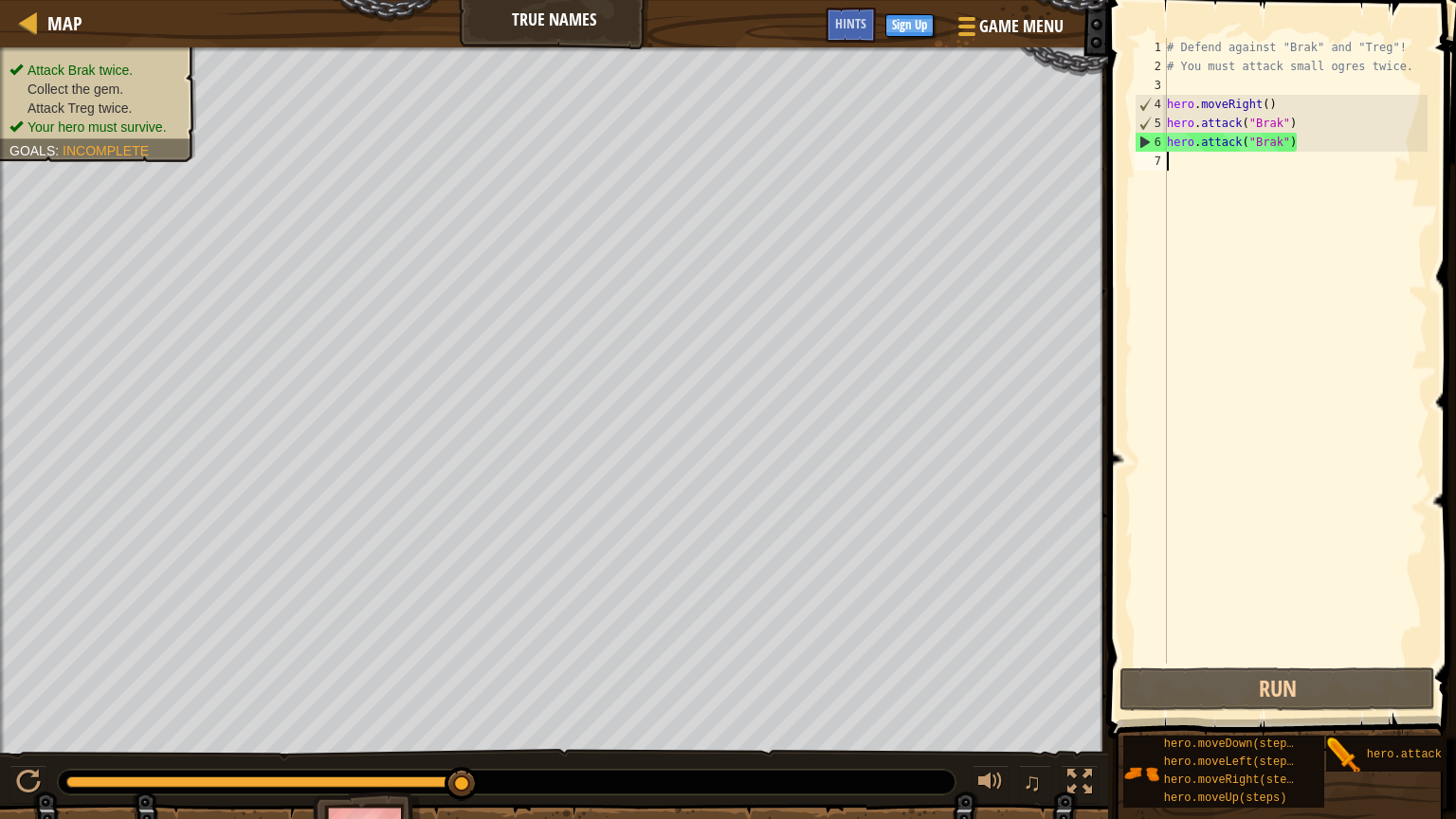
click at [1291, 143] on div "# Defend against "Brak" and "Treg"! # You must attack small ogres twice. hero .…" at bounding box center [1295, 369] width 264 height 663
click at [1300, 147] on div "# Defend against "Brak" and "Treg"! # You must attack small ogres twice. hero .…" at bounding box center [1295, 369] width 264 height 663
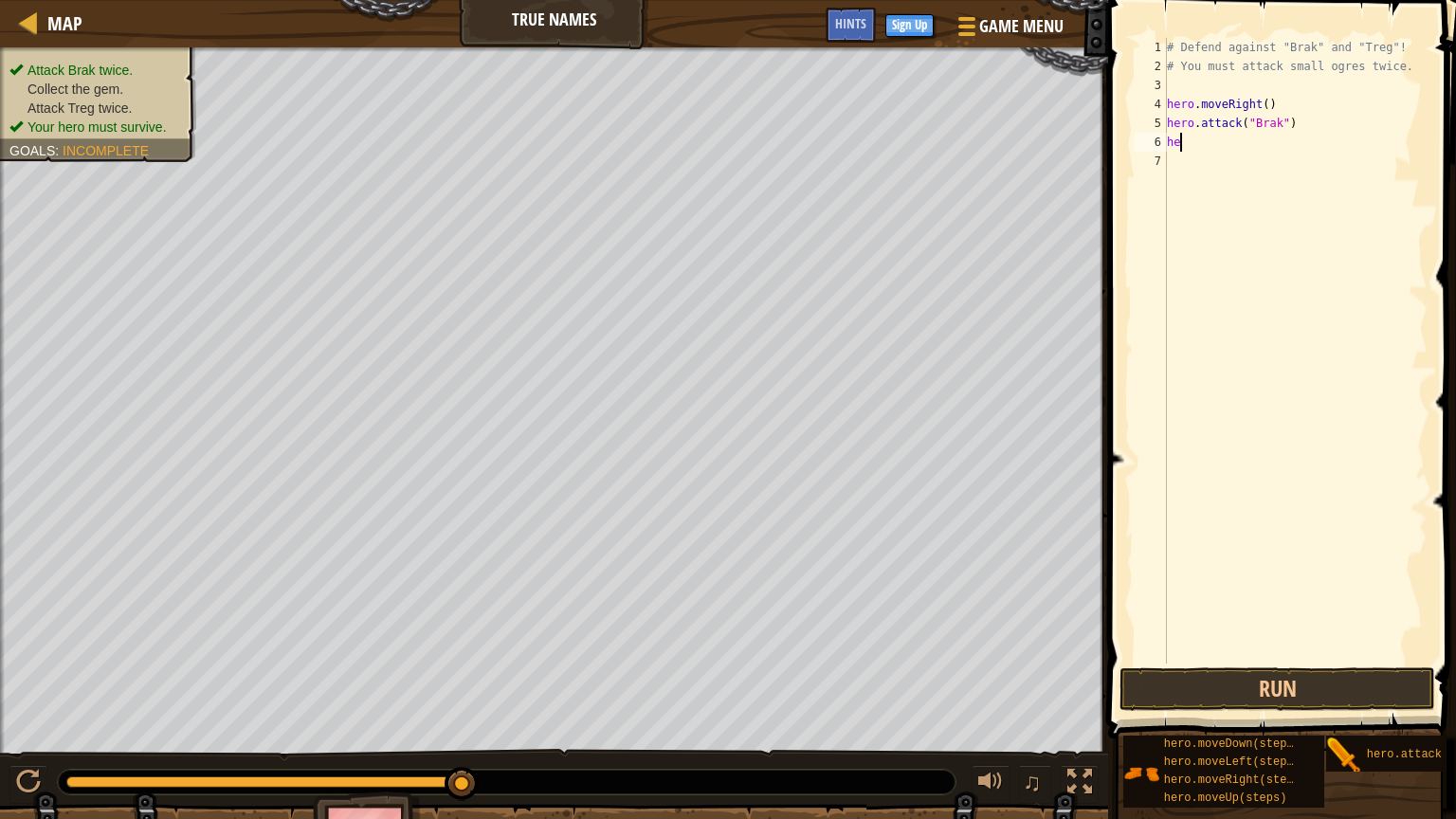
type textarea "h"
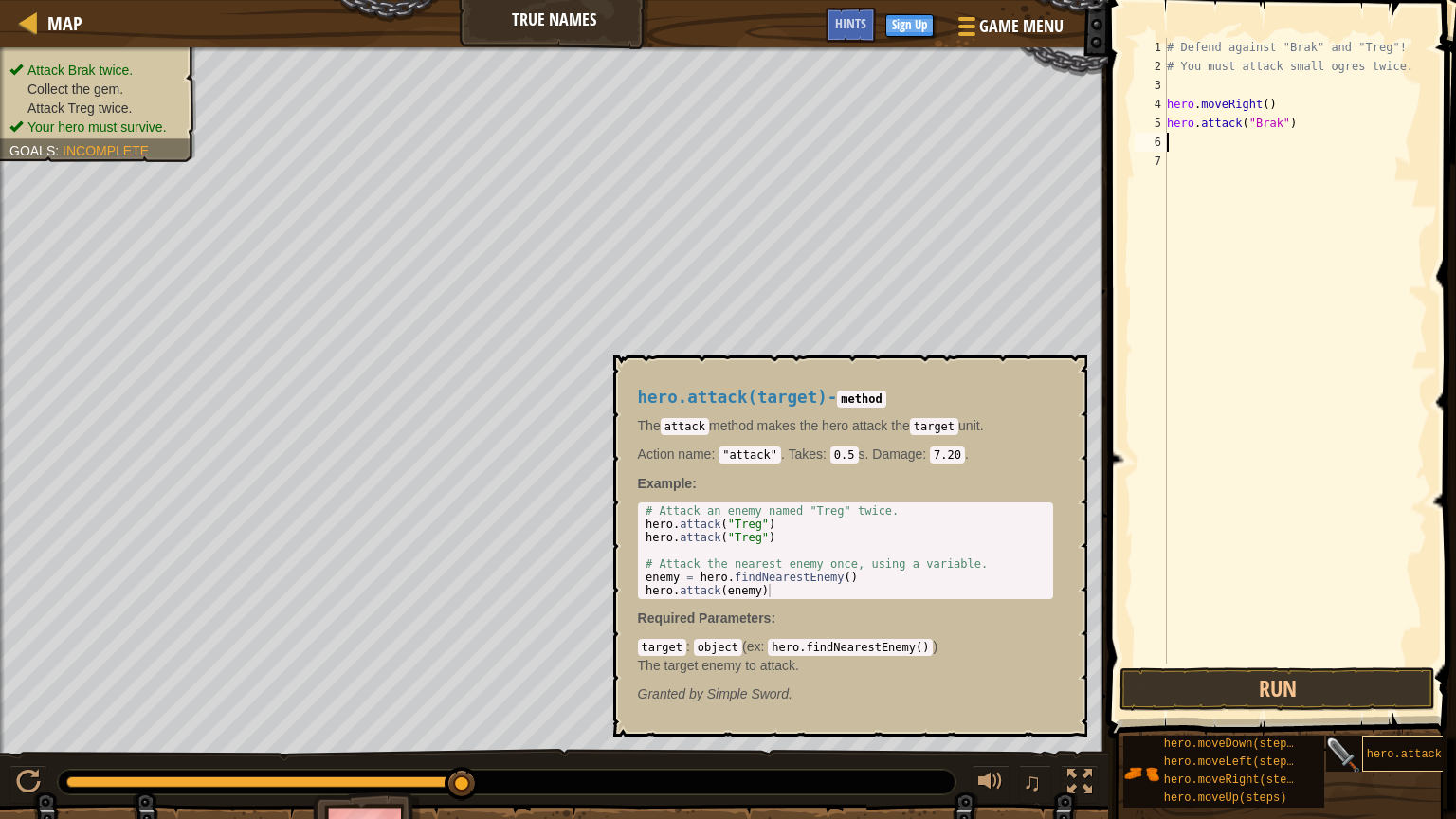
click at [1394, 691] on span "hero.attack(target)" at bounding box center [1432, 755] width 130 height 14
drag, startPoint x: 1314, startPoint y: 123, endPoint x: 1167, endPoint y: 124, distance: 147.0
click at [1167, 124] on div "# Defend against "Brak" and "Treg"! # You must attack small ogres twice. hero .…" at bounding box center [1295, 369] width 264 height 663
click at [1165, 130] on div "5" at bounding box center [1150, 124] width 32 height 19
type textarea "hero.attack("Brak")"
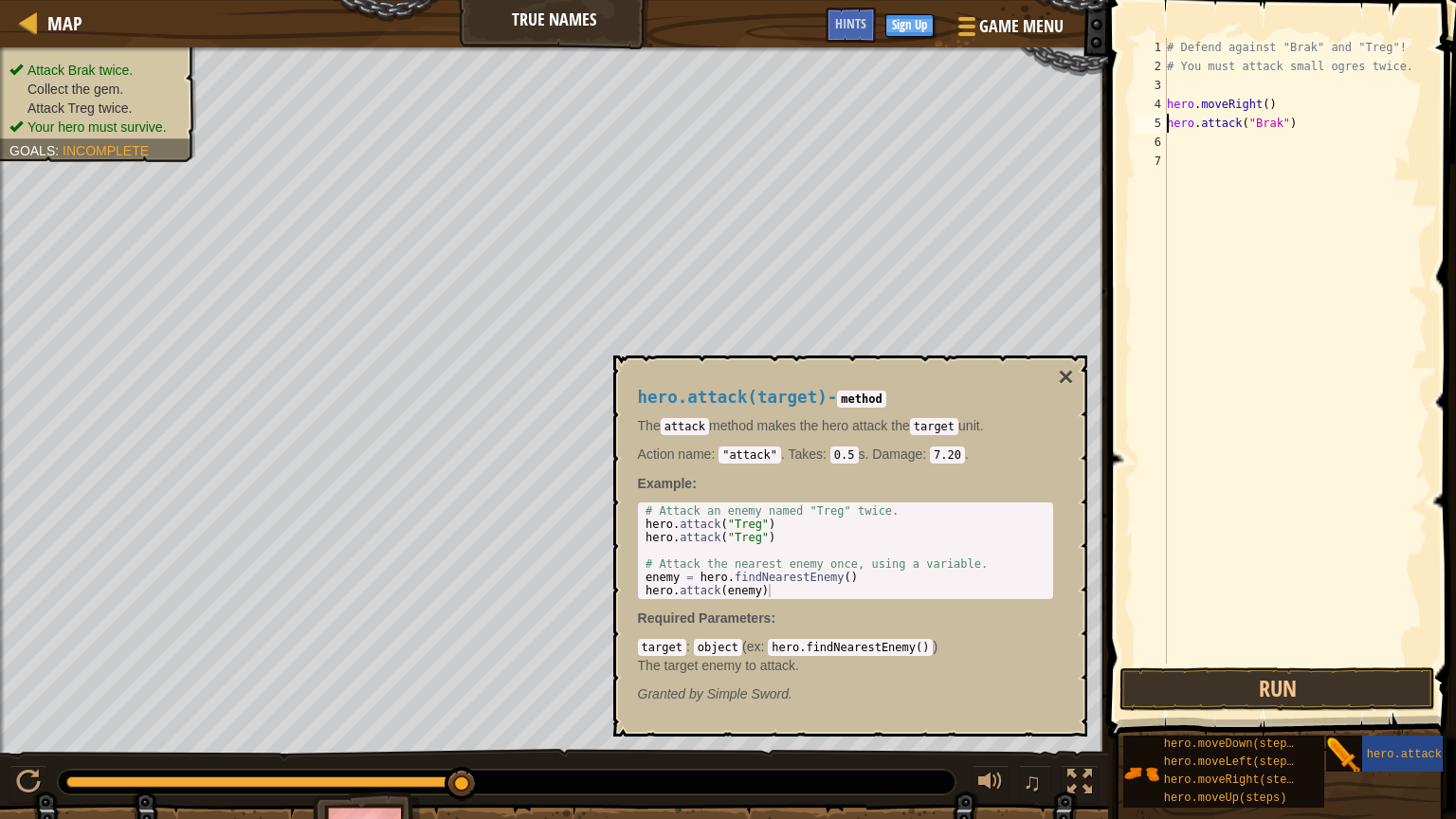
click at [1171, 136] on div "# Defend against "Brak" and "Treg"! # You must attack small ogres twice. hero .…" at bounding box center [1295, 369] width 264 height 663
paste textarea "hero.attack("Brak")"
type textarea "hero.attack("Brak")"
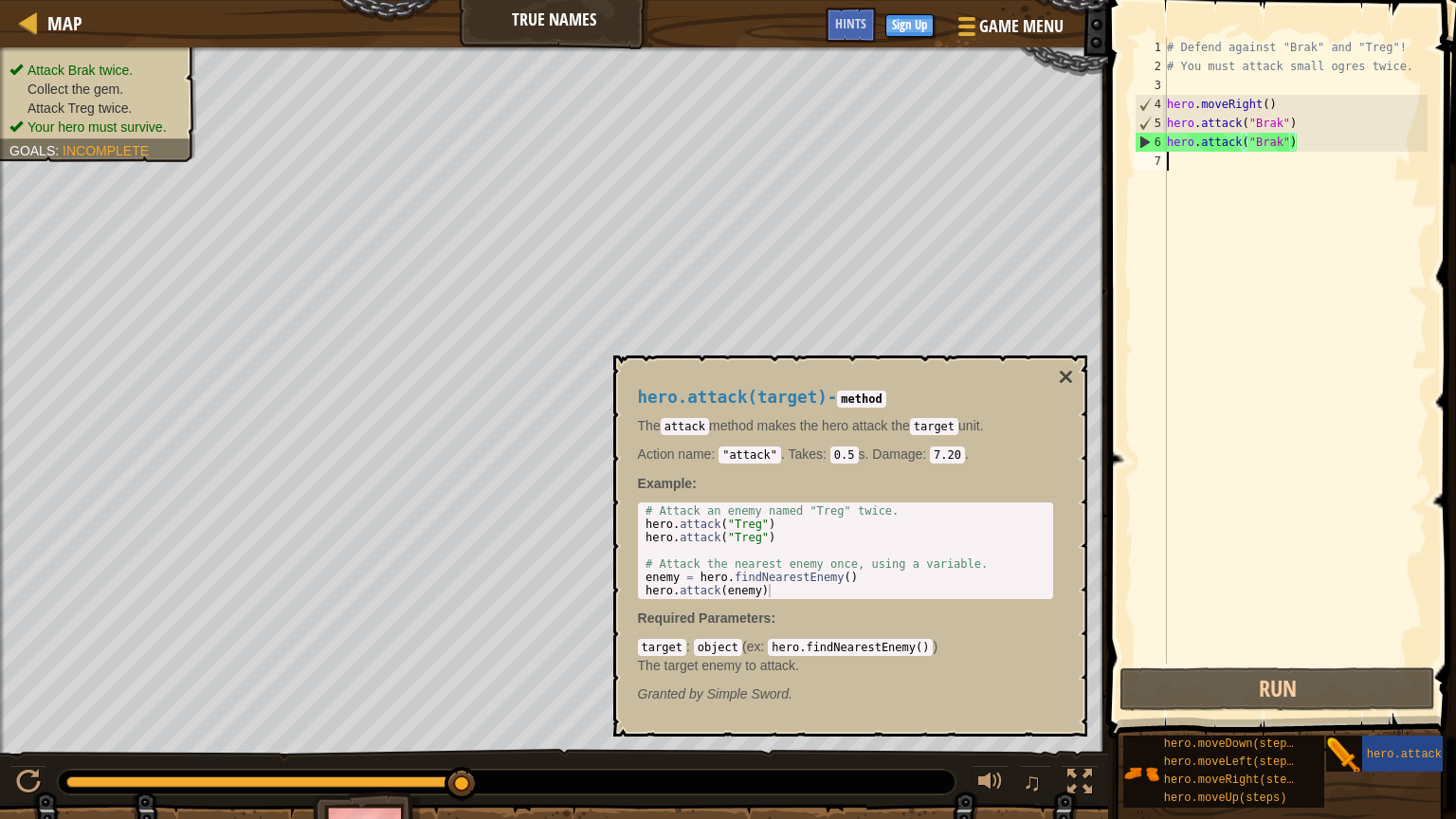
click at [1194, 160] on div "# Defend against "Brak" and "Treg"! # You must attack small ogres twice. hero .…" at bounding box center [1295, 369] width 264 height 663
click at [1068, 376] on button "×" at bounding box center [1066, 377] width 15 height 26
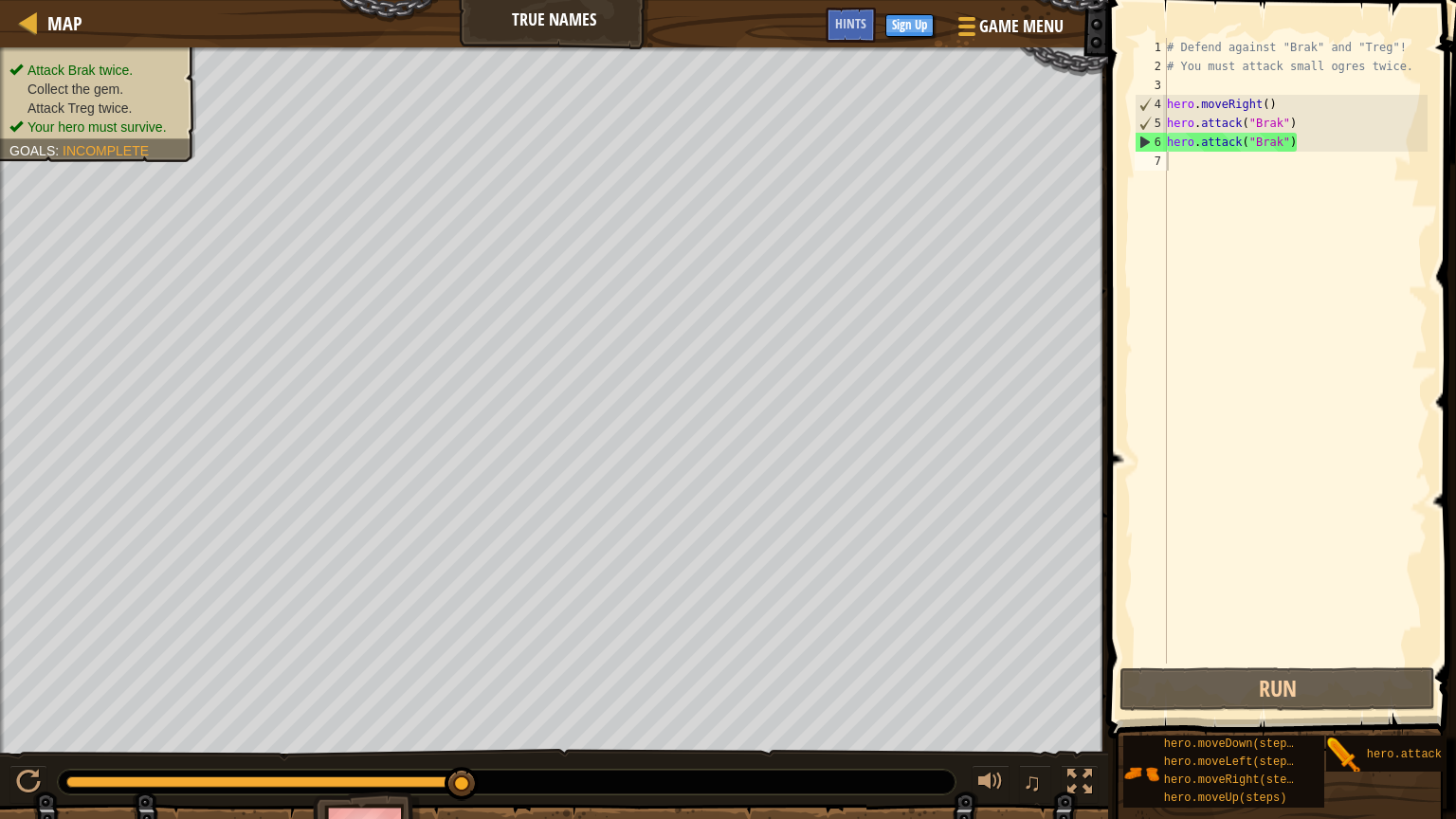
click at [1175, 168] on div "# Defend against "Brak" and "Treg"! # You must attack small ogres twice. hero .…" at bounding box center [1295, 369] width 264 height 663
type textarea "h"
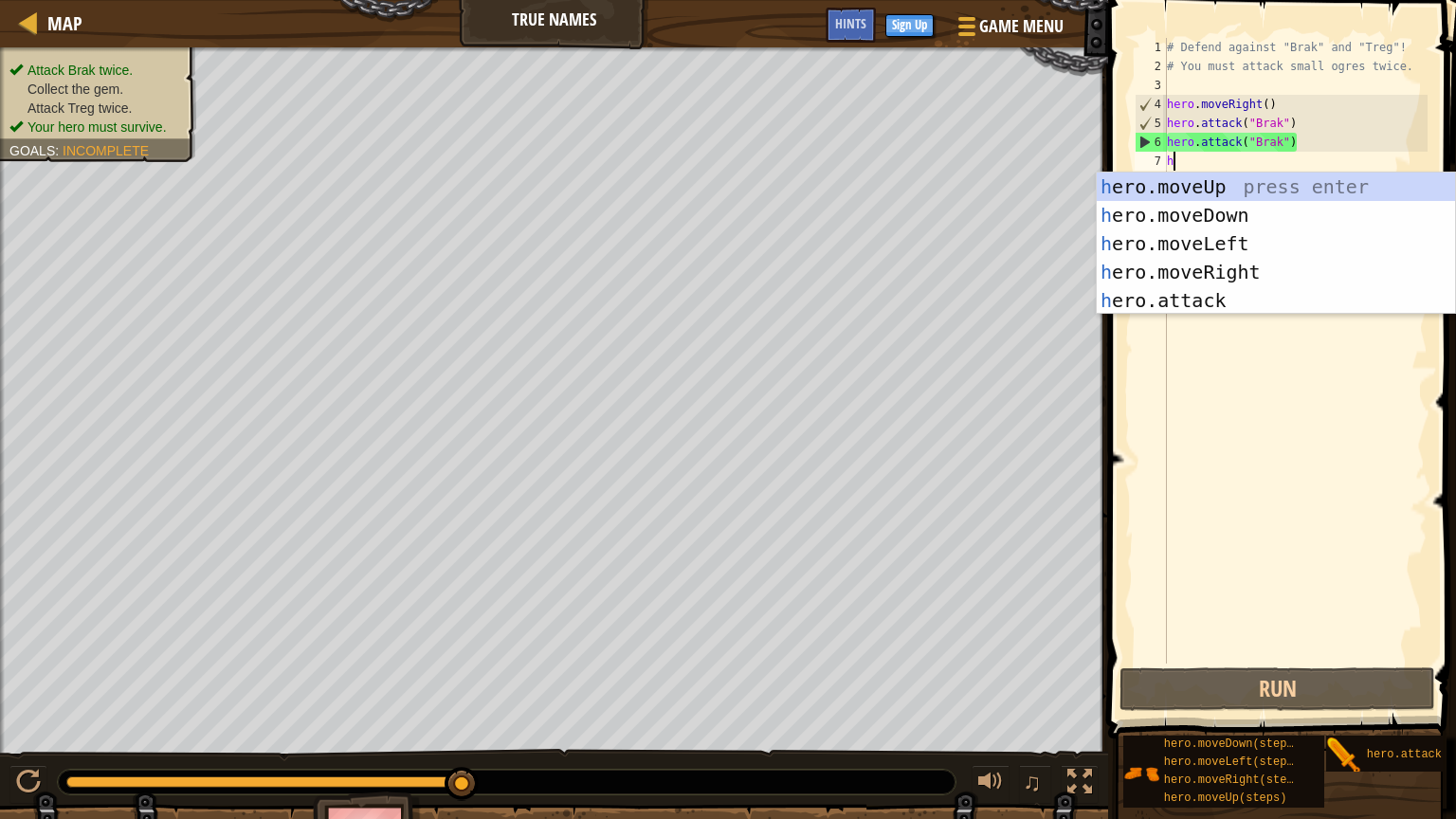
scroll to position [9, 0]
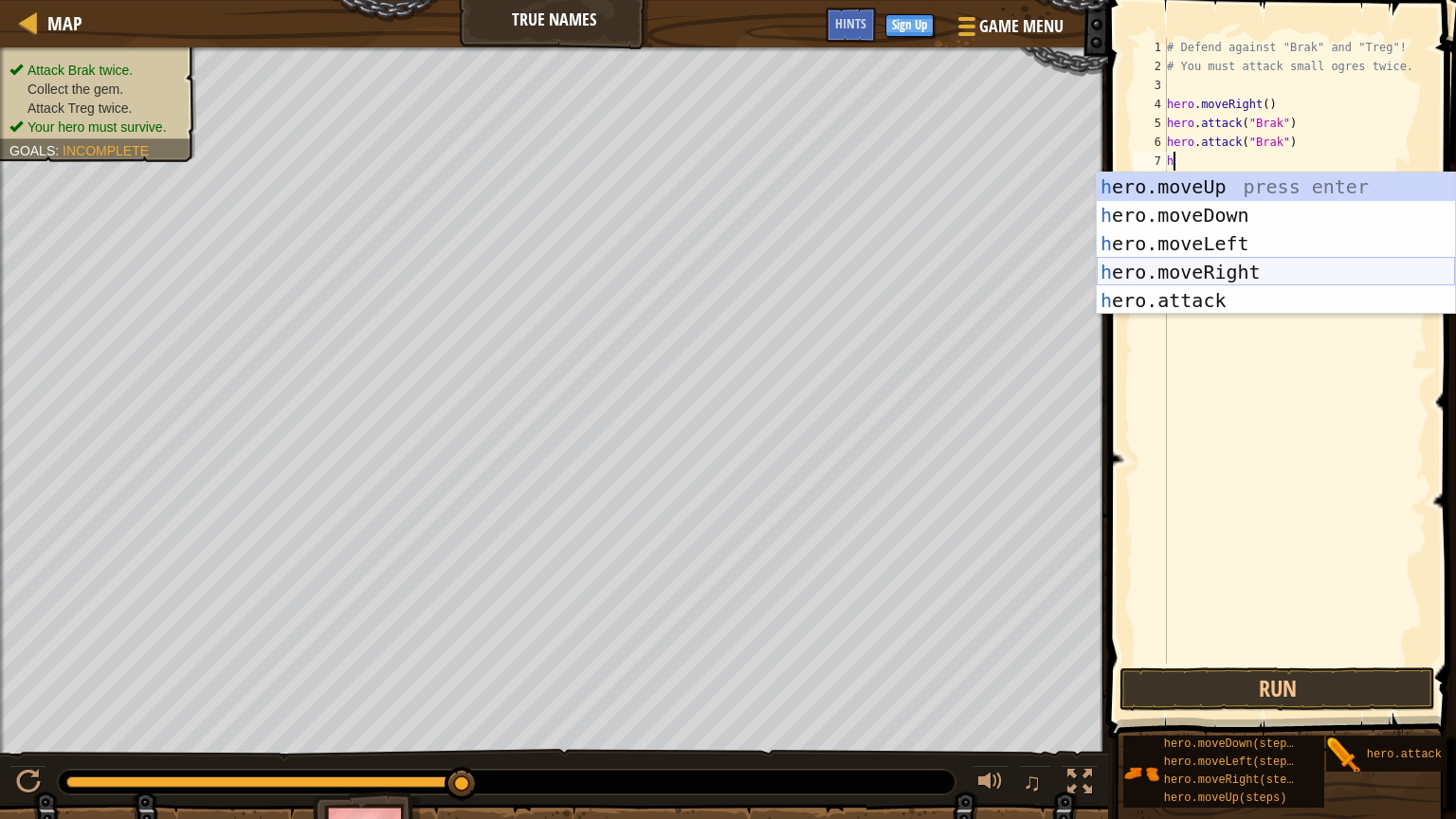
click at [1208, 278] on div "h ero.moveUp press enter h ero.moveDown press enter h ero.moveLeft press enter …" at bounding box center [1276, 272] width 358 height 199
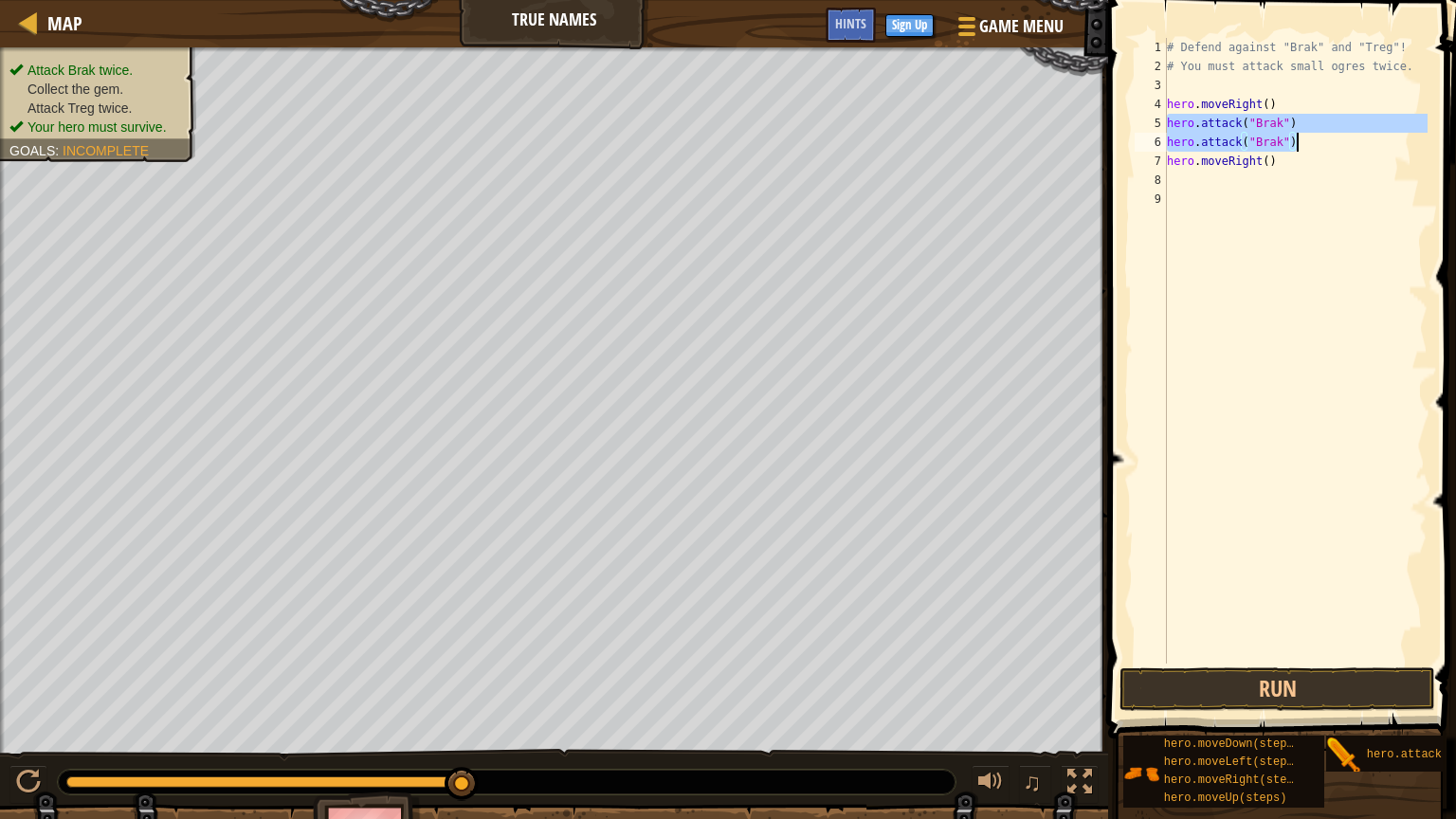
drag, startPoint x: 1168, startPoint y: 120, endPoint x: 1312, endPoint y: 145, distance: 146.2
click at [1312, 145] on div "# Defend against "Brak" and "Treg"! # You must attack small ogres twice. hero .…" at bounding box center [1295, 369] width 264 height 663
type textarea "hero.attack("Brak") hero.attack("Brak")"
click at [1175, 174] on div "# Defend against "Brak" and "Treg"! # You must attack small ogres twice. hero .…" at bounding box center [1295, 369] width 264 height 663
paste textarea "hero.attack("Brak")"
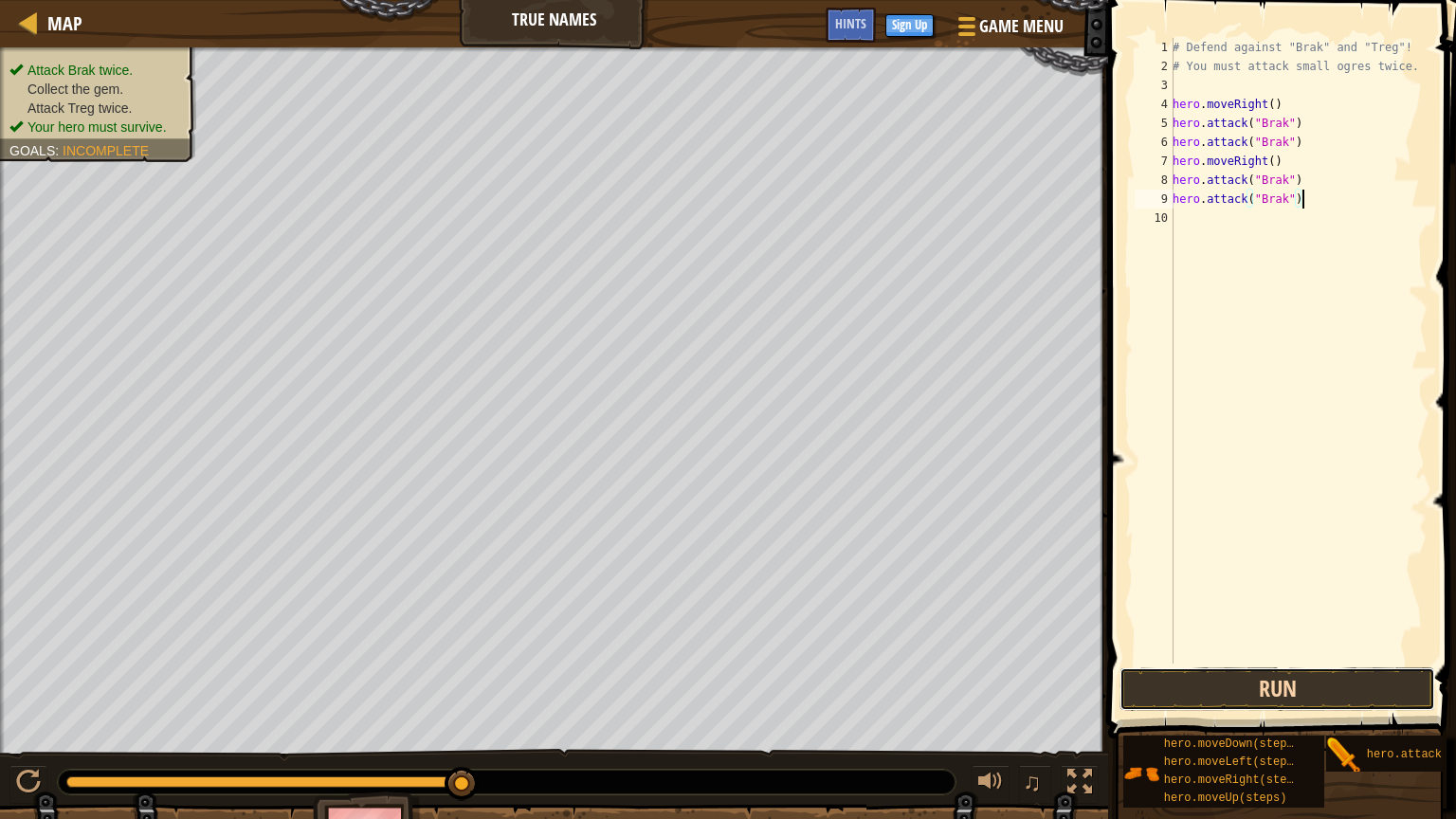
click at [1252, 691] on button "Run" at bounding box center [1277, 688] width 316 height 44
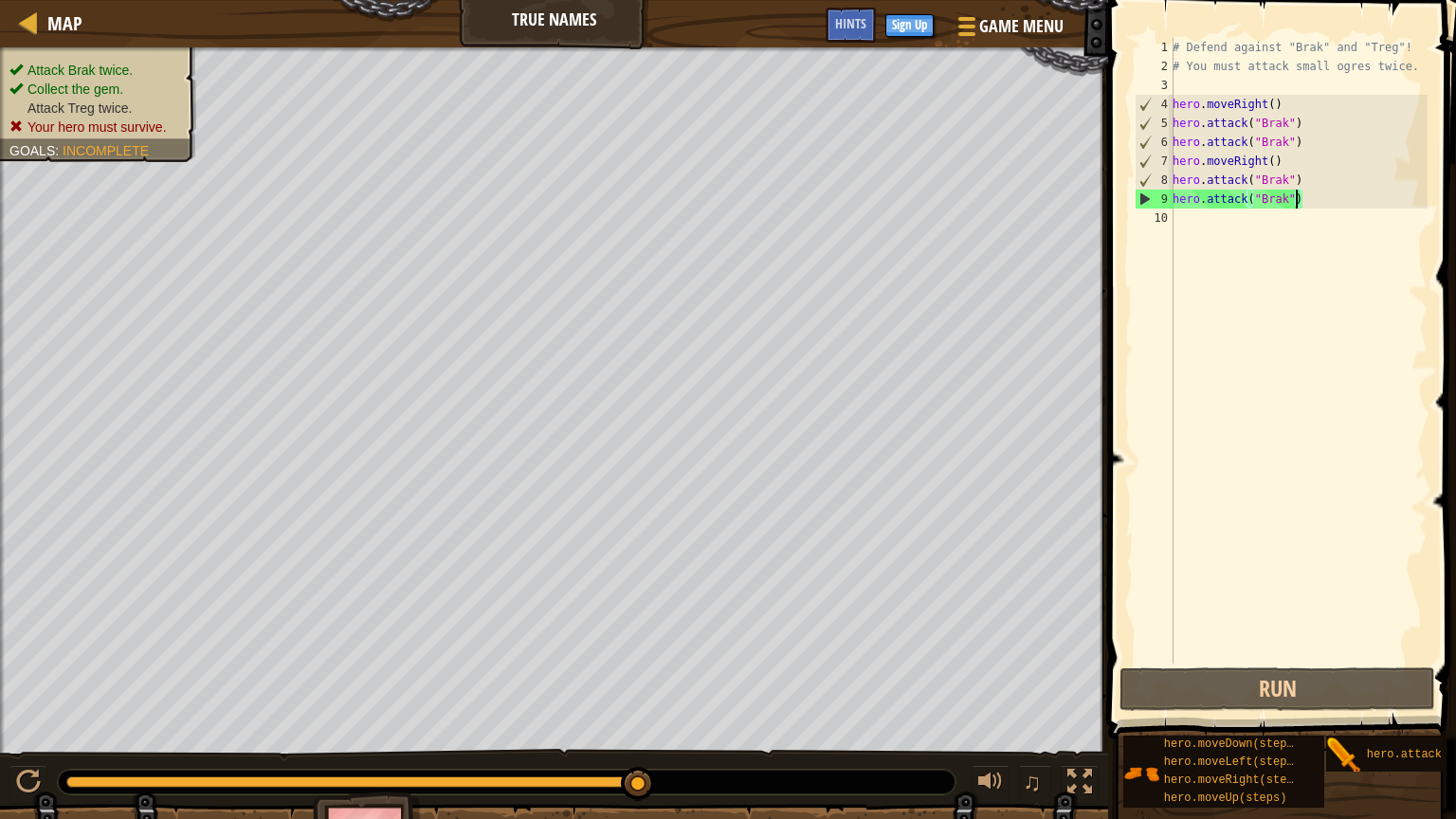
click at [1297, 197] on div "# Defend against "Brak" and "Treg"! # You must attack small ogres twice. hero .…" at bounding box center [1297, 369] width 258 height 663
type textarea "hero.attack()"
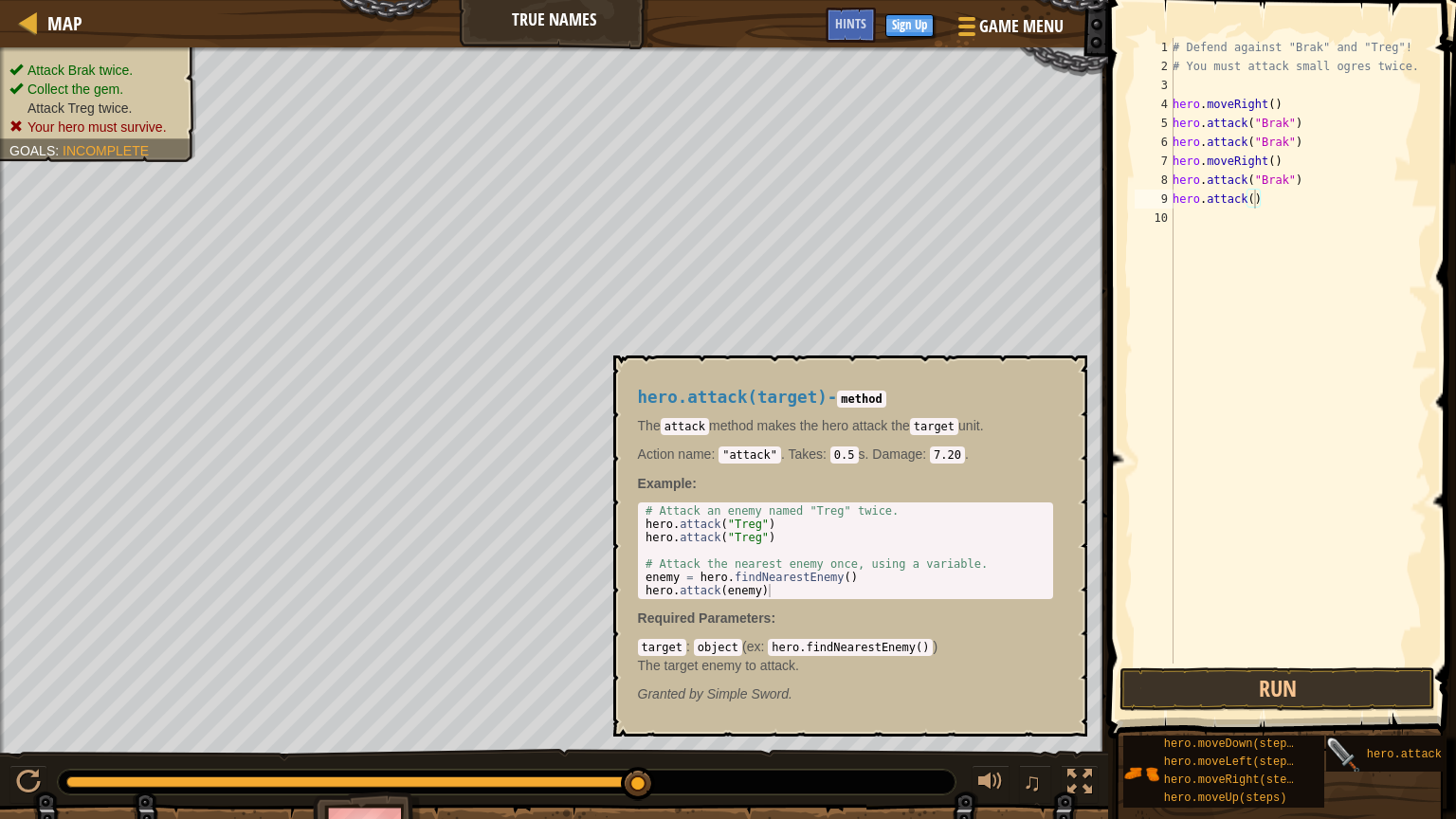
click at [1352, 691] on img at bounding box center [1344, 755] width 36 height 36
click at [1345, 691] on img at bounding box center [1344, 755] width 36 height 36
click at [1371, 691] on span "hero.attack(target)" at bounding box center [1432, 755] width 130 height 14
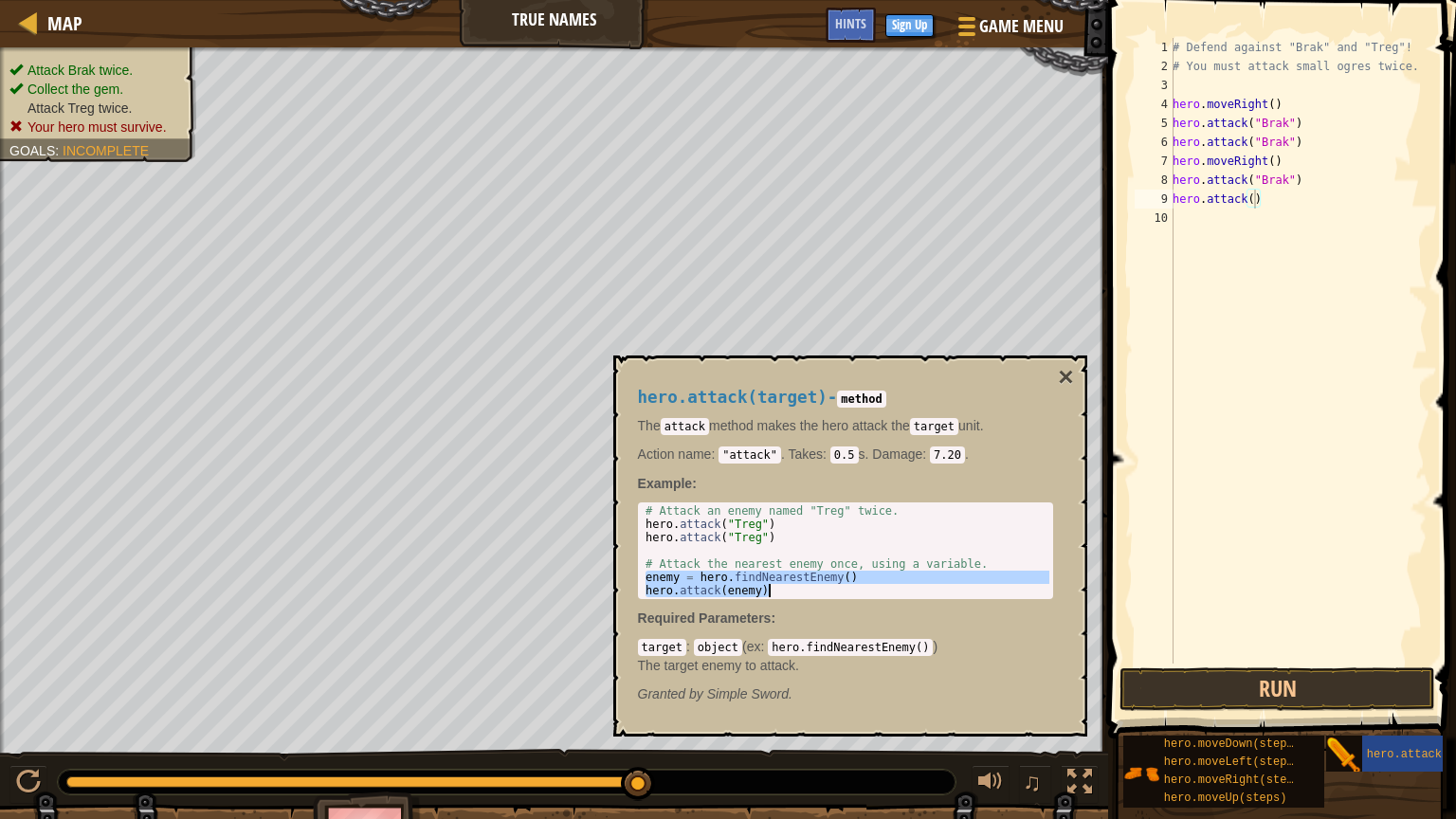
drag, startPoint x: 643, startPoint y: 576, endPoint x: 826, endPoint y: 590, distance: 183.5
click at [826, 590] on div "# Attack an enemy named "Treg" twice. hero . attack ( "Treg" ) hero . attack ( …" at bounding box center [845, 563] width 408 height 119
type textarea "enemy = hero.findNearestEnemy() hero.attack(enemy)"
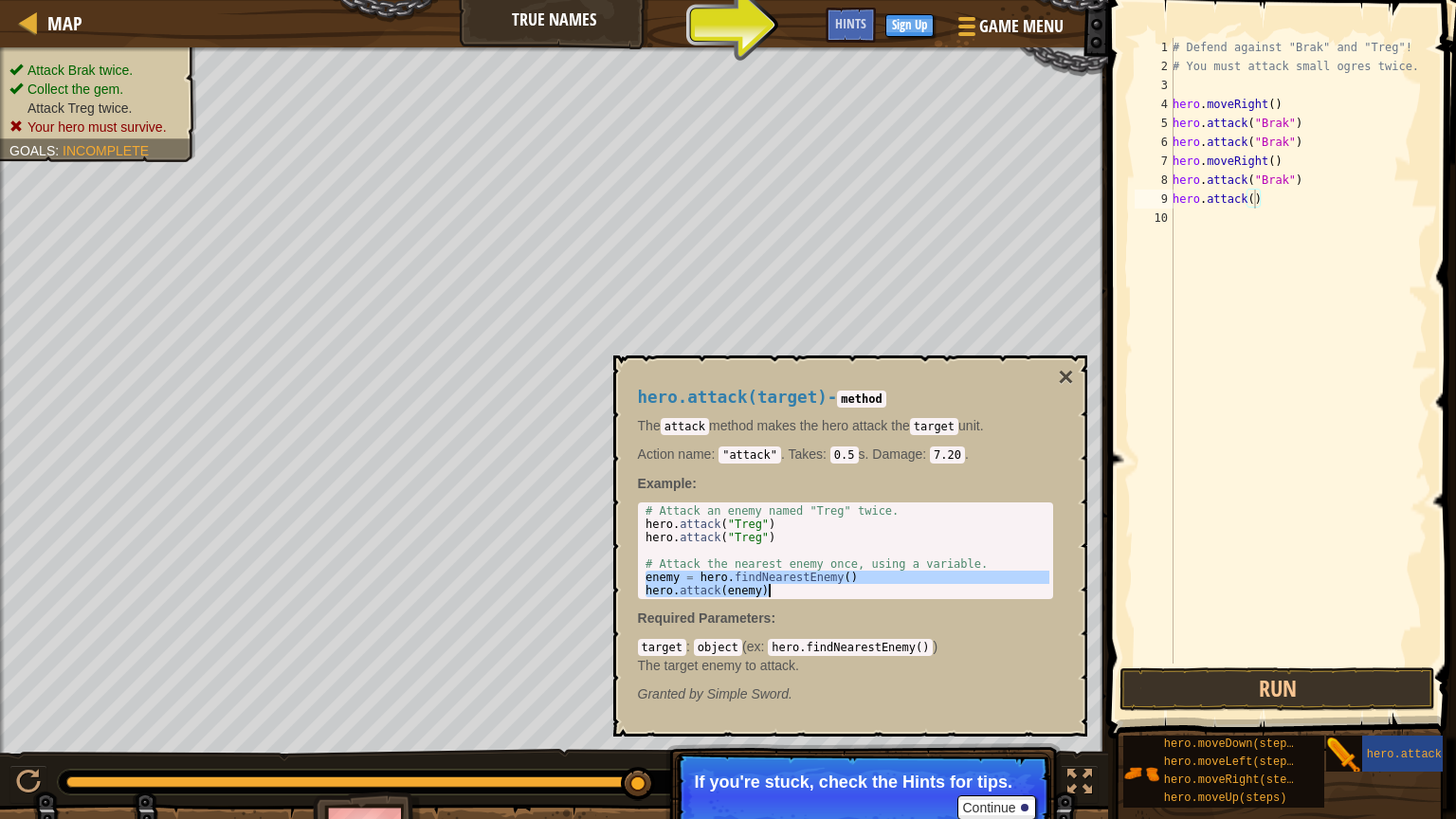
click at [1171, 122] on div "5" at bounding box center [1154, 124] width 39 height 19
click at [1174, 122] on div "# Defend against "Brak" and "Treg"! # You must attack small ogres twice. hero .…" at bounding box center [1297, 369] width 258 height 663
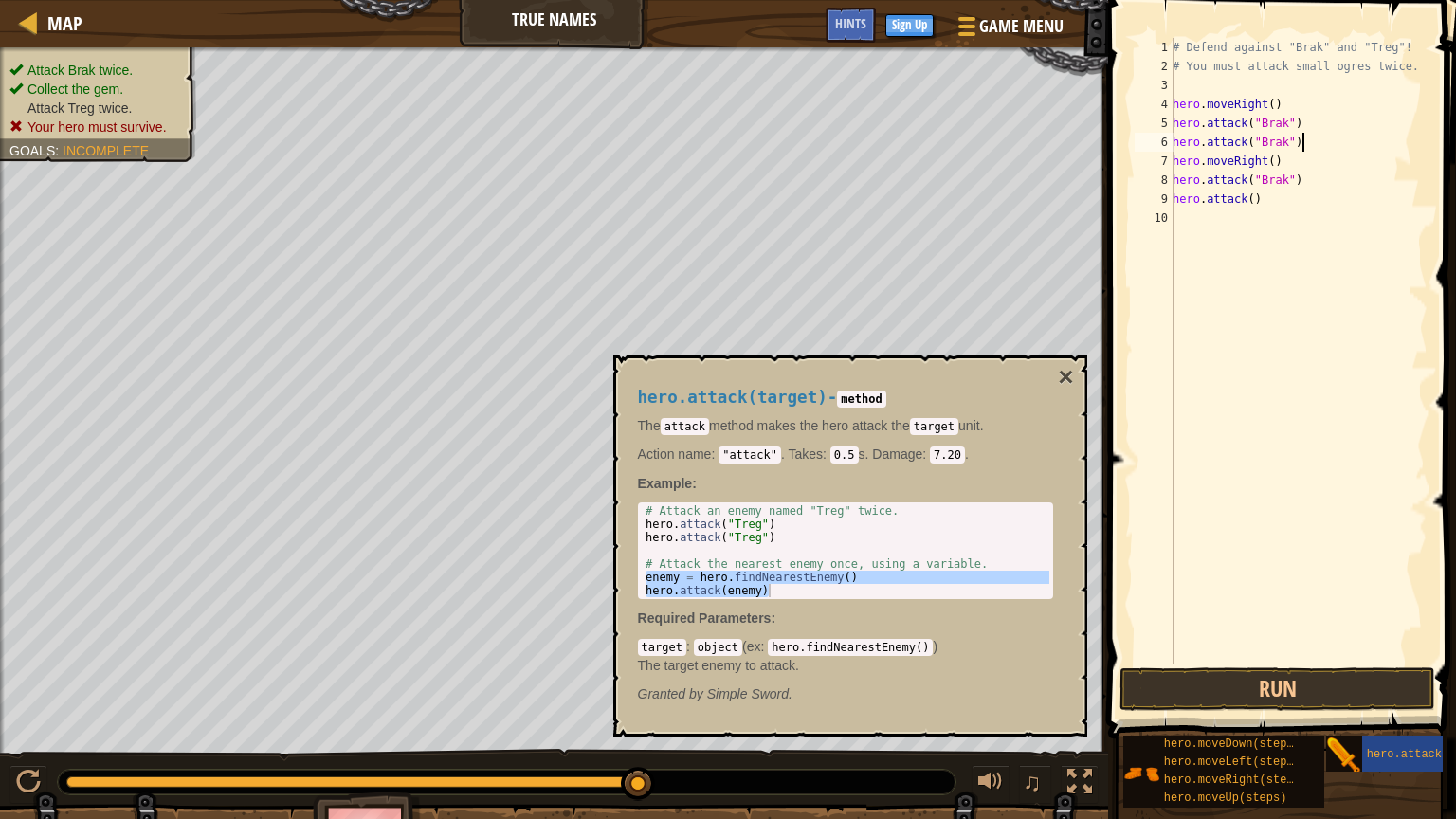
click at [1313, 143] on div "# Defend against "Brak" and "Treg"! # You must attack small ogres twice. hero .…" at bounding box center [1297, 369] width 258 height 663
drag, startPoint x: 1310, startPoint y: 143, endPoint x: 1171, endPoint y: 128, distance: 139.8
click at [1171, 128] on div "hero.attack("Brak") 1 2 3 4 5 6 7 8 9 10 # Defend against "Brak" and "Treg"! # …" at bounding box center [1279, 350] width 297 height 625
type textarea "hero.attack("Brak") hero.attack("Brak")"
drag, startPoint x: 1302, startPoint y: 160, endPoint x: 1168, endPoint y: 160, distance: 134.0
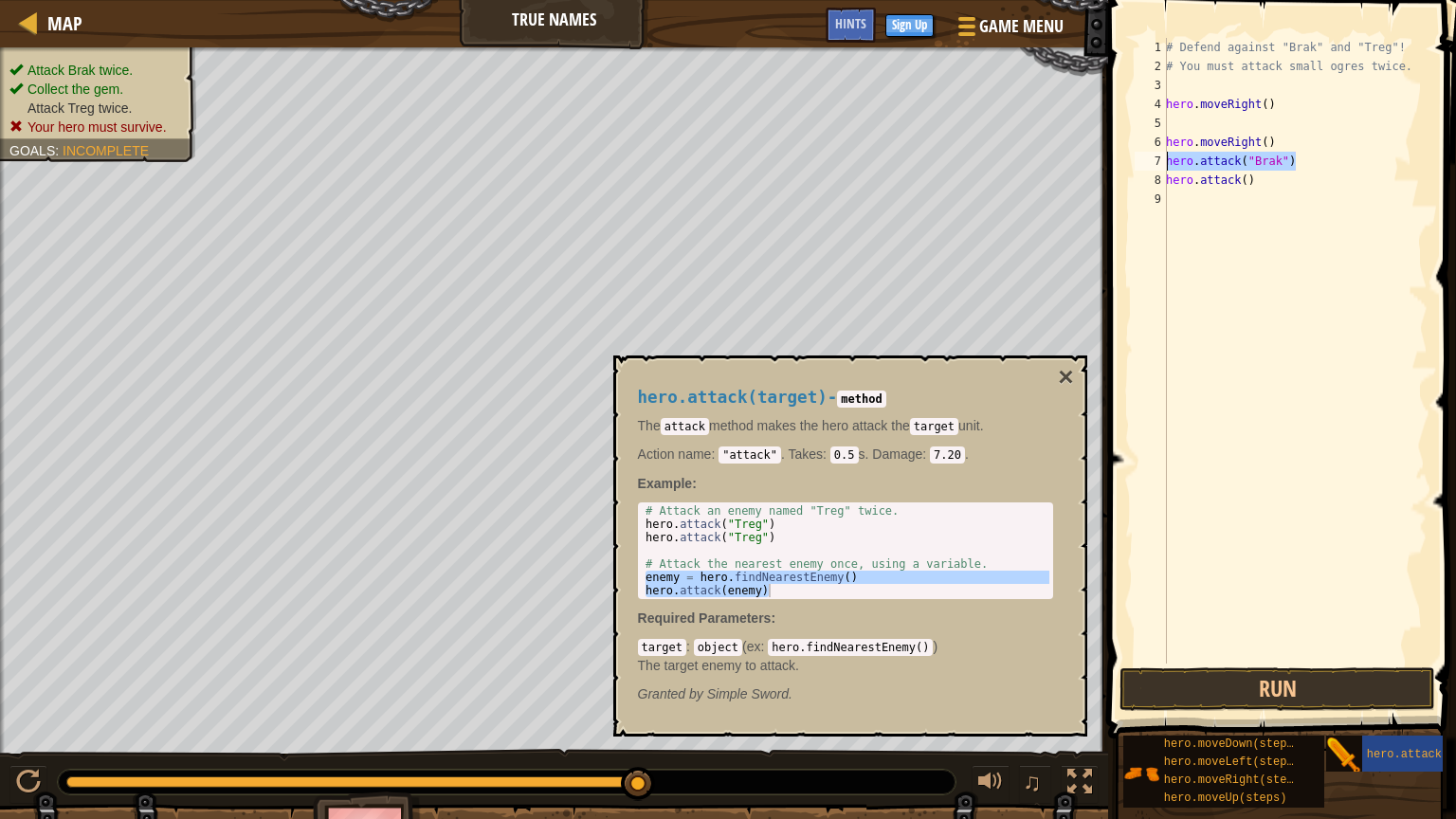
click at [1168, 160] on div "# Defend against "Brak" and "Treg"! # You must attack small ogres twice. hero .…" at bounding box center [1295, 369] width 265 height 663
type textarea "hero.attack("Brak")"
drag, startPoint x: 1272, startPoint y: 181, endPoint x: 1168, endPoint y: 178, distance: 104.0
click at [1168, 178] on div "# Defend against "Brak" and "Treg"! # You must attack small ogres twice. hero .…" at bounding box center [1295, 369] width 265 height 663
type textarea "hero.attack()"
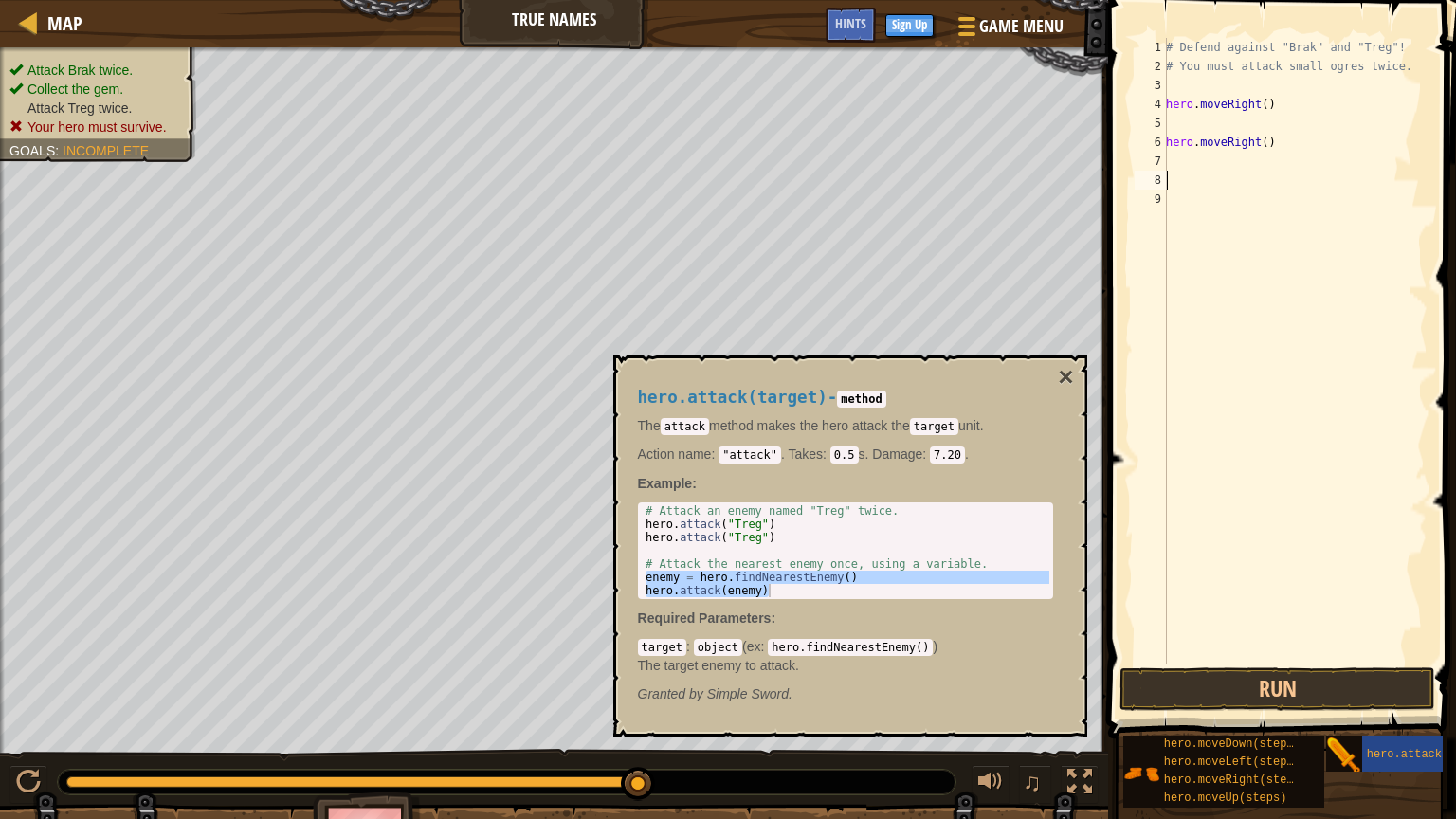
click at [1195, 118] on div "# Defend against "Brak" and "Treg"! # You must attack small ogres twice. hero .…" at bounding box center [1295, 369] width 265 height 663
click at [1172, 43] on div "# Defend against "Brak" and "Treg"! # You must attack small ogres twice. hero .…" at bounding box center [1295, 369] width 265 height 663
type textarea "Defend against "Brak" and "Treg"!"
type textarea "# You must attack small ogres twice."
type textarea "hero.moveRight()"
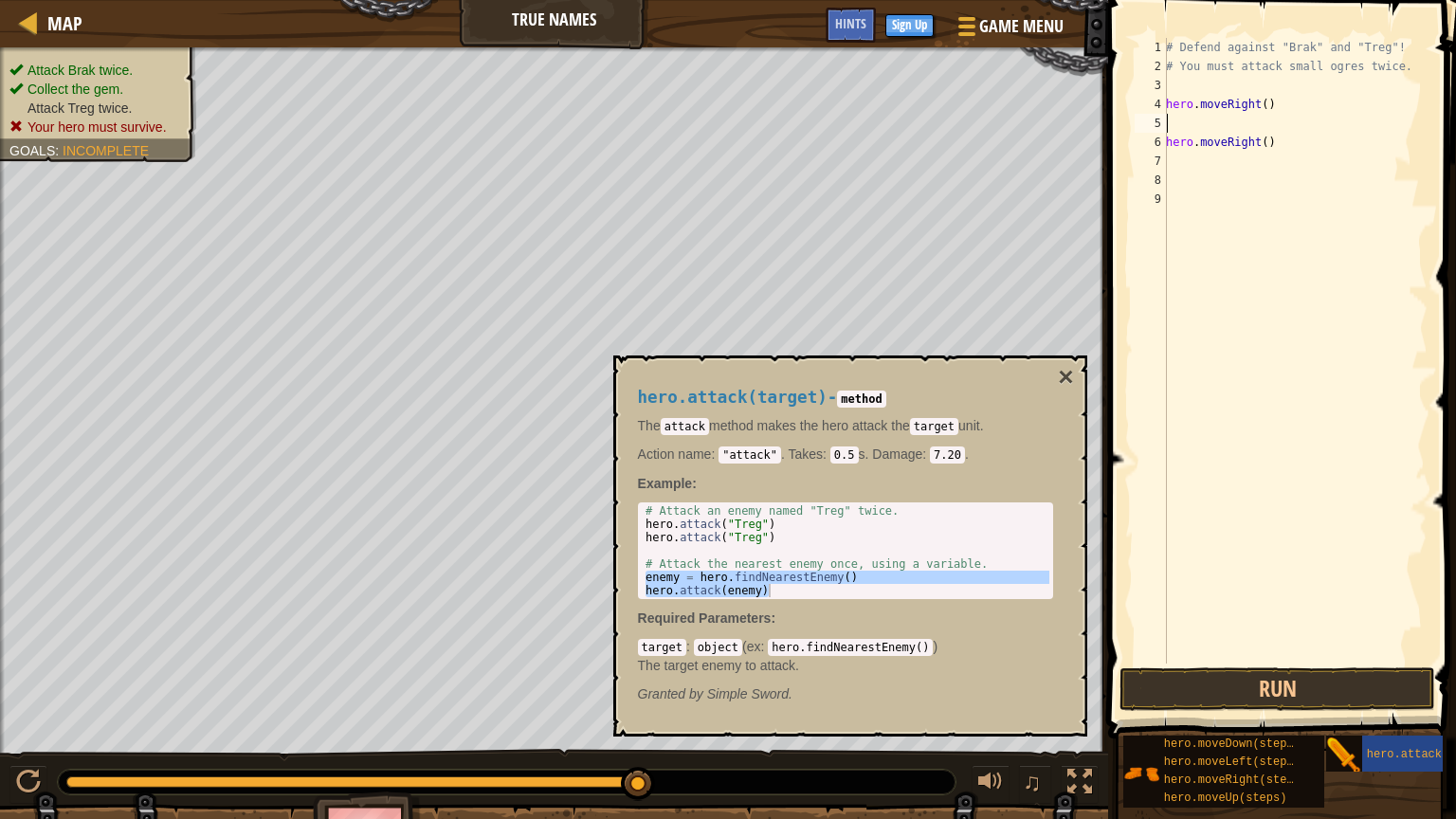
paste textarea "hero.attack(enemy)"
click at [1208, 668] on button "Run" at bounding box center [1277, 688] width 316 height 44
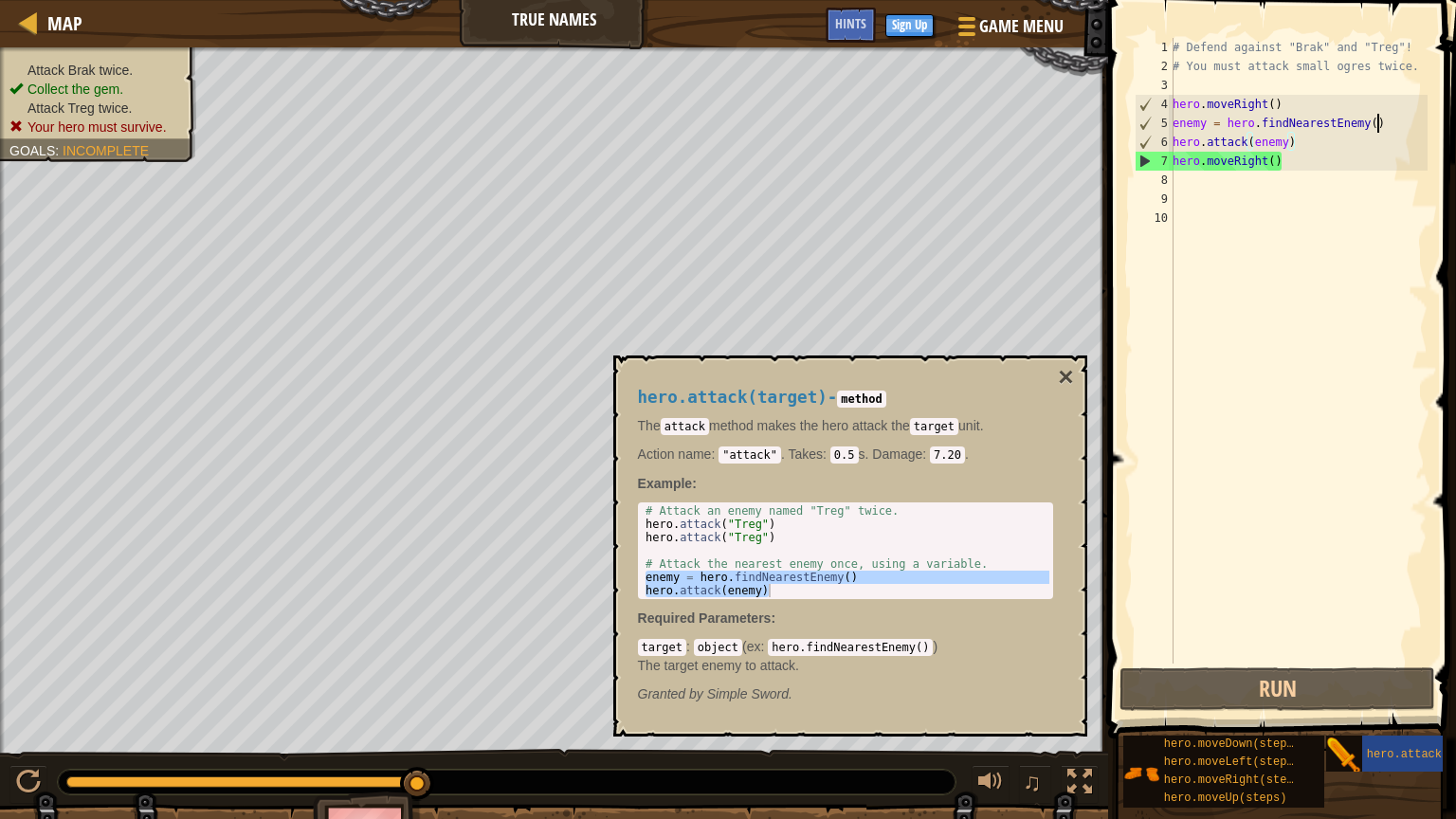
click at [1378, 124] on div "# Defend against "Brak" and "Treg"! # You must attack small ogres twice. hero .…" at bounding box center [1297, 369] width 258 height 663
type textarea "enemy = hero.findNearestEnemy(2)"
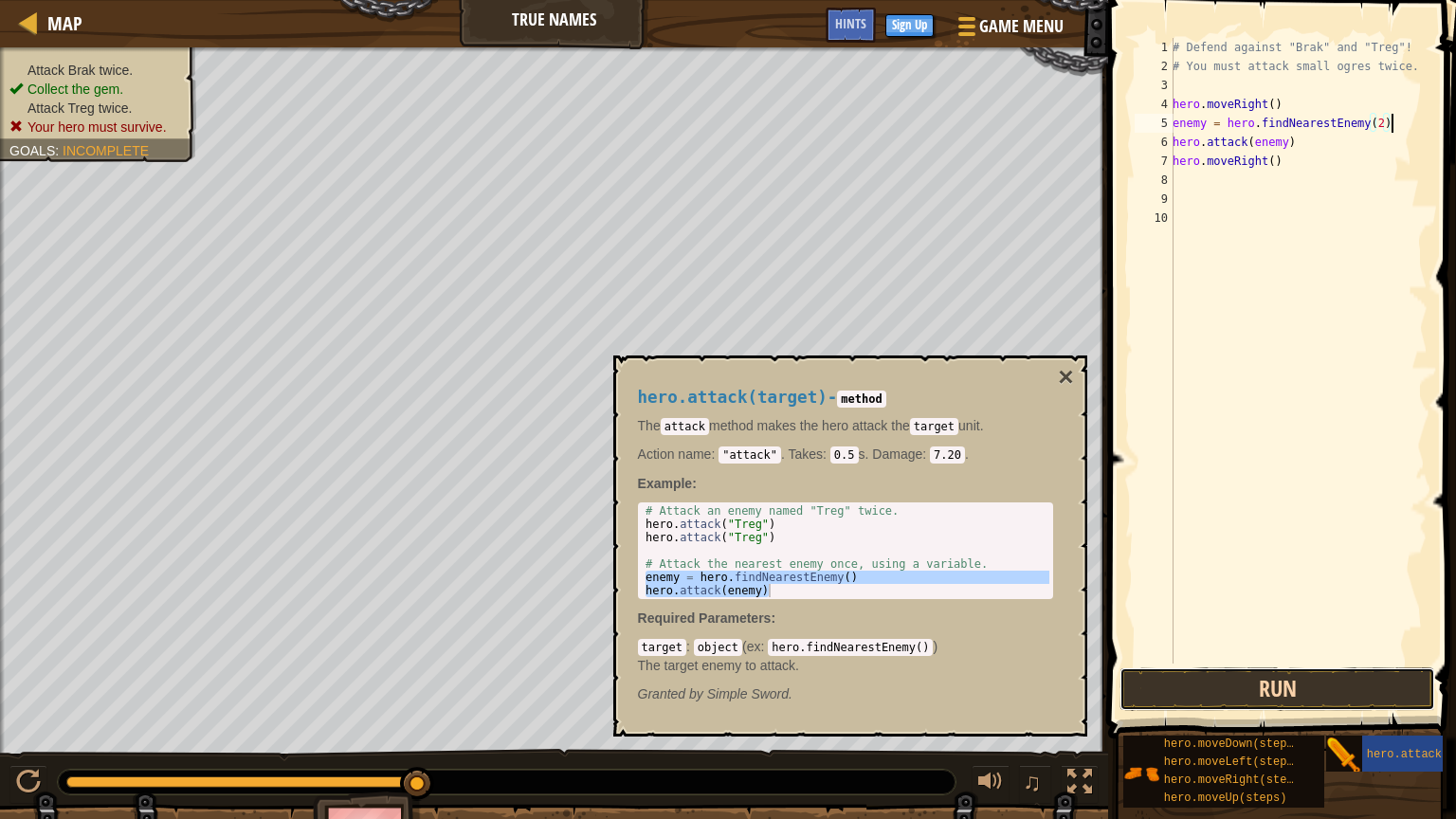
click at [1260, 691] on button "Run" at bounding box center [1277, 688] width 316 height 44
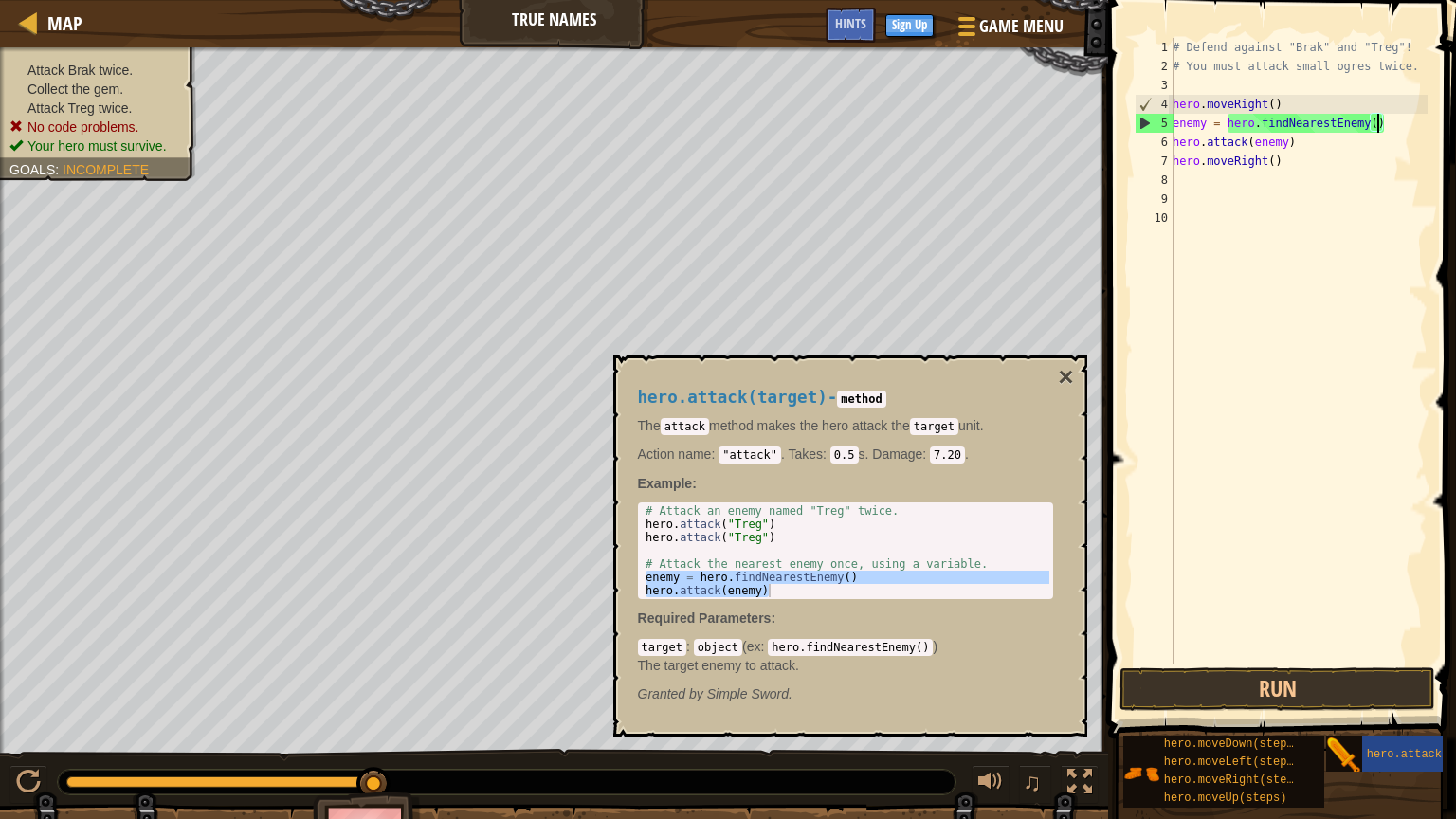
click at [1301, 149] on div "# Defend against "Brak" and "Treg"! # You must attack small ogres twice. hero .…" at bounding box center [1297, 369] width 258 height 663
type textarea "hero.attack(enemy)"
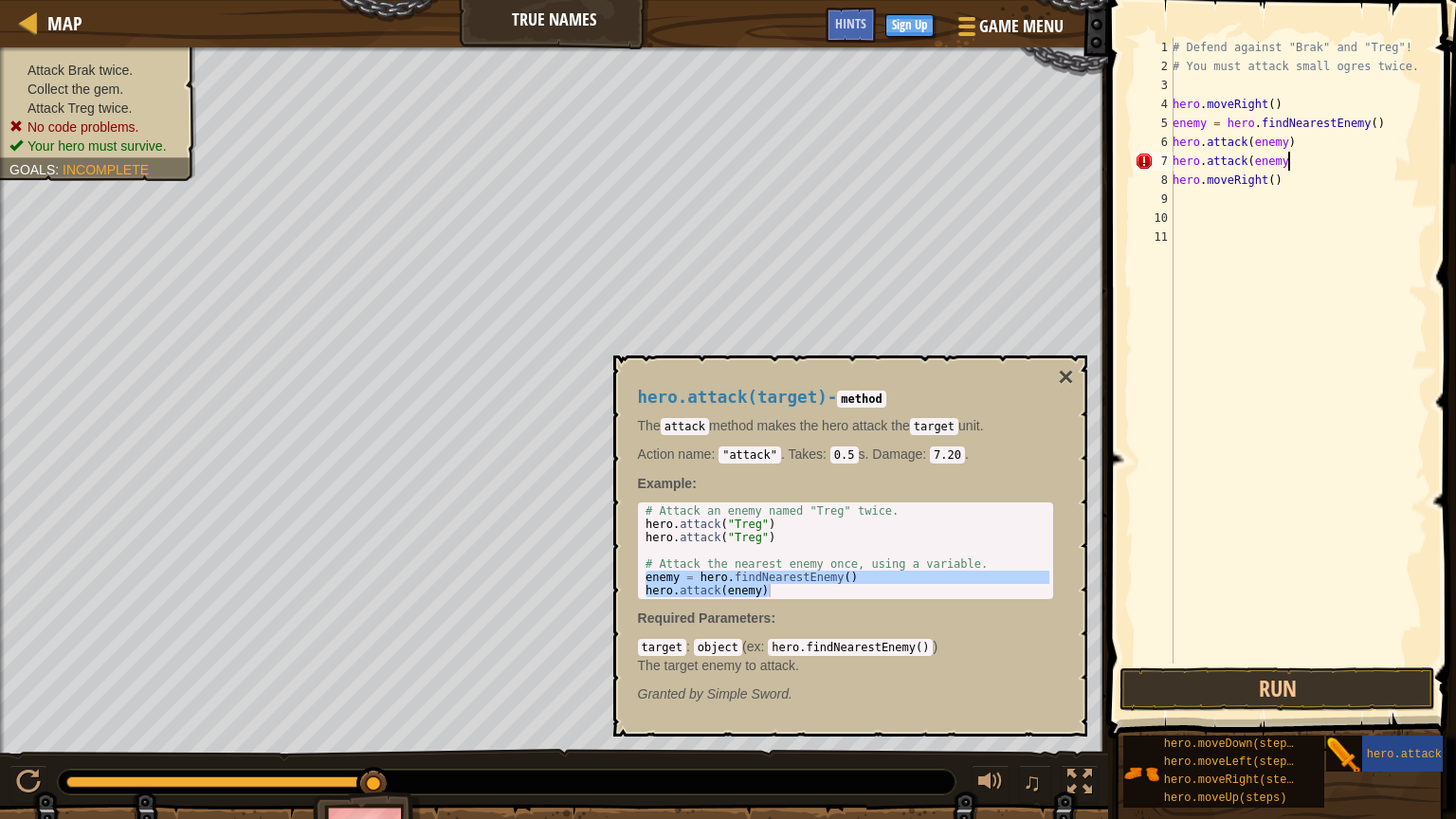
scroll to position [9, 9]
drag, startPoint x: 1175, startPoint y: 136, endPoint x: 1309, endPoint y: 166, distance: 137.3
click at [1309, 166] on div "# Defend against "Brak" and "Treg"! # You must attack small ogres twice. hero .…" at bounding box center [1297, 369] width 258 height 663
type textarea "hero.attack(enemy) hero.attack(enemy)"
click at [1204, 201] on div "# Defend against "Brak" and "Treg"! # You must attack small ogres twice. hero .…" at bounding box center [1297, 369] width 258 height 663
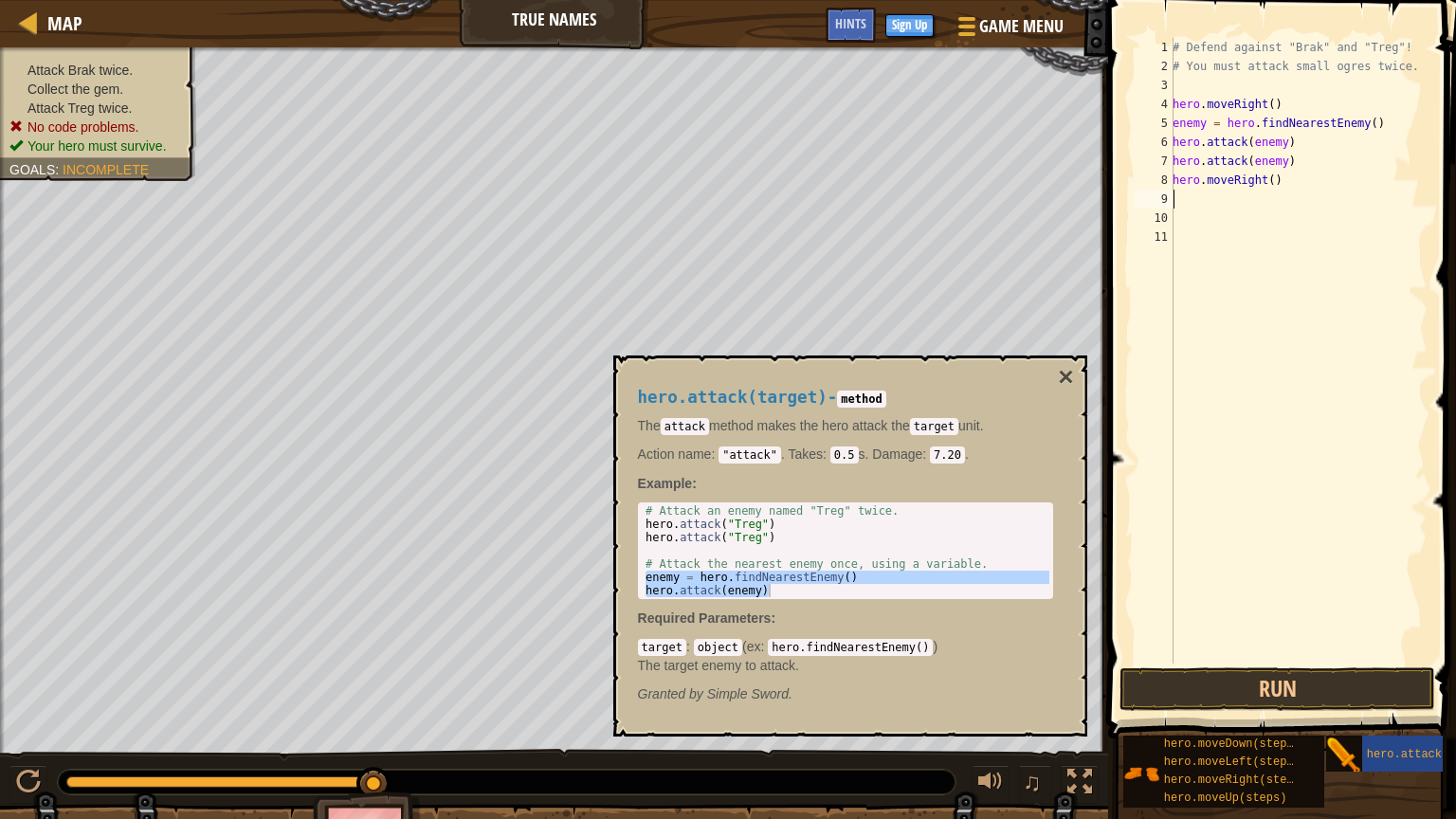
scroll to position [9, 0]
paste textarea "hero.attack(enemy)"
click at [942, 456] on code "7.20" at bounding box center [948, 455] width 35 height 17
click at [1062, 381] on button "×" at bounding box center [1066, 377] width 15 height 26
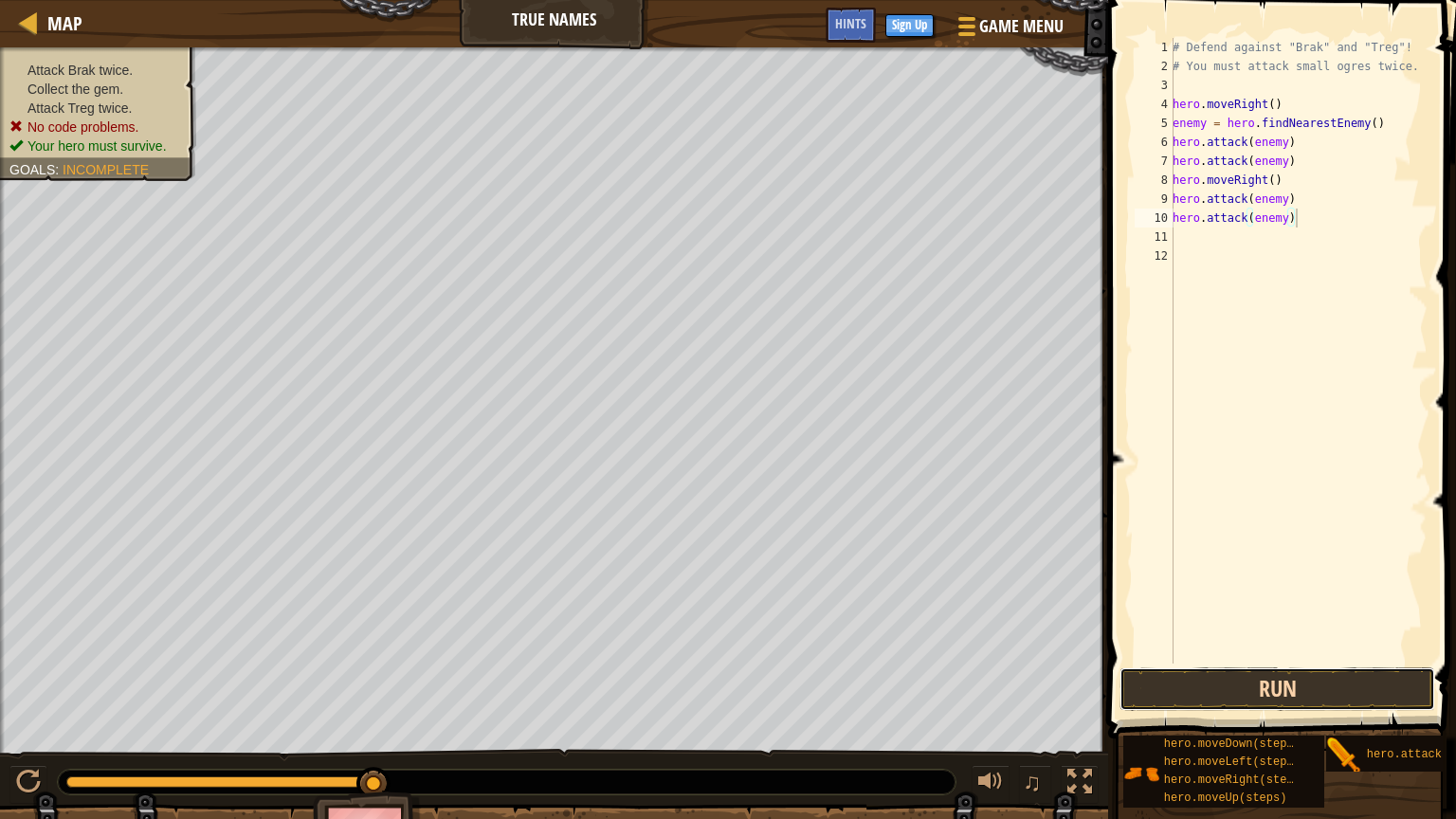
click at [1178, 691] on button "Run" at bounding box center [1277, 688] width 316 height 44
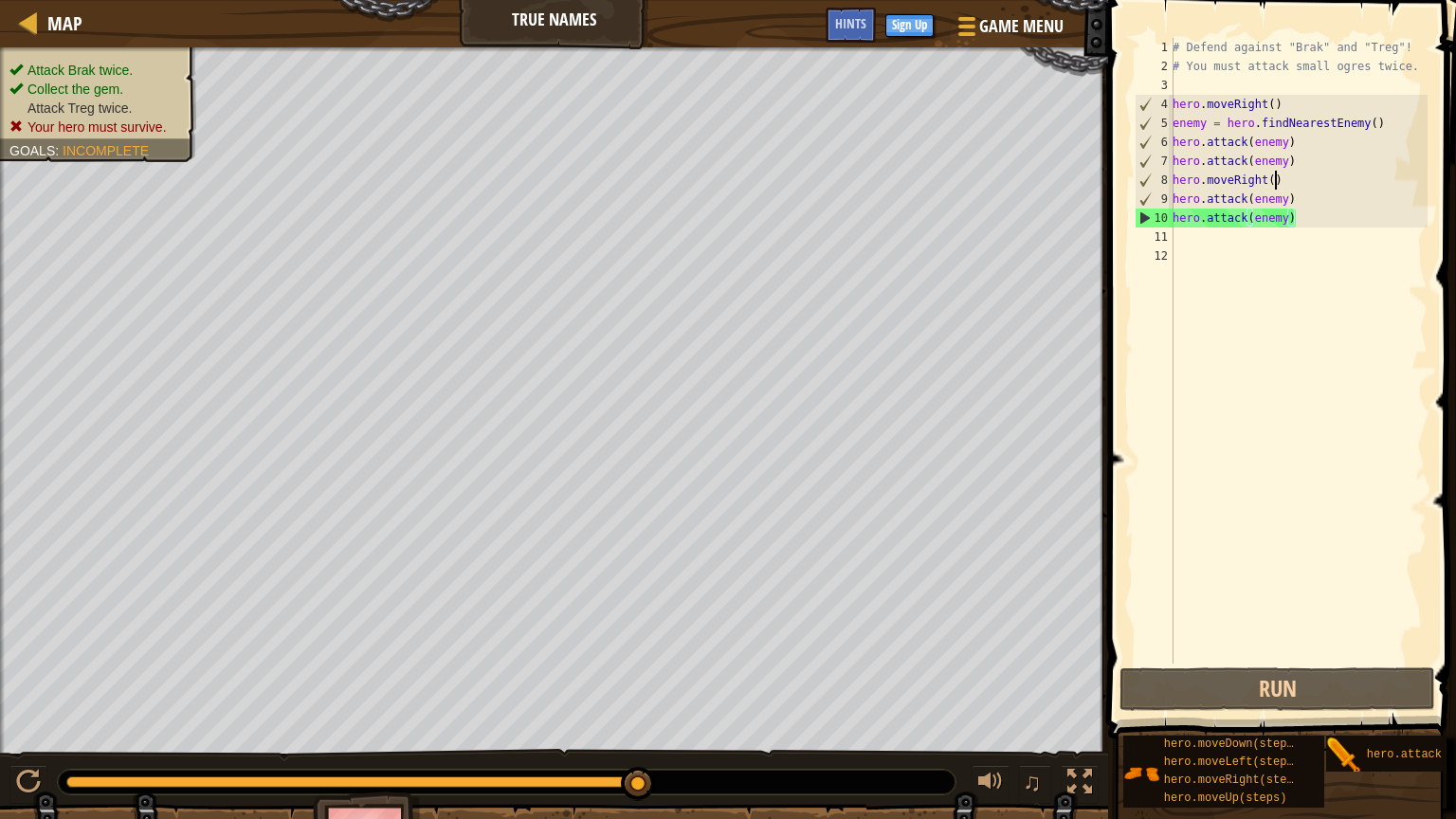
click at [1276, 181] on div "# Defend against "Brak" and "Treg"! # You must attack small ogres twice. hero .…" at bounding box center [1297, 369] width 258 height 663
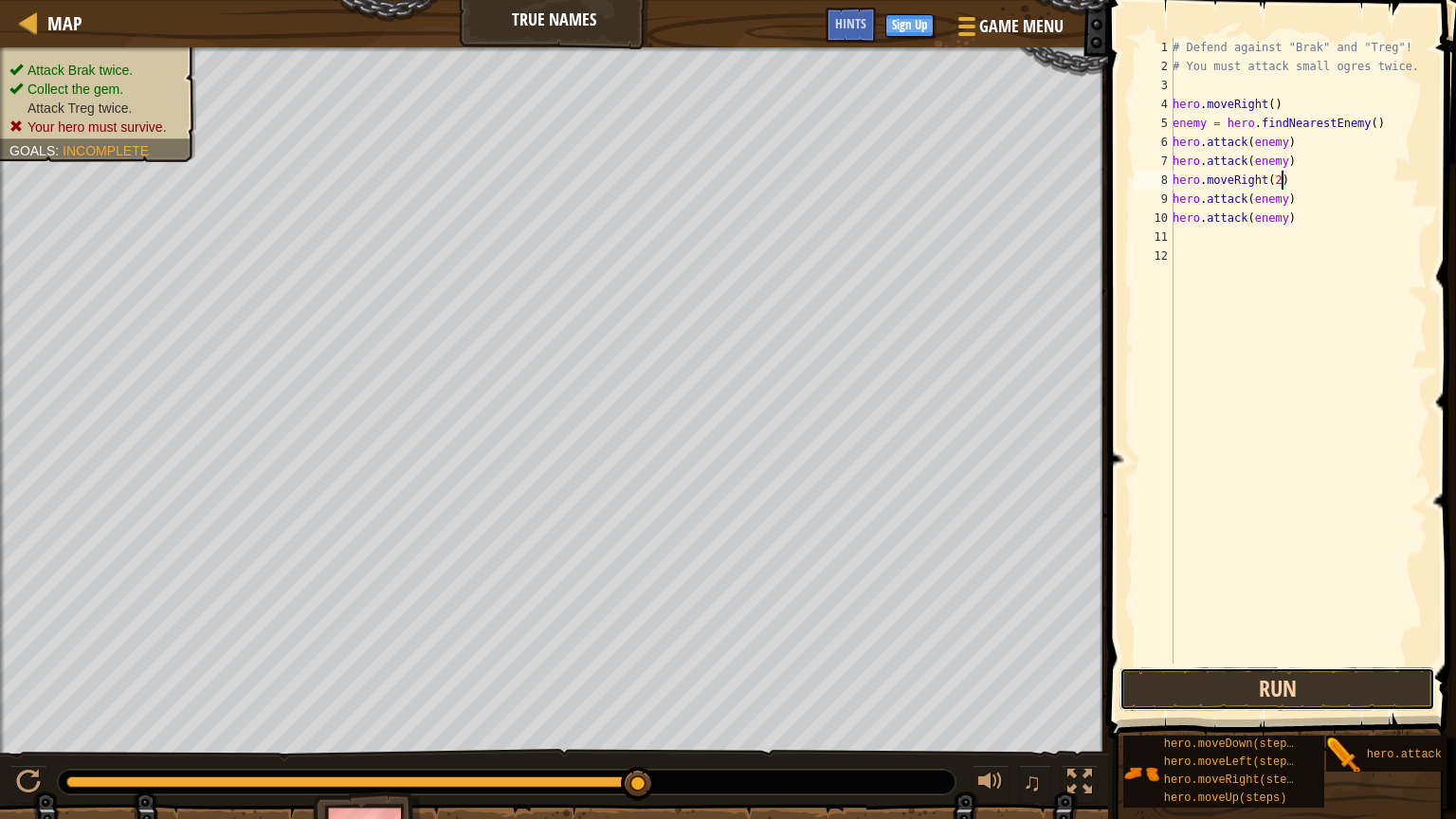
click at [1332, 679] on button "Run" at bounding box center [1277, 688] width 316 height 44
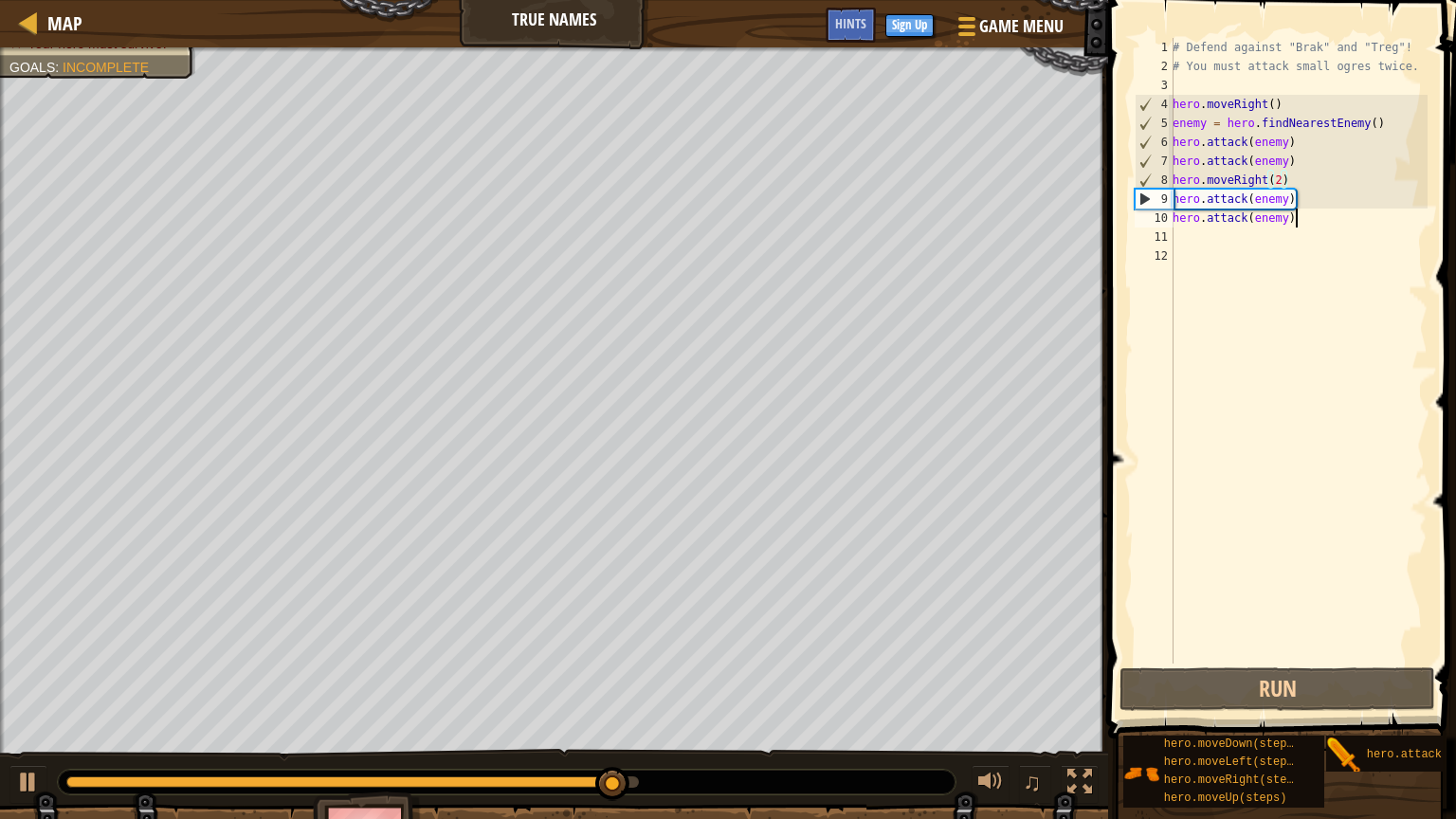
click at [1304, 210] on div "# Defend against "Brak" and "Treg"! # You must attack small ogres twice. hero .…" at bounding box center [1297, 369] width 258 height 663
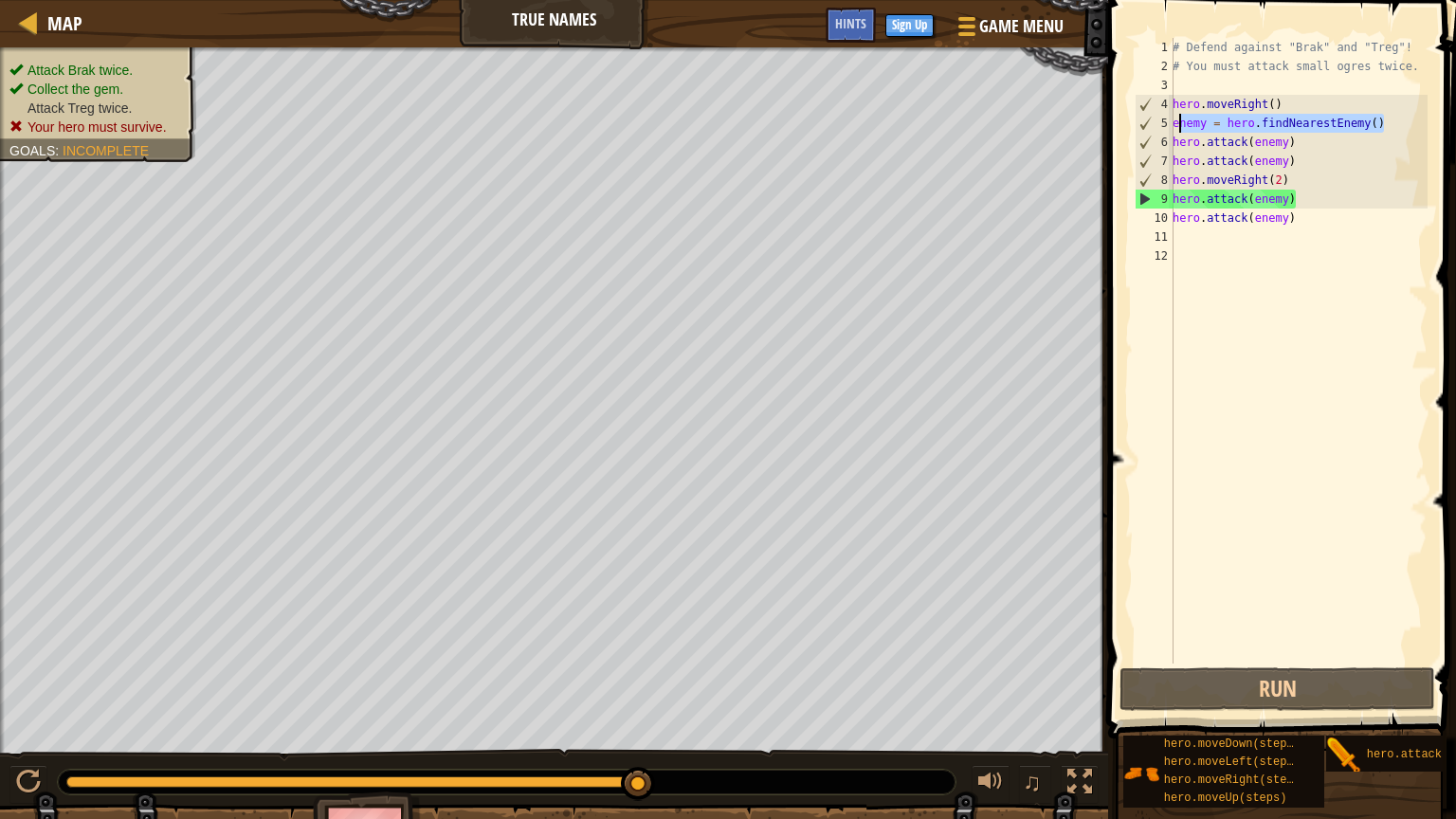
drag, startPoint x: 1388, startPoint y: 119, endPoint x: 1171, endPoint y: 117, distance: 217.0
click at [1171, 117] on div "hero.attack(enemy) 1 2 3 4 5 6 7 8 9 10 11 12 # Defend against "Brak" and "Treg…" at bounding box center [1279, 350] width 297 height 625
type textarea "enemy = hero.findNearestEnemy()"
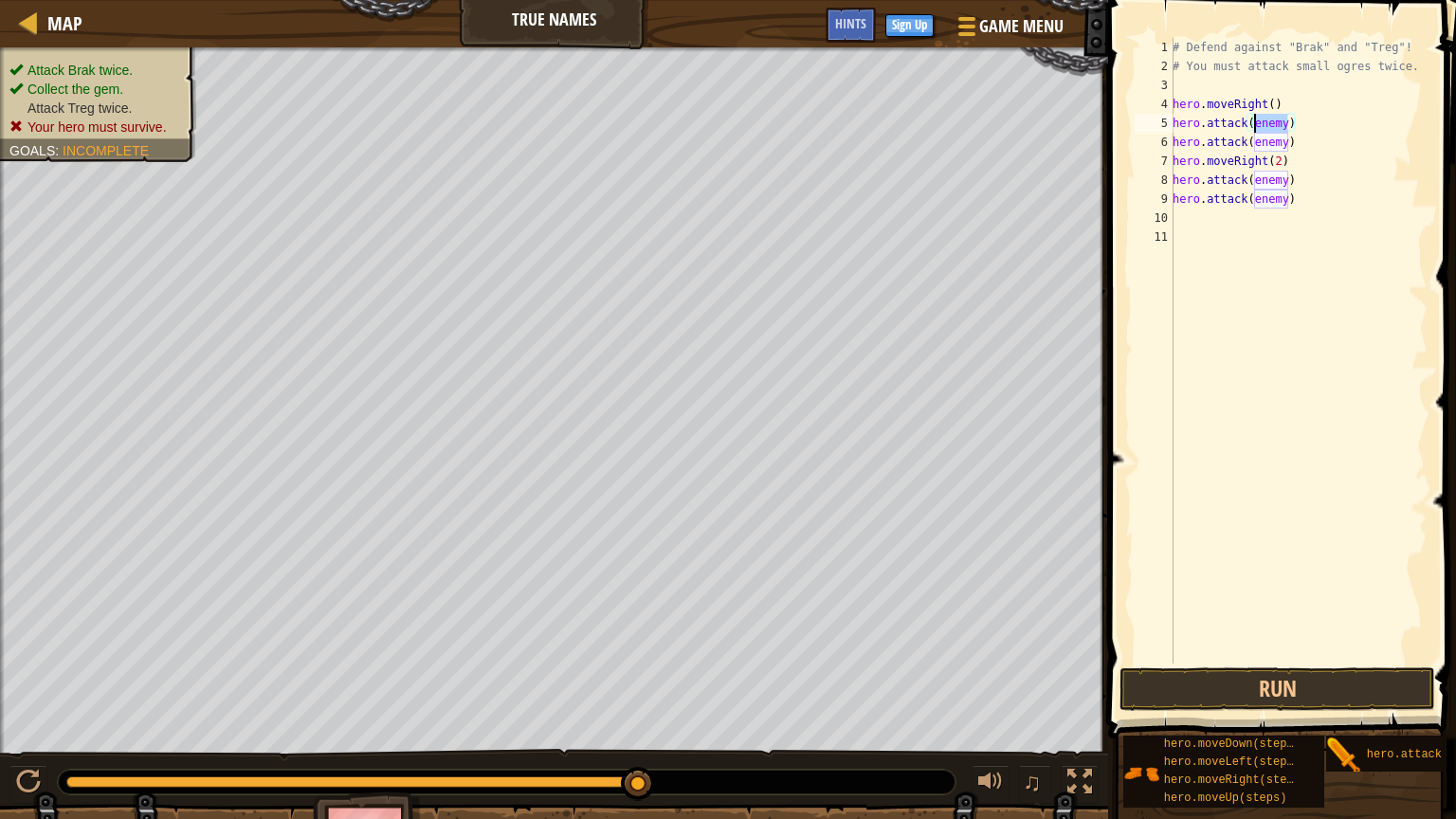
drag, startPoint x: 1288, startPoint y: 131, endPoint x: 1253, endPoint y: 127, distance: 35.2
click at [1253, 127] on div "# Defend against "Brak" and "Treg"! # You must attack small ogres twice. hero .…" at bounding box center [1297, 369] width 258 height 663
click at [1289, 178] on div "# Defend against "Brak" and "Treg"! # You must attack small ogres twice. hero .…" at bounding box center [1297, 369] width 258 height 663
drag, startPoint x: 1289, startPoint y: 178, endPoint x: 1260, endPoint y: 179, distance: 29.0
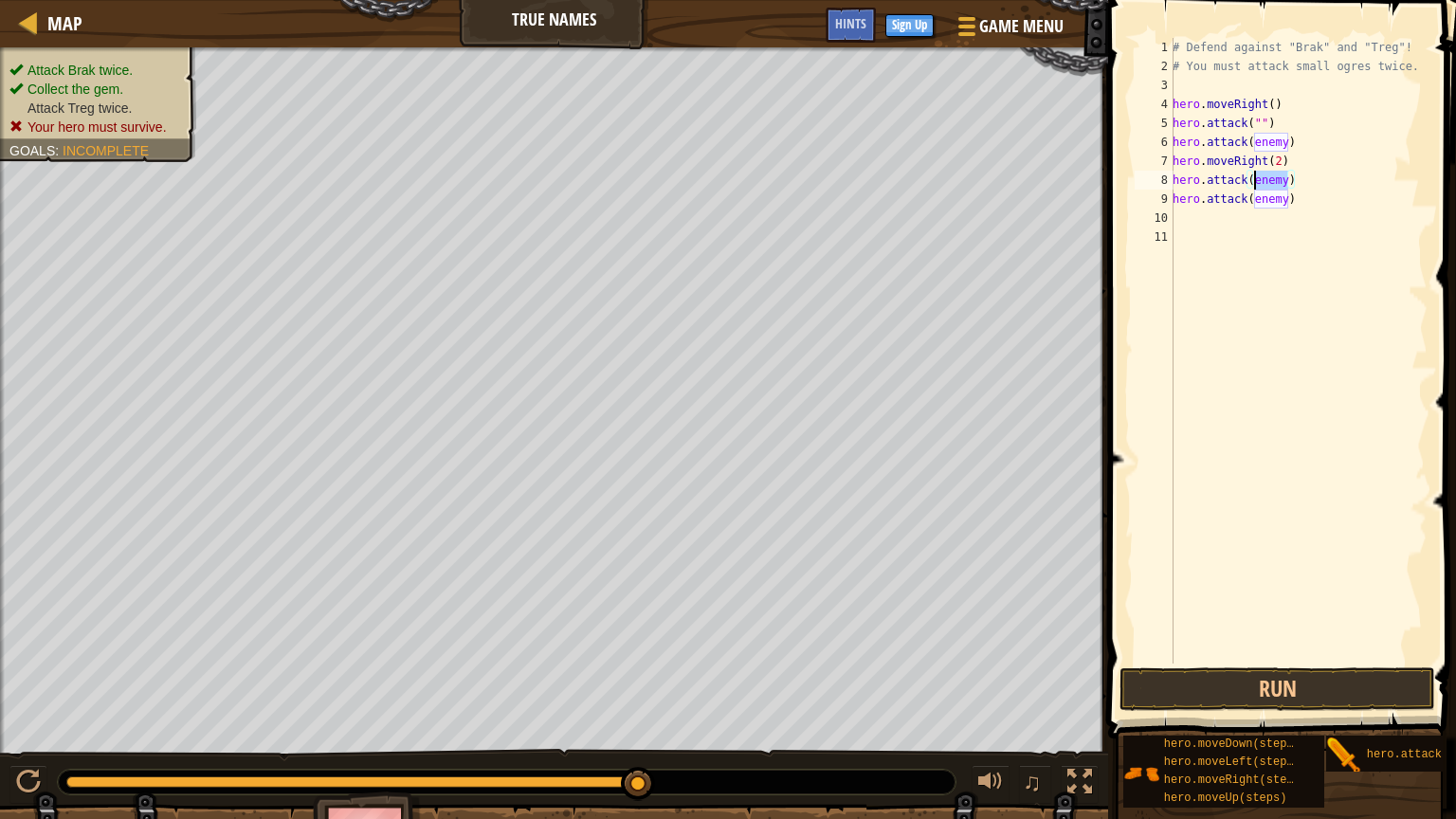
click at [1260, 179] on div "# Defend against "Brak" and "Treg"! # You must attack small ogres twice. hero .…" at bounding box center [1297, 369] width 258 height 663
click at [1289, 200] on div "# Defend against "Brak" and "Treg"! # You must attack small ogres twice. hero .…" at bounding box center [1297, 369] width 258 height 663
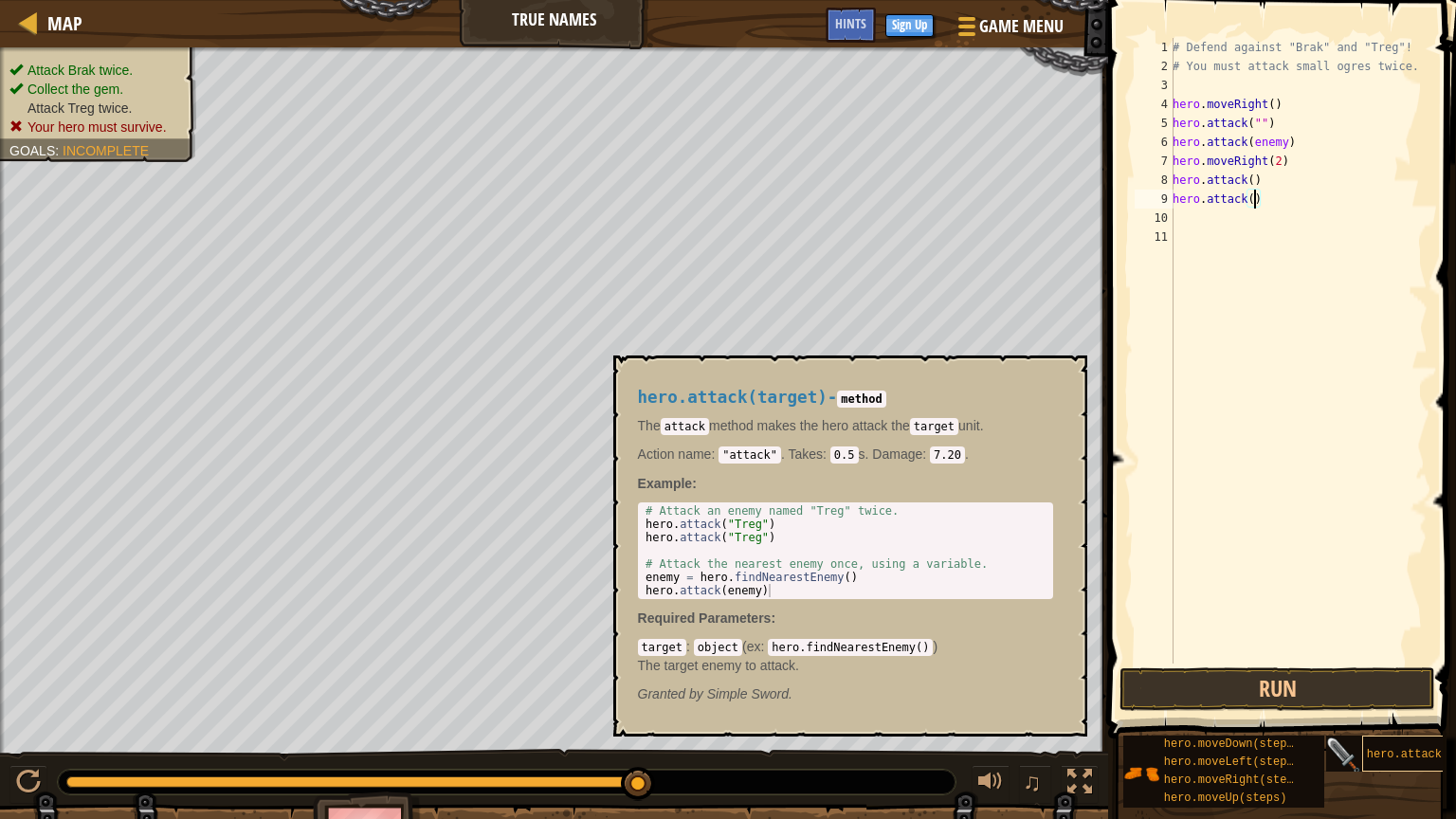
type textarea "hero.attack()"
click at [1380, 691] on span "hero.attack(target)" at bounding box center [1432, 755] width 130 height 14
type textarea "hero.attack("Treg")"
drag, startPoint x: 768, startPoint y: 534, endPoint x: 730, endPoint y: 535, distance: 38.0
click at [730, 535] on div "# Attack an enemy named "Treg" twice. hero . attack ( "Treg" ) hero . attack ( …" at bounding box center [845, 563] width 408 height 119
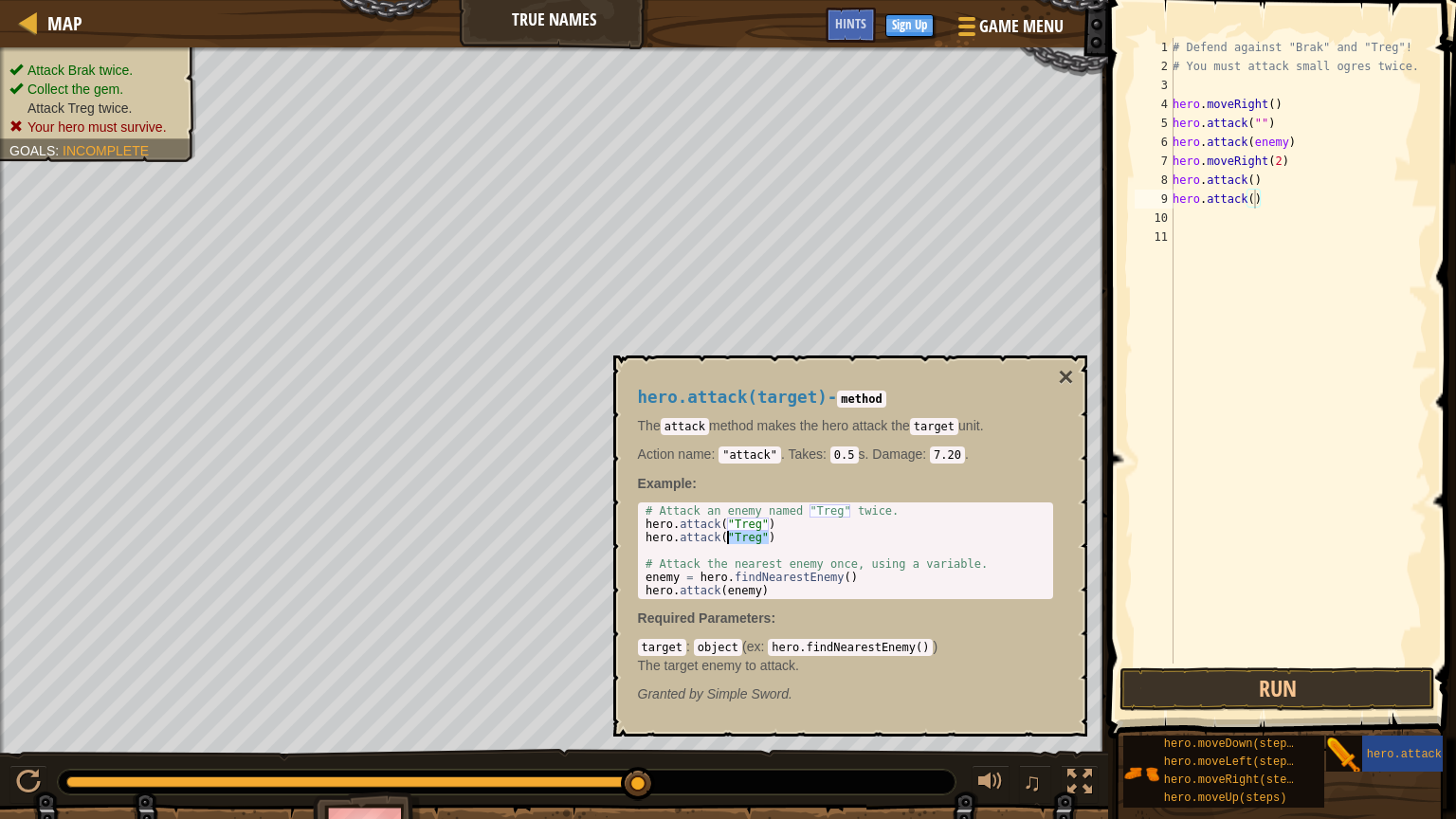
click at [1256, 201] on div "# Defend against "Brak" and "Treg"! # You must attack small ogres twice. hero .…" at bounding box center [1297, 369] width 258 height 663
paste textarea ""Treg""
click at [1254, 180] on div "# Defend against "Brak" and "Treg"! # You must attack small ogres twice. hero .…" at bounding box center [1297, 369] width 258 height 663
paste textarea ""Treg""
click at [1260, 119] on div "# Defend against "Brak" and "Treg"! # You must attack small ogres twice. hero .…" at bounding box center [1297, 369] width 258 height 663
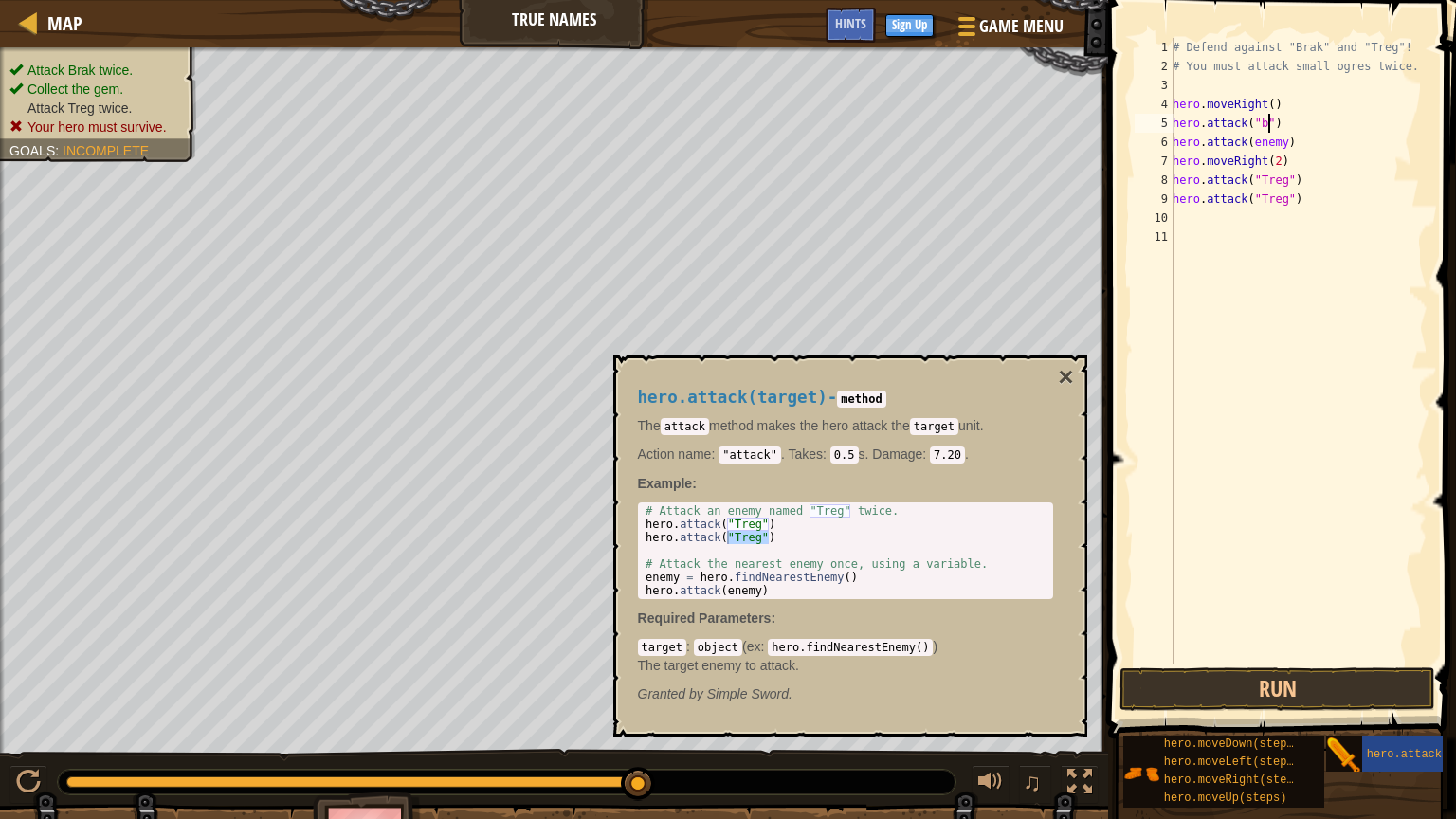
scroll to position [9, 8]
click at [1238, 674] on button "Run" at bounding box center [1277, 688] width 316 height 44
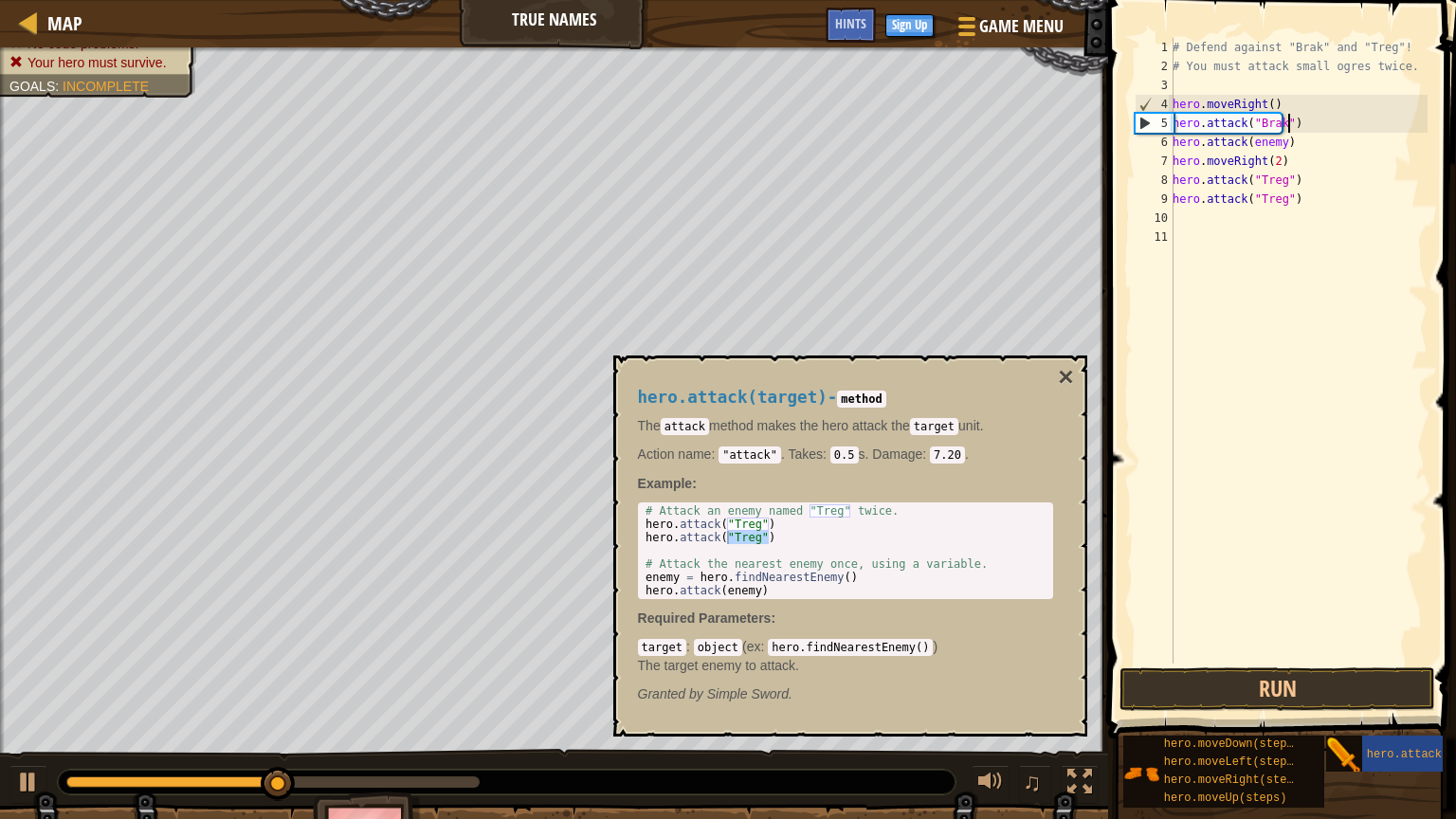
scroll to position [9, 9]
click at [1289, 141] on div "# Defend against "Brak" and "Treg"! # You must attack small ogres twice. hero .…" at bounding box center [1297, 369] width 258 height 663
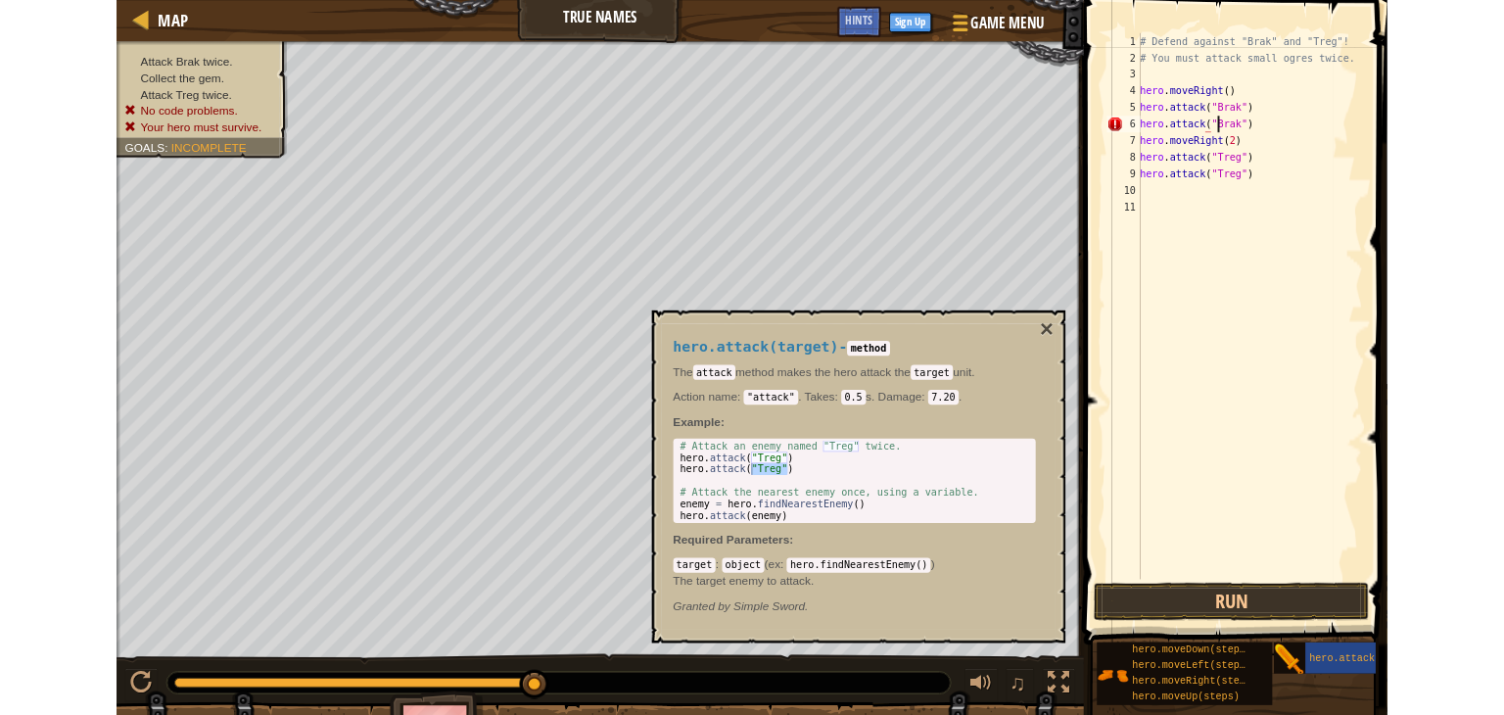
scroll to position [9, 8]
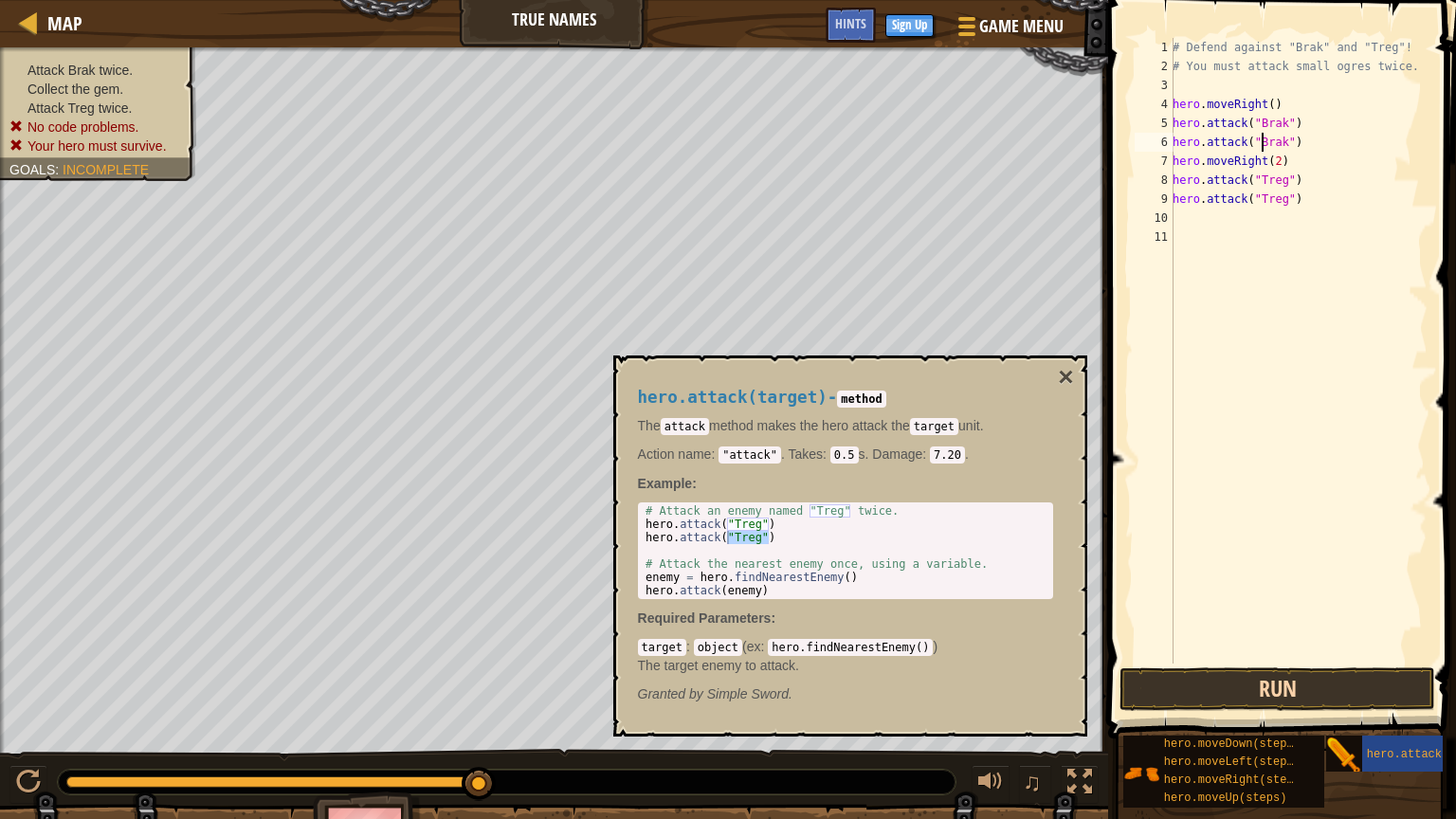
type textarea "hero.attack("Brak")"
click at [1247, 678] on button "Run" at bounding box center [1277, 688] width 316 height 44
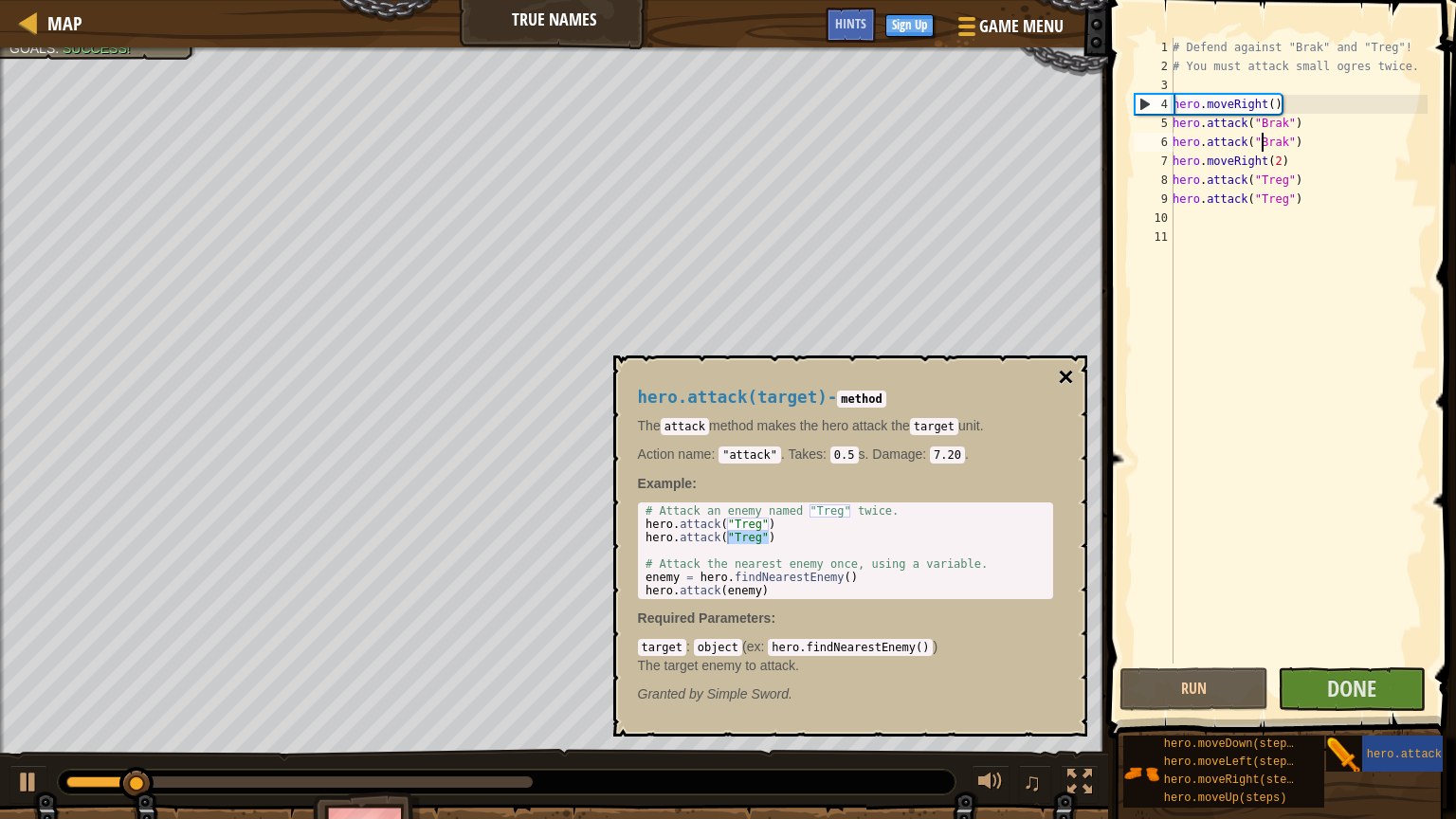
click at [1066, 379] on button "×" at bounding box center [1066, 377] width 15 height 26
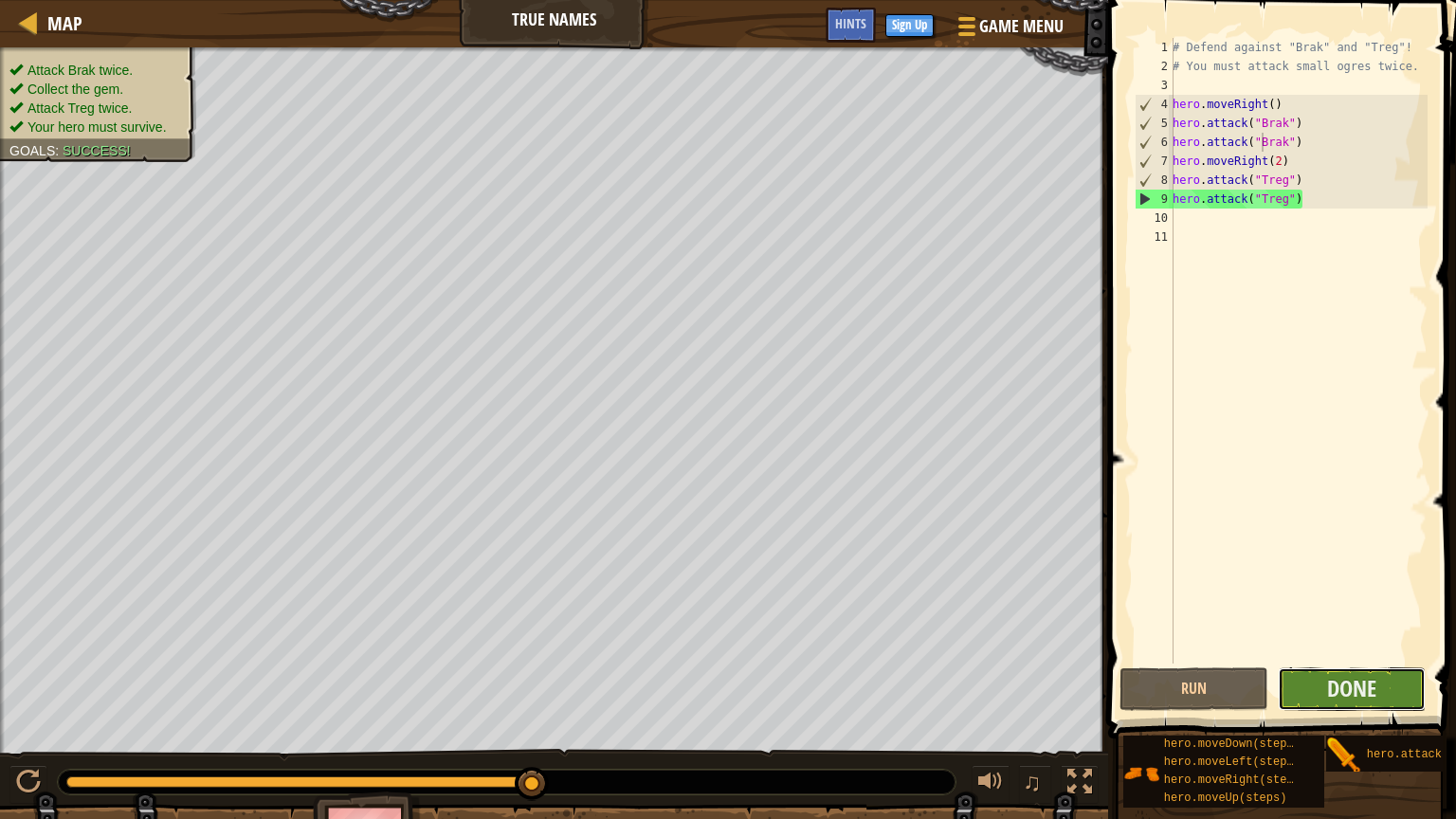
click at [1313, 686] on button "Done" at bounding box center [1352, 688] width 149 height 44
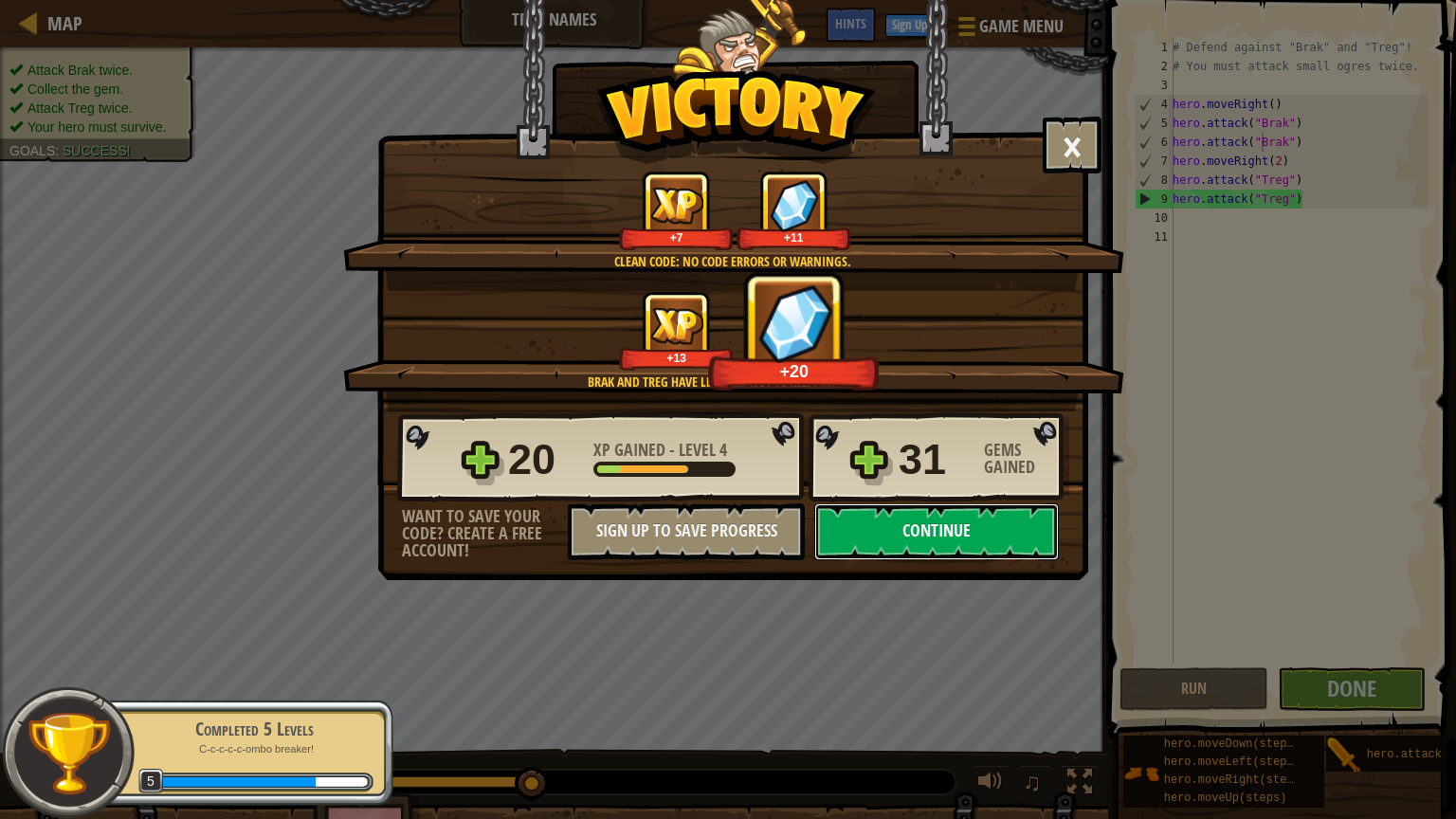
click at [850, 542] on button "Continue" at bounding box center [936, 531] width 245 height 57
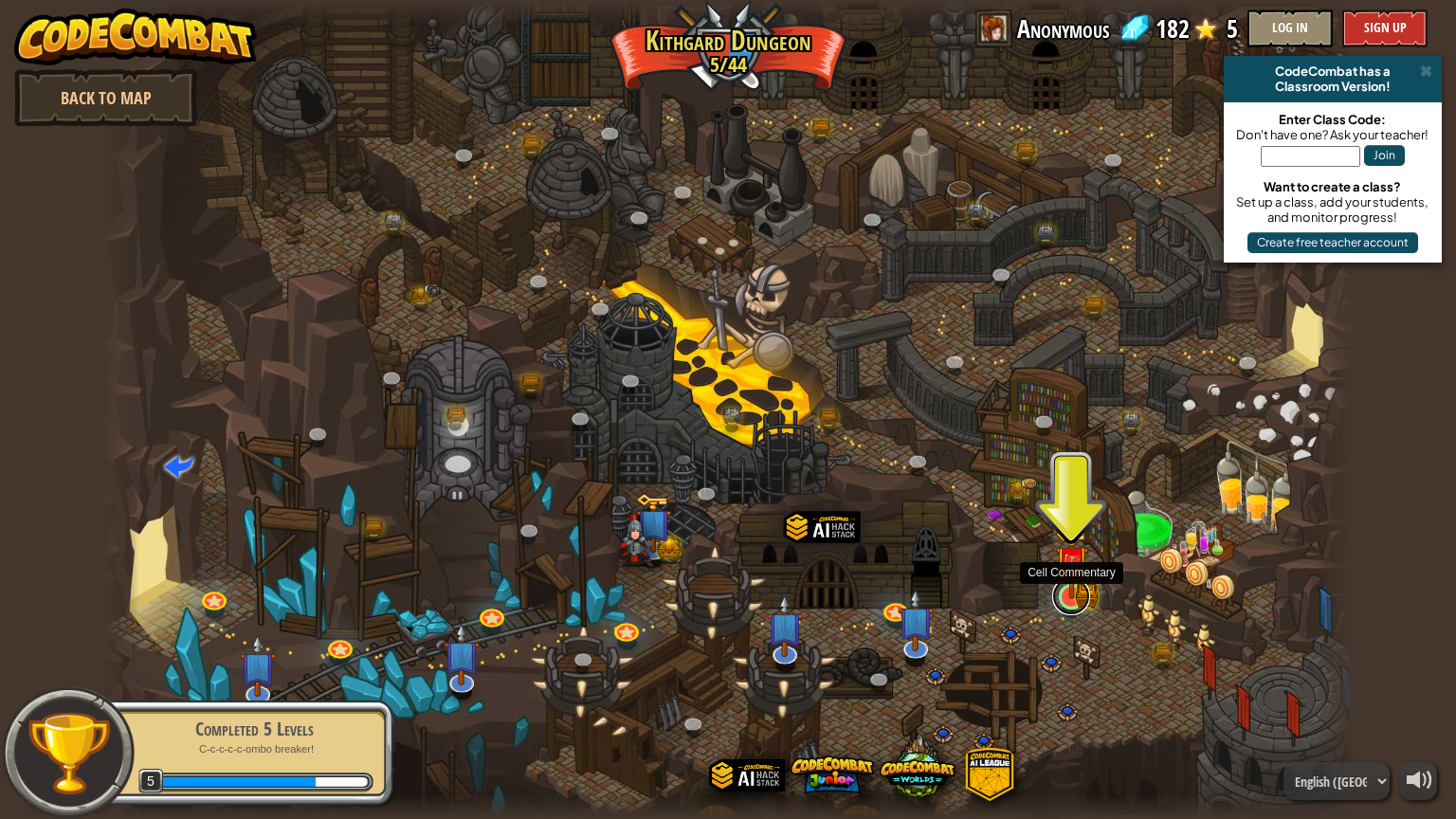
click at [1061, 608] on link at bounding box center [1071, 595] width 38 height 38
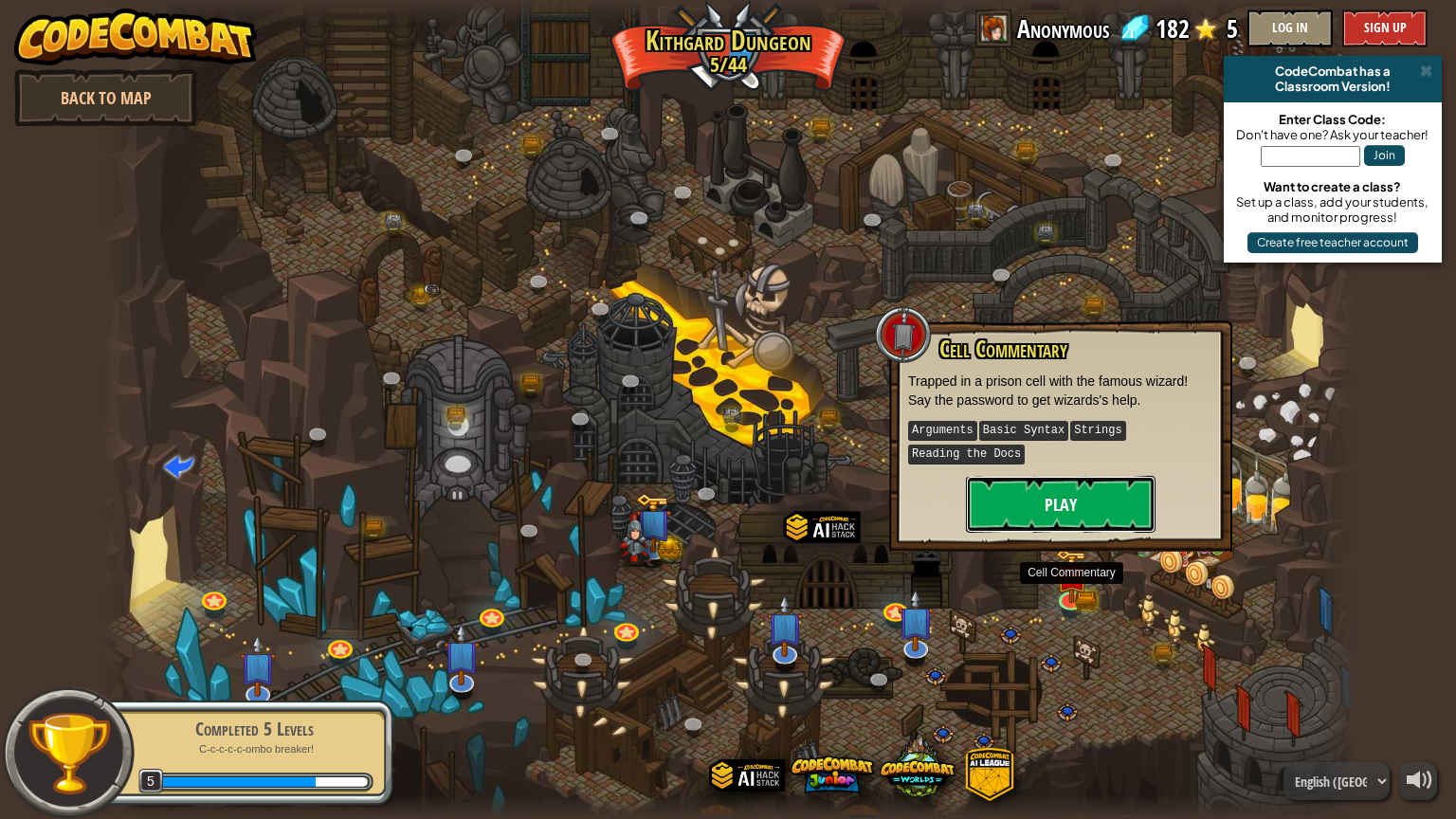
click at [1026, 528] on button "Play" at bounding box center [1061, 504] width 190 height 57
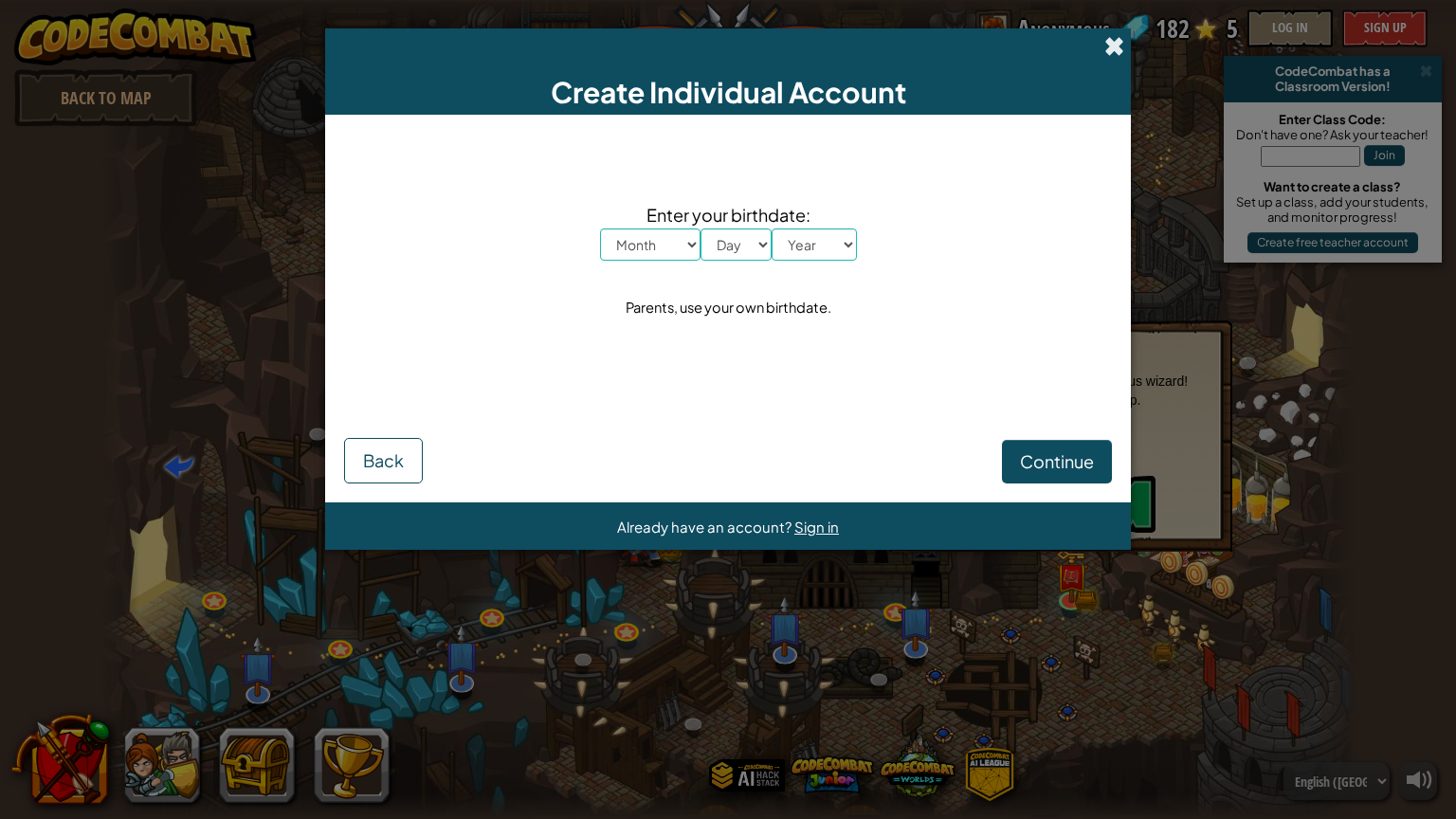
click at [1109, 49] on span at bounding box center [1114, 46] width 20 height 20
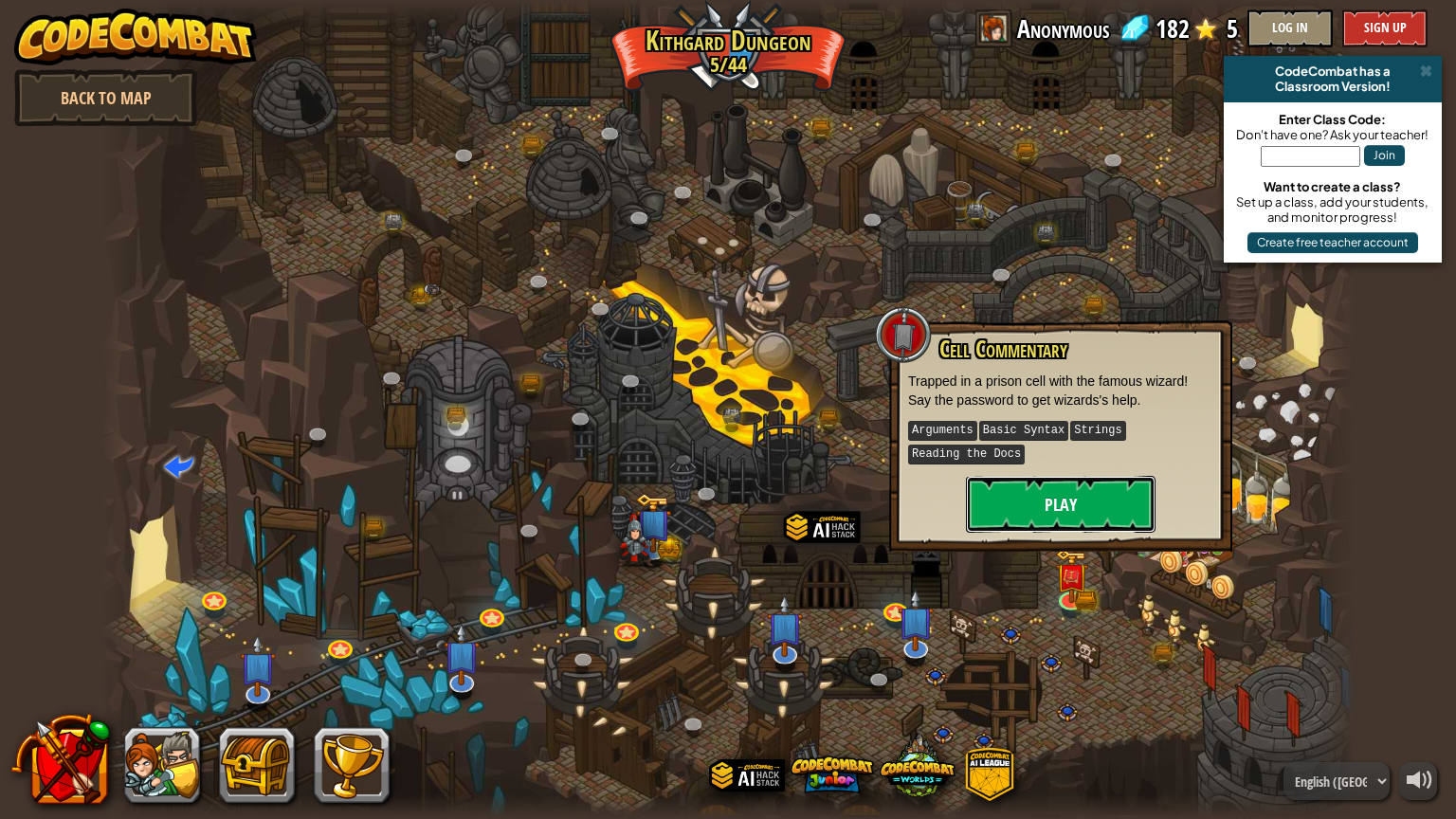
click at [1067, 487] on button "Play" at bounding box center [1061, 504] width 190 height 57
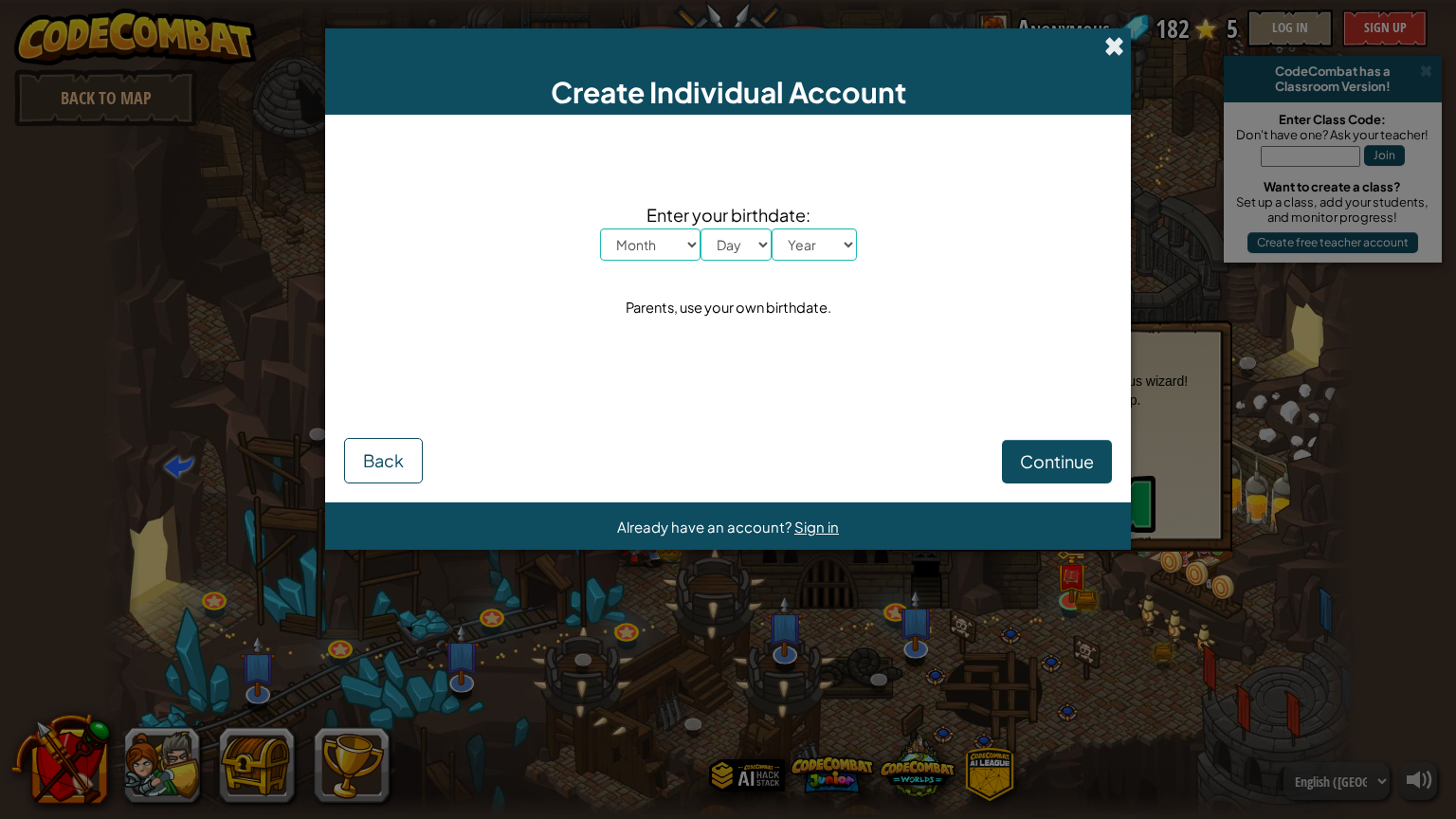
click at [1107, 48] on span at bounding box center [1114, 46] width 20 height 20
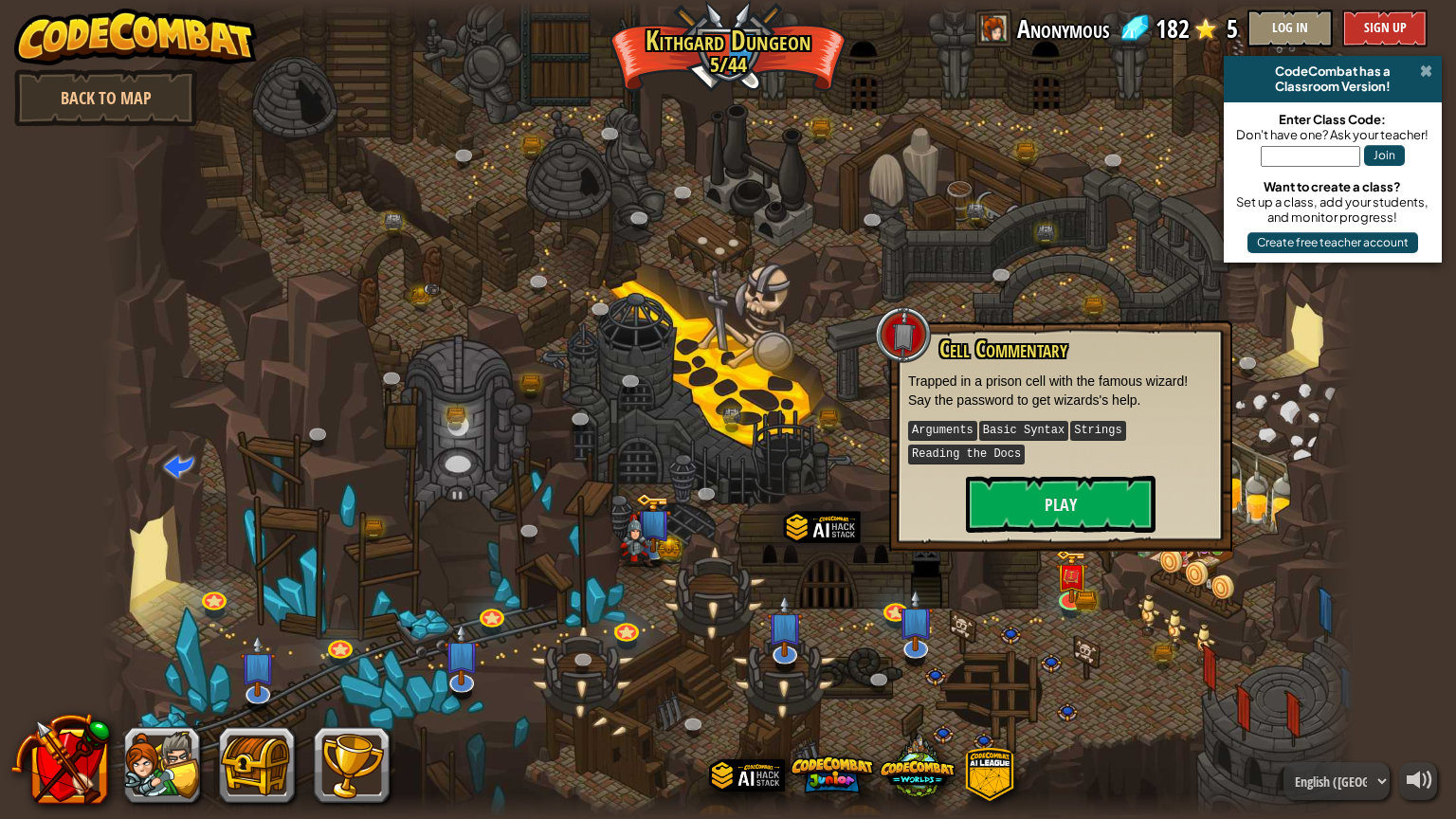
click at [1428, 70] on span at bounding box center [1426, 72] width 13 height 15
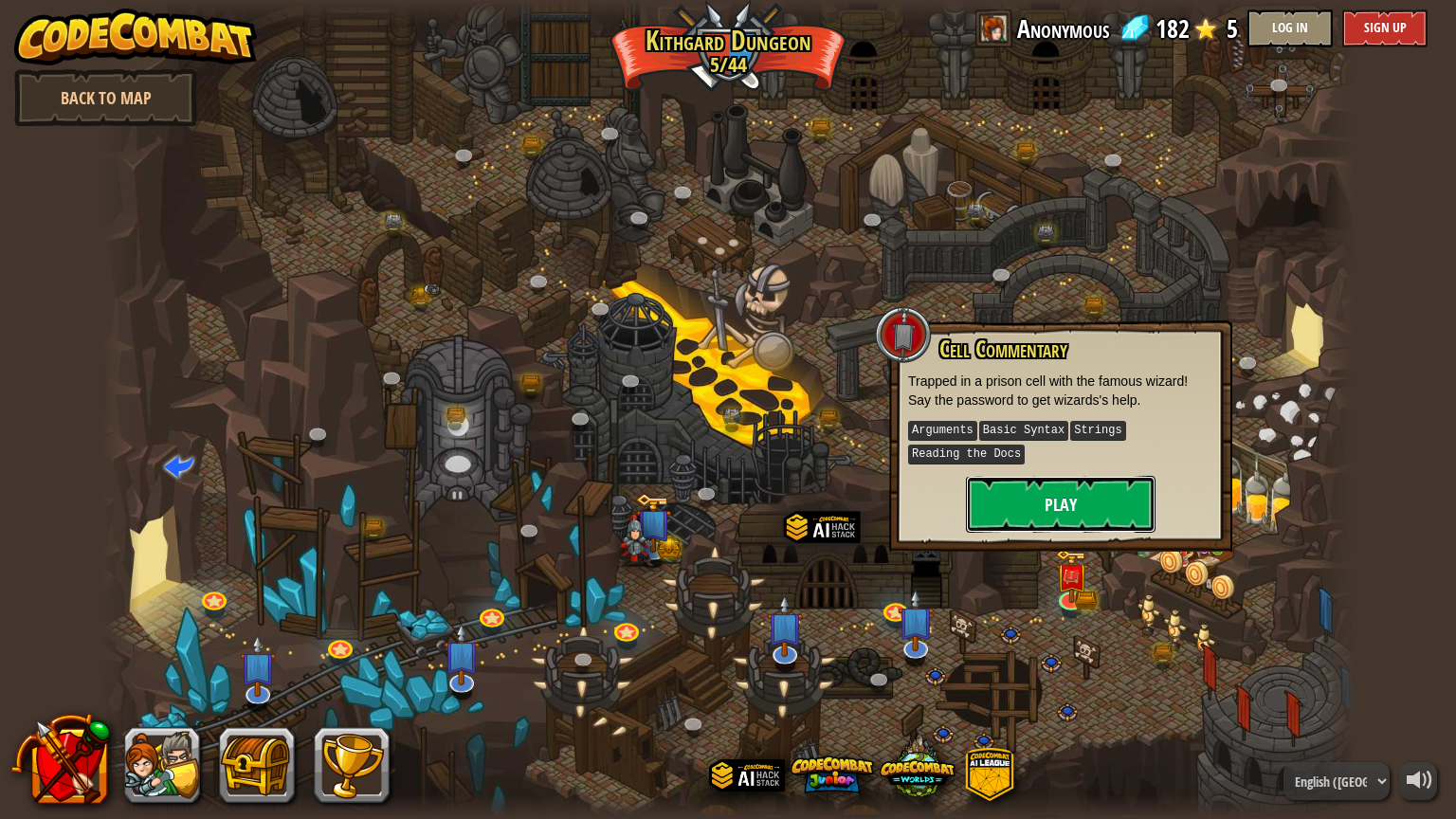
click at [1070, 496] on button "Play" at bounding box center [1061, 504] width 190 height 57
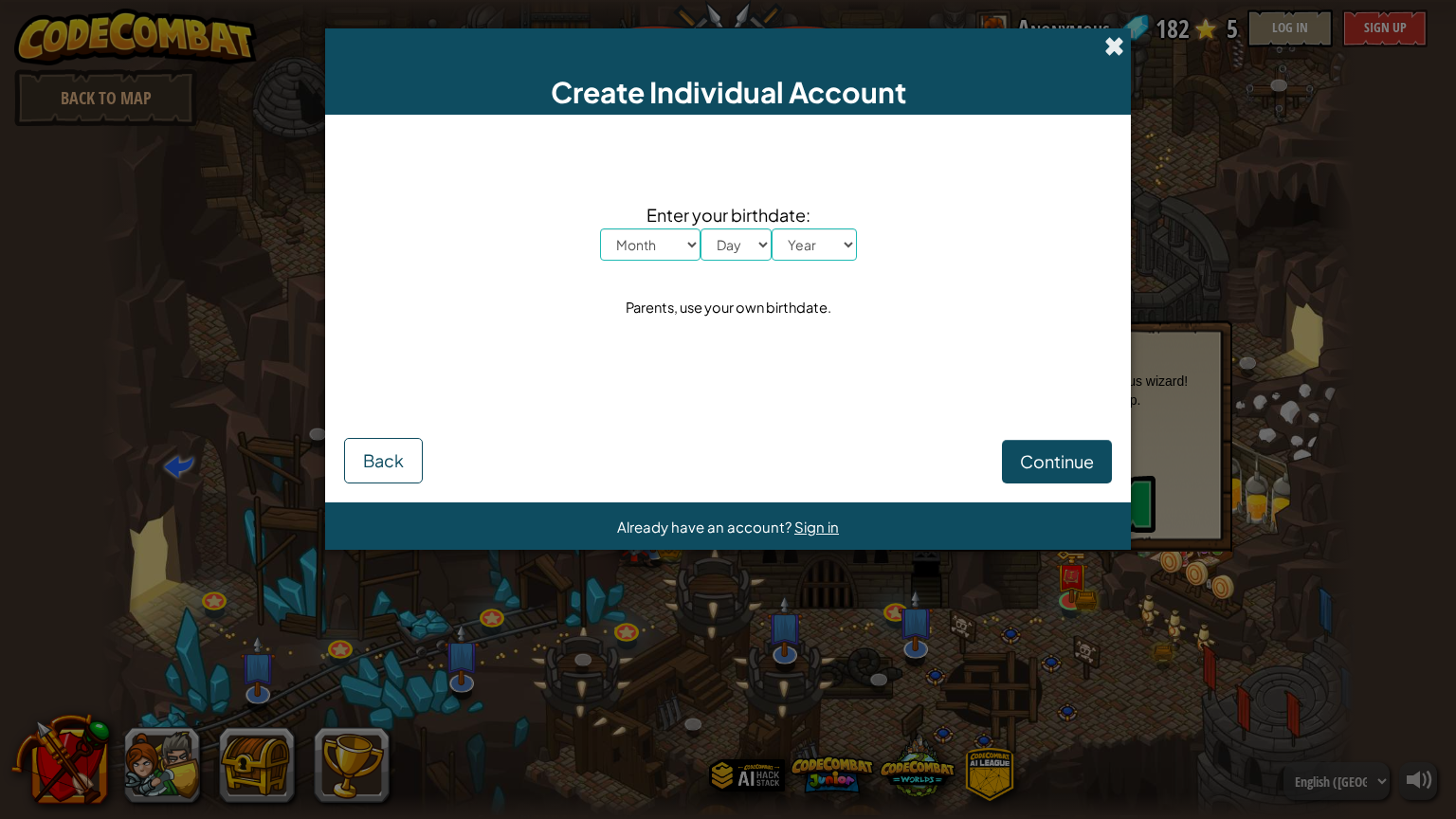
click at [1119, 45] on span at bounding box center [1114, 46] width 20 height 20
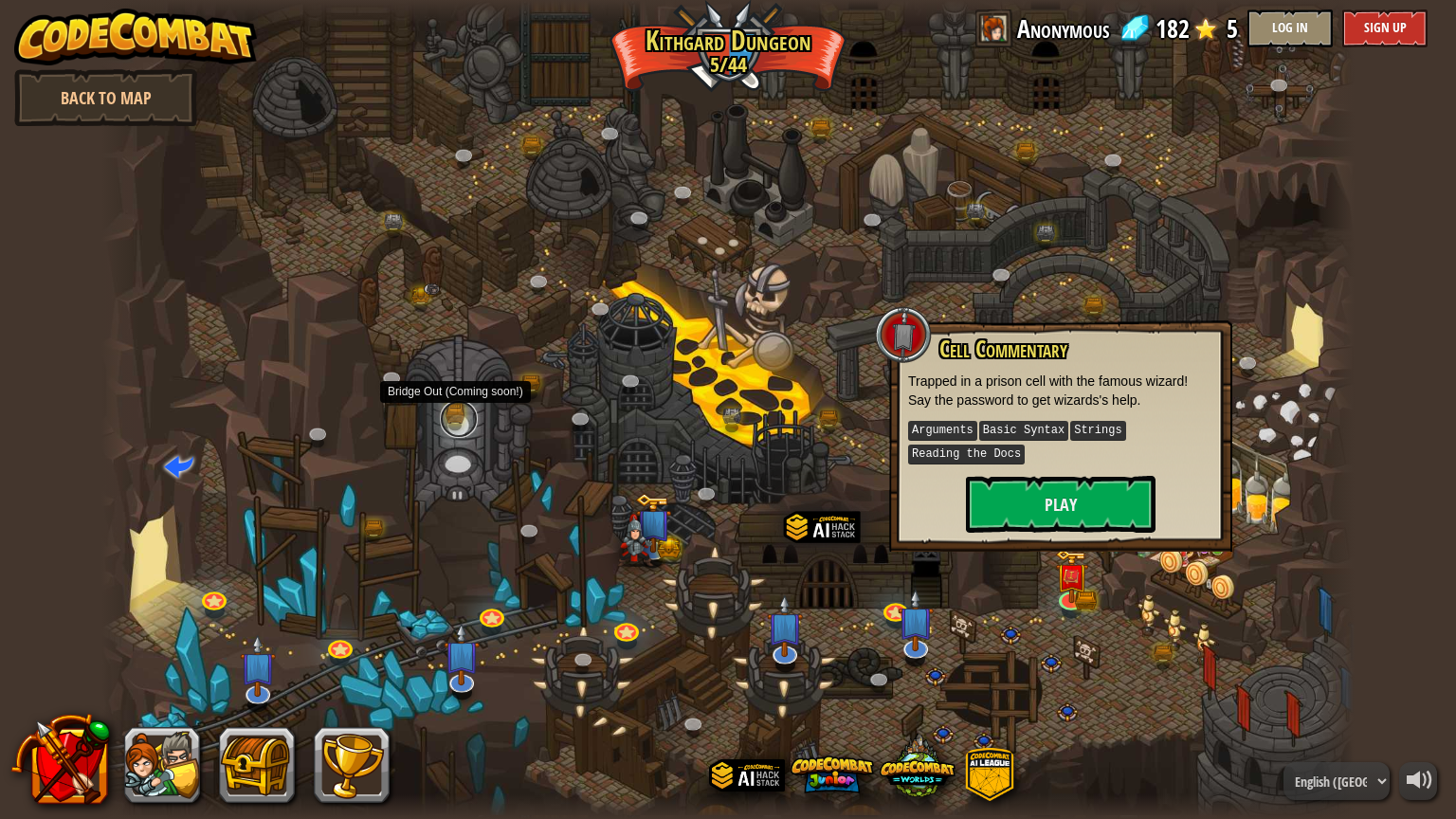
click at [449, 417] on link at bounding box center [458, 418] width 38 height 38
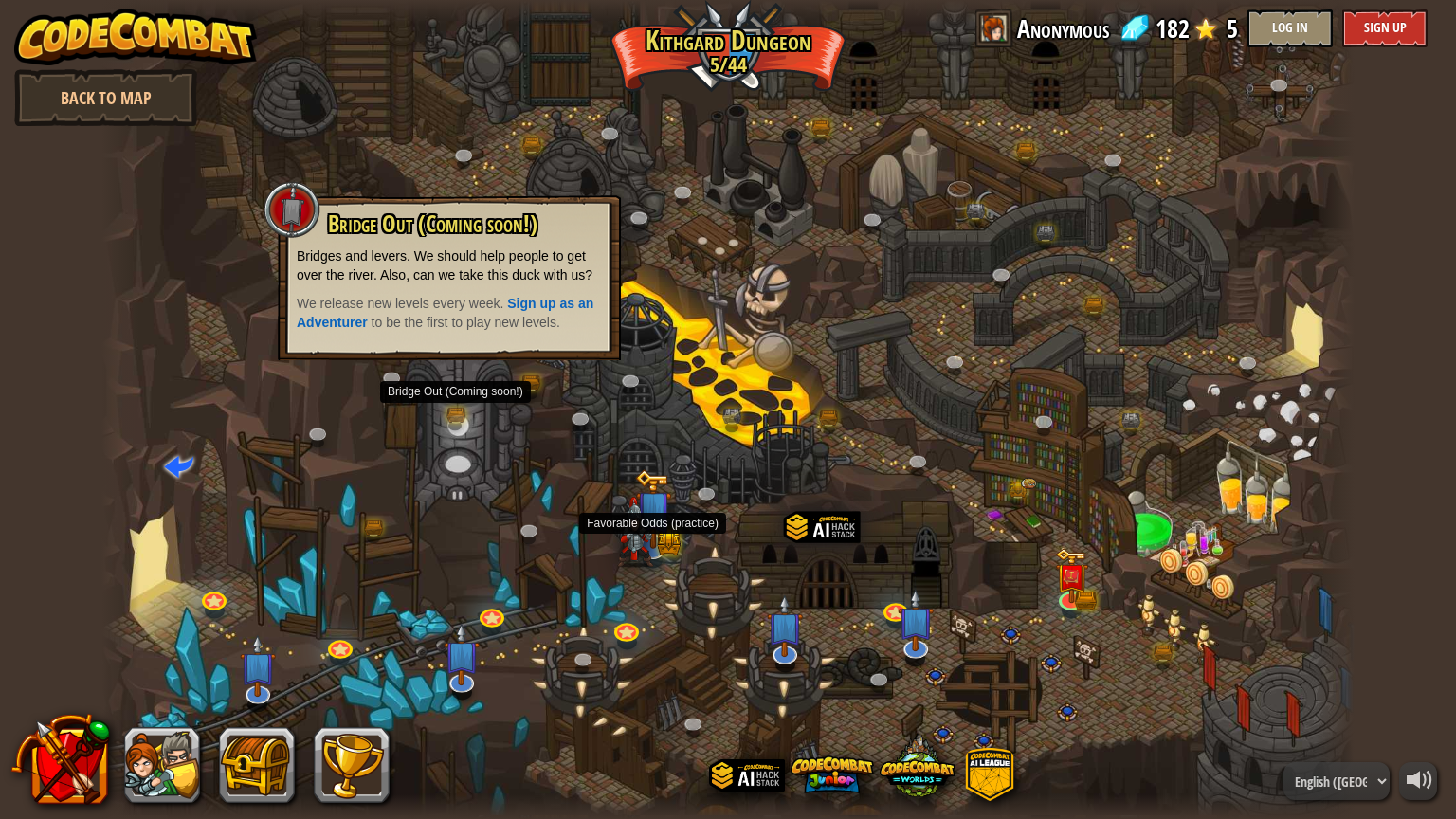
click at [662, 534] on img at bounding box center [652, 509] width 36 height 79
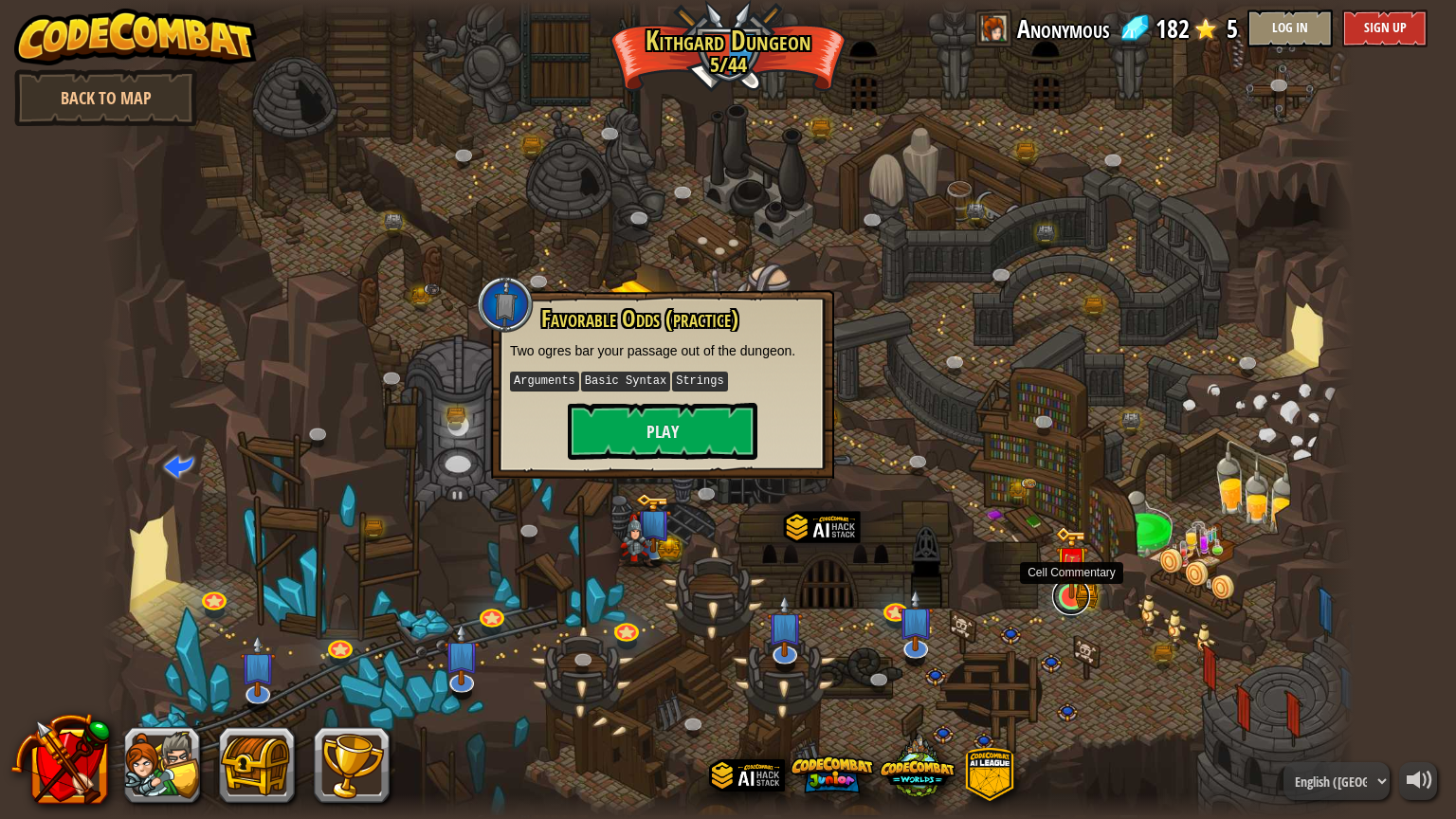
click at [1083, 600] on link at bounding box center [1071, 595] width 38 height 38
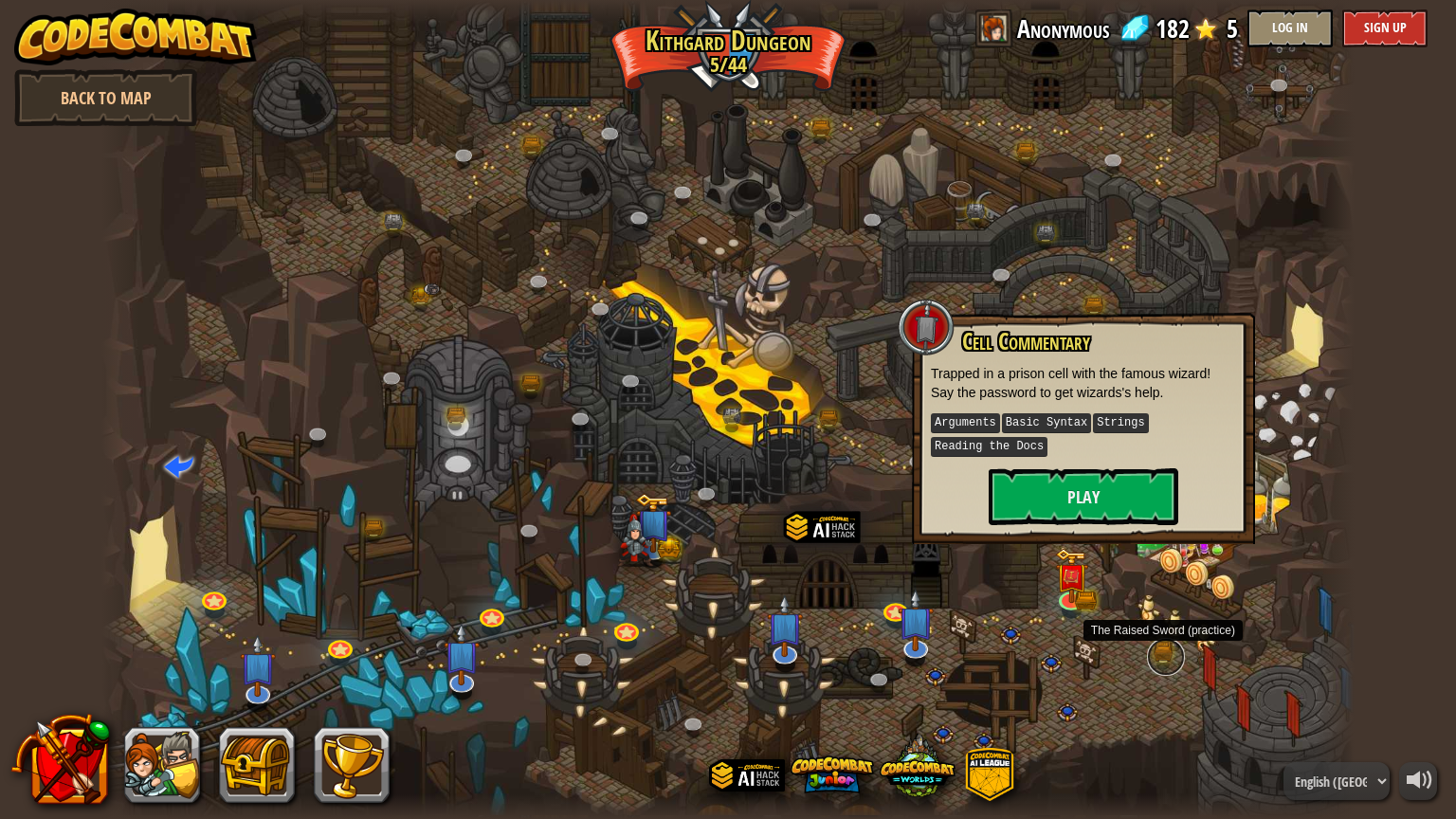
click at [1162, 651] on link at bounding box center [1166, 656] width 38 height 38
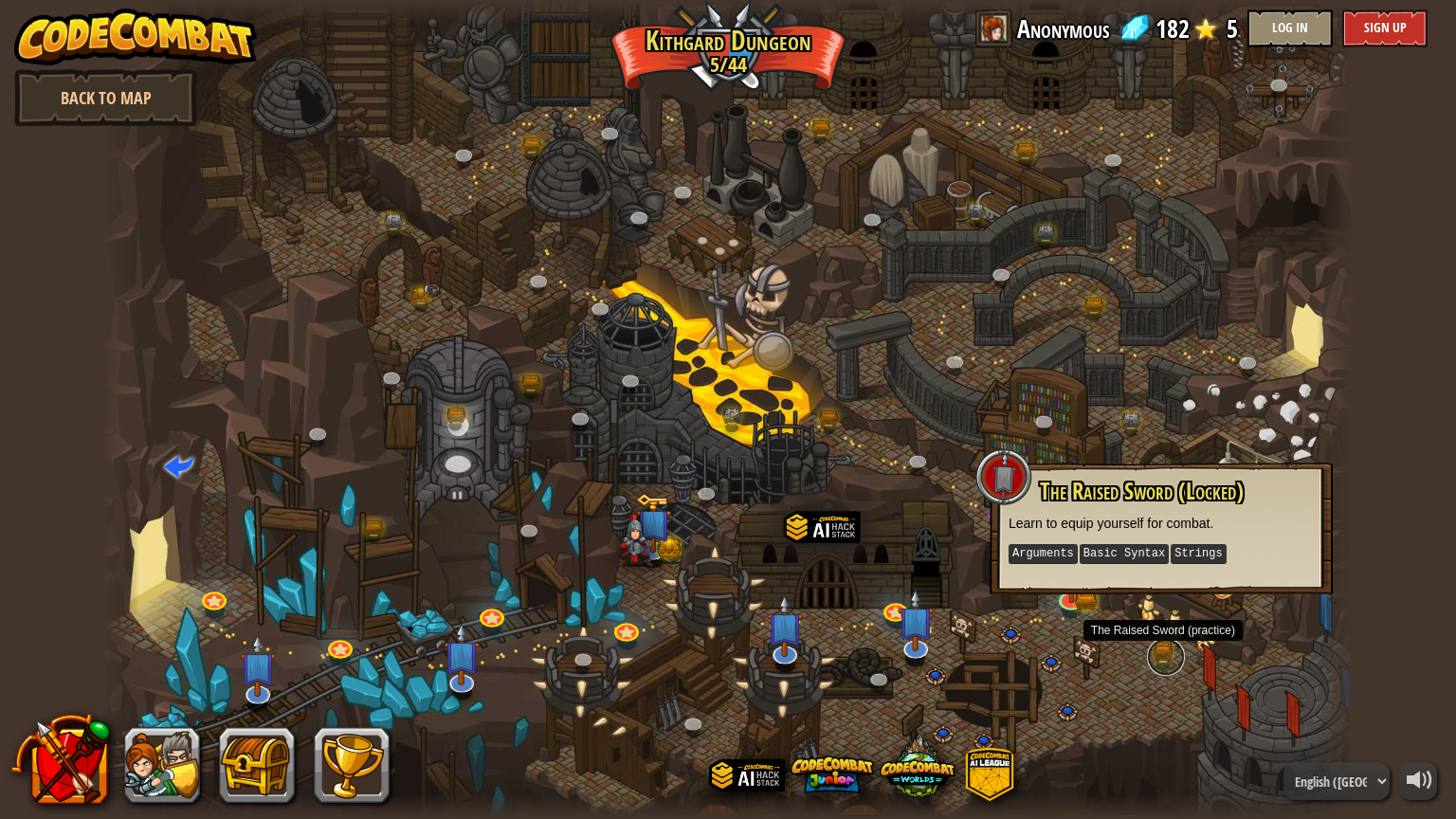
click at [1162, 651] on link at bounding box center [1166, 656] width 38 height 38
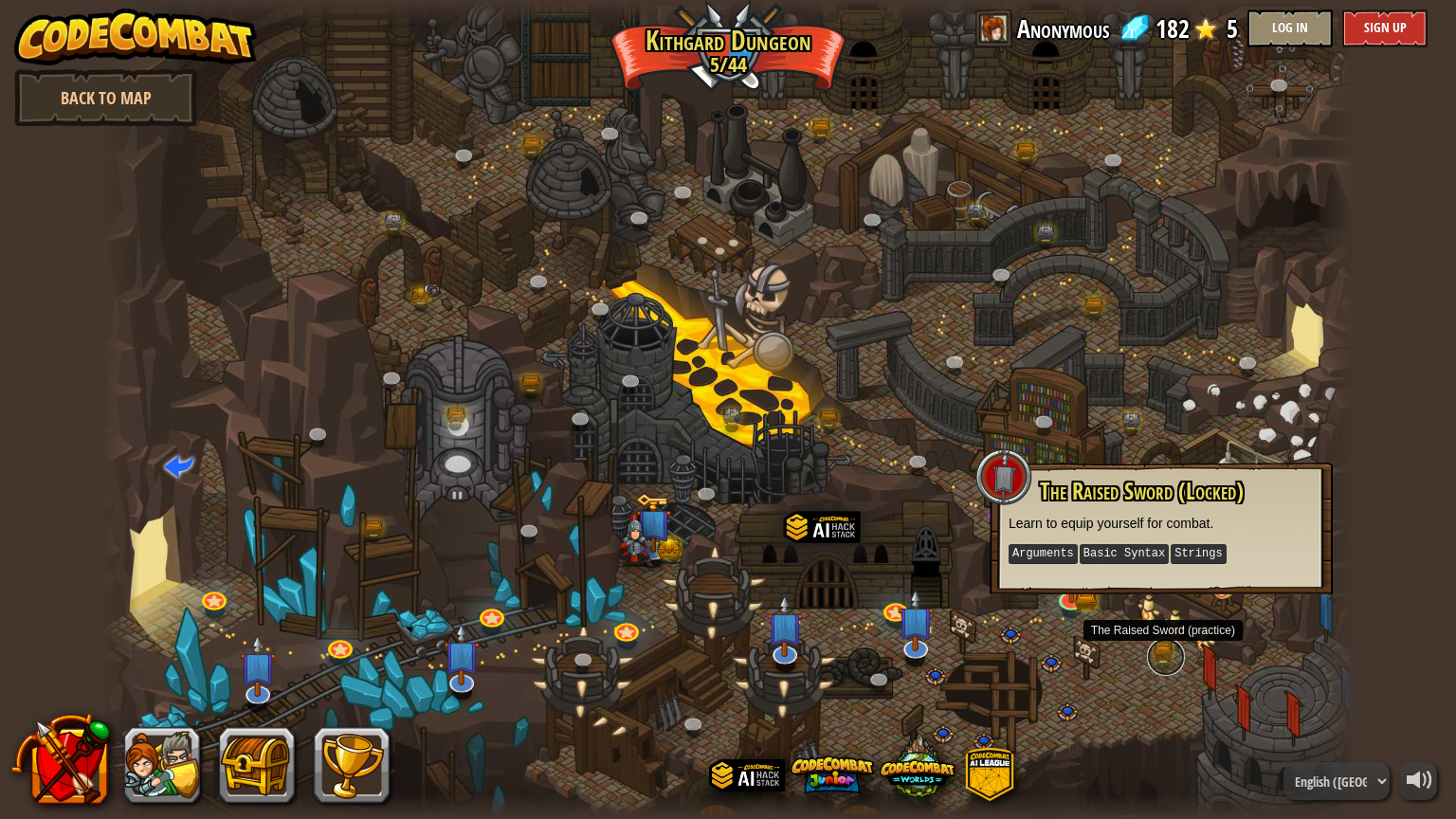
click at [1162, 651] on link at bounding box center [1166, 656] width 38 height 38
click at [1075, 599] on link at bounding box center [1071, 595] width 38 height 38
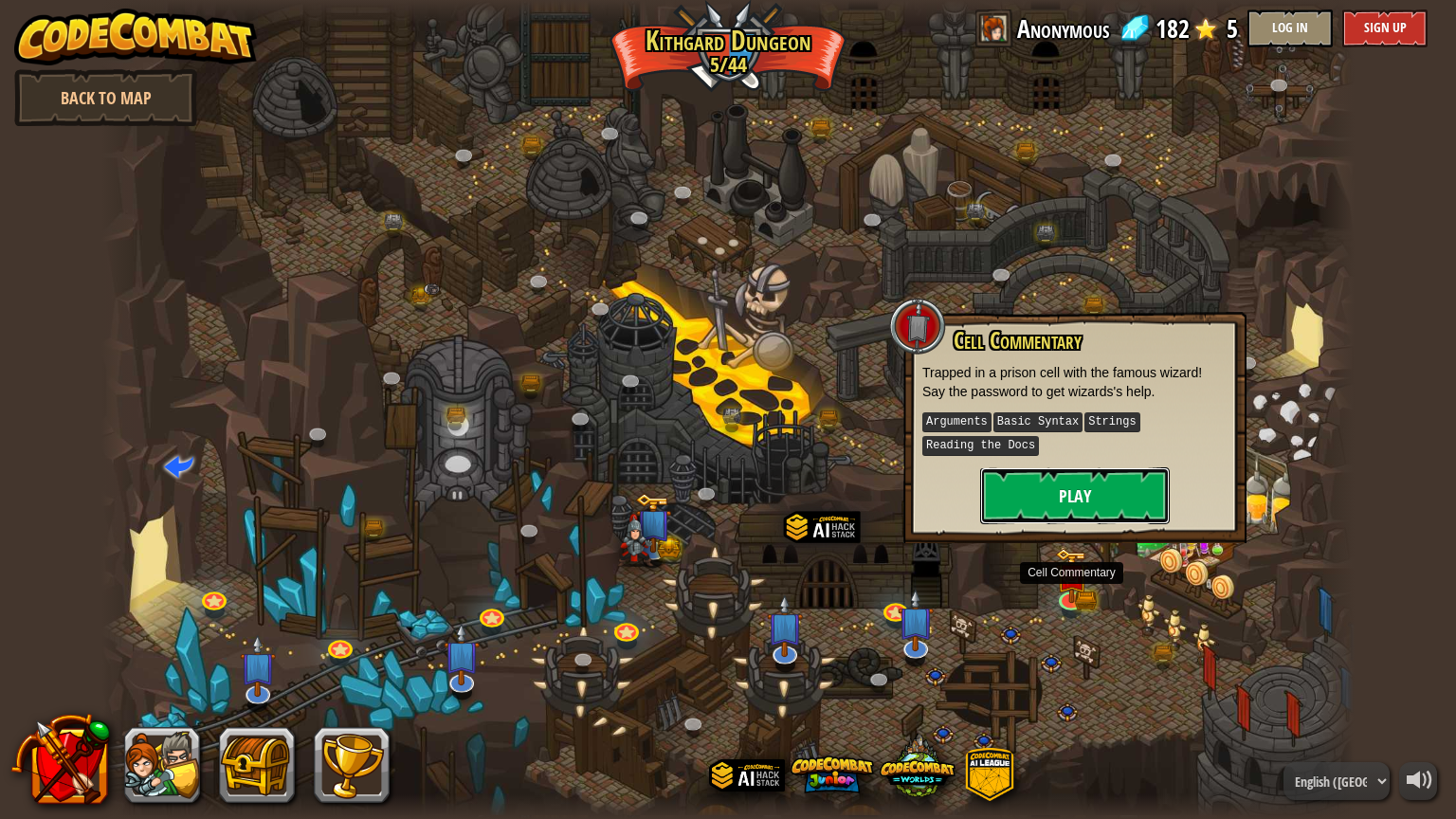
click at [1095, 491] on button "Play" at bounding box center [1076, 496] width 190 height 57
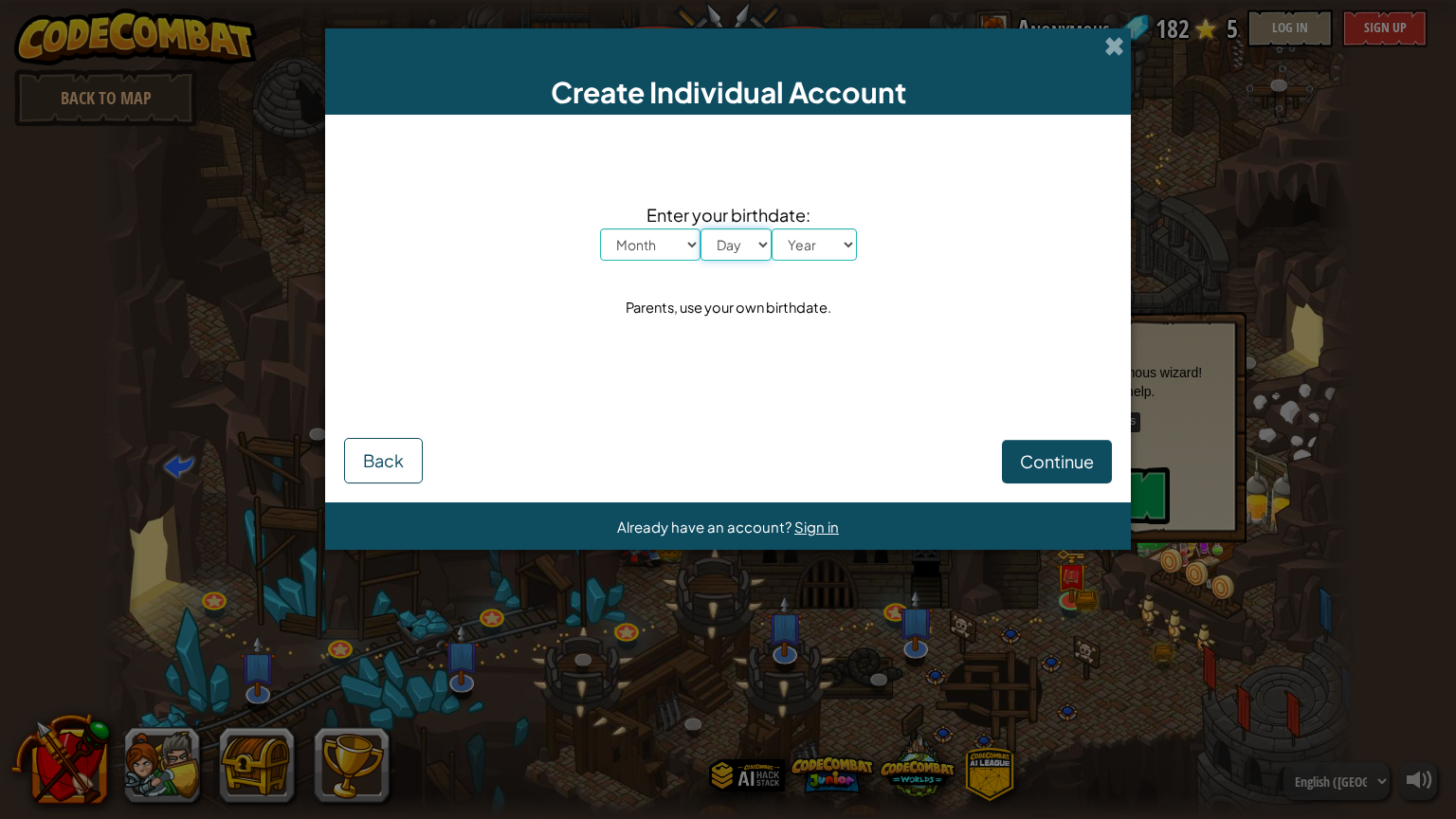
click at [701, 244] on select "Day 1 2 3 4 5 6 7 8 9 10 11 12 13 14 15 16 17 18 19 20 21 22 23 24 25 26 27 28 …" at bounding box center [736, 244] width 71 height 32
select select "10"
click at [701, 228] on select "Day 1 2 3 4 5 6 7 8 9 10 11 12 13 14 15 16 17 18 19 20 21 22 23 24 25 26 27 28 …" at bounding box center [736, 244] width 71 height 32
click at [648, 246] on select "Month January February March April May June July August September October Novem…" at bounding box center [651, 244] width 101 height 32
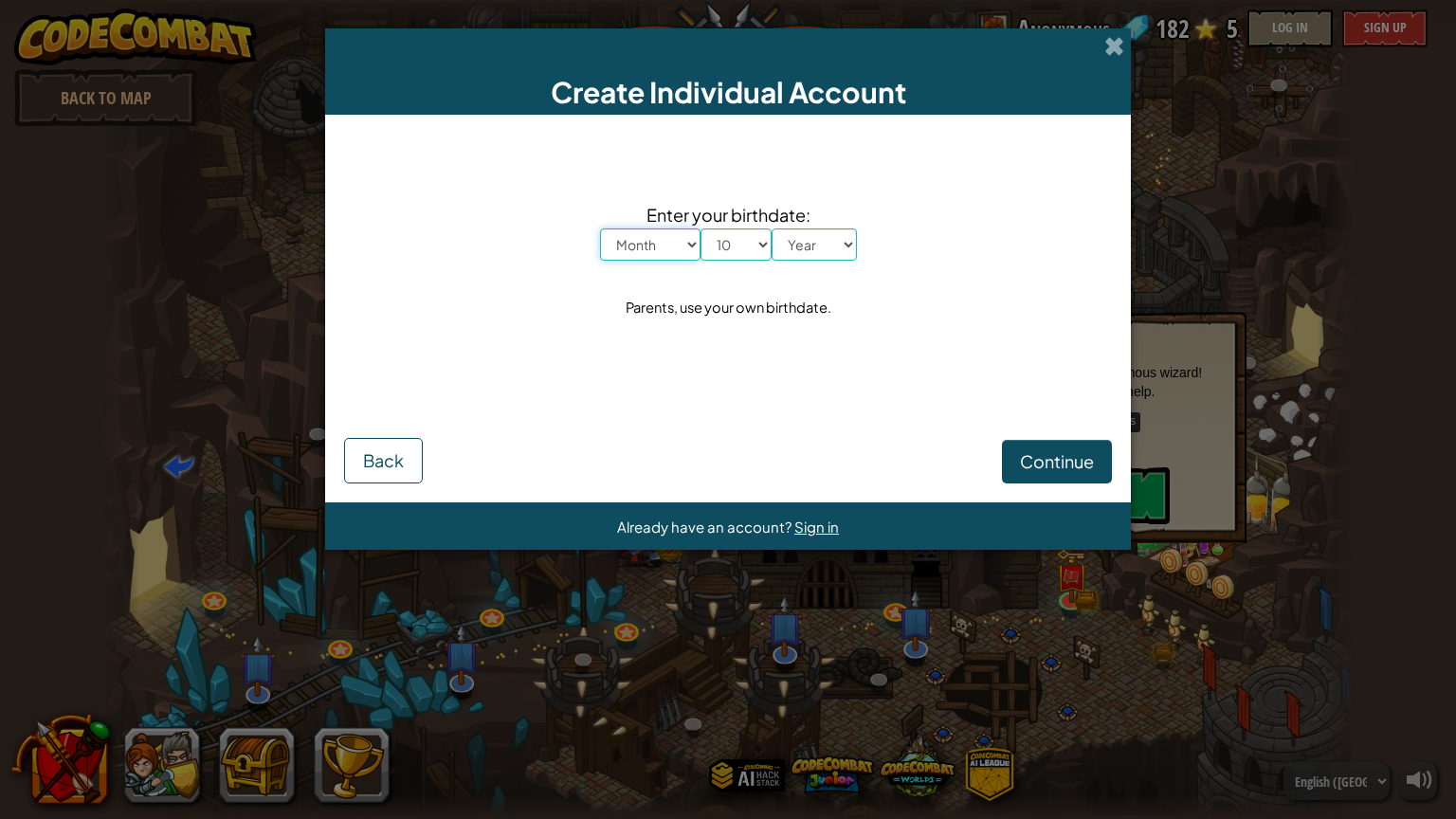
click at [660, 243] on select "Month January February March April May June July August September October Novem…" at bounding box center [651, 244] width 101 height 32
select select "6"
click at [600, 228] on select "Month January February March April May June July August September October Novem…" at bounding box center [651, 244] width 101 height 32
click at [835, 244] on select "Year [DATE] 2024 2023 2022 2021 2020 2019 2018 2017 2016 2015 2014 2013 2012 20…" at bounding box center [814, 244] width 85 height 32
select select "2012"
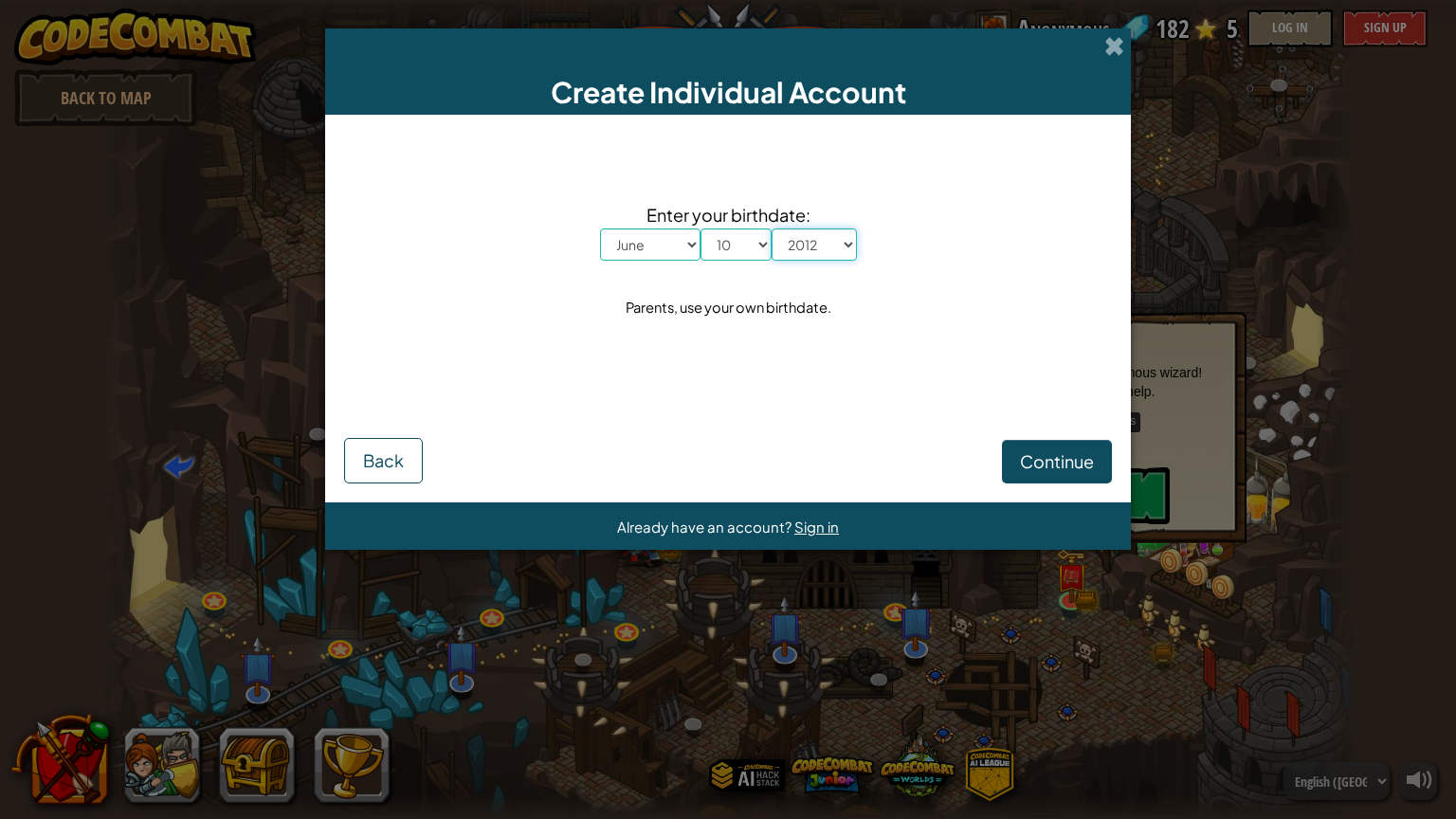
click at [772, 228] on select "Year [DATE] 2024 2023 2022 2021 2020 2019 2018 2017 2016 2015 2014 2013 2012 20…" at bounding box center [814, 244] width 85 height 32
click at [1065, 462] on span "Continue" at bounding box center [1057, 461] width 74 height 22
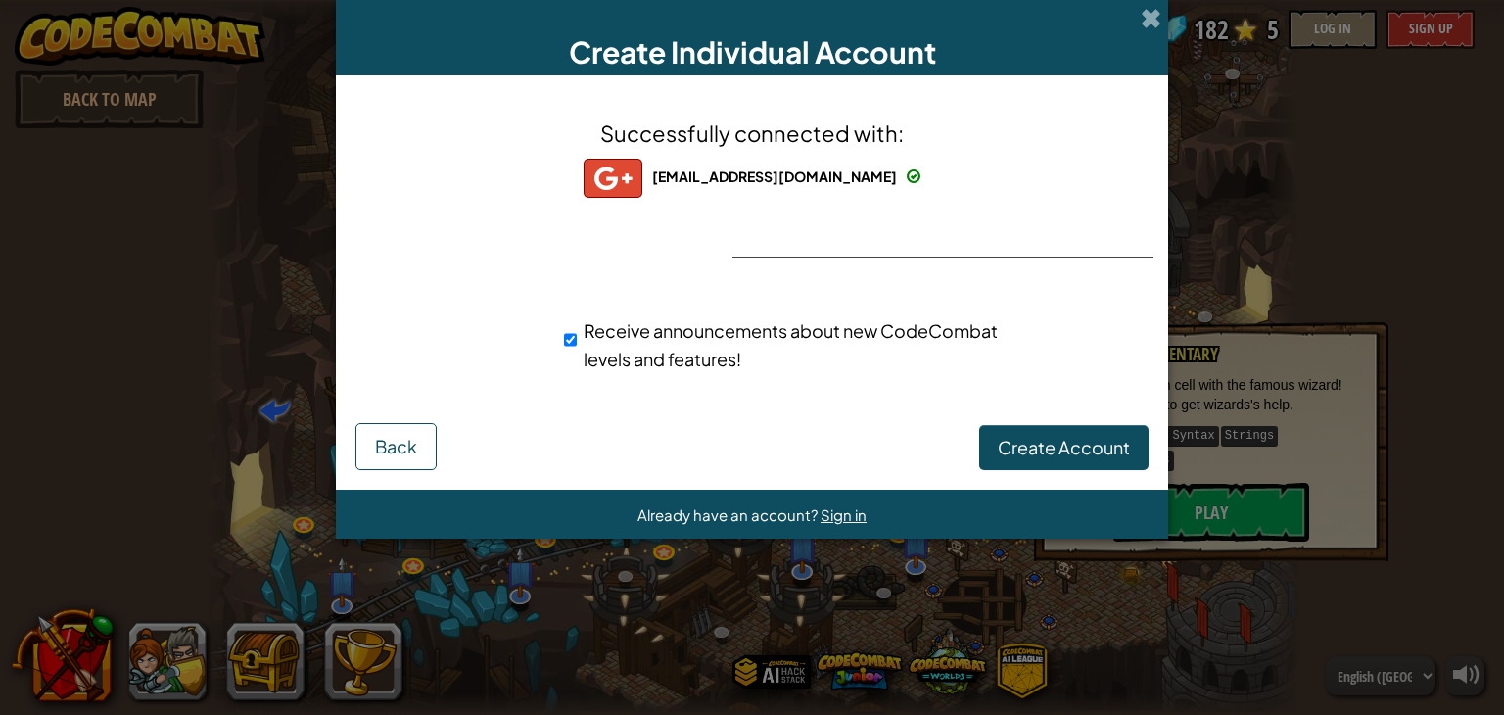
click at [593, 338] on span "Receive announcements about new CodeCombat levels and features!" at bounding box center [791, 344] width 414 height 51
click at [577, 338] on input "Receive announcements about new CodeCombat levels and features!" at bounding box center [570, 339] width 13 height 39
checkbox input "false"
click at [1054, 443] on span "Create Account" at bounding box center [1064, 447] width 132 height 23
click at [1010, 461] on button "Create Account" at bounding box center [1063, 447] width 169 height 45
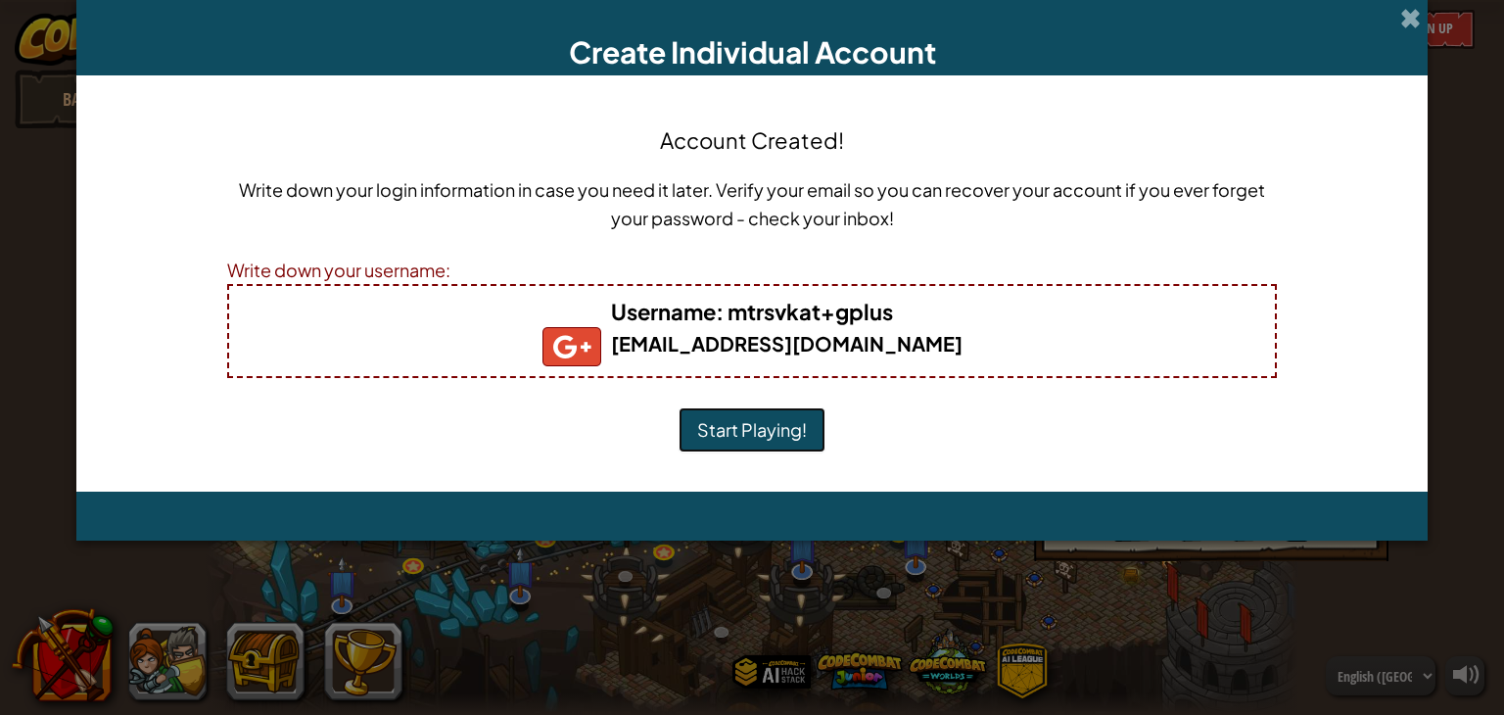
click at [788, 438] on button "Start Playing!" at bounding box center [752, 429] width 147 height 45
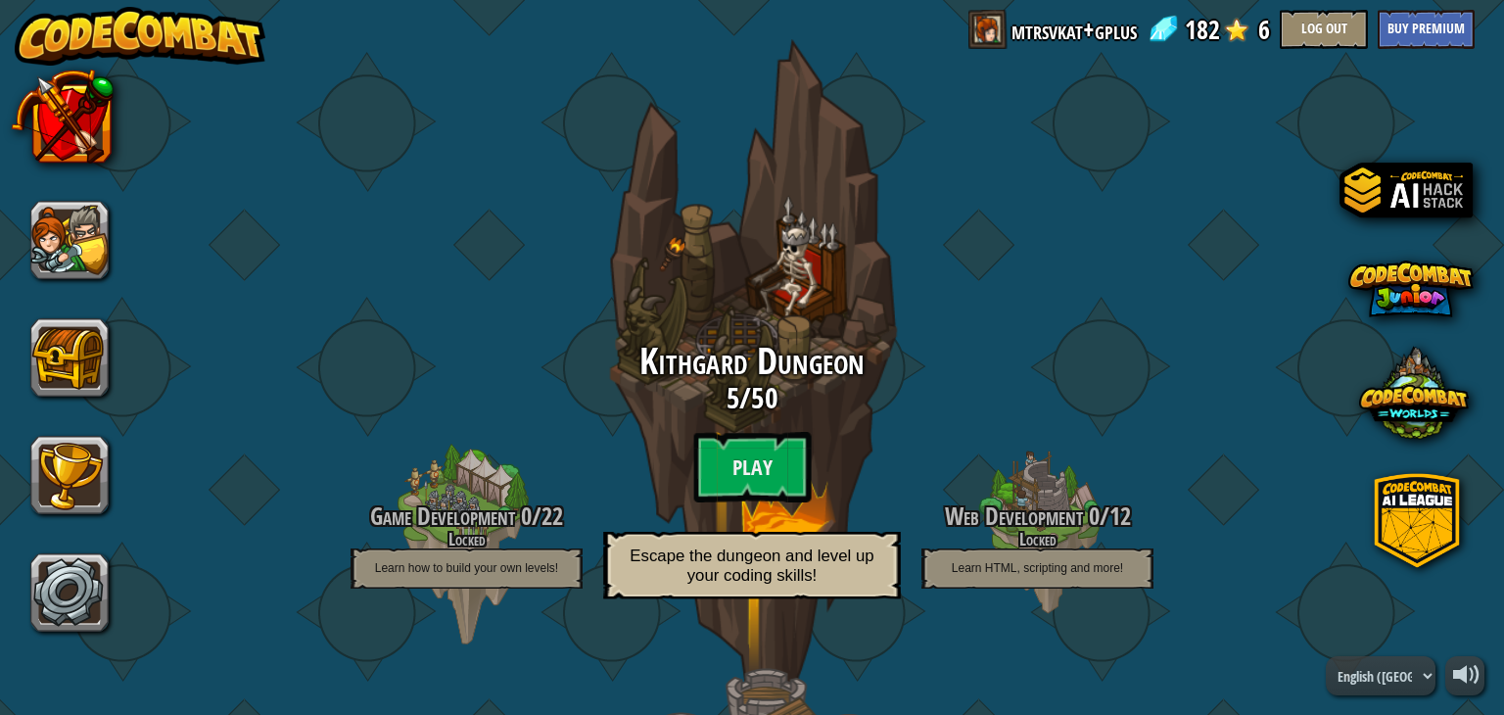
click at [626, 373] on h2 "Kithgard Dungeon" at bounding box center [752, 362] width 372 height 41
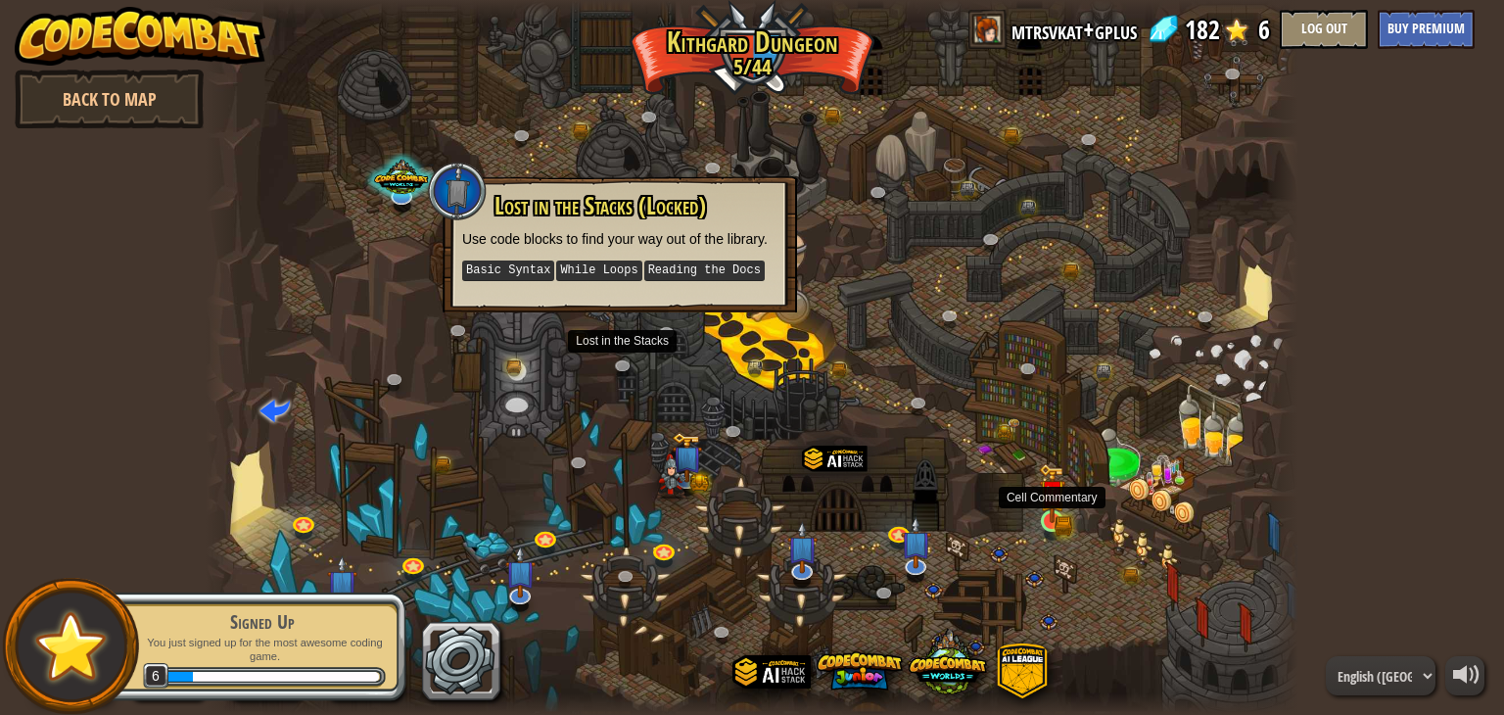
click at [1049, 522] on img at bounding box center [1052, 493] width 27 height 60
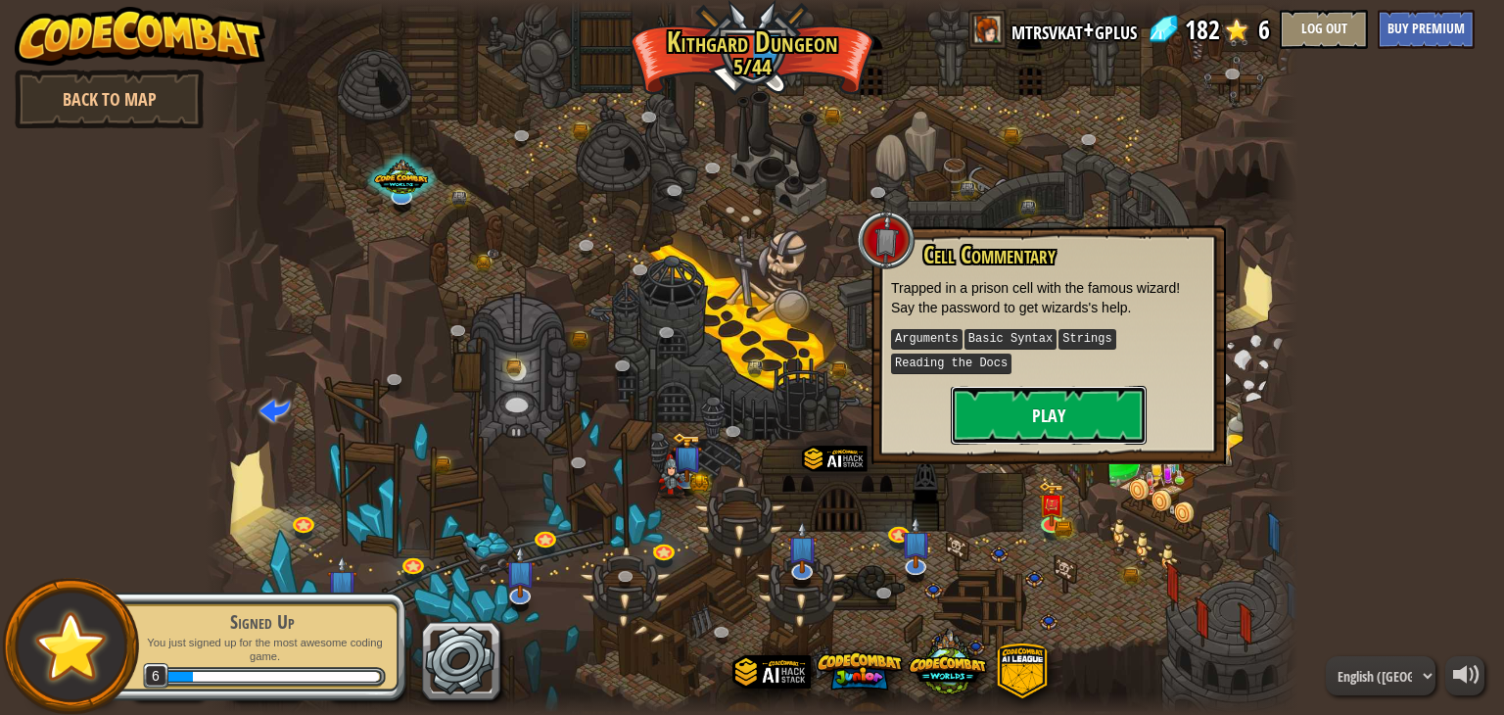
click at [1037, 427] on button "Play" at bounding box center [1049, 415] width 196 height 59
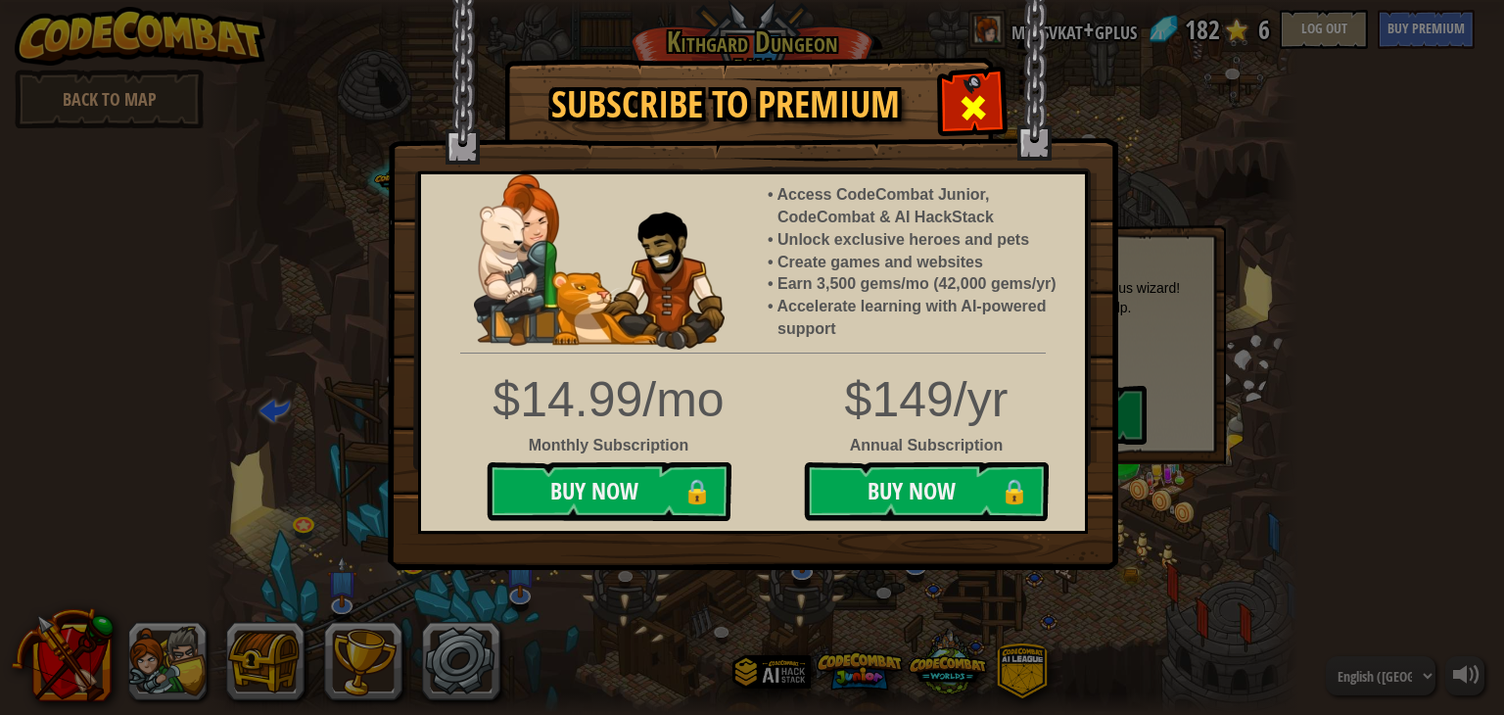
click at [981, 98] on span at bounding box center [973, 107] width 31 height 31
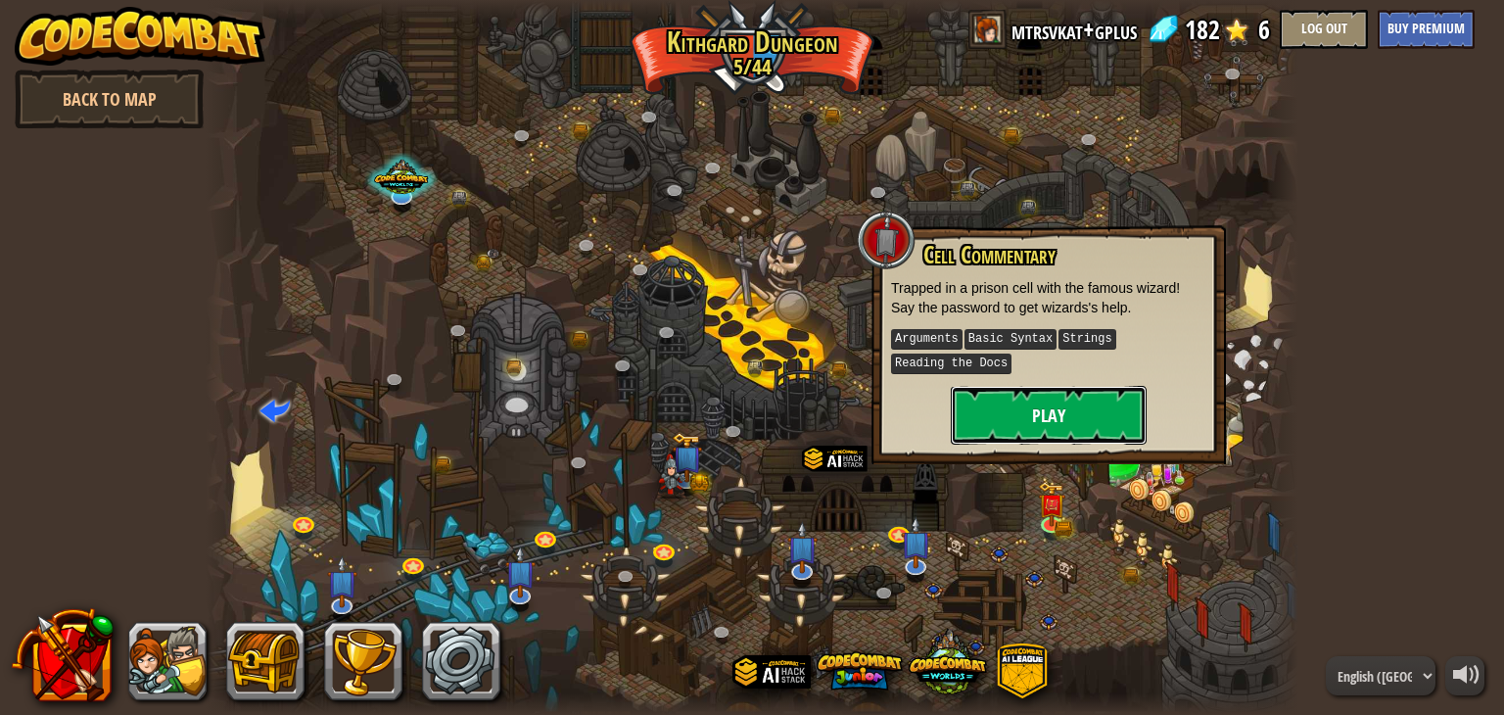
click at [1116, 428] on button "Play" at bounding box center [1049, 415] width 196 height 59
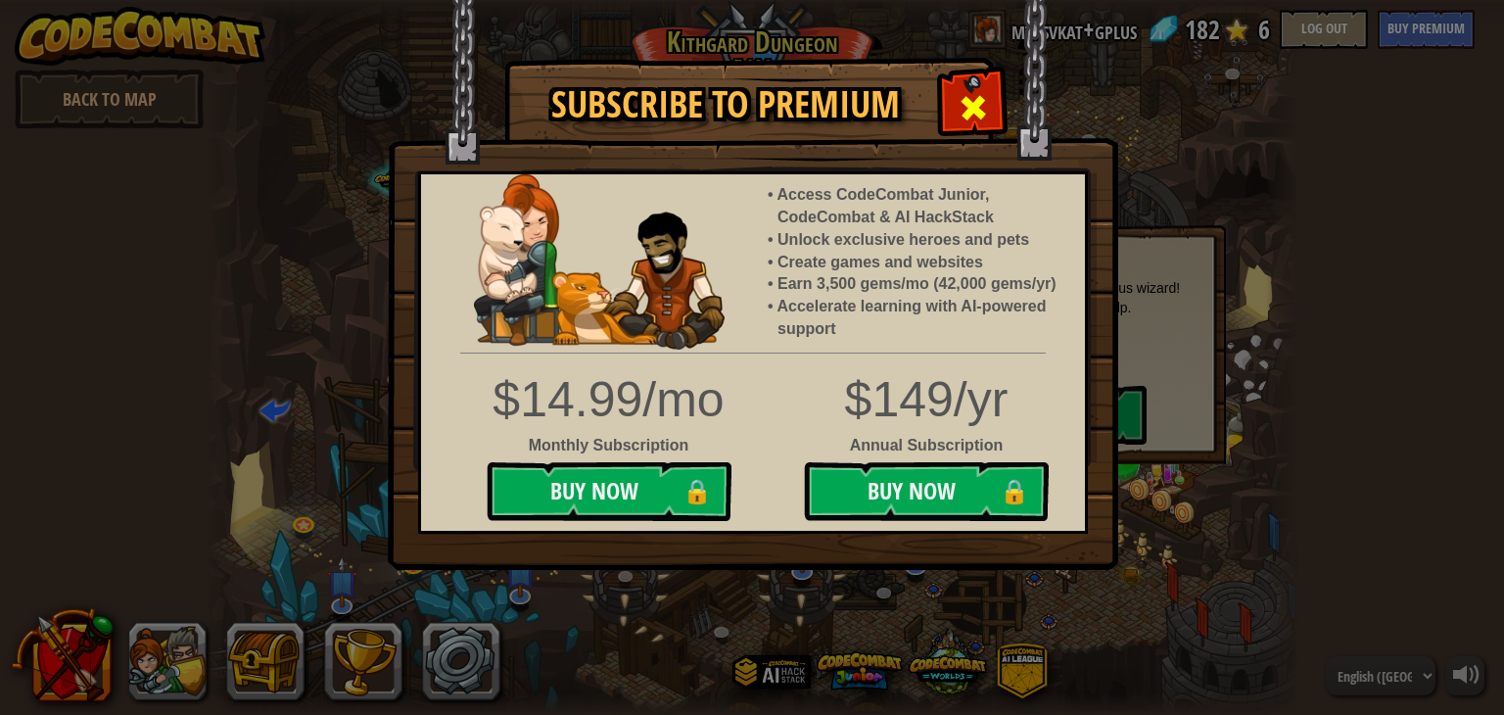
click at [994, 87] on div at bounding box center [973, 105] width 62 height 62
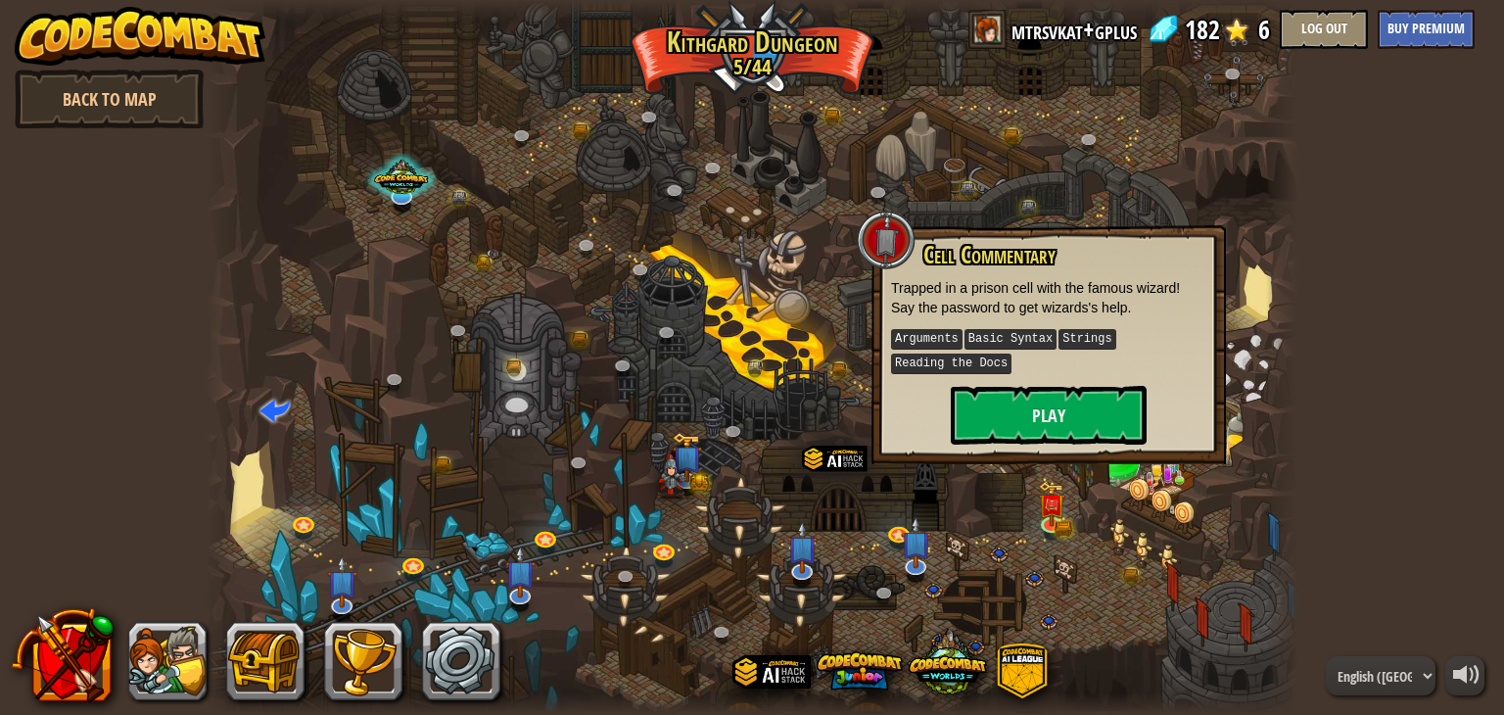
click at [1156, 145] on div at bounding box center [753, 357] width 1094 height 715
